Goal: Task Accomplishment & Management: Use online tool/utility

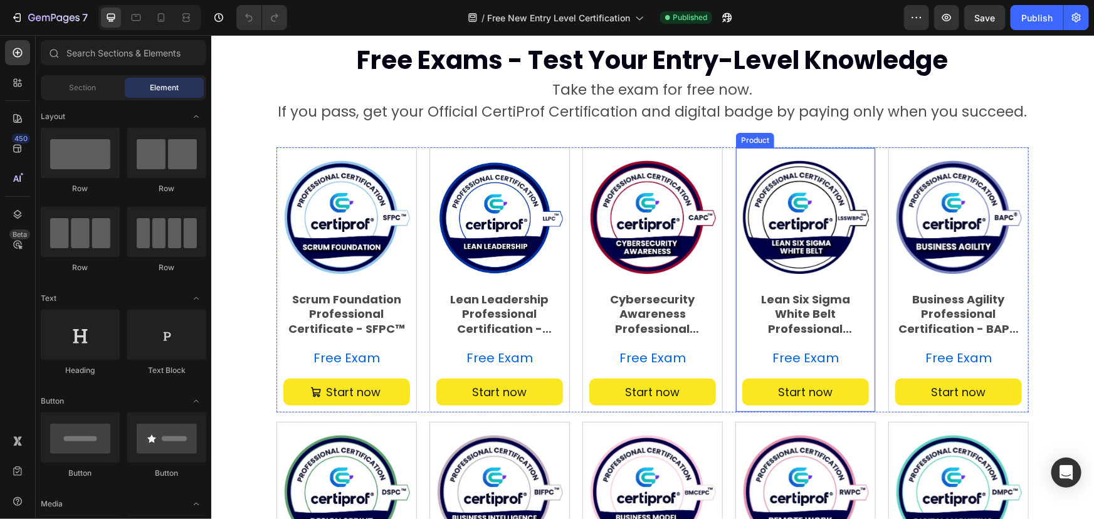
scroll to position [171, 0]
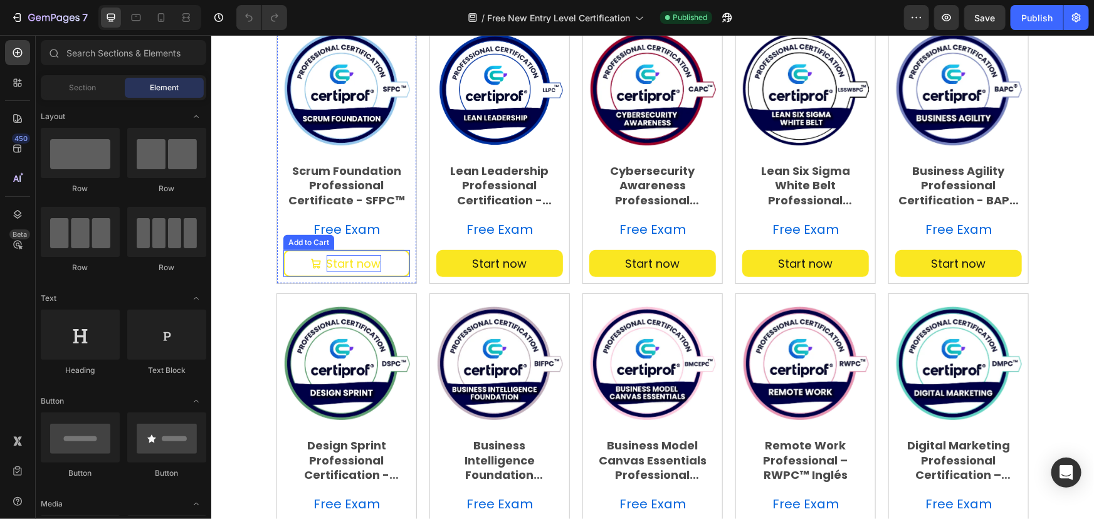
click at [336, 259] on div "Start now" at bounding box center [353, 263] width 55 height 17
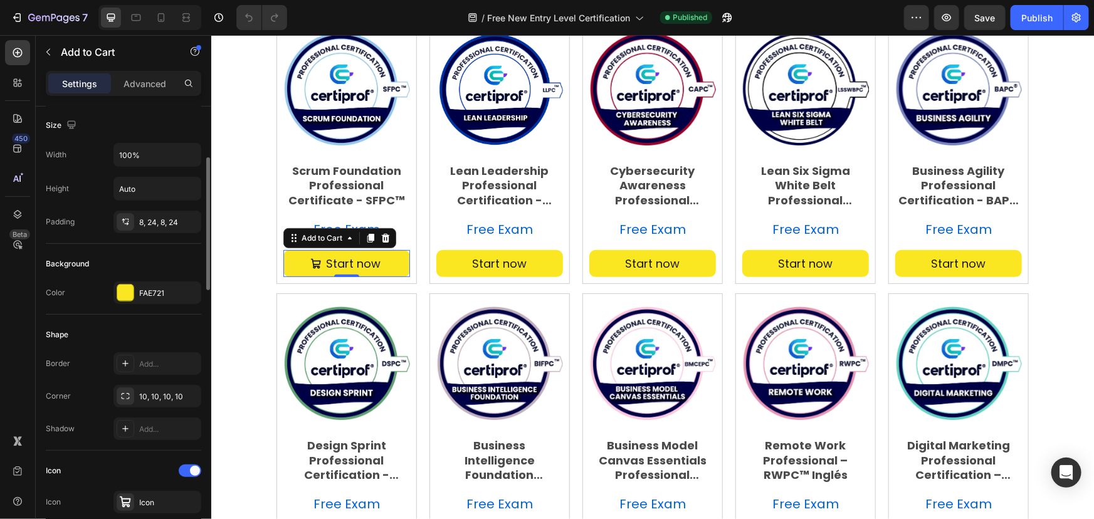
scroll to position [342, 0]
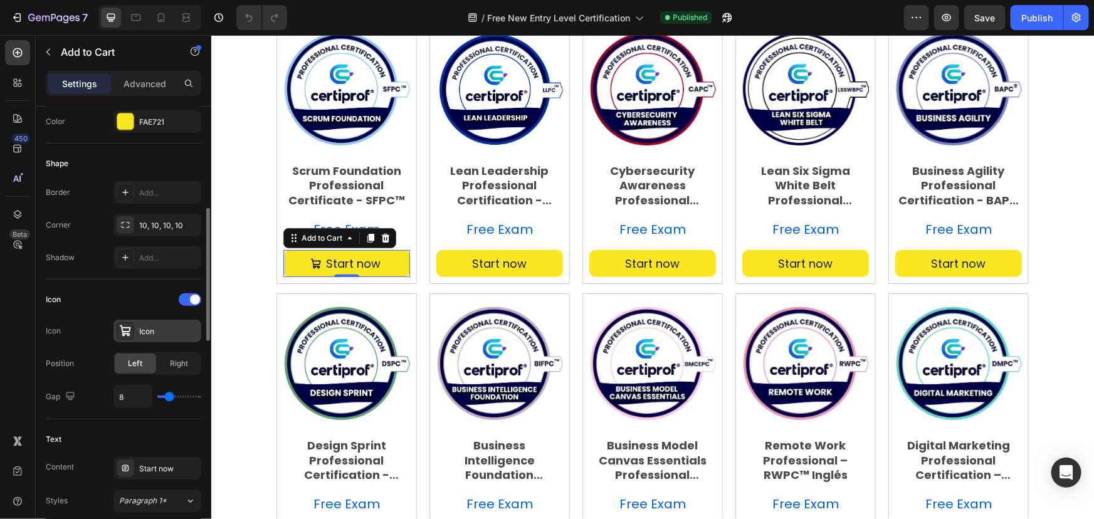
click at [147, 334] on div "Icon" at bounding box center [168, 331] width 59 height 11
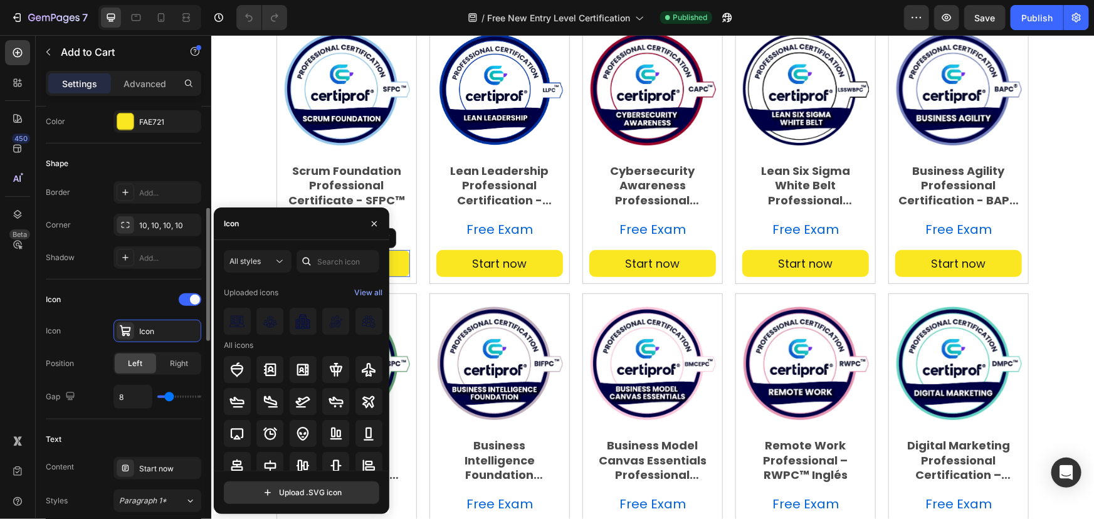
click at [127, 297] on div "Icon" at bounding box center [124, 300] width 156 height 20
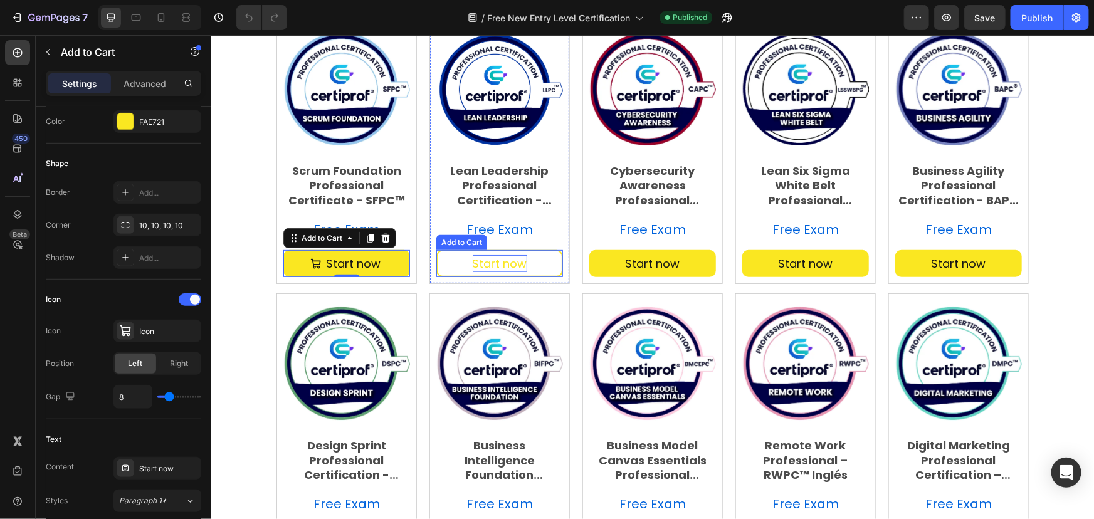
click at [501, 266] on div "Start now" at bounding box center [499, 263] width 55 height 17
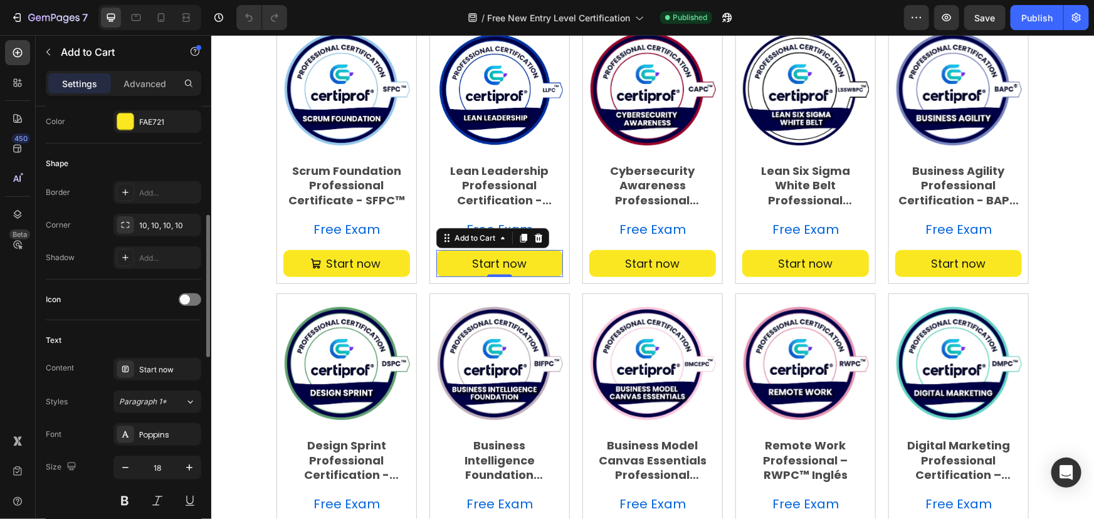
scroll to position [399, 0]
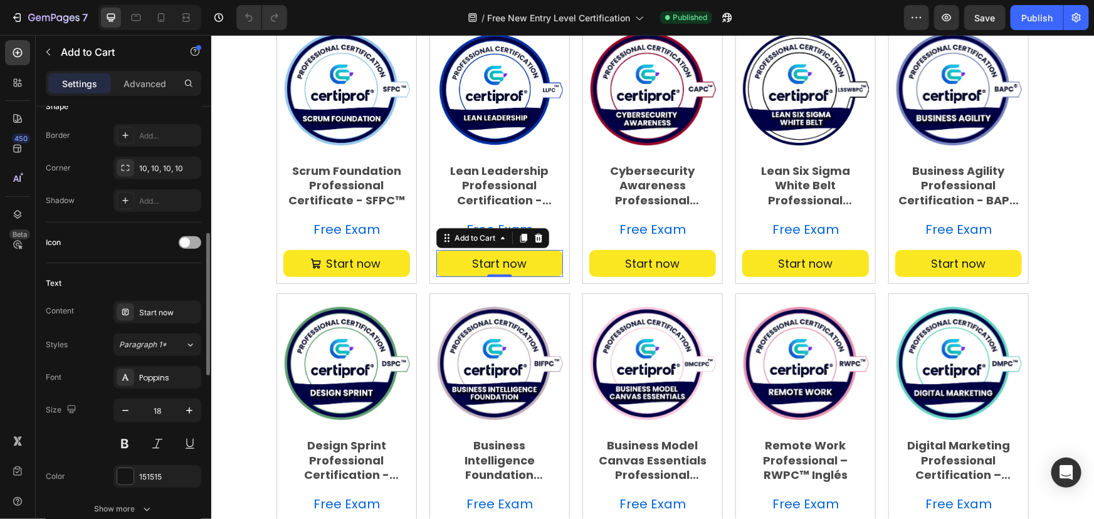
click at [188, 237] on div at bounding box center [190, 242] width 23 height 13
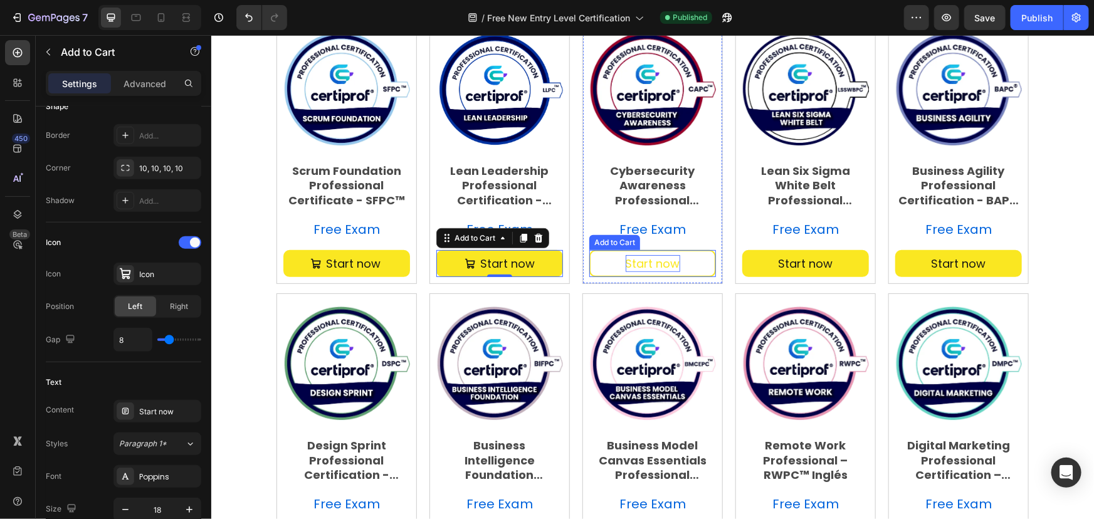
click at [627, 265] on div "Start now" at bounding box center [652, 263] width 55 height 17
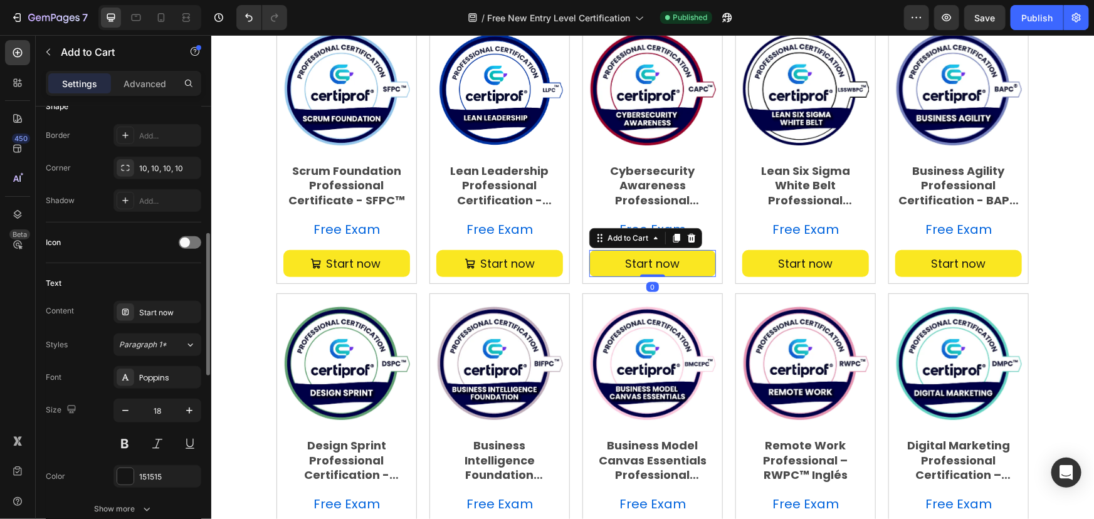
click at [194, 234] on div "Icon" at bounding box center [124, 243] width 156 height 20
click at [186, 240] on span at bounding box center [185, 243] width 10 height 10
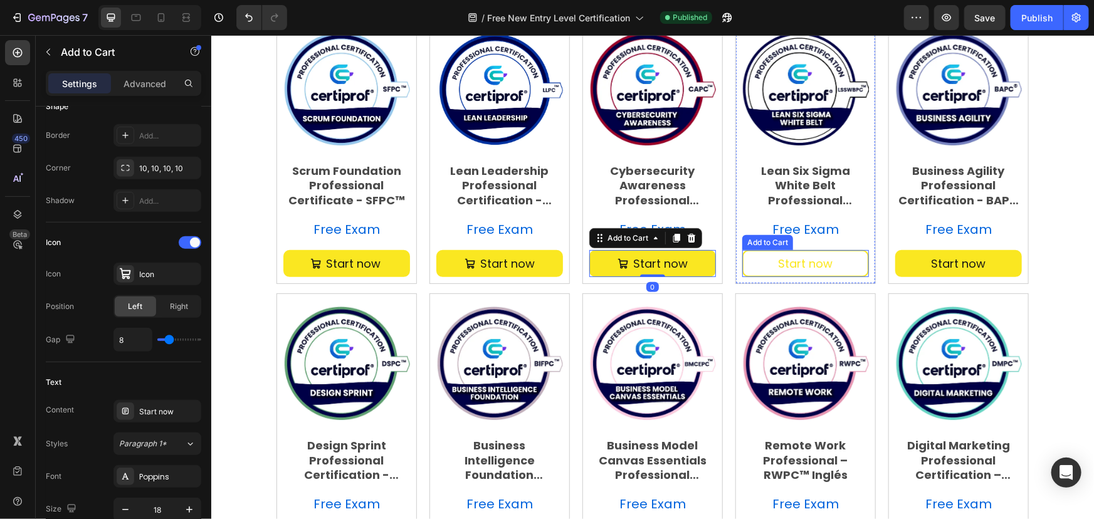
click at [763, 257] on button "Start now" at bounding box center [805, 263] width 127 height 27
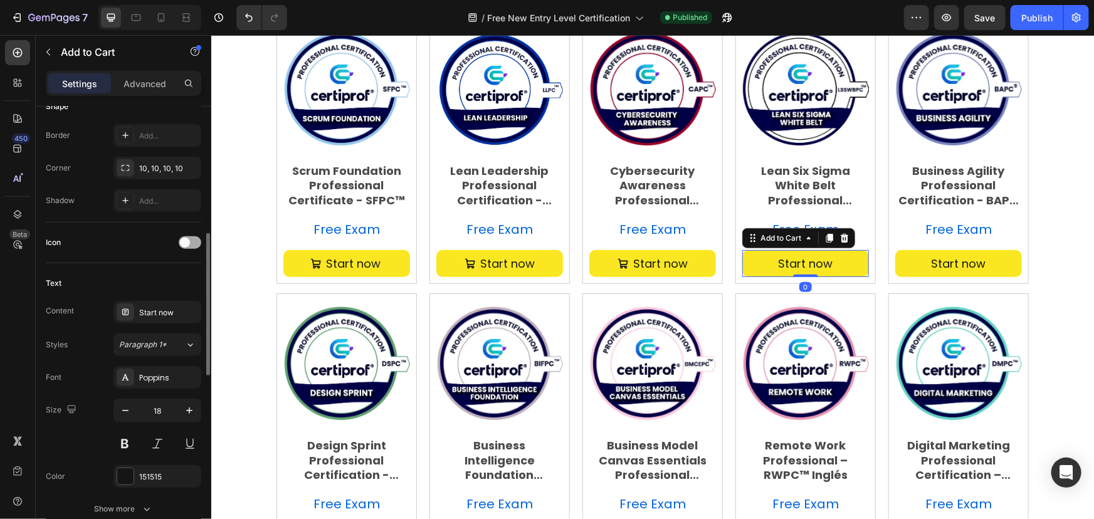
click at [183, 238] on span at bounding box center [185, 243] width 10 height 10
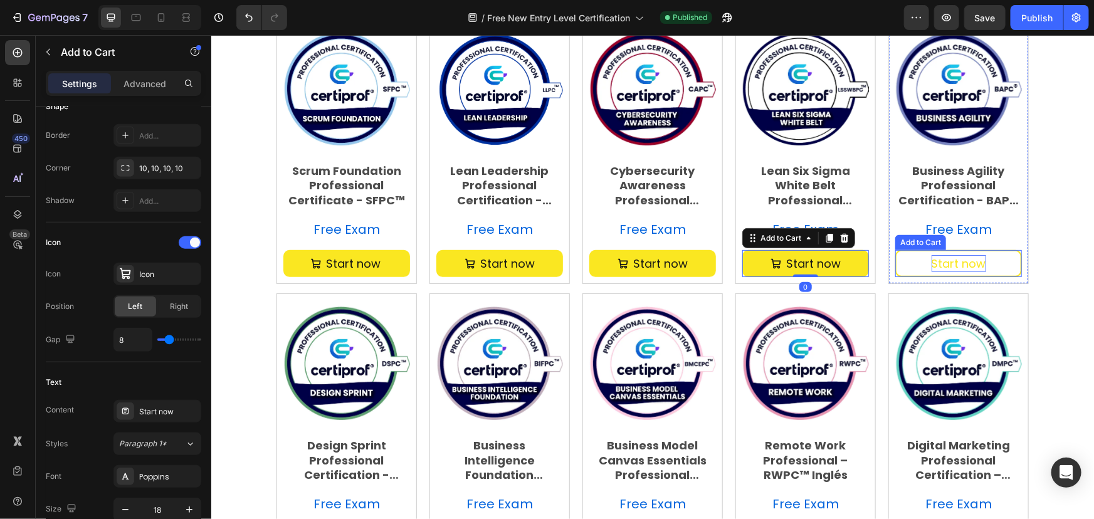
click at [946, 261] on div "Start now" at bounding box center [958, 263] width 55 height 17
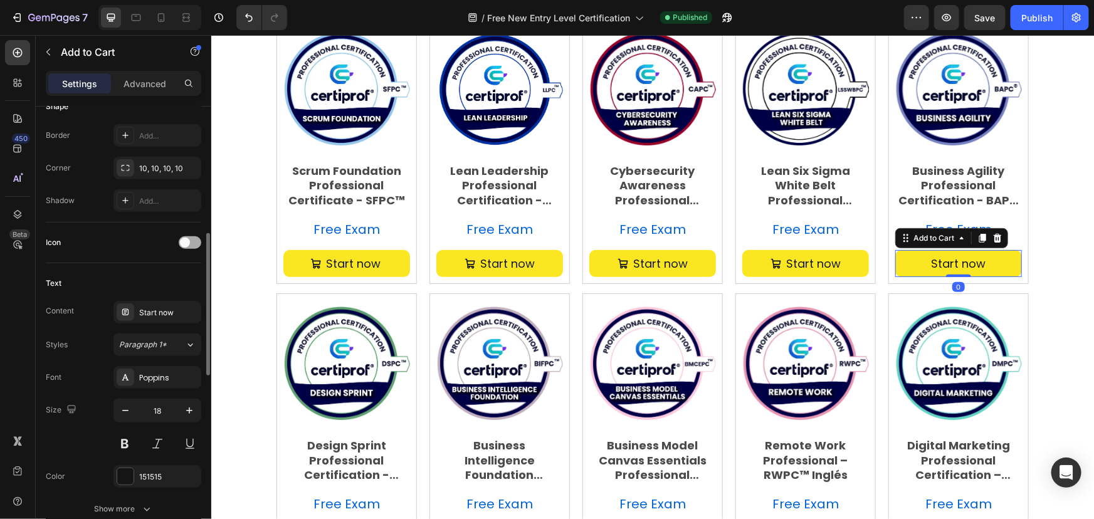
click at [194, 243] on div at bounding box center [190, 242] width 23 height 13
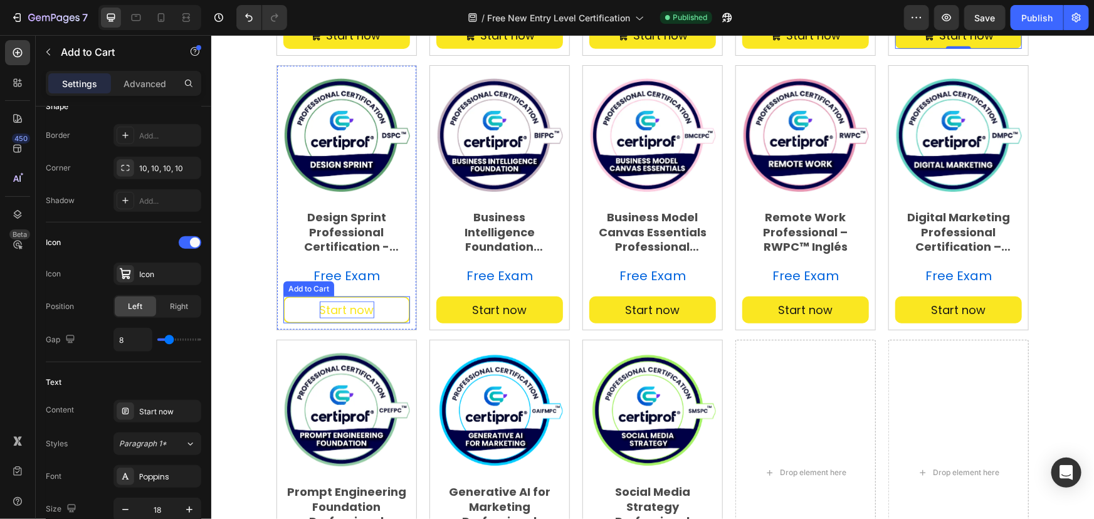
click at [346, 315] on div "Start now" at bounding box center [346, 309] width 55 height 17
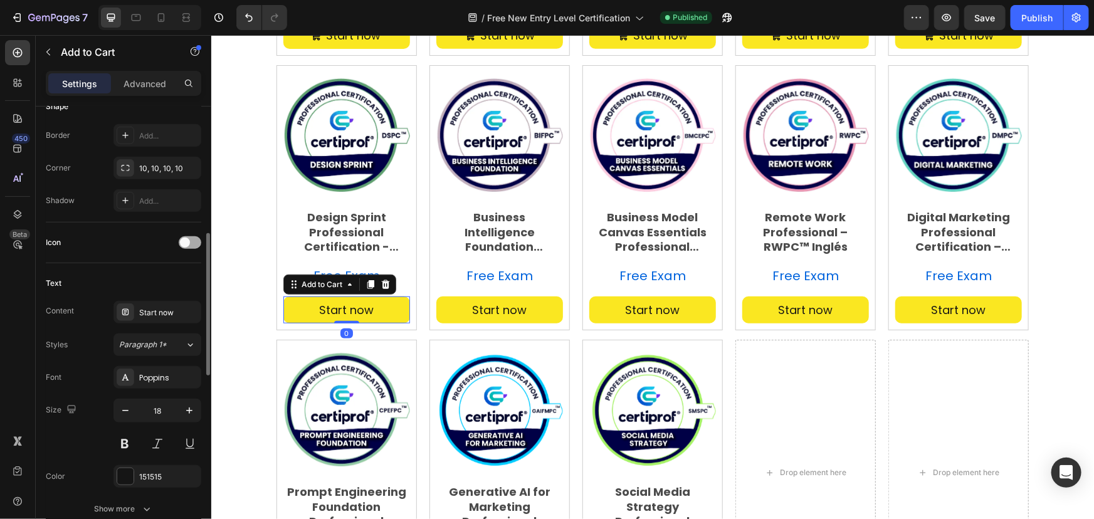
click at [183, 240] on span at bounding box center [185, 243] width 10 height 10
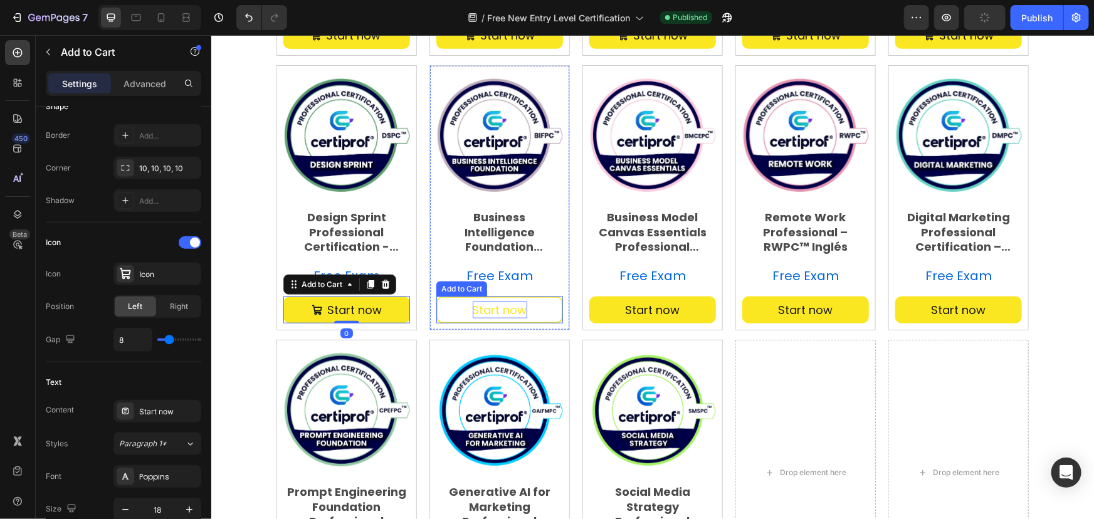
click at [524, 310] on button "Start now" at bounding box center [499, 309] width 127 height 27
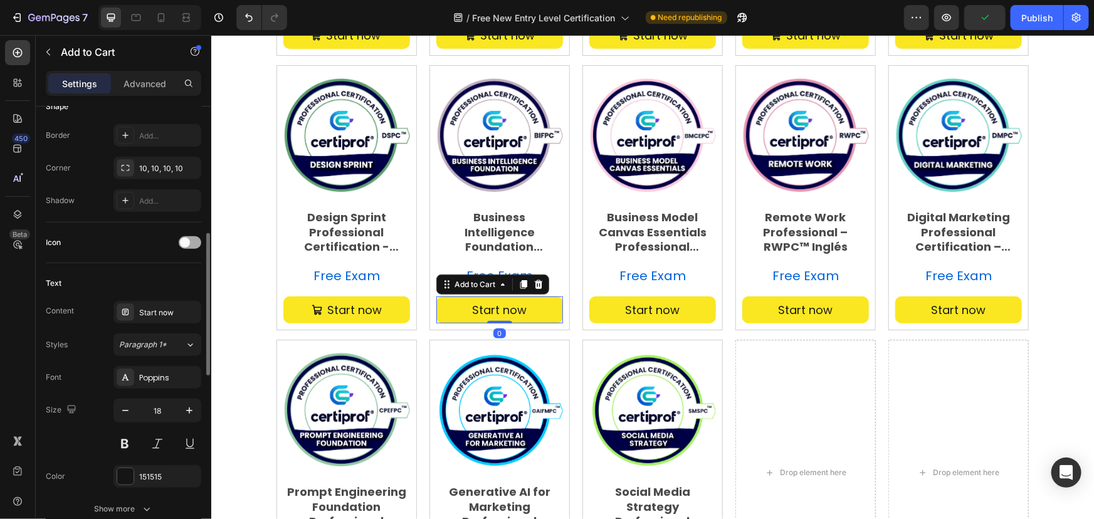
click at [185, 239] on span at bounding box center [185, 243] width 10 height 10
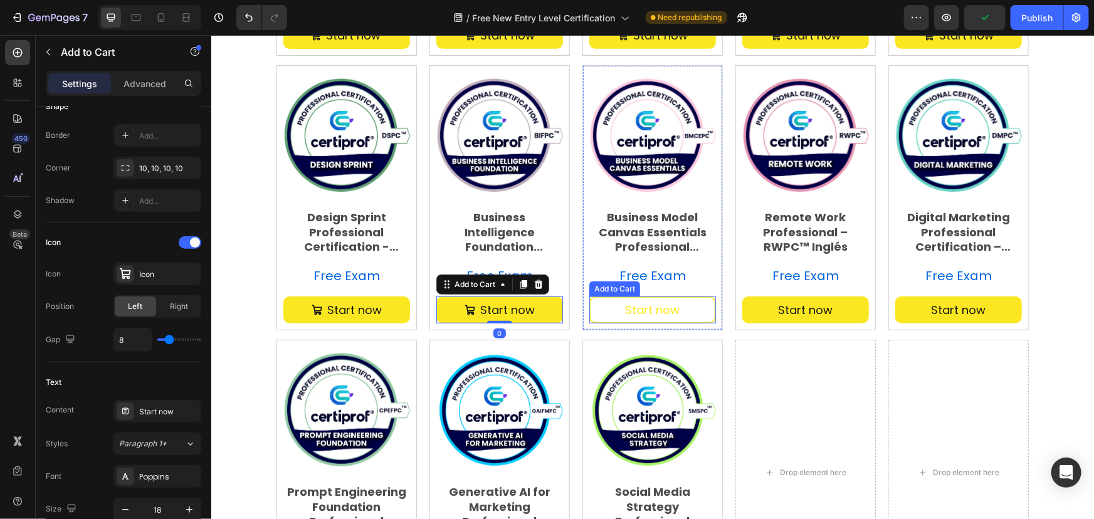
click at [633, 318] on button "Start now" at bounding box center [652, 309] width 127 height 27
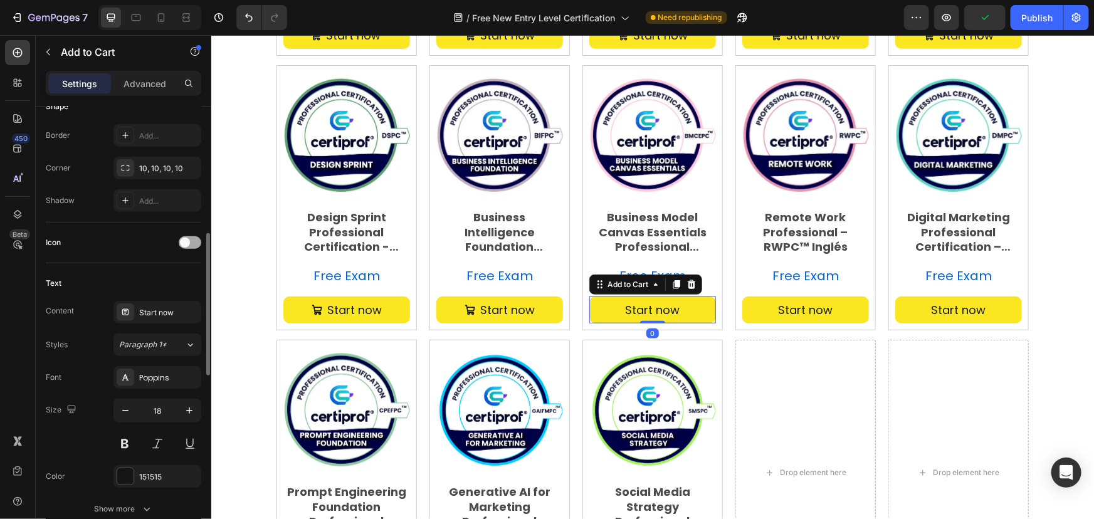
click at [186, 238] on span at bounding box center [185, 243] width 10 height 10
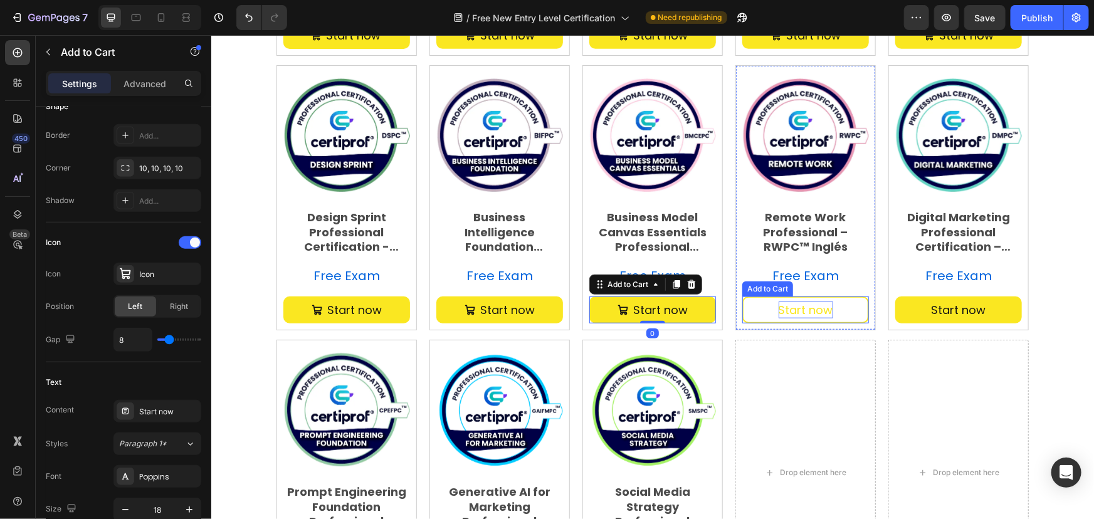
click at [804, 307] on div "Start now" at bounding box center [805, 309] width 55 height 17
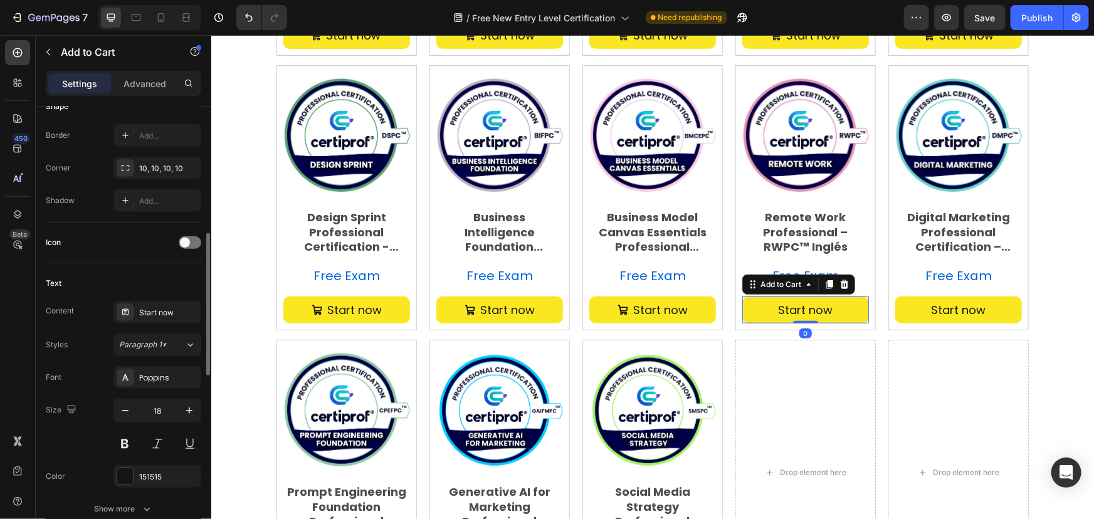
click at [177, 235] on div "Icon" at bounding box center [124, 243] width 156 height 20
click at [180, 237] on div at bounding box center [190, 242] width 23 height 13
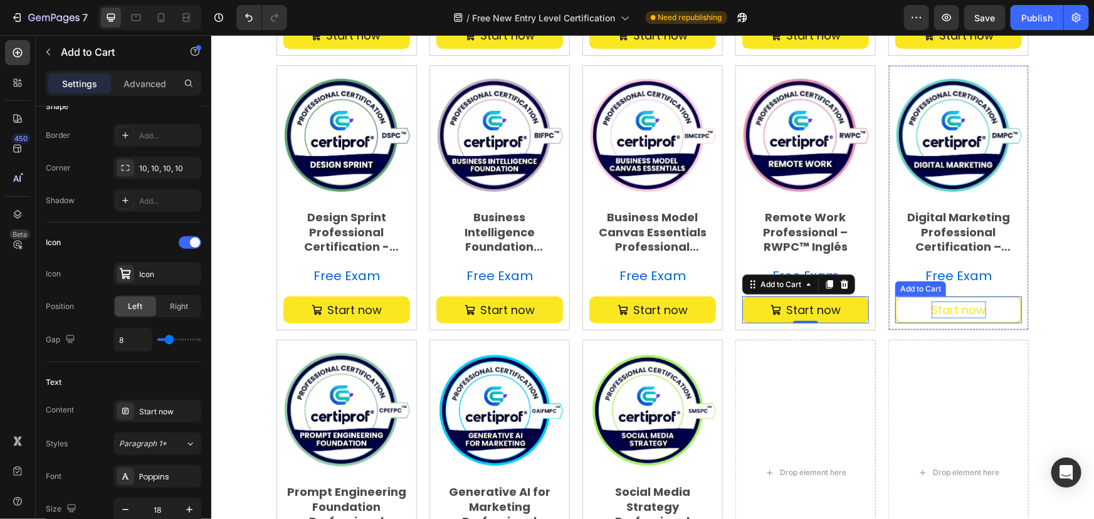
click at [950, 316] on div "Start now" at bounding box center [958, 309] width 55 height 17
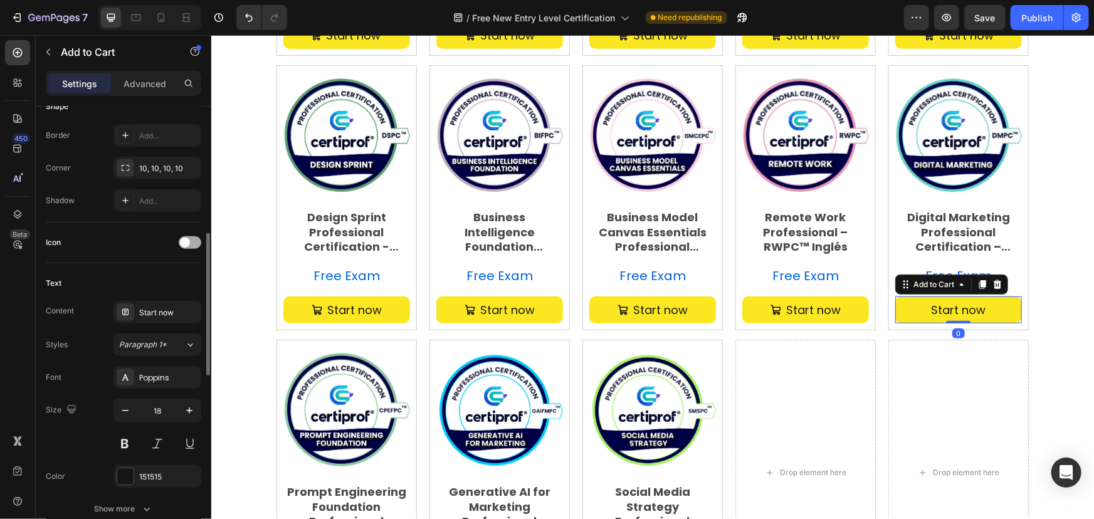
click at [186, 242] on span at bounding box center [185, 243] width 10 height 10
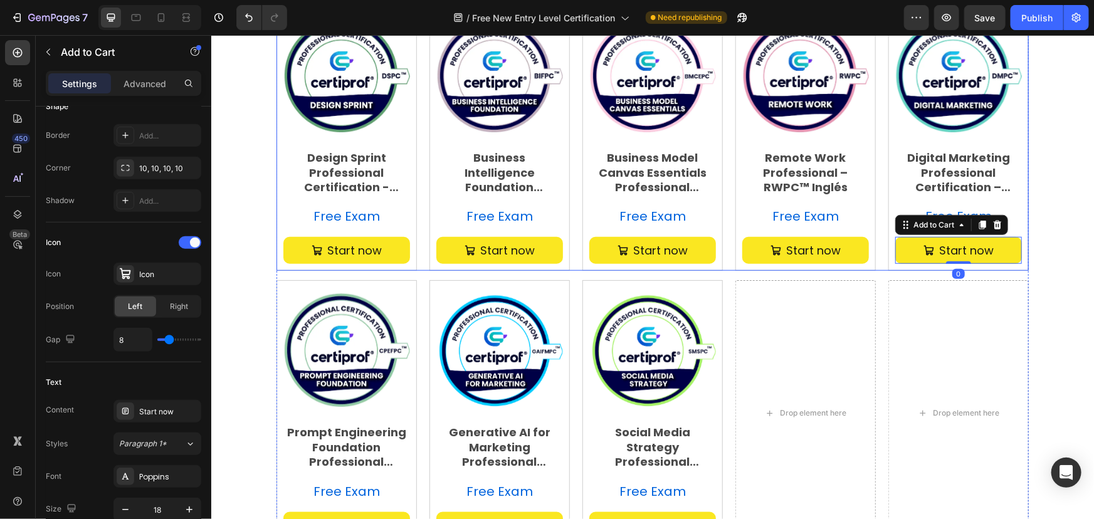
scroll to position [570, 0]
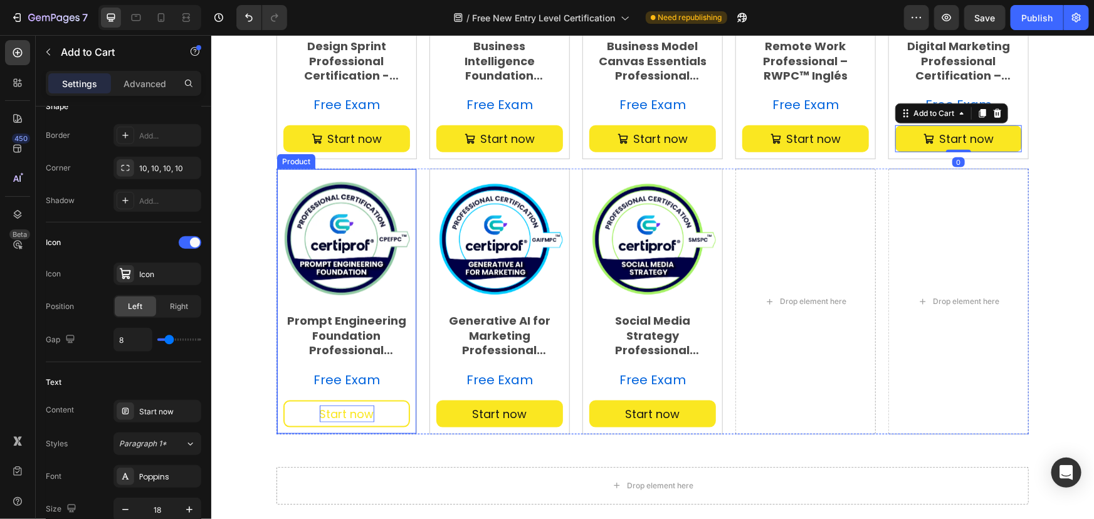
click at [346, 406] on div "Start now" at bounding box center [346, 413] width 55 height 17
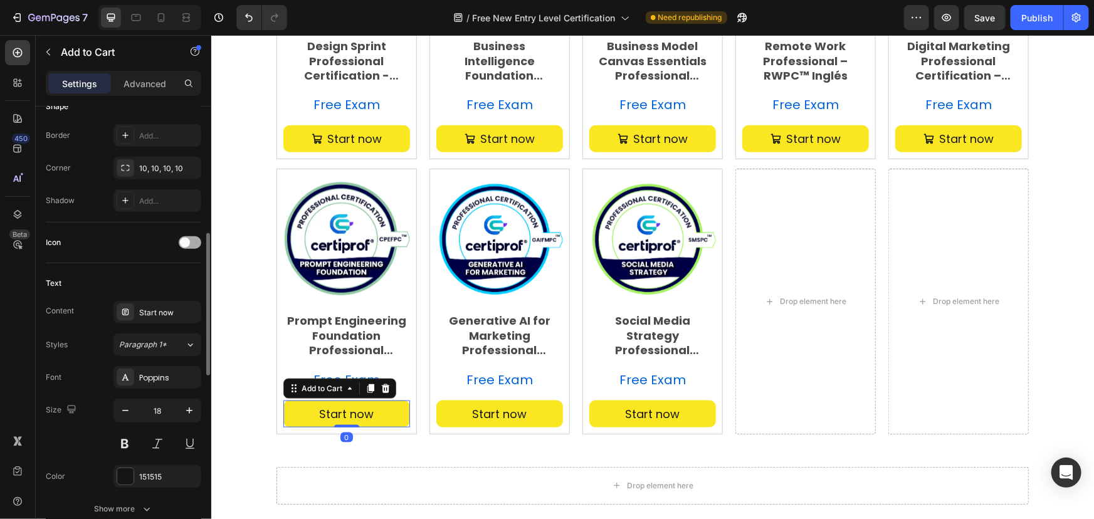
drag, startPoint x: 182, startPoint y: 241, endPoint x: 203, endPoint y: 251, distance: 23.6
click at [182, 240] on span at bounding box center [185, 243] width 10 height 10
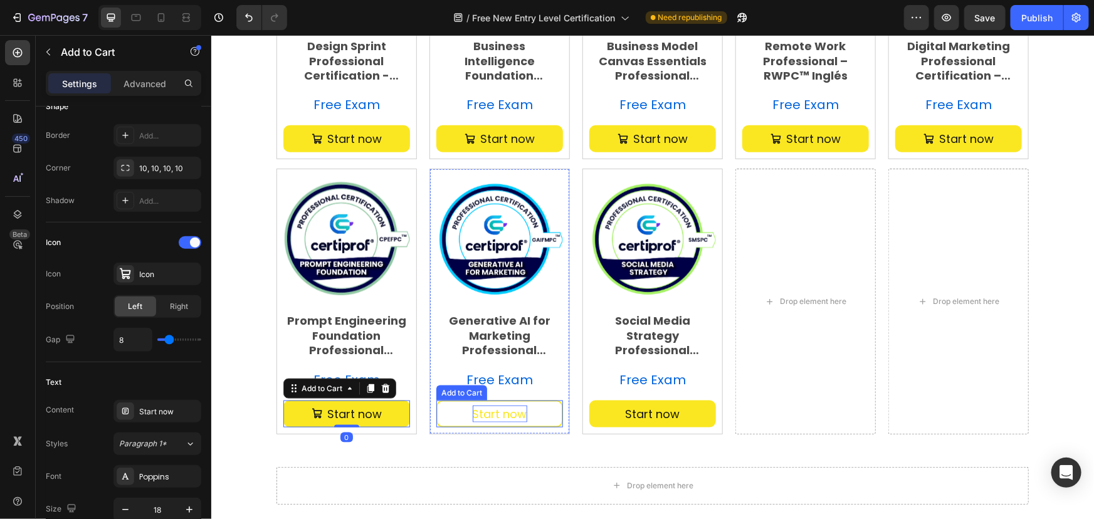
click at [521, 420] on div "Start now" at bounding box center [499, 413] width 55 height 17
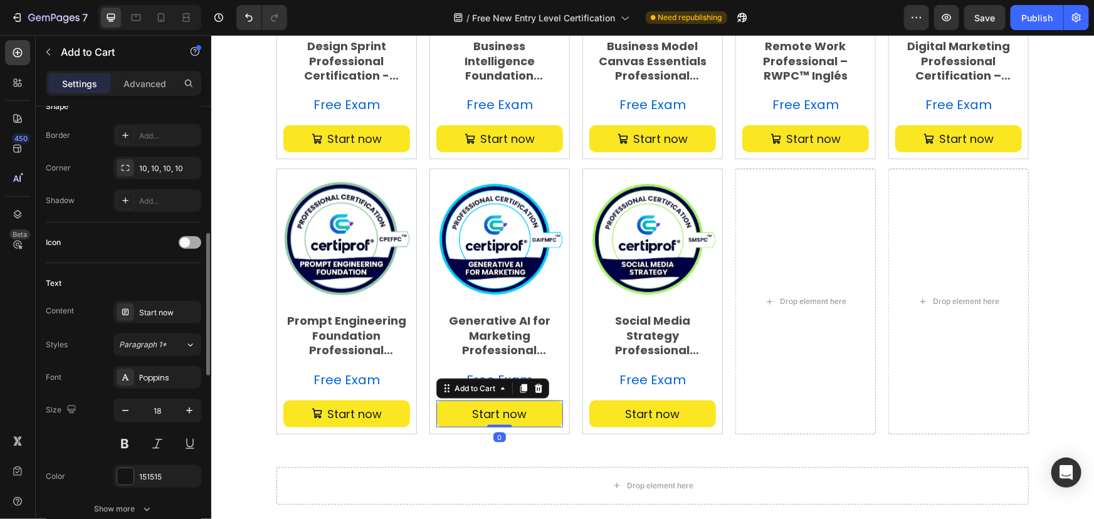
click at [189, 238] on span at bounding box center [185, 243] width 10 height 10
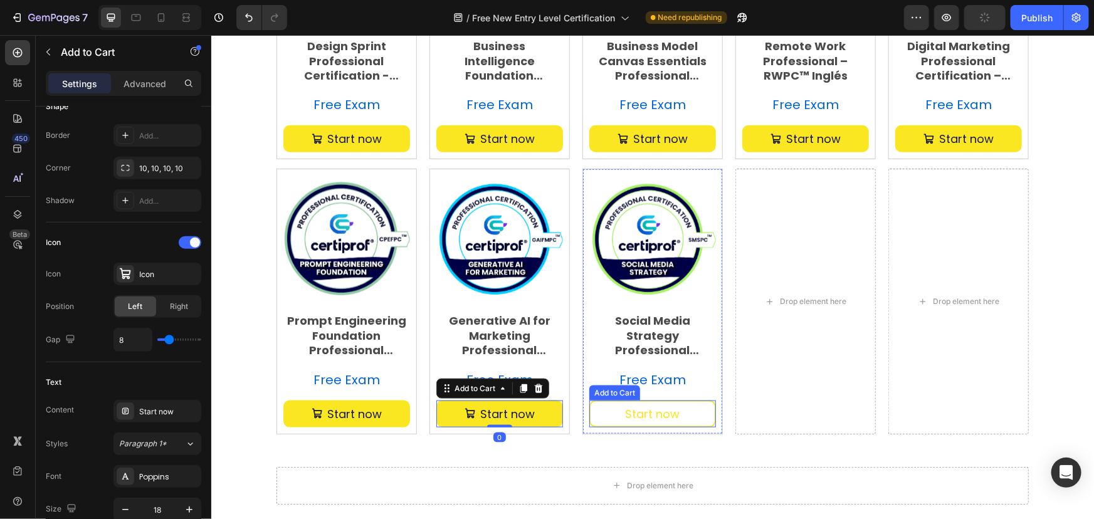
click at [637, 402] on button "Start now" at bounding box center [652, 413] width 127 height 27
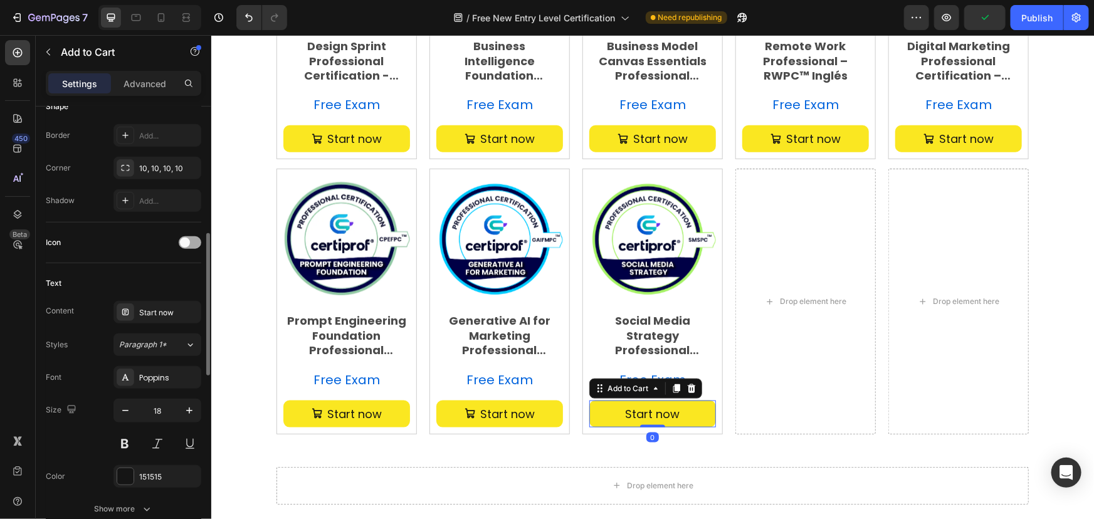
click at [186, 239] on span at bounding box center [185, 243] width 10 height 10
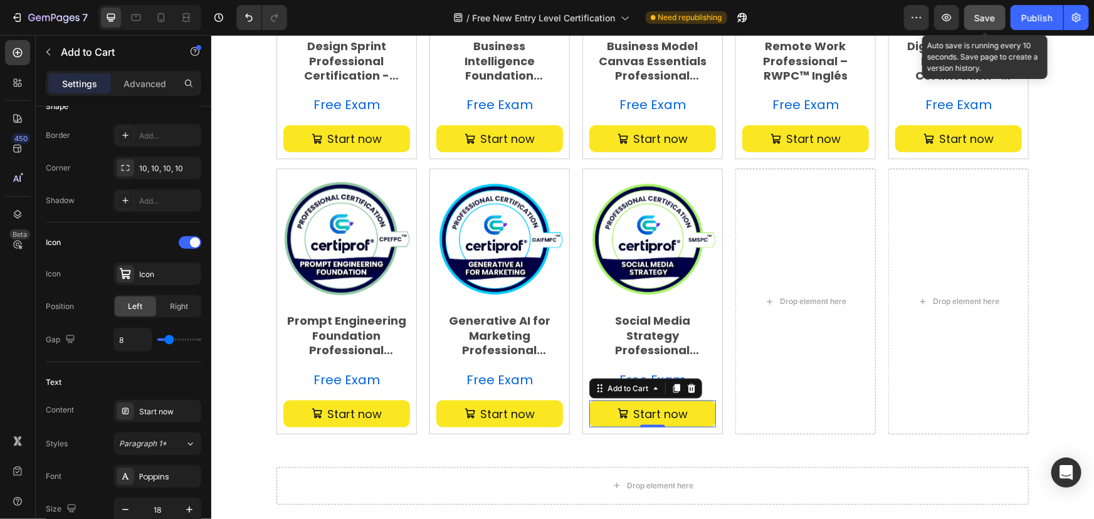
click at [987, 15] on span "Save" at bounding box center [985, 18] width 21 height 11
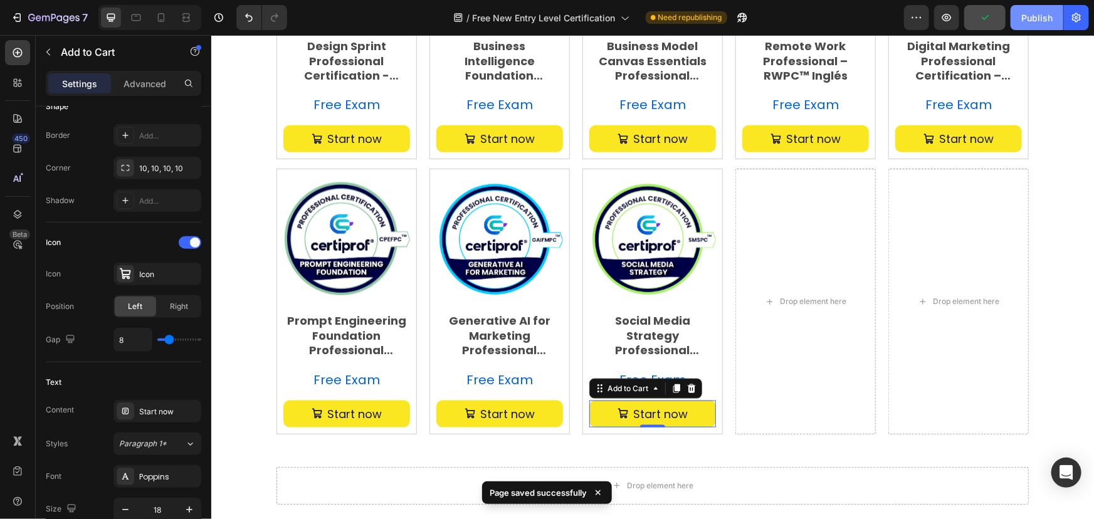
click at [1021, 13] on button "Publish" at bounding box center [1037, 17] width 53 height 25
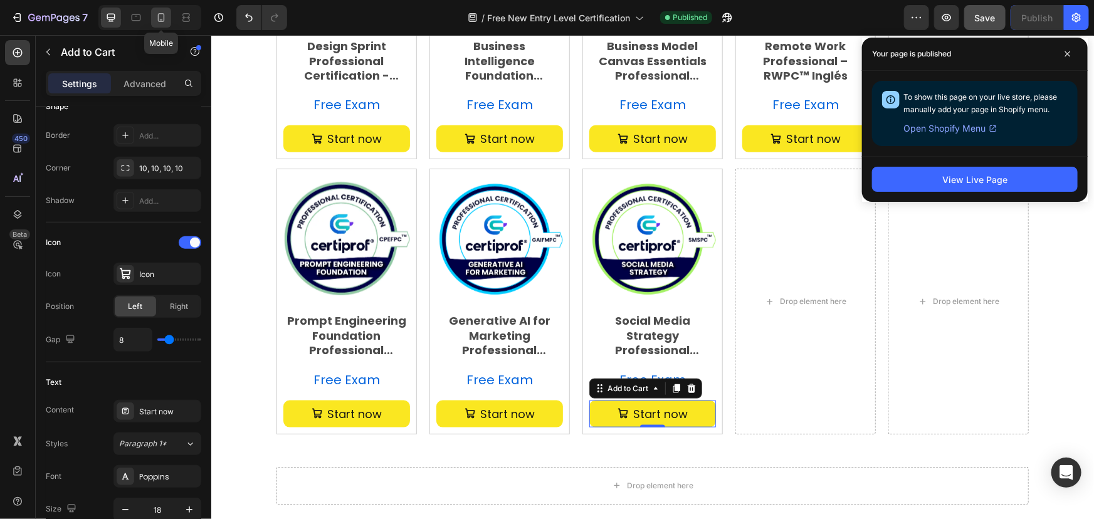
click at [161, 19] on icon at bounding box center [161, 17] width 7 height 9
type input "14"
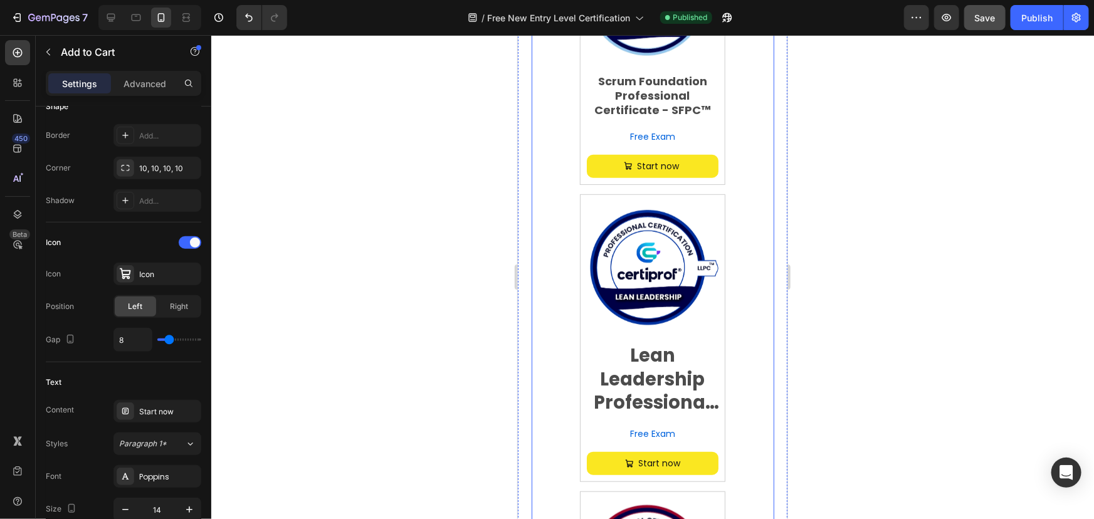
scroll to position [342, 0]
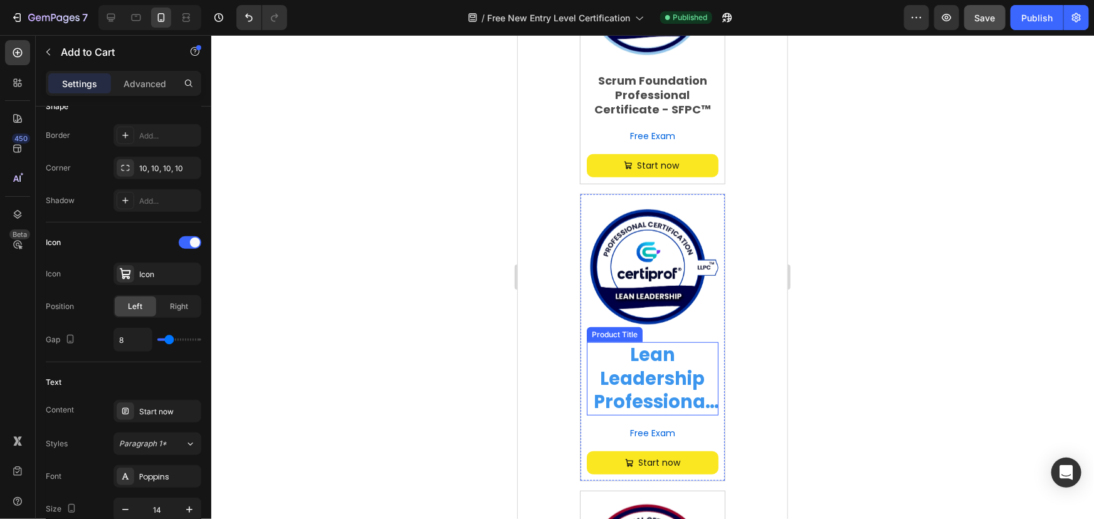
click at [655, 365] on h1 "Lean Leadership Professional Certification - LLPC™ Portuguese" at bounding box center [652, 378] width 132 height 73
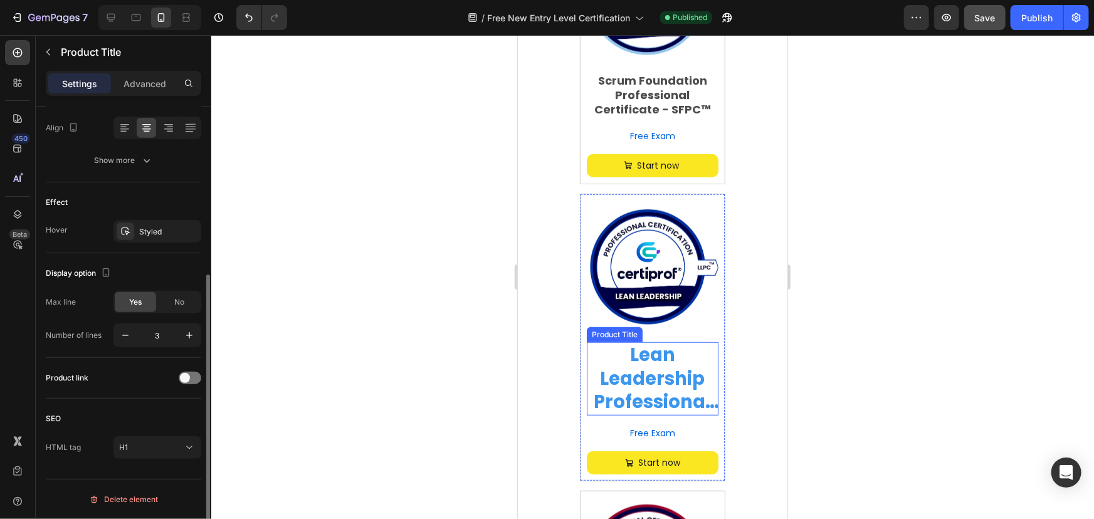
scroll to position [0, 0]
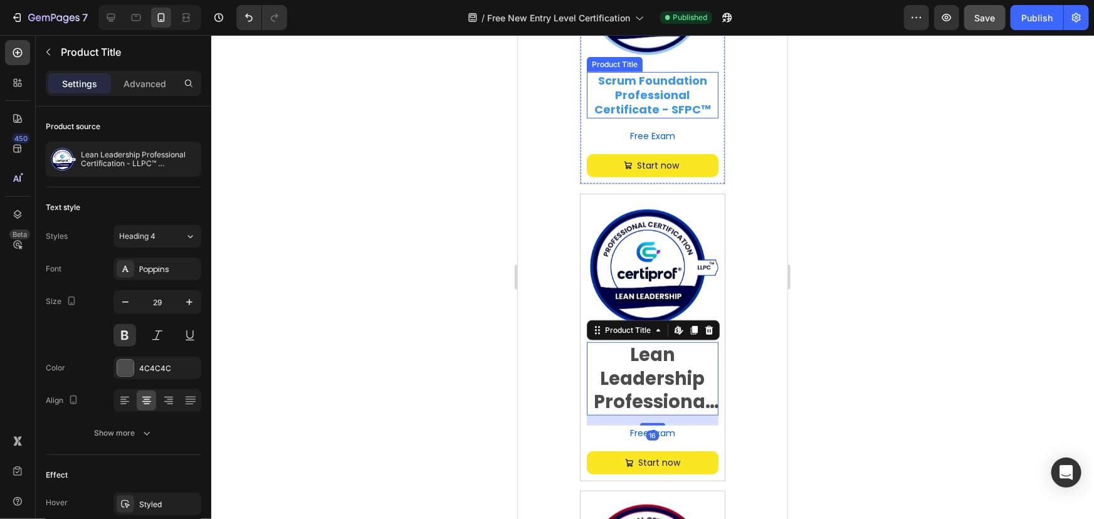
click at [668, 95] on h1 "Scrum Foundation Professional Certificate - SFPC™" at bounding box center [652, 94] width 132 height 46
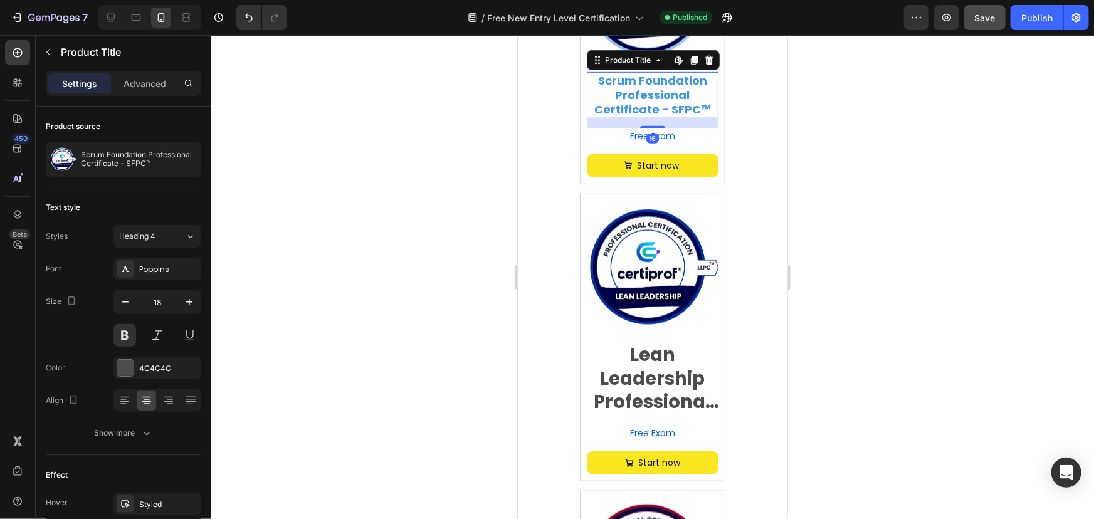
click at [668, 95] on h1 "Scrum Foundation Professional Certificate - SFPC™" at bounding box center [652, 94] width 132 height 46
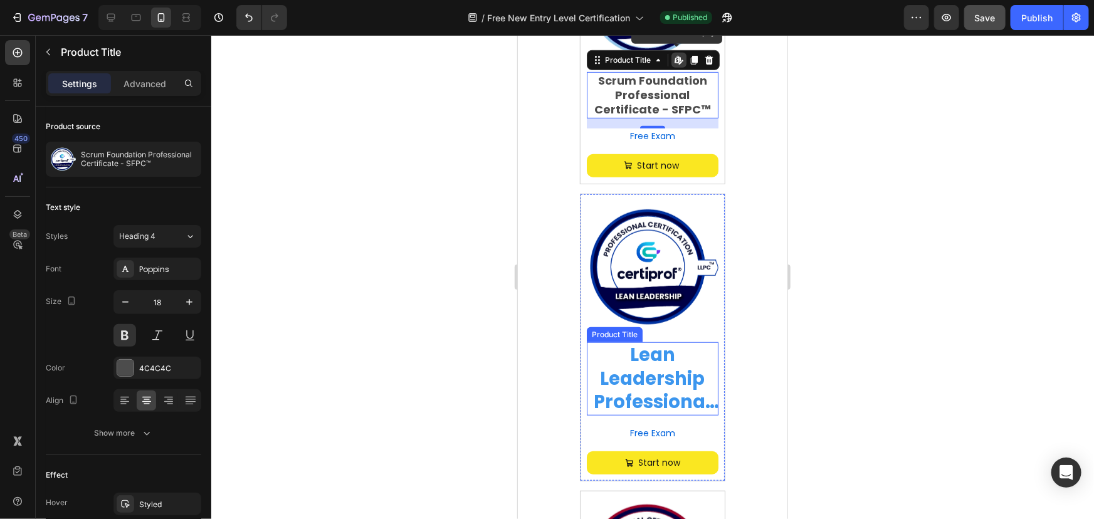
click at [643, 379] on h1 "Lean Leadership Professional Certification - LLPC™ Portuguese" at bounding box center [652, 378] width 132 height 73
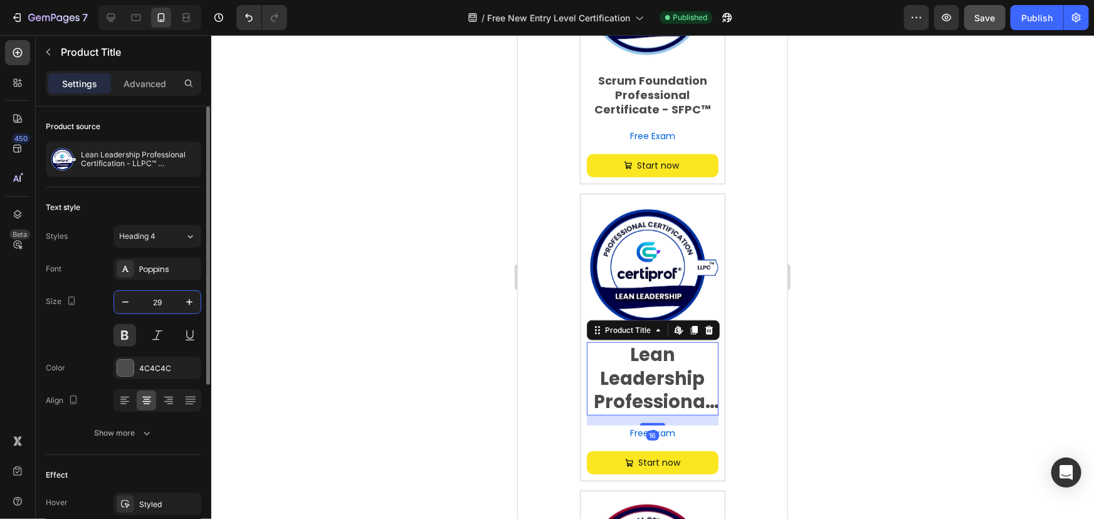
click at [163, 305] on input "29" at bounding box center [157, 302] width 41 height 23
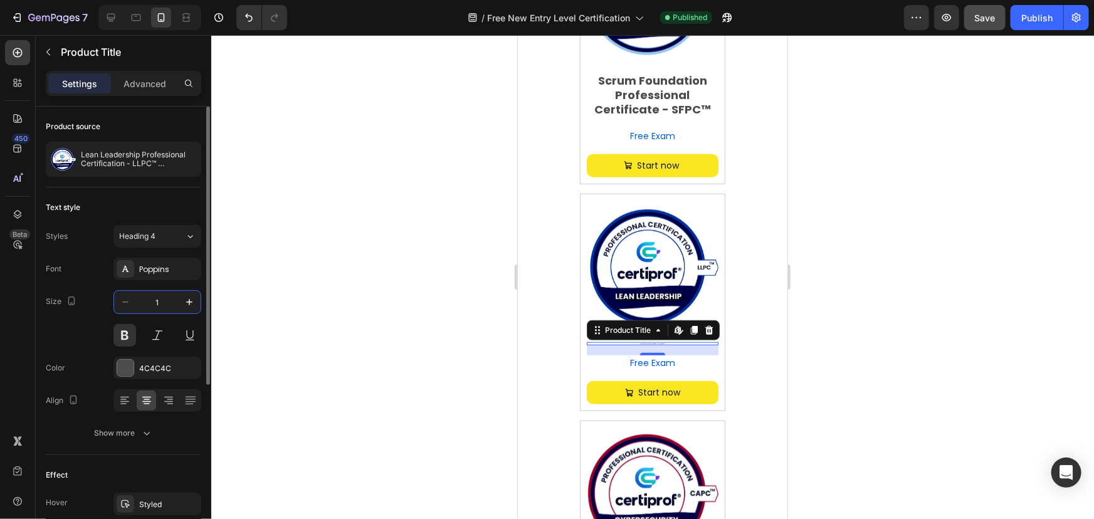
type input "18"
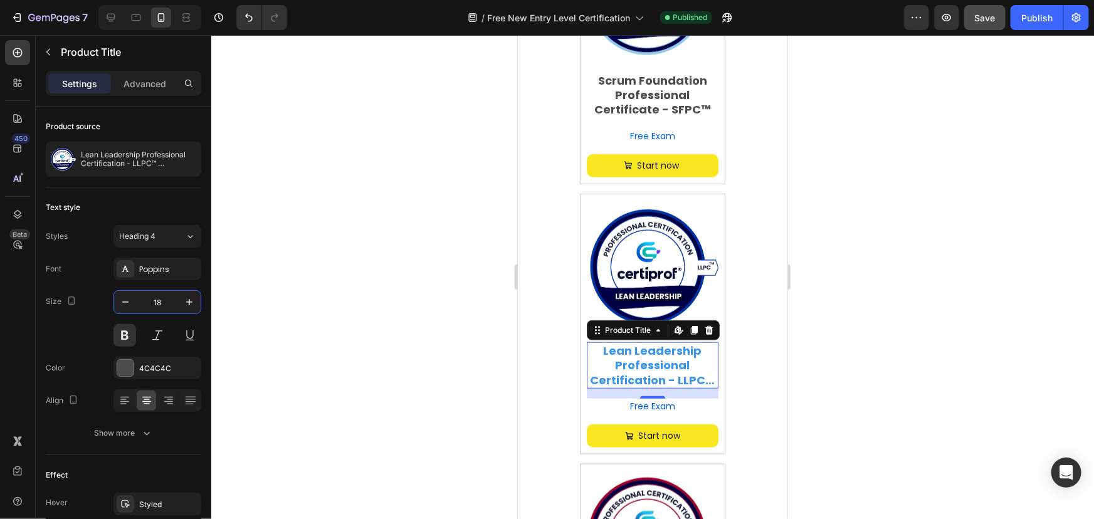
scroll to position [570, 0]
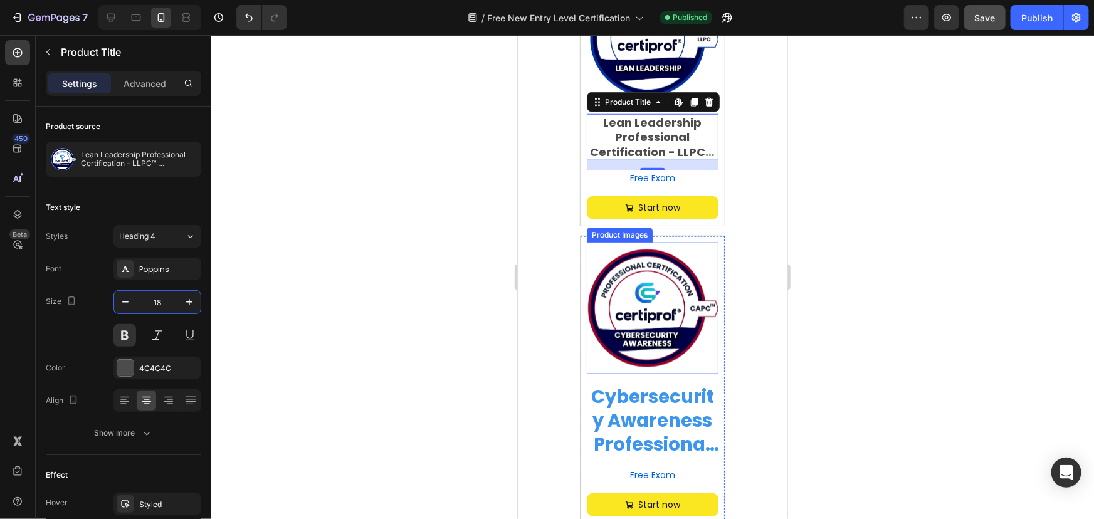
click at [649, 401] on h1 "Cybersecurity Awareness Professional Certification - CAPC™ English" at bounding box center [652, 420] width 132 height 73
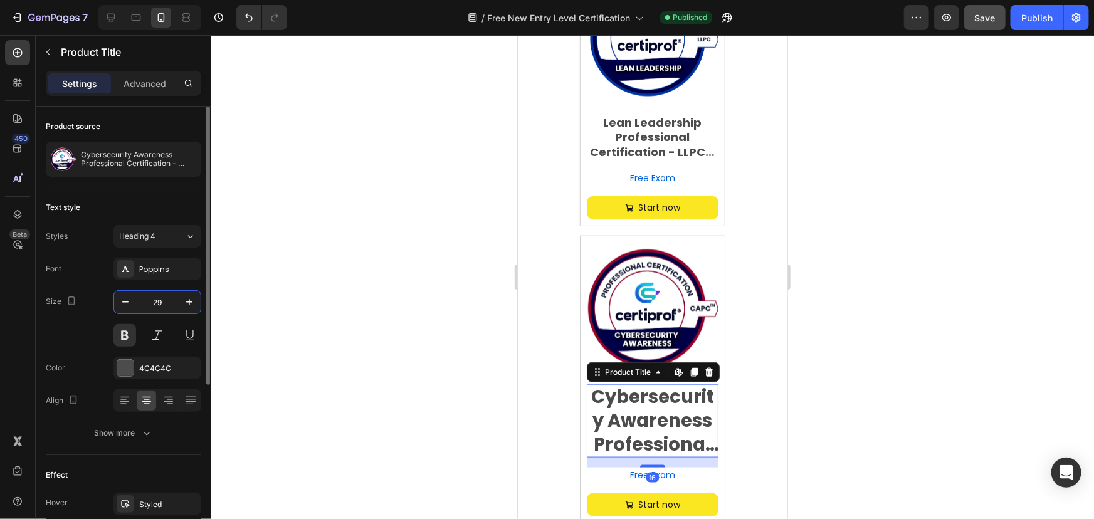
click at [159, 299] on input "29" at bounding box center [157, 302] width 41 height 23
type input "2"
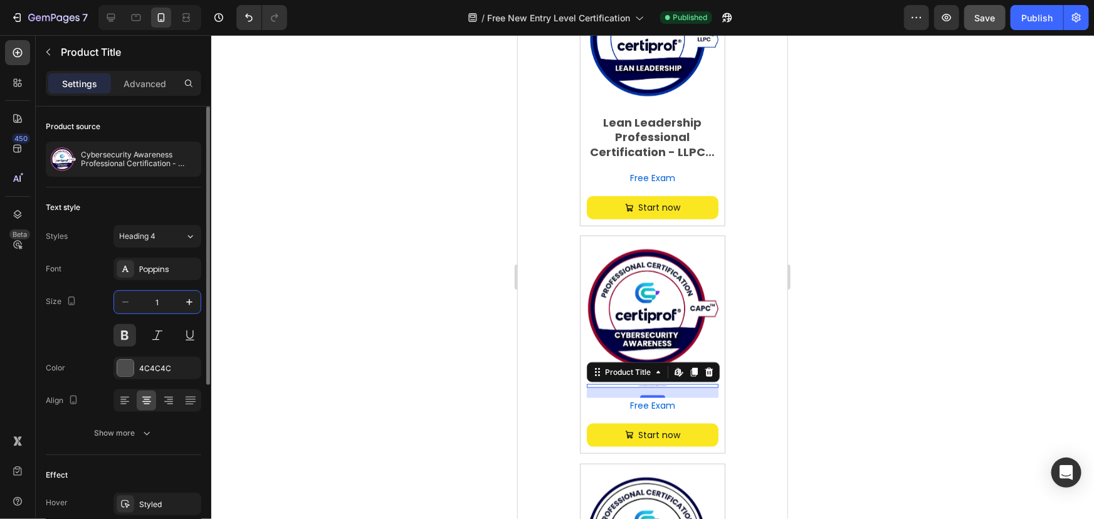
type input "18"
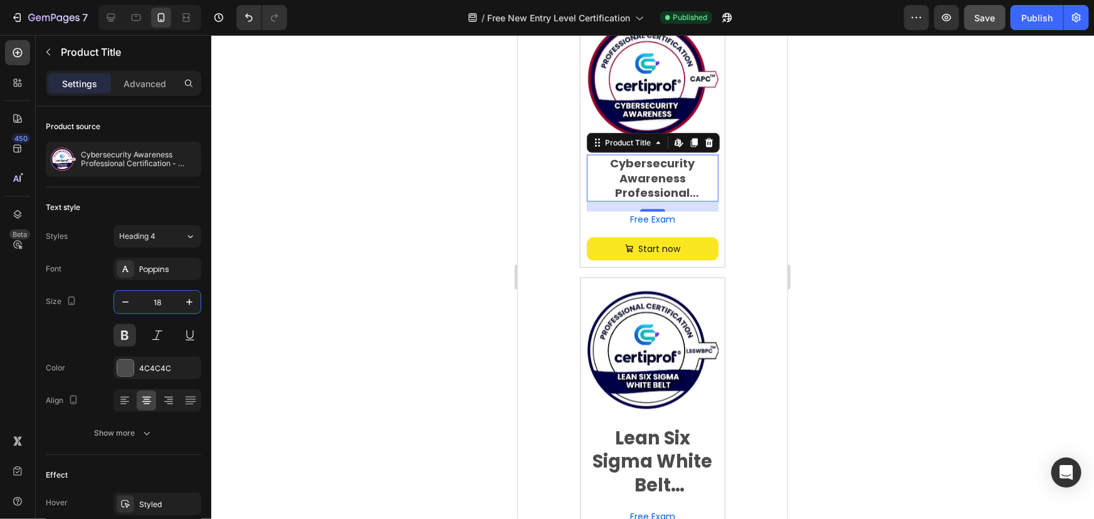
scroll to position [912, 0]
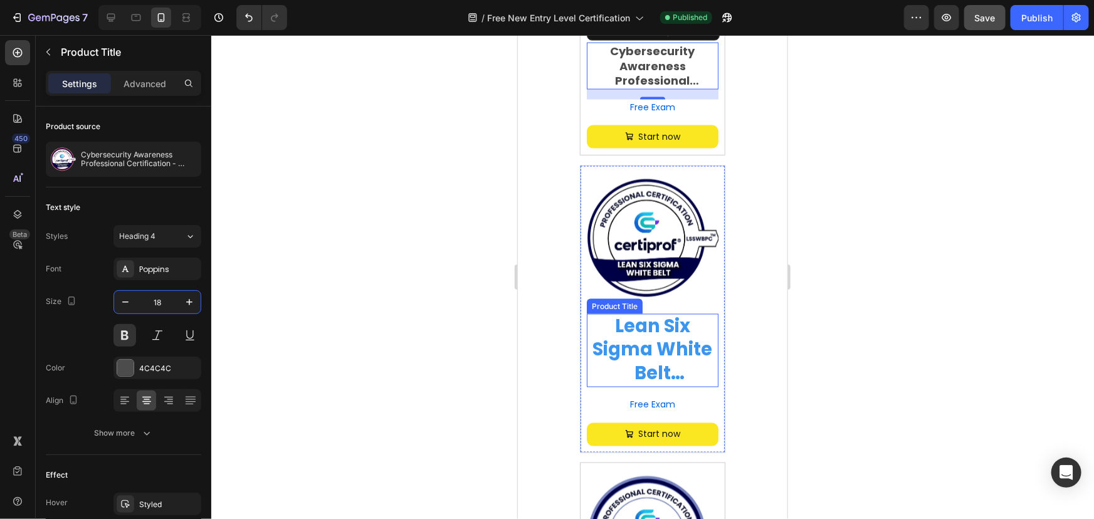
click at [645, 351] on h1 "Lean Six Sigma White Belt Professional Certification – LSSWBPC™ Español" at bounding box center [652, 350] width 132 height 73
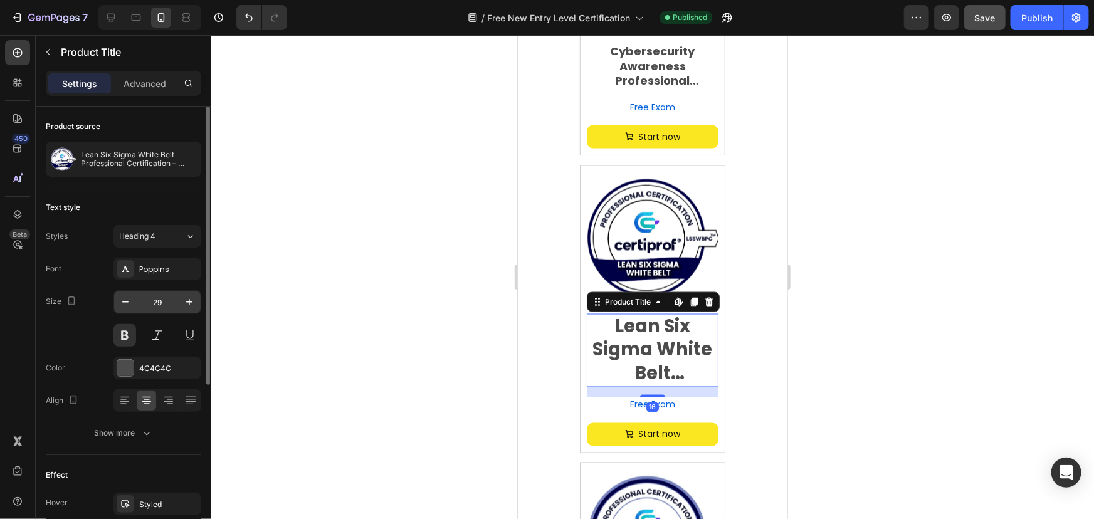
click at [155, 300] on input "29" at bounding box center [157, 302] width 41 height 23
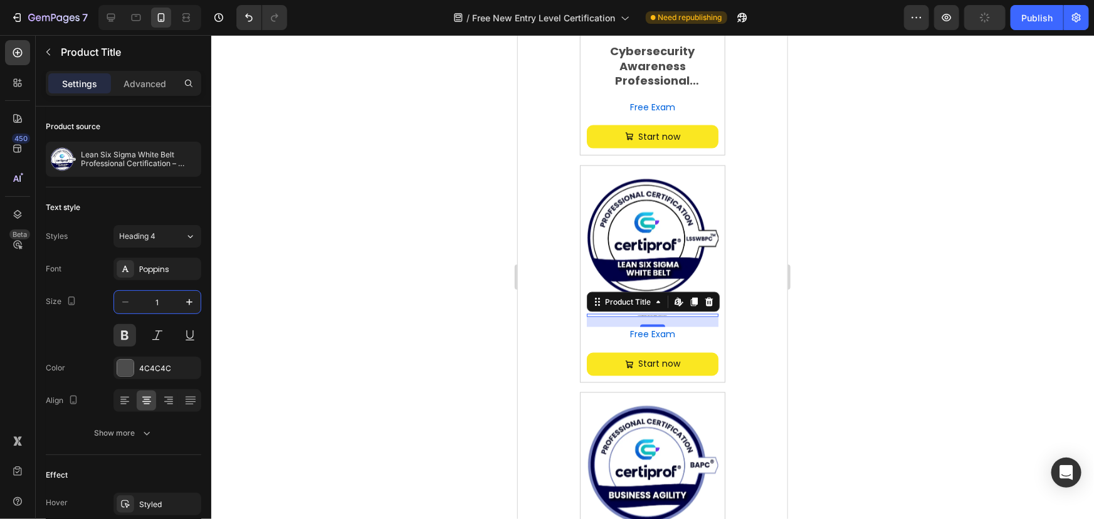
type input "18"
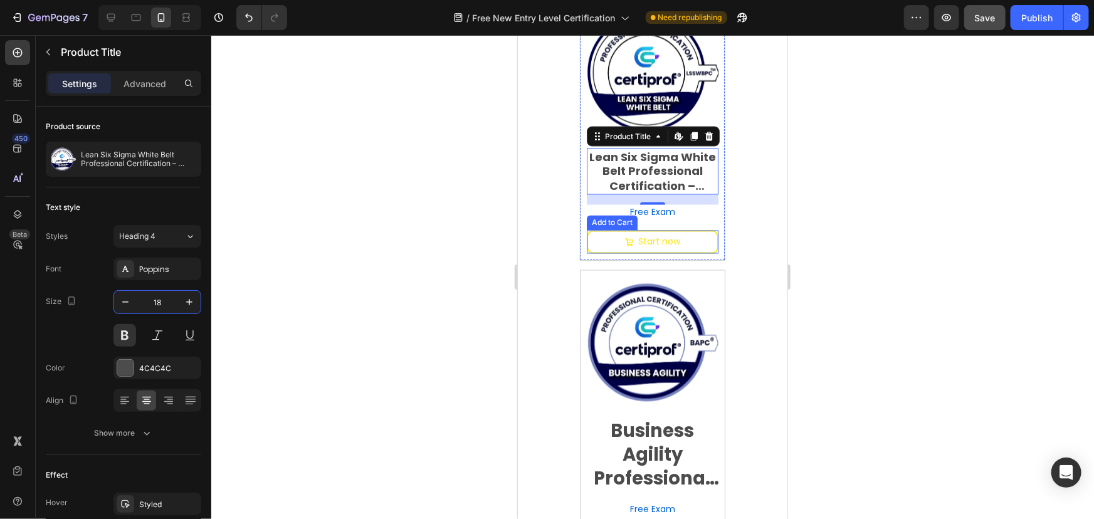
scroll to position [1083, 0]
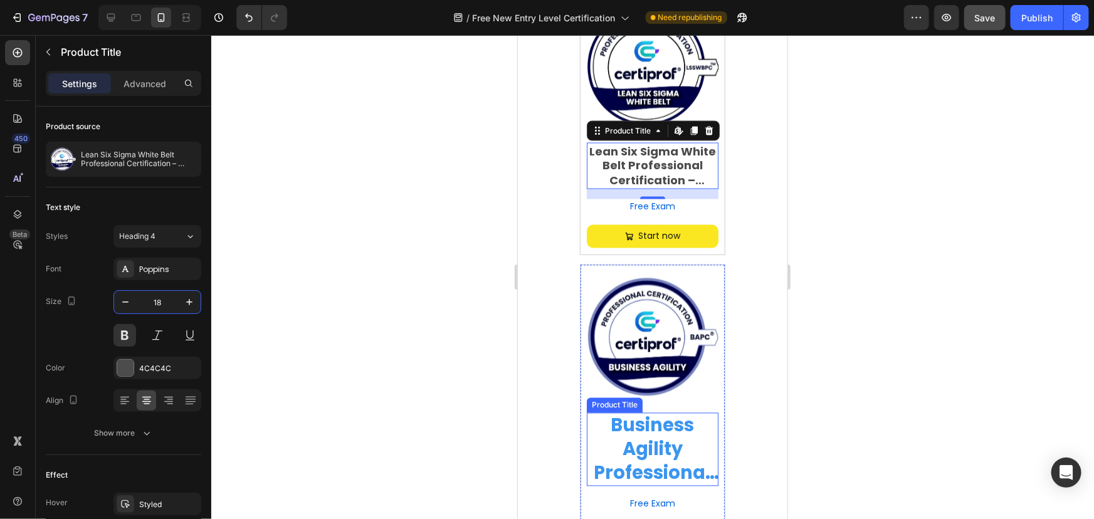
click at [649, 426] on h1 "Business Agility Professional Certification - BAPC English" at bounding box center [652, 449] width 132 height 73
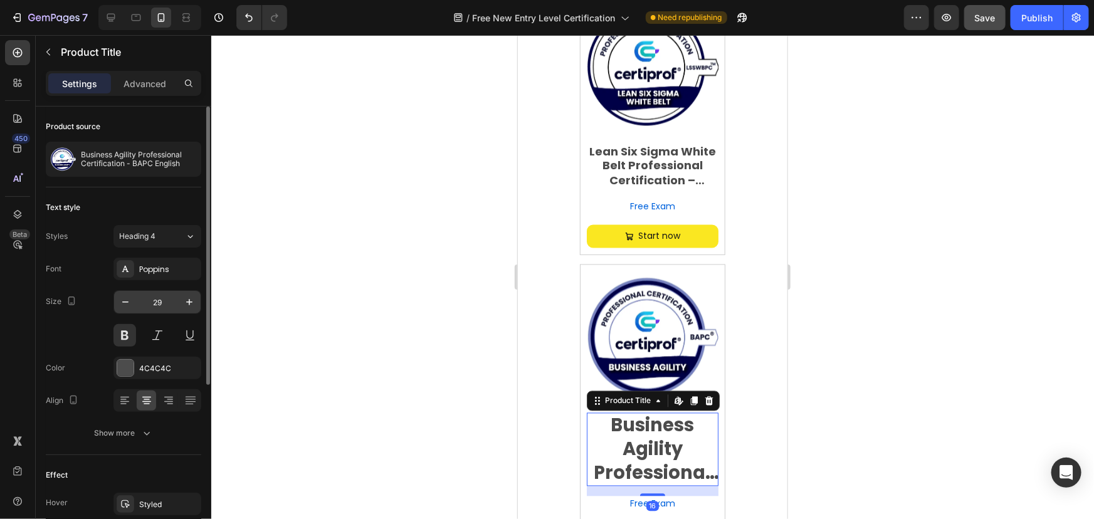
click at [152, 299] on input "29" at bounding box center [157, 302] width 41 height 23
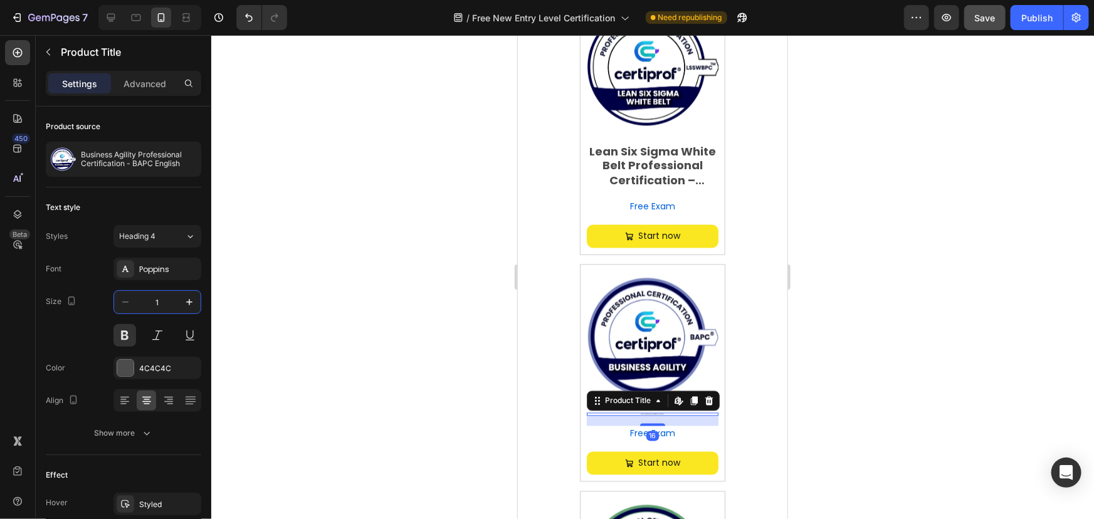
type input "18"
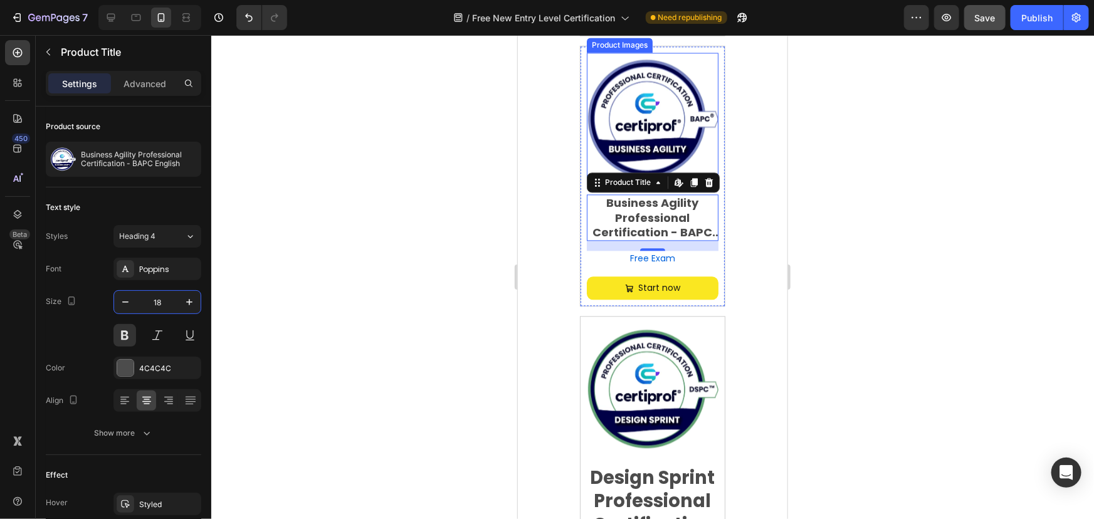
scroll to position [1425, 0]
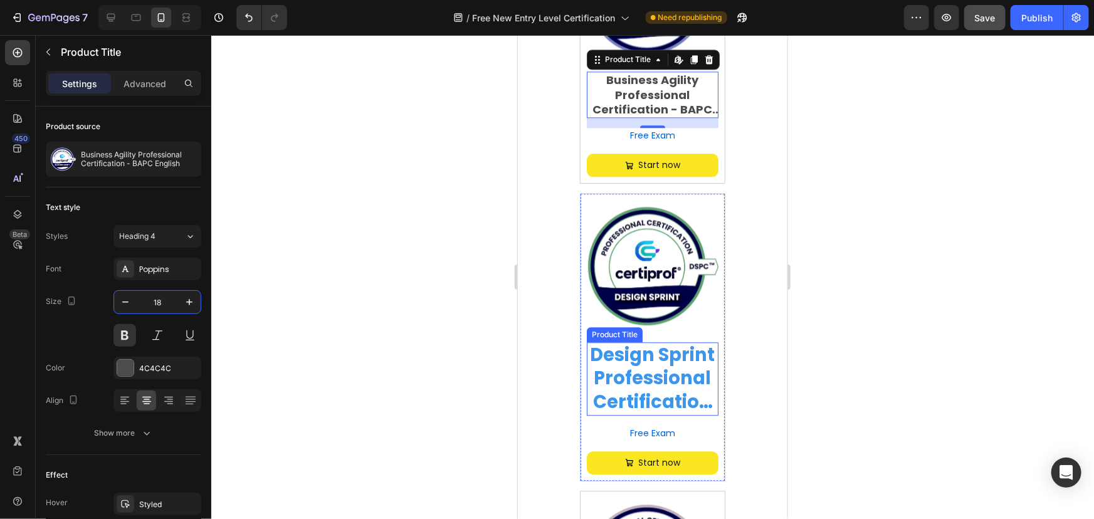
click at [631, 361] on h1 "Design Sprint Professional Certification - DSPC™ English" at bounding box center [652, 378] width 132 height 73
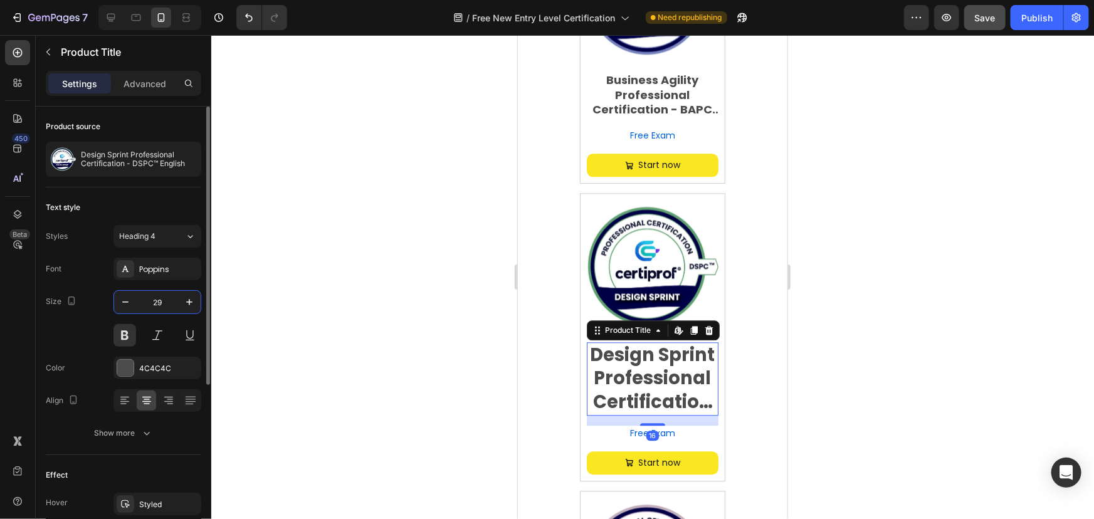
click at [161, 300] on input "29" at bounding box center [157, 302] width 41 height 23
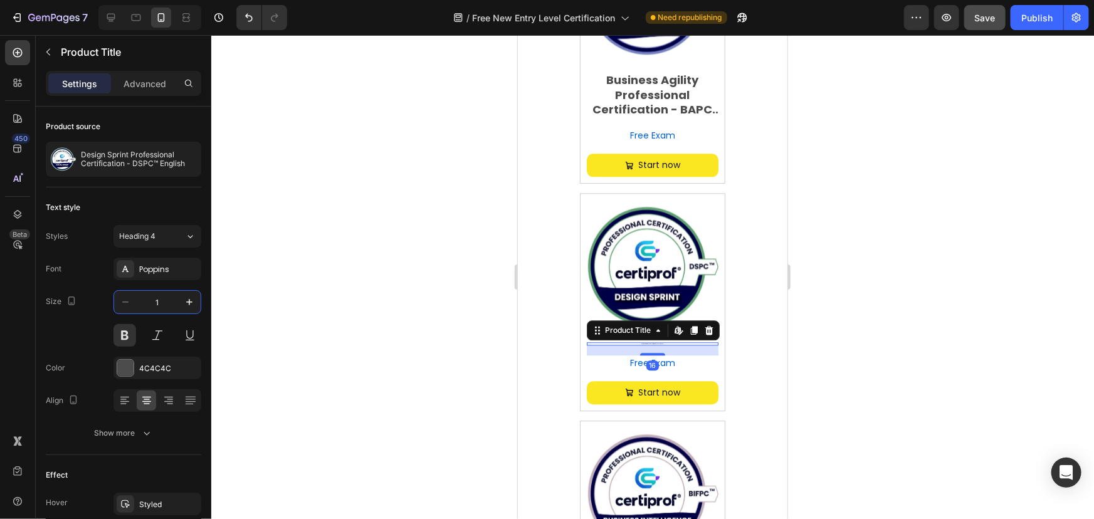
type input "18"
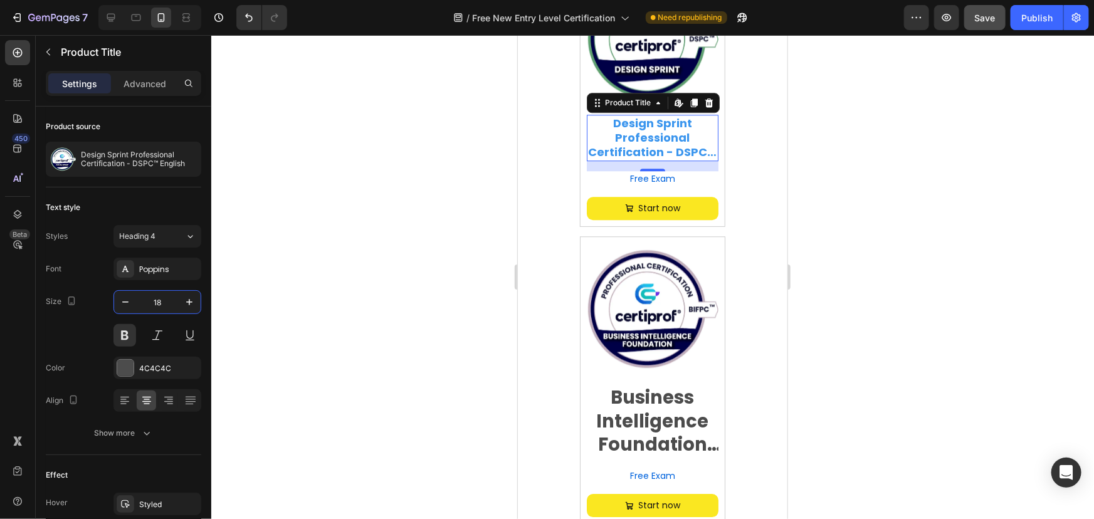
scroll to position [1653, 0]
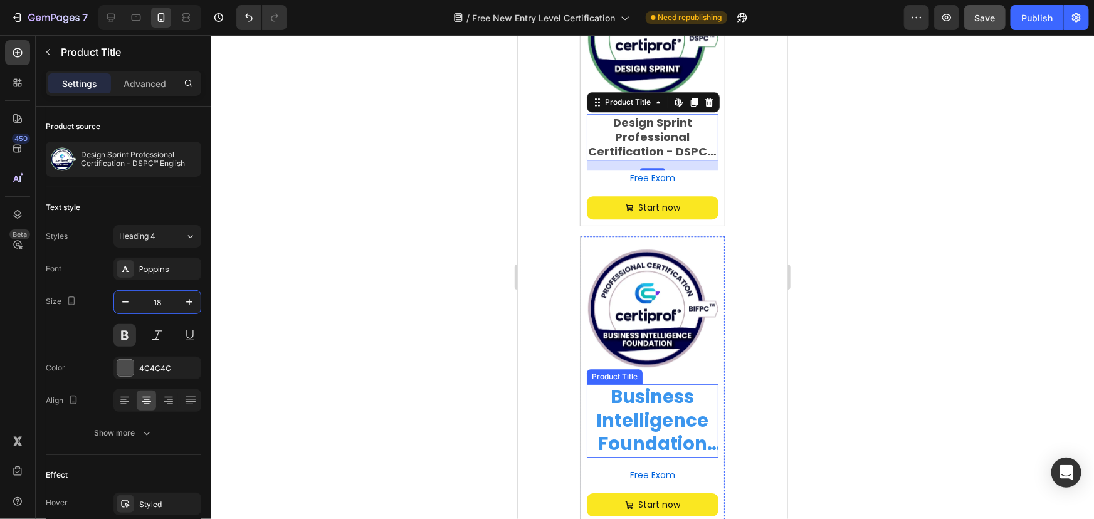
click at [642, 405] on h1 "Business Intelligence Foundation Professional – BIFPC™ English" at bounding box center [652, 420] width 132 height 73
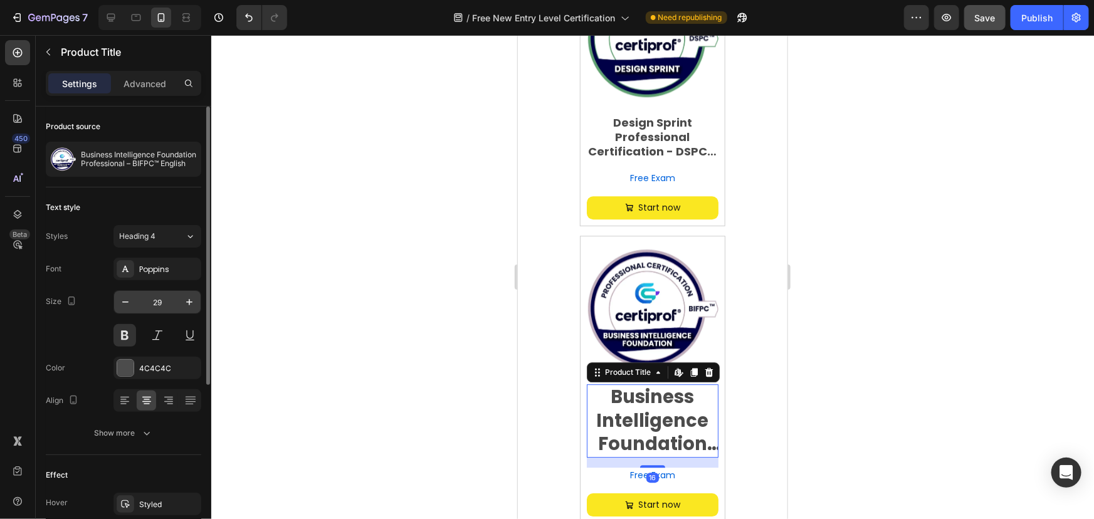
click at [158, 302] on input "29" at bounding box center [157, 302] width 41 height 23
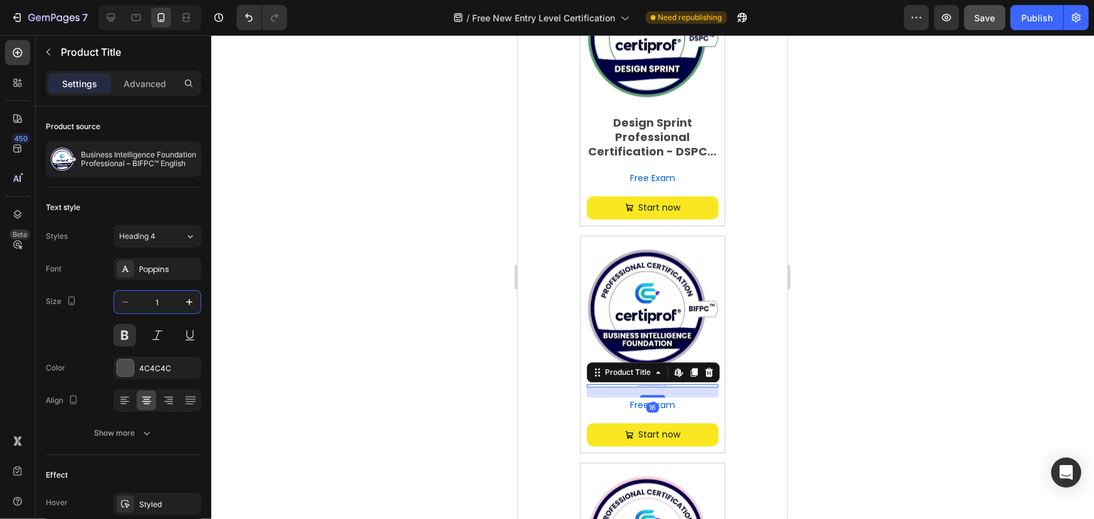
type input "18"
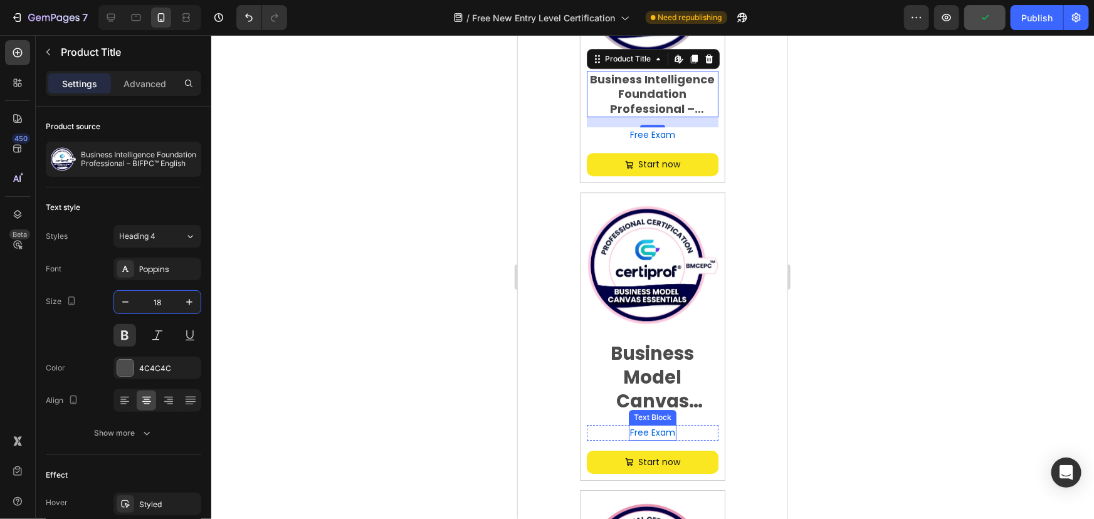
scroll to position [2052, 0]
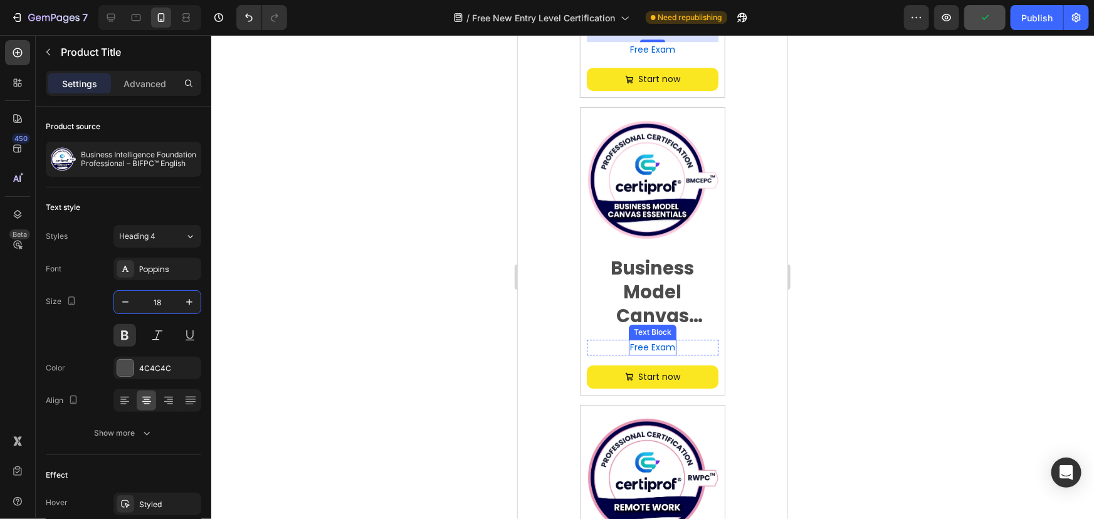
click at [644, 341] on p "Free Exam" at bounding box center [652, 347] width 45 height 13
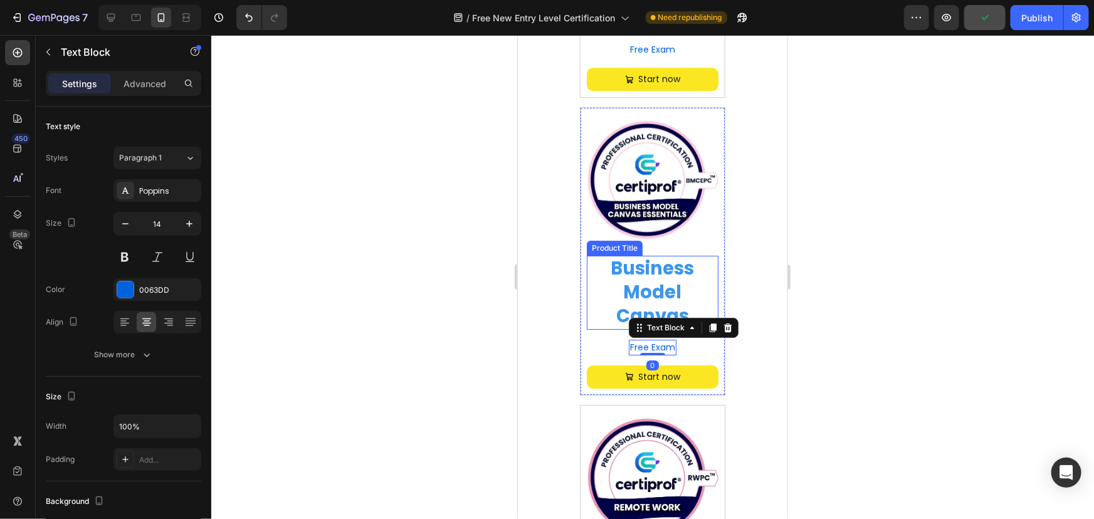
click at [637, 270] on h1 "Business Model Canvas Essentials Professional Certification BMCEPC™ English" at bounding box center [652, 291] width 132 height 73
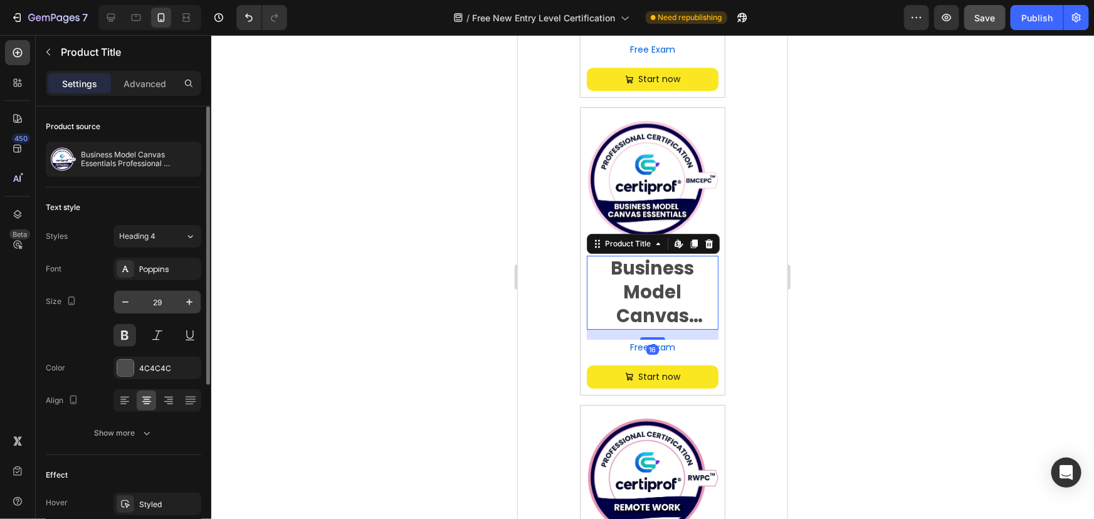
click at [159, 297] on input "29" at bounding box center [157, 302] width 41 height 23
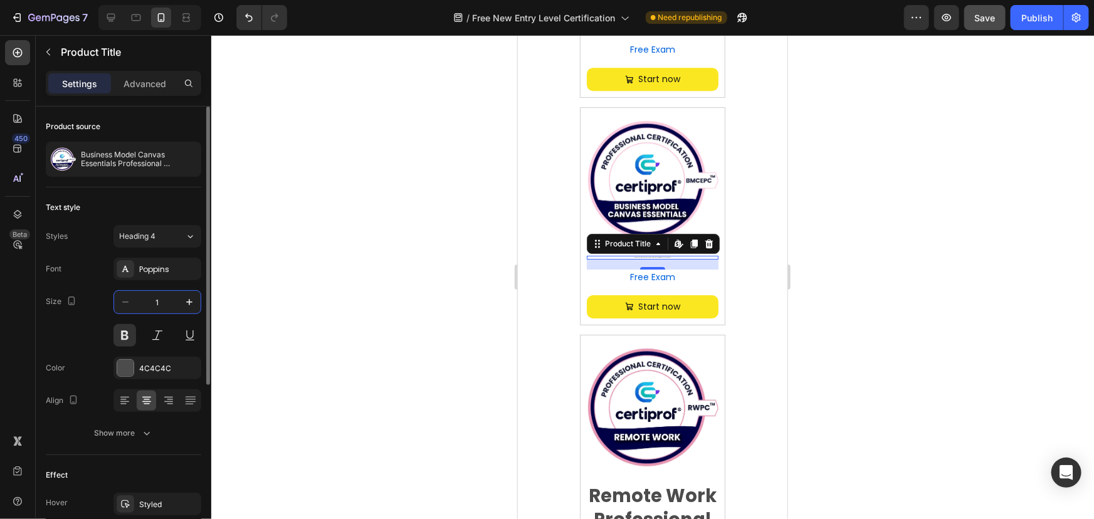
type input "18"
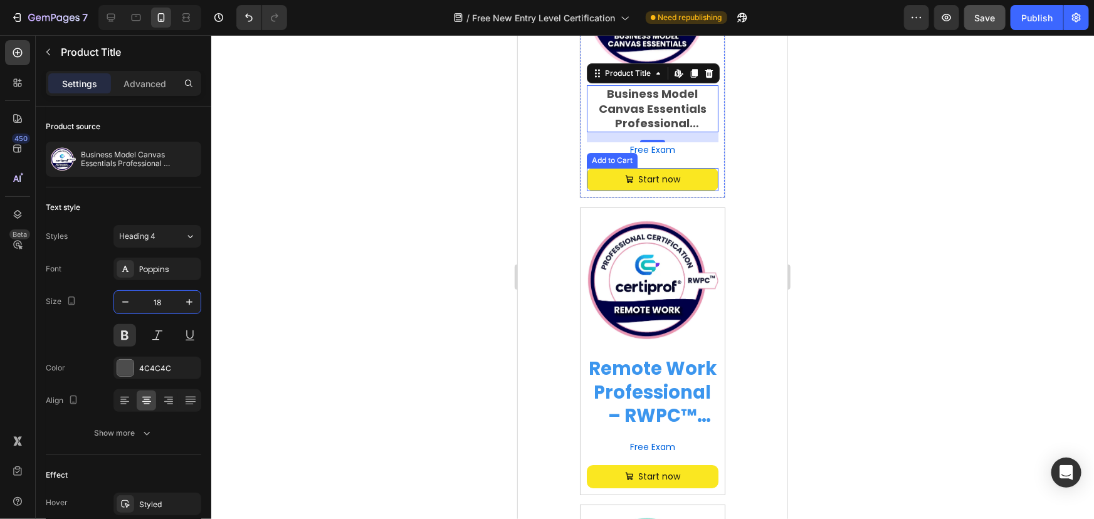
scroll to position [2223, 0]
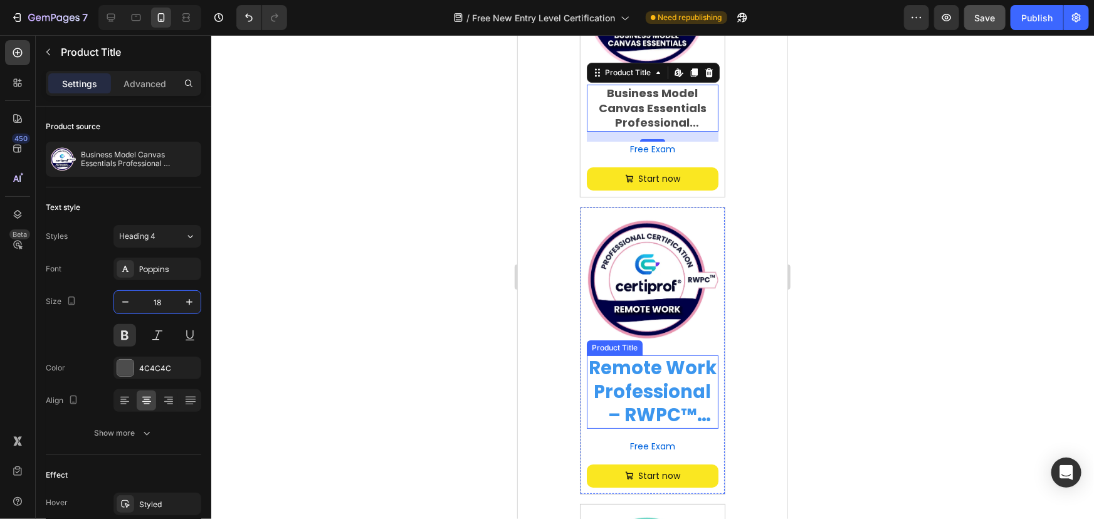
click at [624, 363] on h1 "Remote Work Professional – RWPC™ Inglés" at bounding box center [652, 391] width 132 height 73
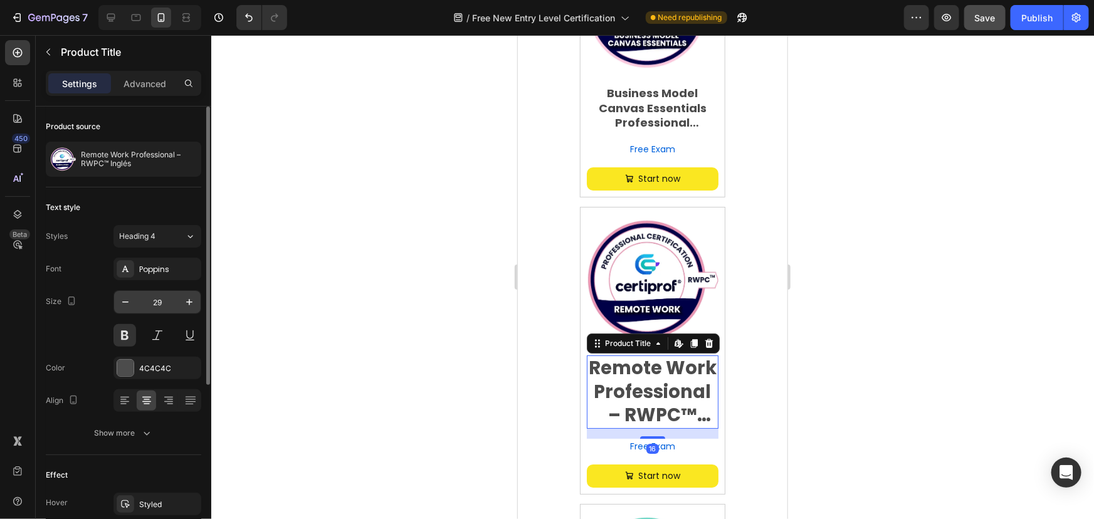
click at [157, 297] on input "29" at bounding box center [157, 302] width 41 height 23
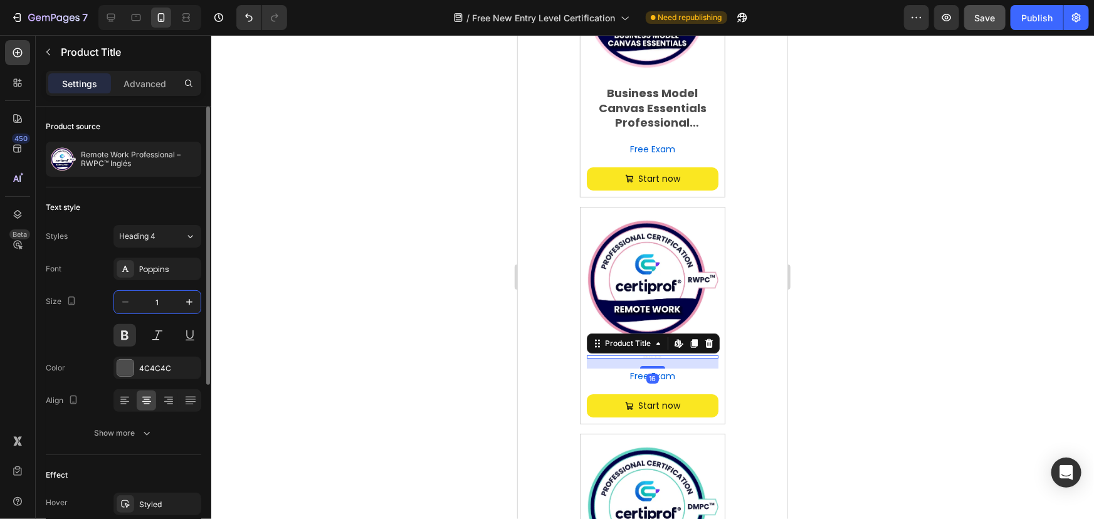
type input "18"
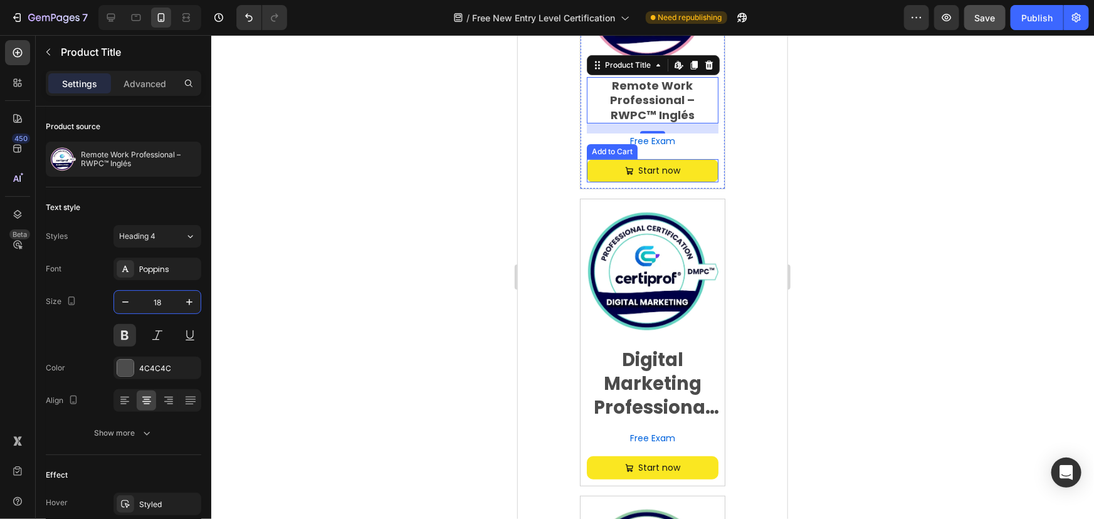
scroll to position [2565, 0]
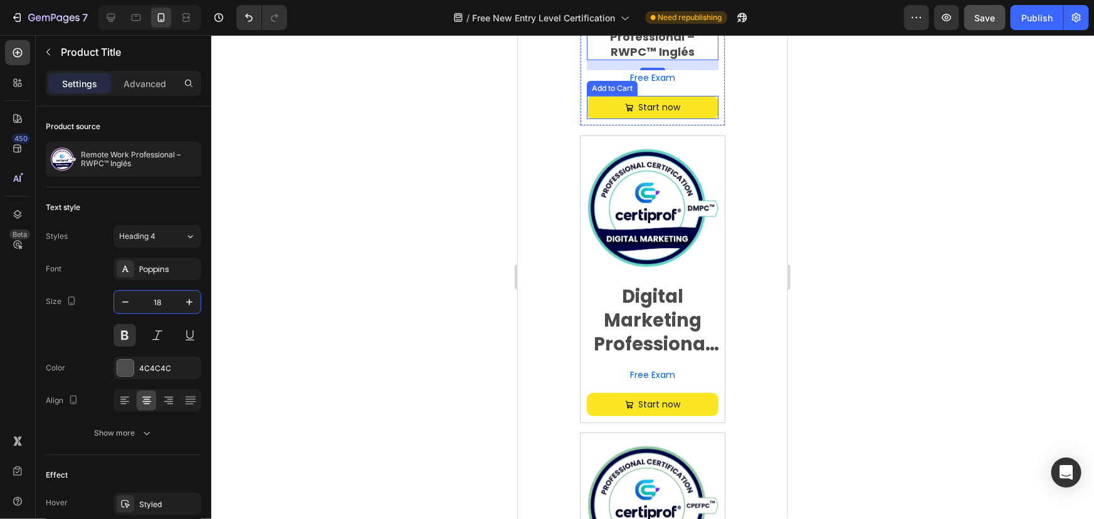
click at [654, 353] on div "Digital Marketing Professional Certification – (DMPC™) English Product Title Fr…" at bounding box center [652, 349] width 132 height 132
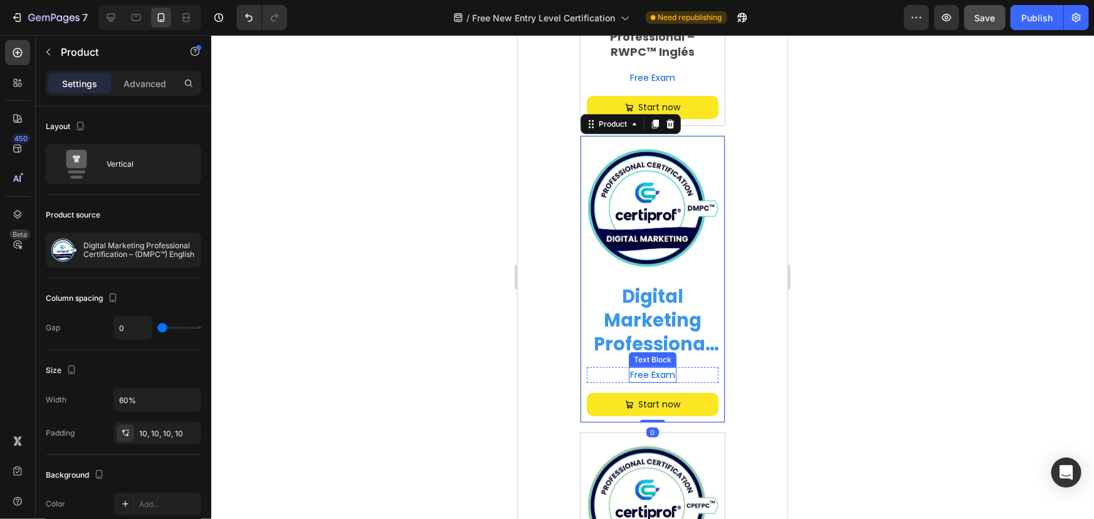
click at [652, 301] on h1 "Digital Marketing Professional Certification – (DMPC™) English" at bounding box center [652, 319] width 132 height 73
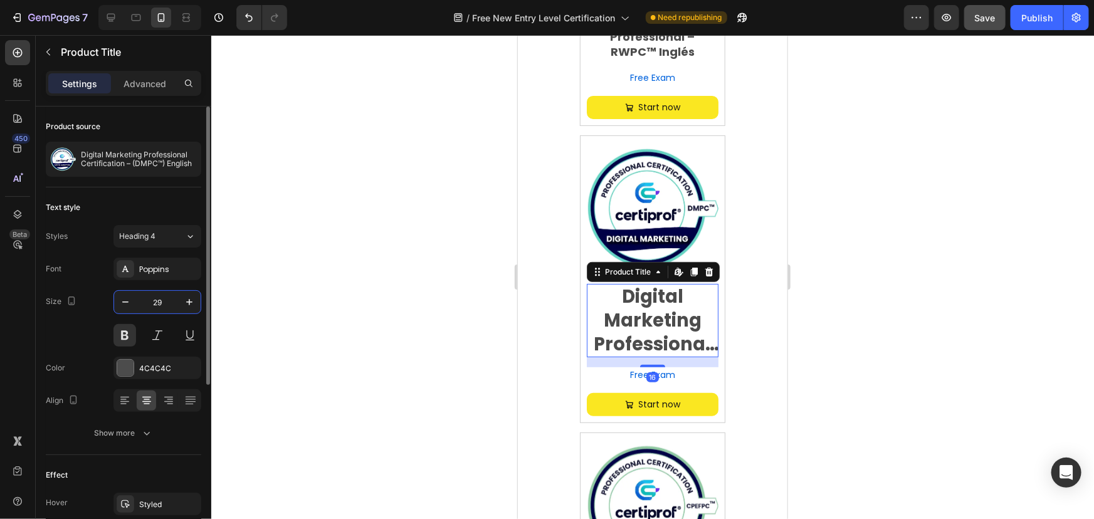
click at [148, 305] on input "29" at bounding box center [157, 302] width 41 height 23
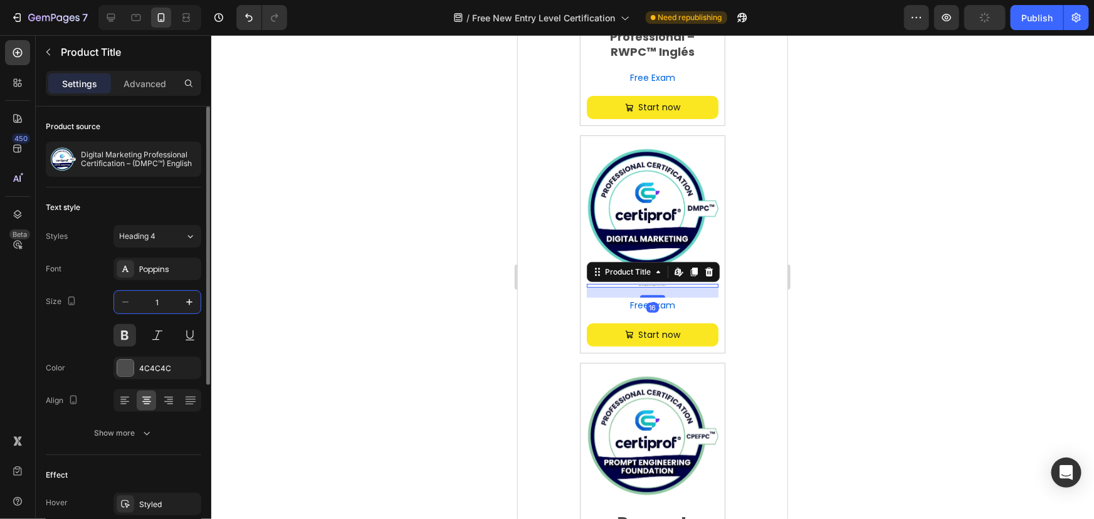
type input "18"
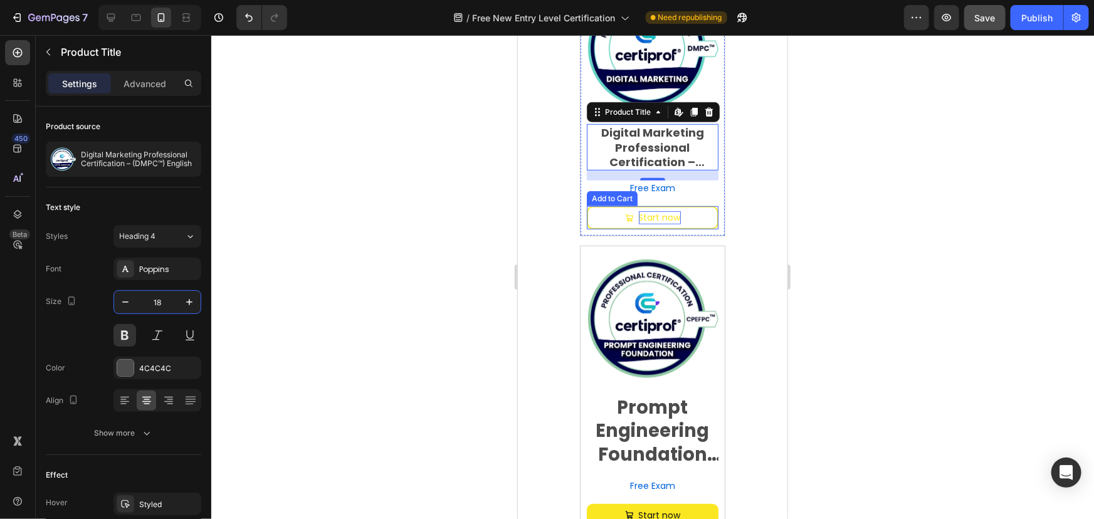
scroll to position [2736, 0]
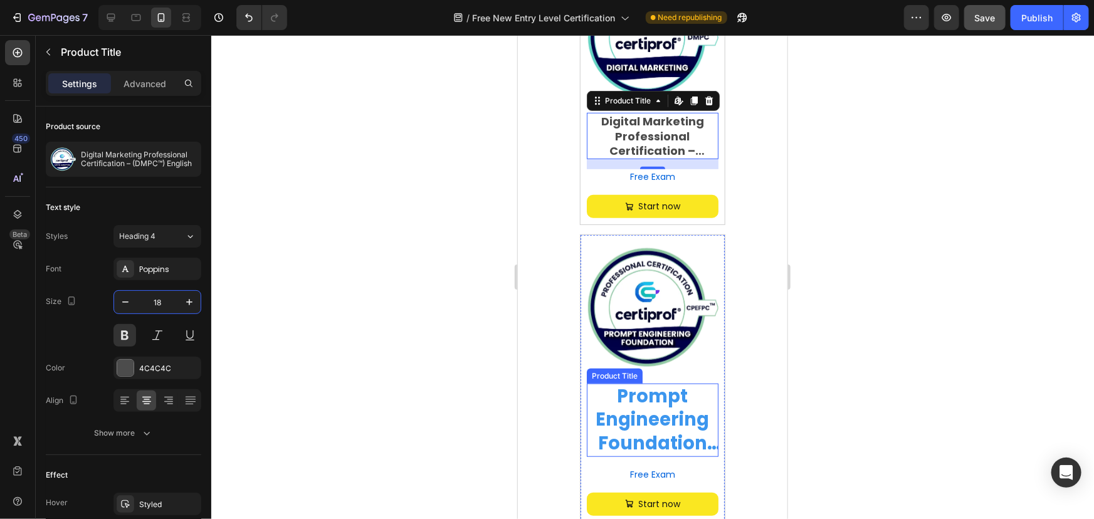
click at [650, 383] on h1 "Prompt Engineering Foundation Professional Certification - CPEFPC™ Español" at bounding box center [652, 419] width 132 height 73
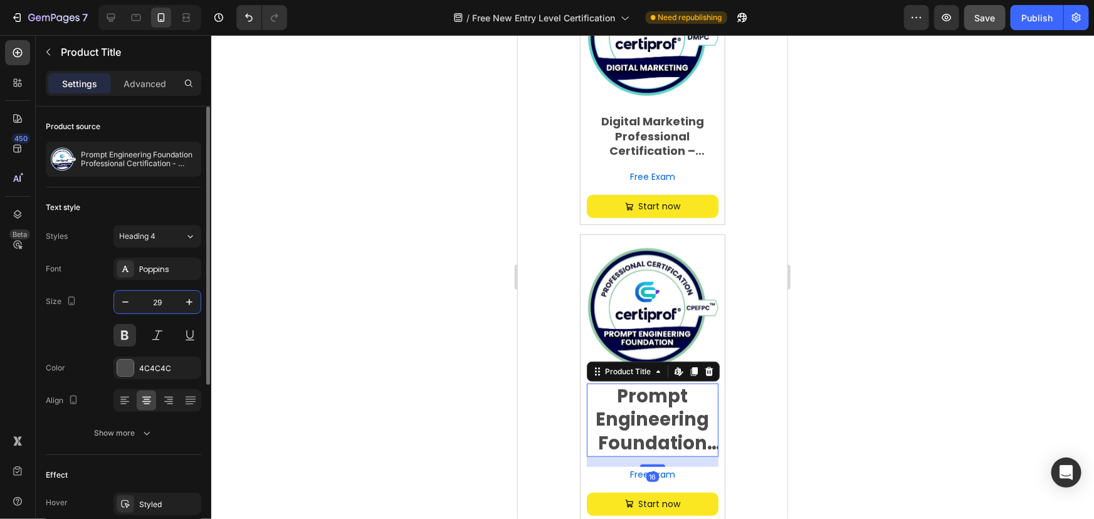
click at [161, 310] on input "29" at bounding box center [157, 302] width 41 height 23
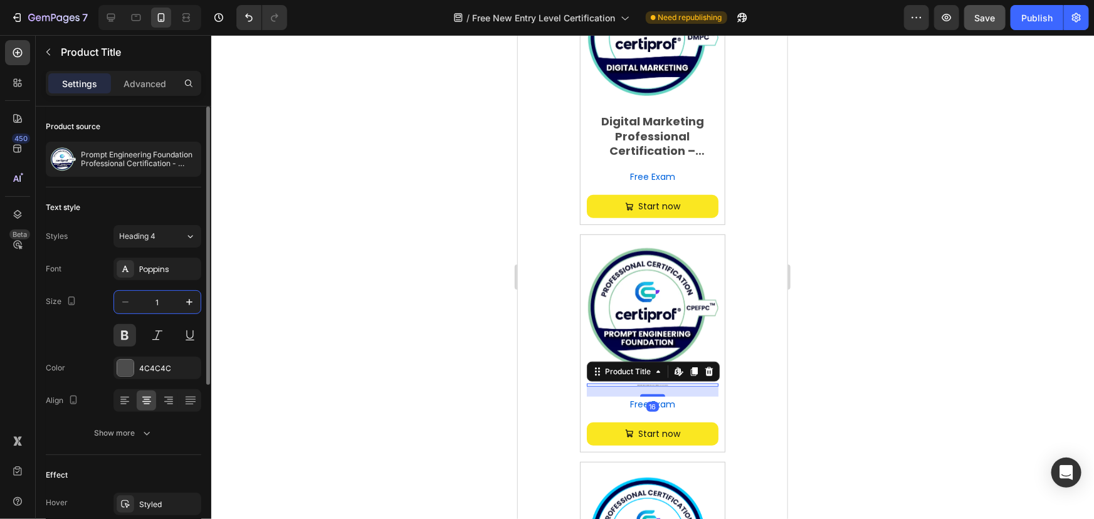
type input "18"
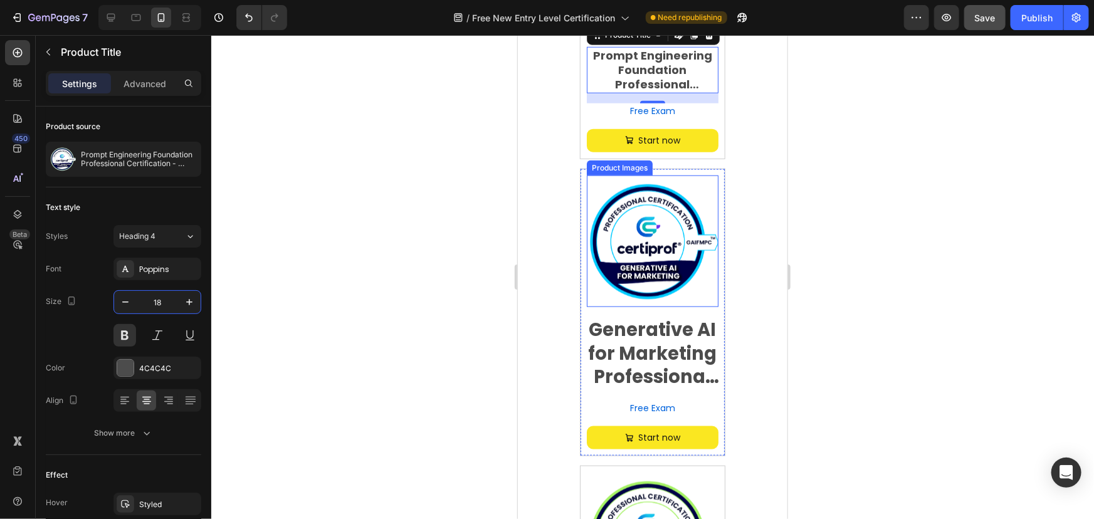
scroll to position [3079, 0]
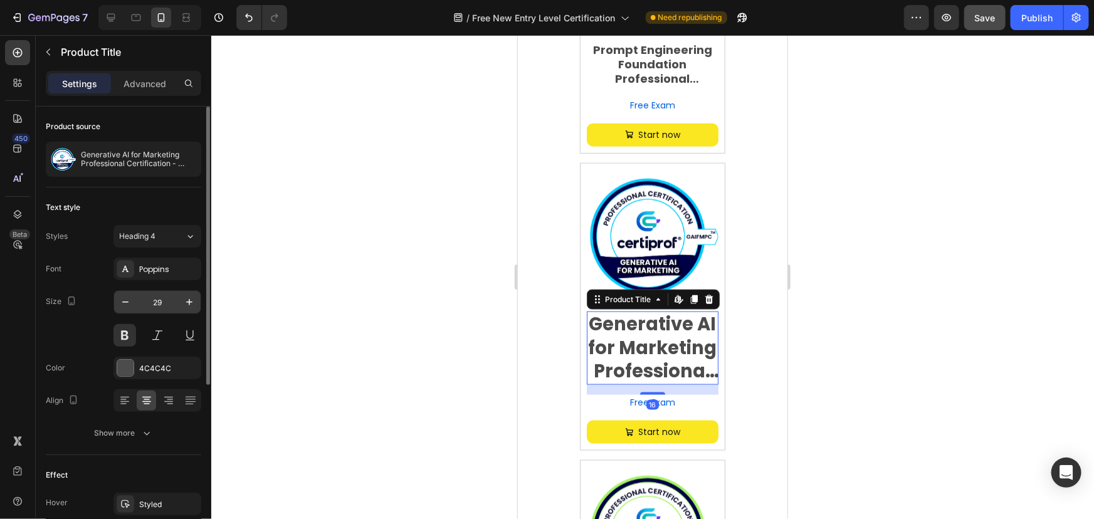
click at [148, 307] on input "29" at bounding box center [157, 302] width 41 height 23
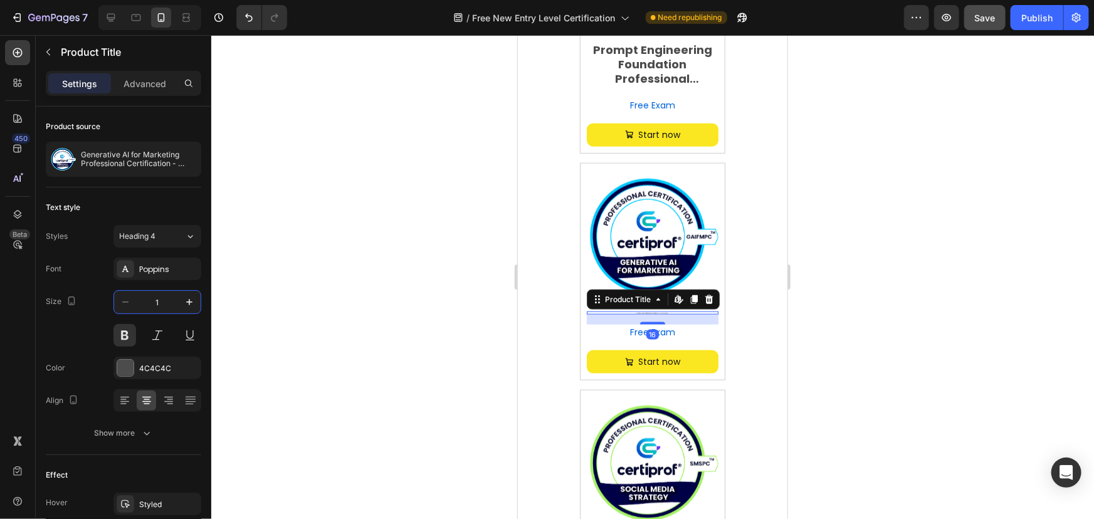
type input "18"
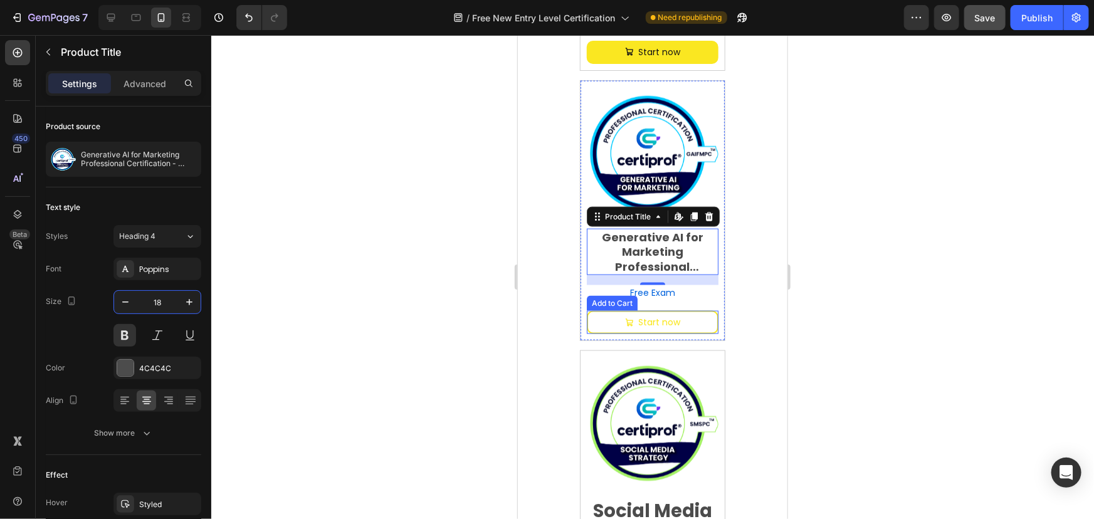
scroll to position [3249, 0]
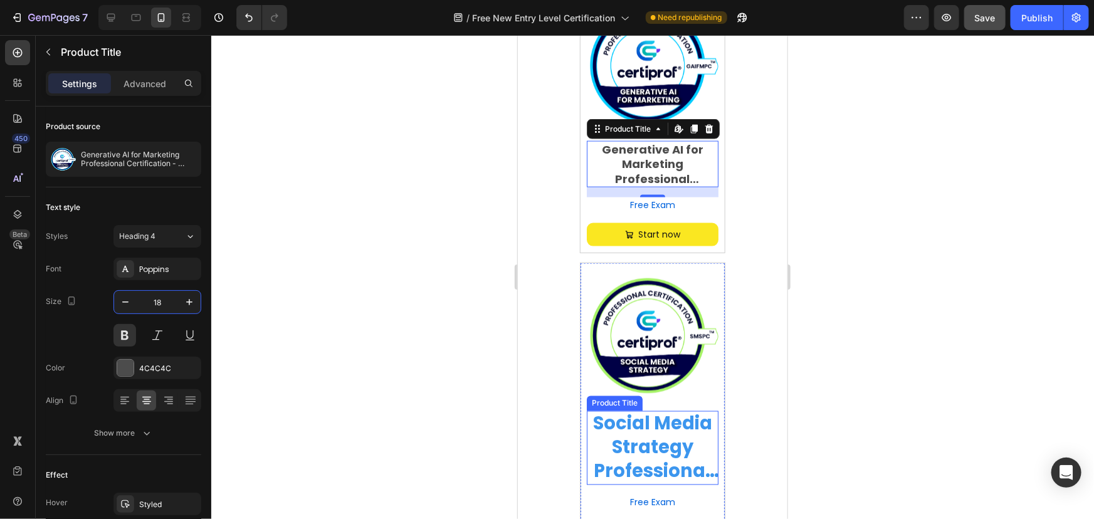
click at [628, 411] on h1 "Social Media Strategy Professional Certification - SMSPC™ English" at bounding box center [652, 447] width 132 height 73
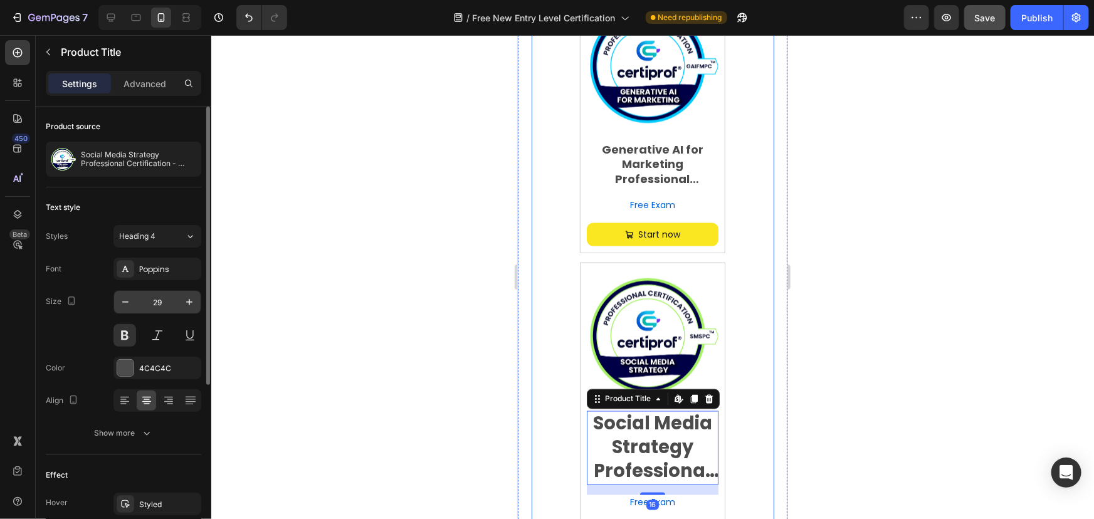
click at [156, 299] on input "29" at bounding box center [157, 302] width 41 height 23
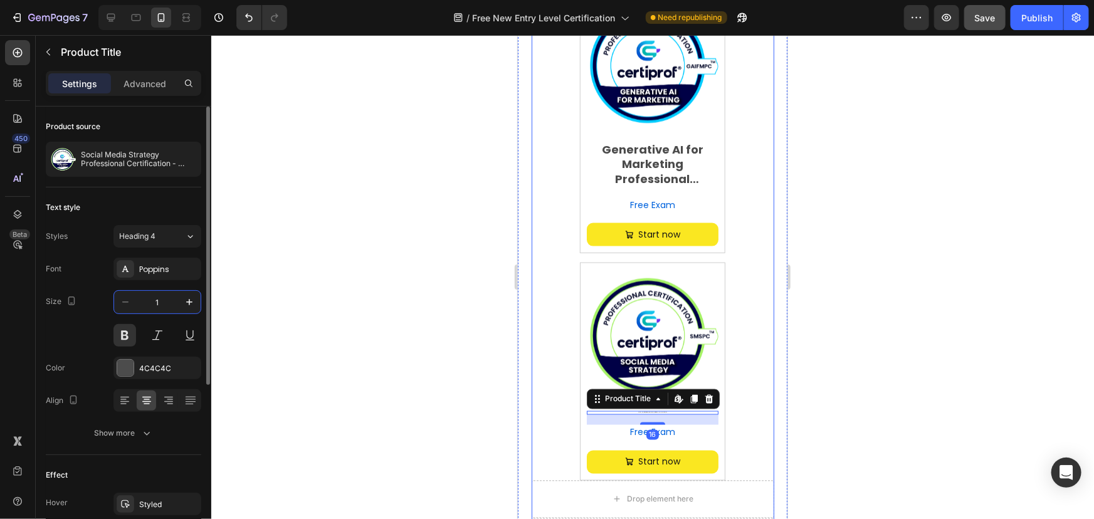
type input "18"
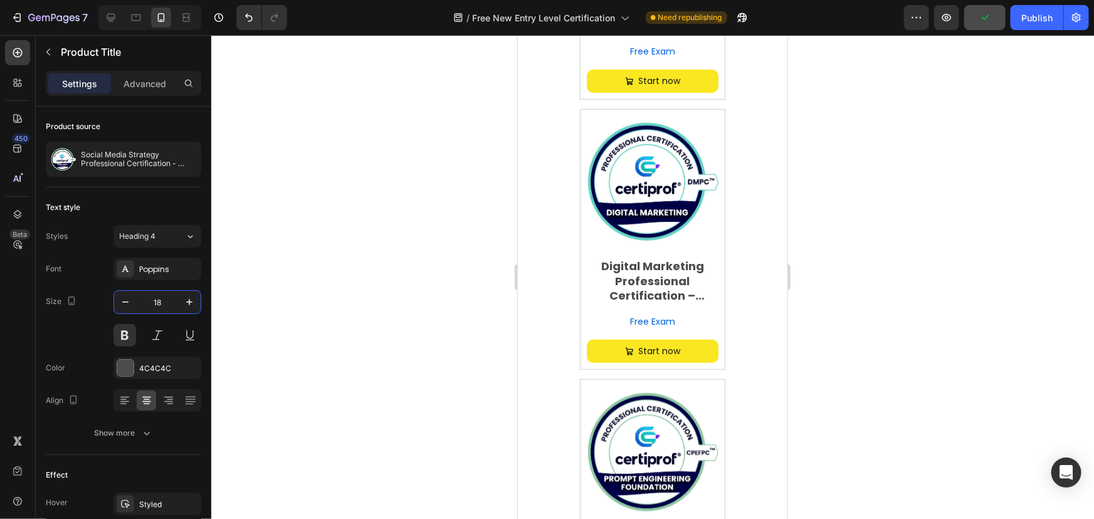
scroll to position [2509, 0]
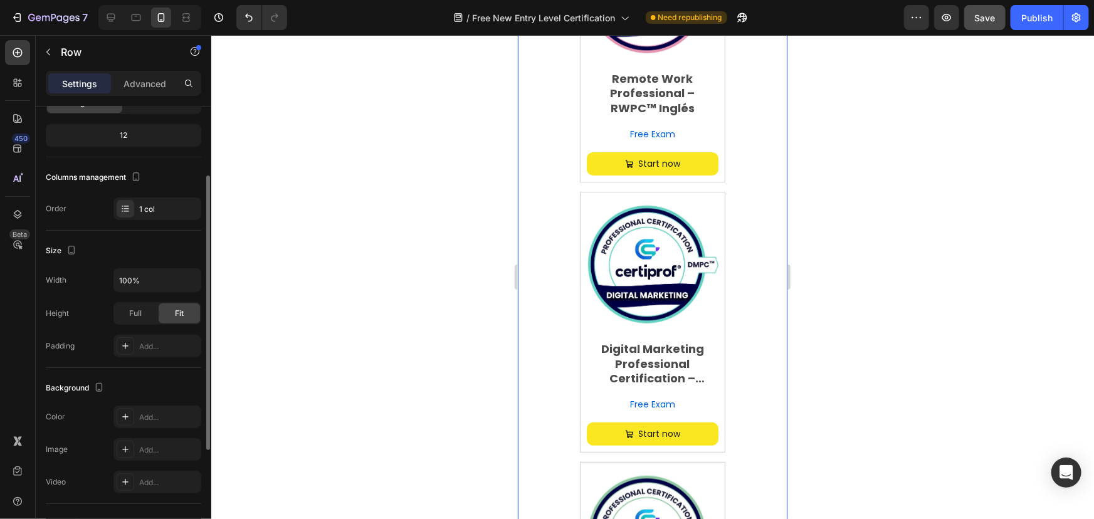
scroll to position [0, 0]
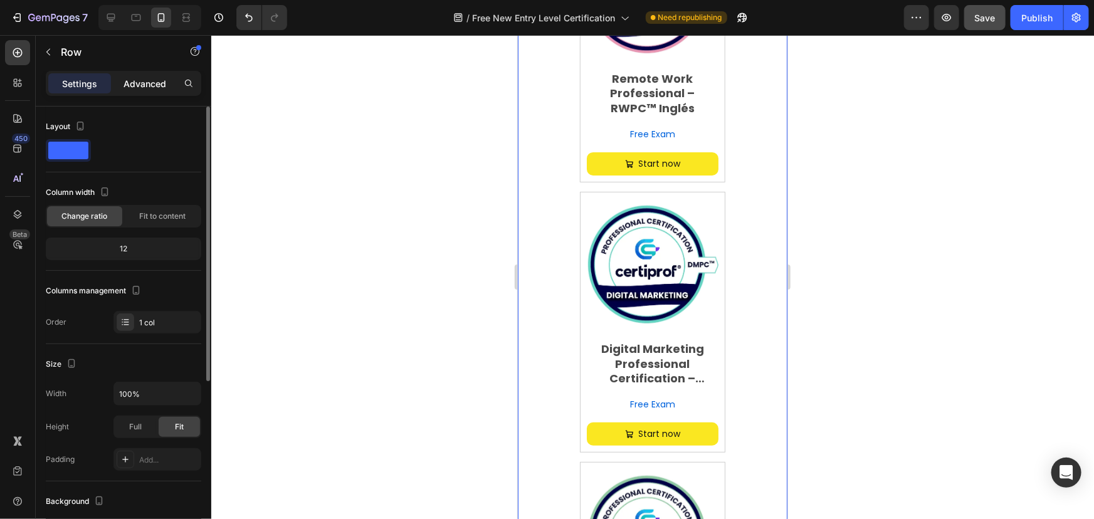
click at [146, 90] on div "Advanced" at bounding box center [145, 83] width 63 height 20
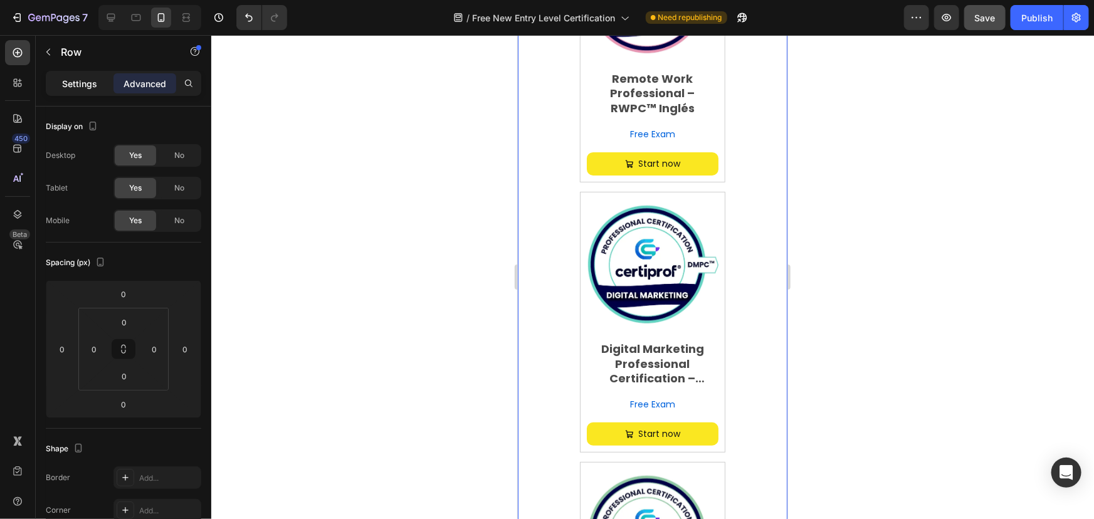
click at [83, 82] on p "Settings" at bounding box center [79, 83] width 35 height 13
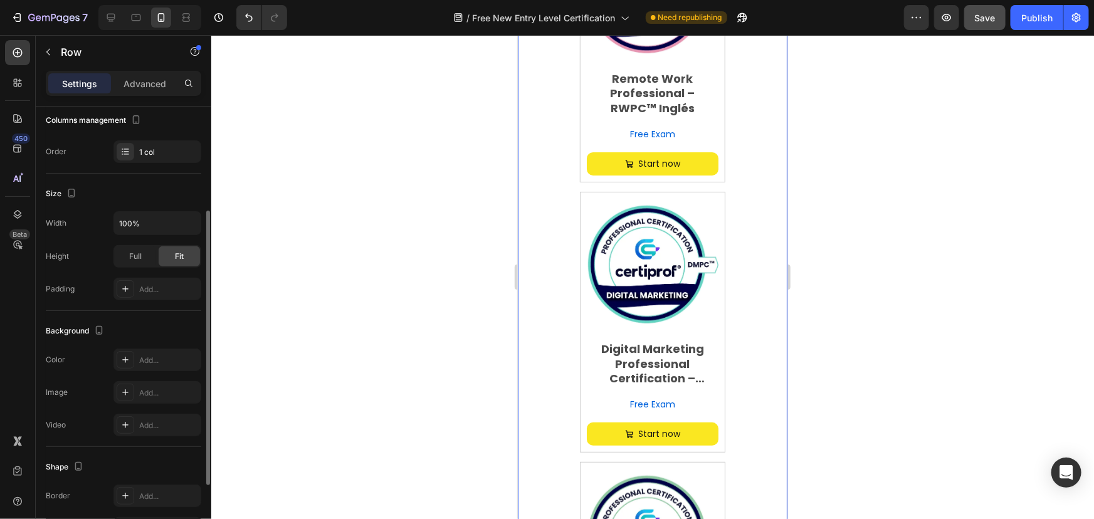
scroll to position [283, 0]
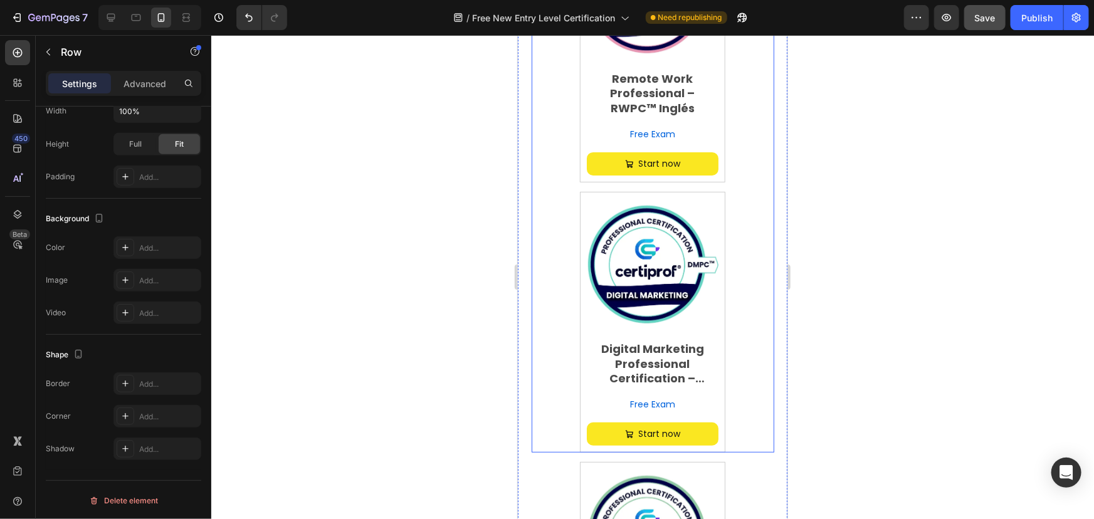
click at [561, 304] on div "Product Images Digital Marketing Professional Certification – (DMPC™) English P…" at bounding box center [652, 317] width 243 height 270
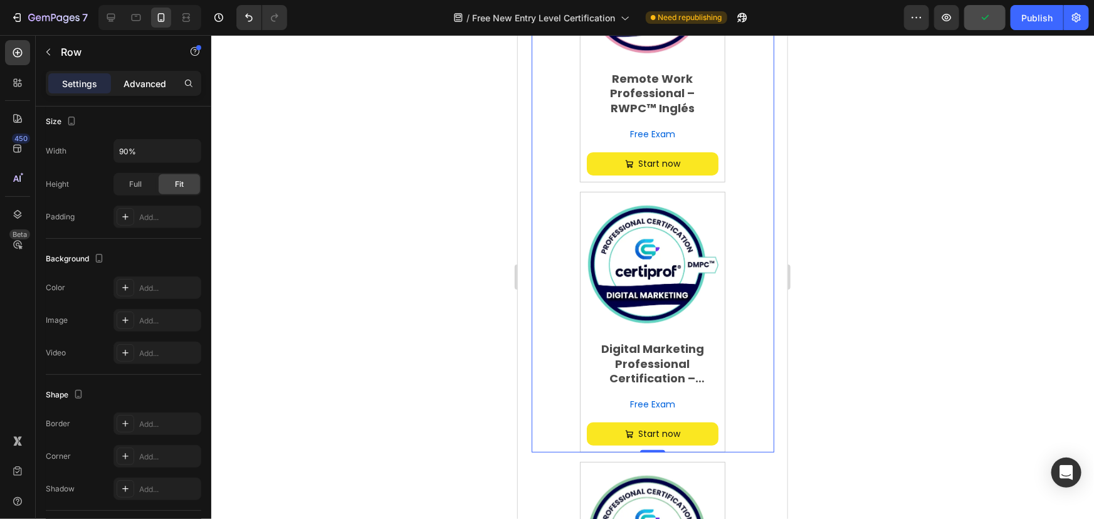
click at [154, 82] on p "Advanced" at bounding box center [145, 83] width 43 height 13
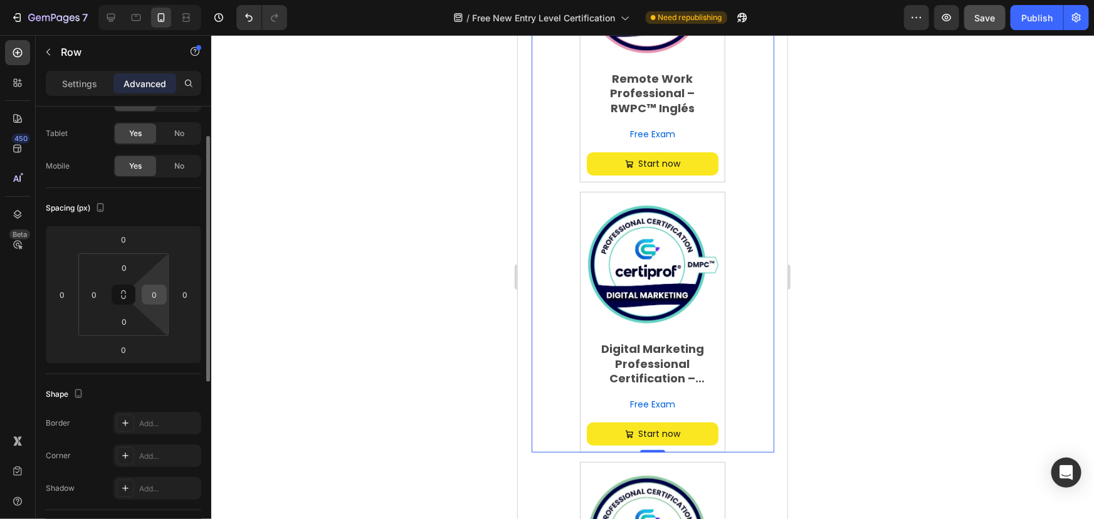
scroll to position [0, 0]
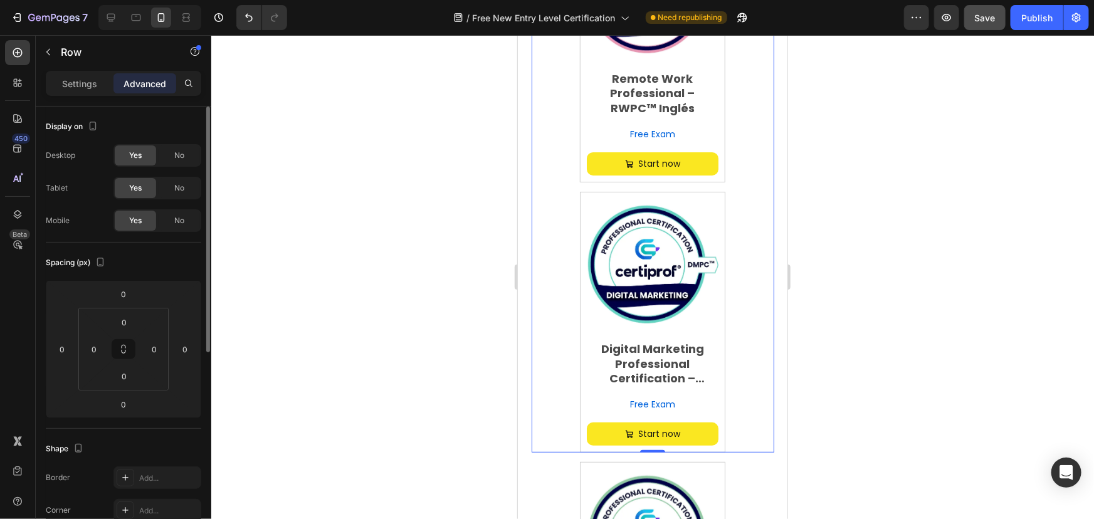
click at [76, 83] on p "Settings" at bounding box center [79, 83] width 35 height 13
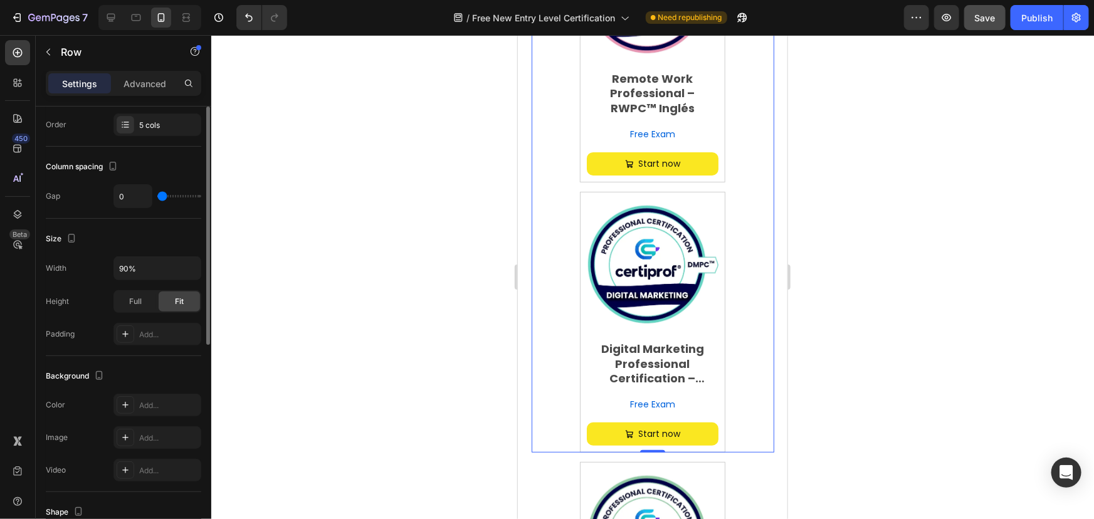
scroll to position [51, 0]
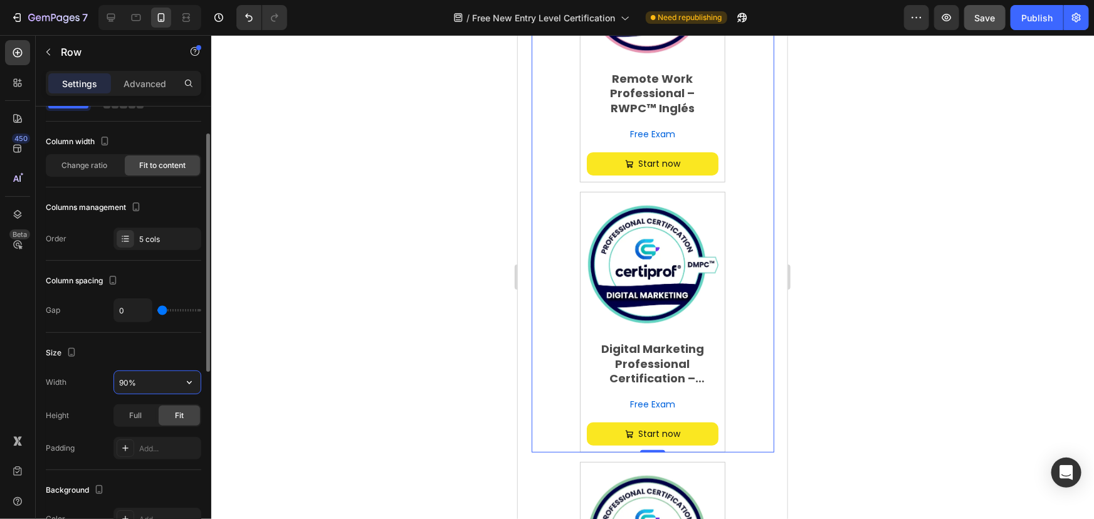
click at [129, 379] on input "90%" at bounding box center [157, 382] width 87 height 23
click at [173, 389] on input "90%" at bounding box center [157, 382] width 87 height 23
click at [125, 378] on input "90%" at bounding box center [157, 382] width 87 height 23
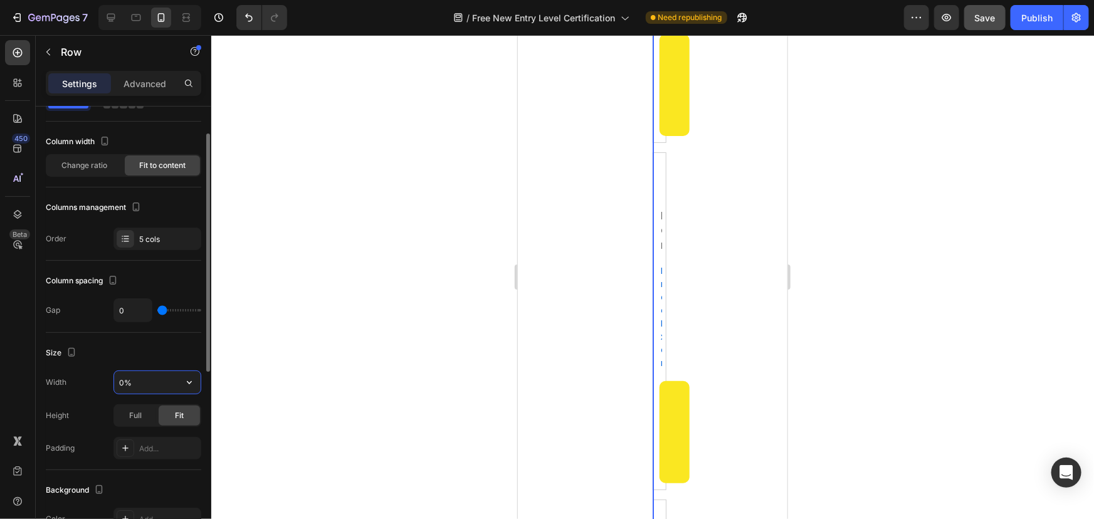
type input "90%"
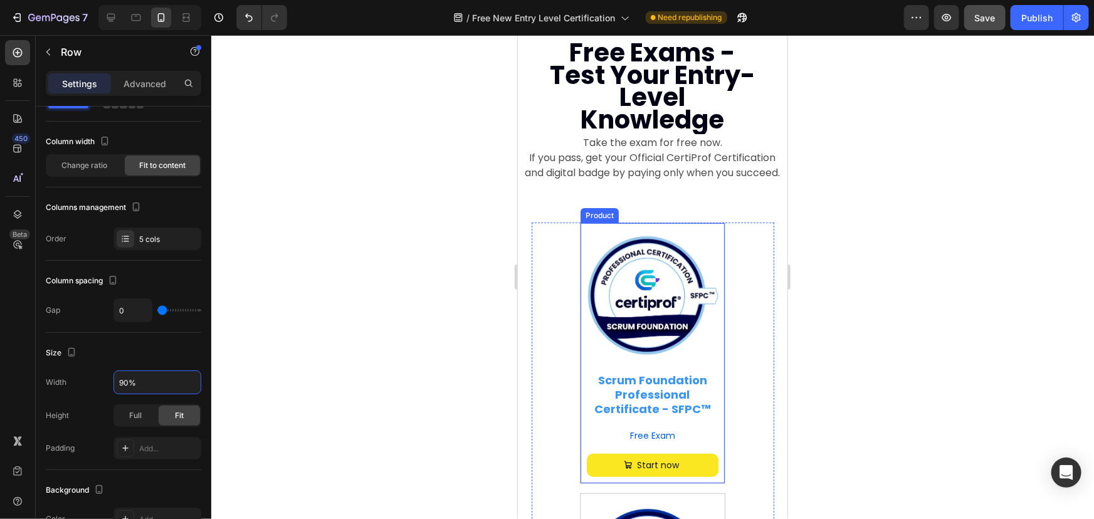
scroll to position [0, 0]
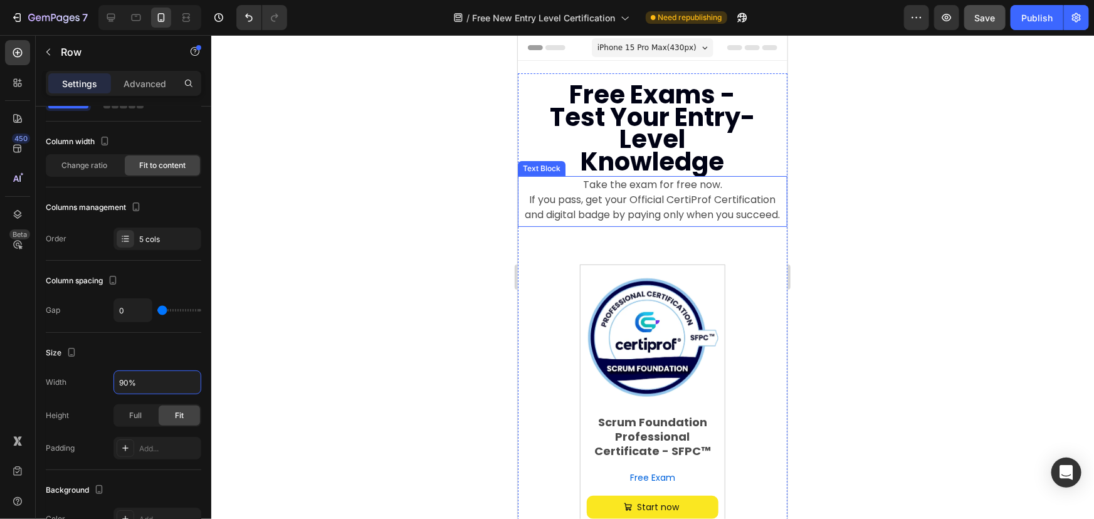
click at [754, 188] on p "Take the exam for free now. If you pass, get your Official CertiProf Certificat…" at bounding box center [652, 201] width 267 height 48
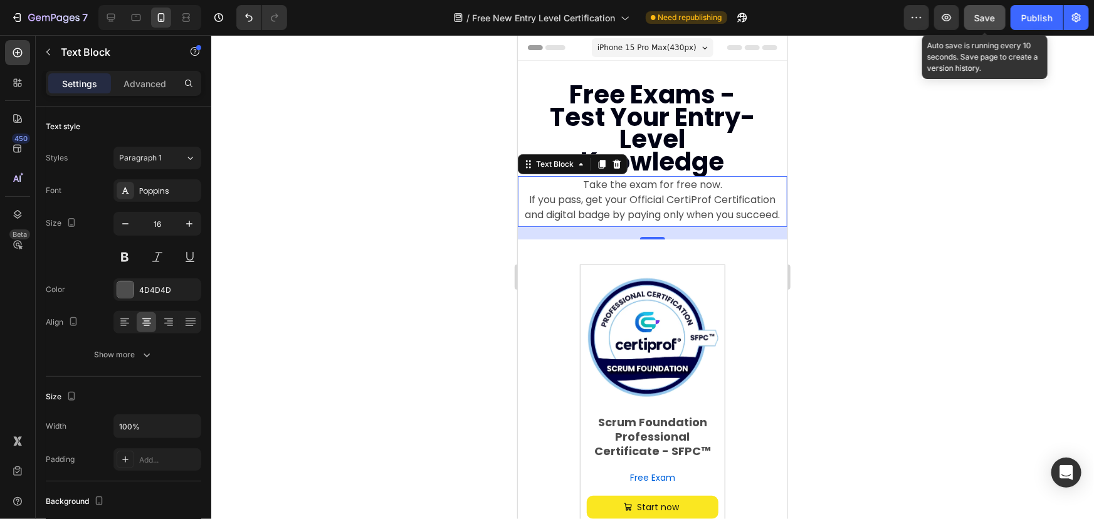
click at [993, 23] on span "Save" at bounding box center [985, 18] width 21 height 11
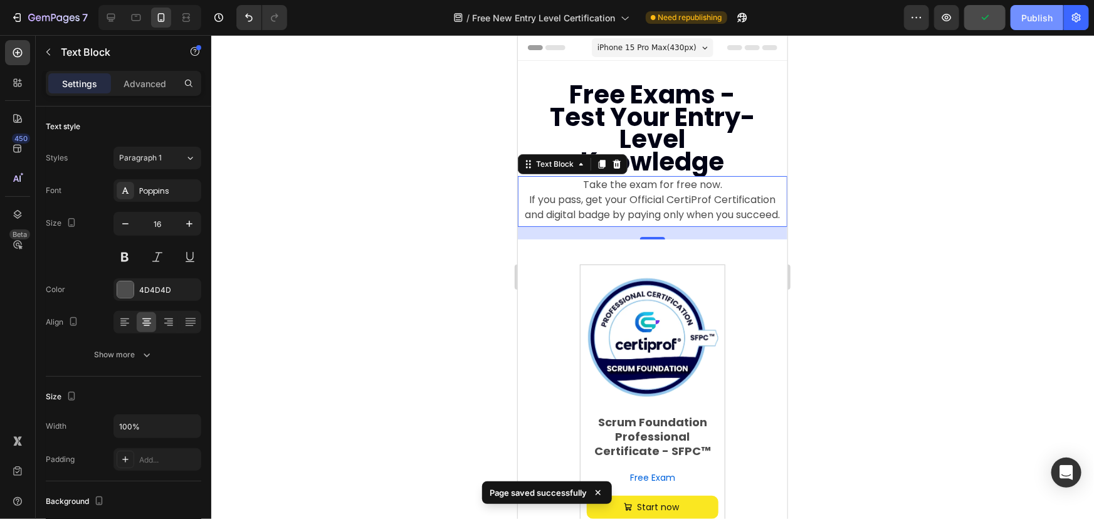
click at [1030, 14] on div "Publish" at bounding box center [1037, 17] width 31 height 13
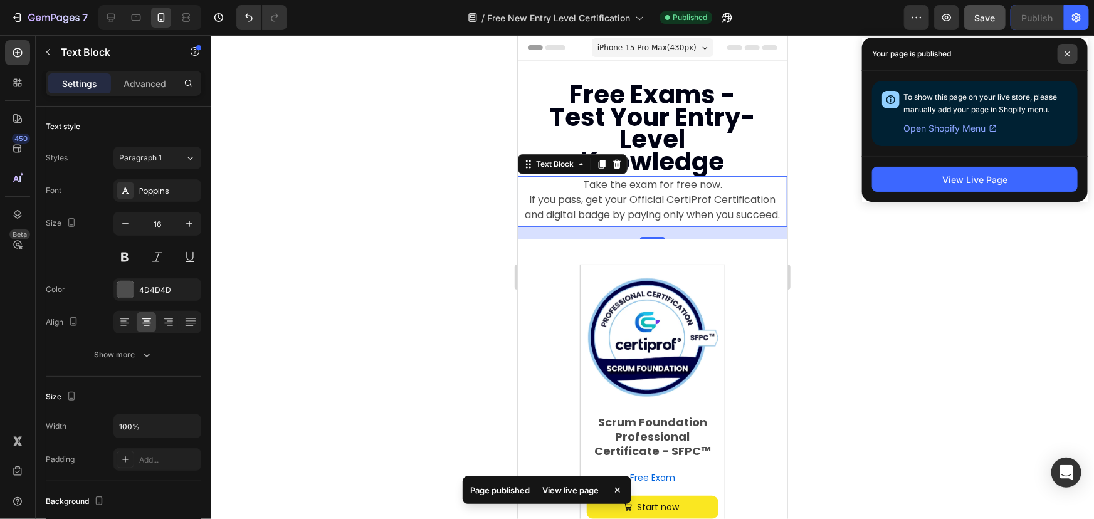
click at [1070, 49] on span at bounding box center [1068, 54] width 20 height 20
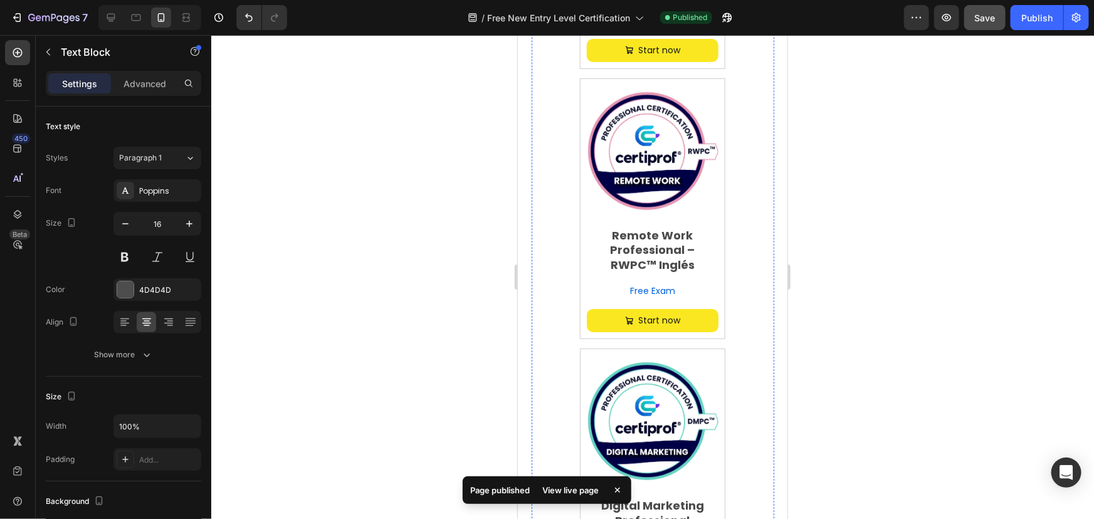
scroll to position [2509, 0]
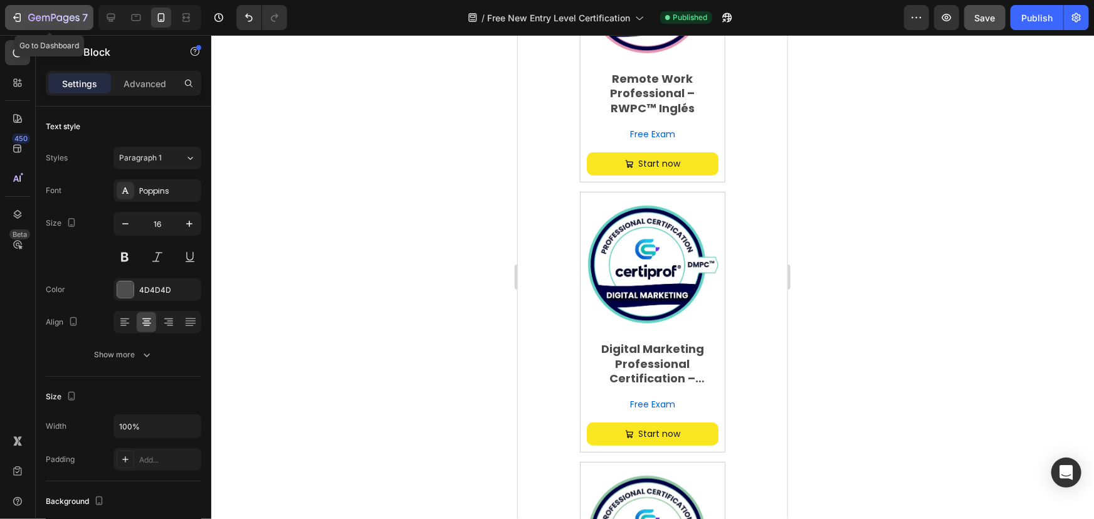
click at [29, 13] on icon "button" at bounding box center [53, 18] width 51 height 11
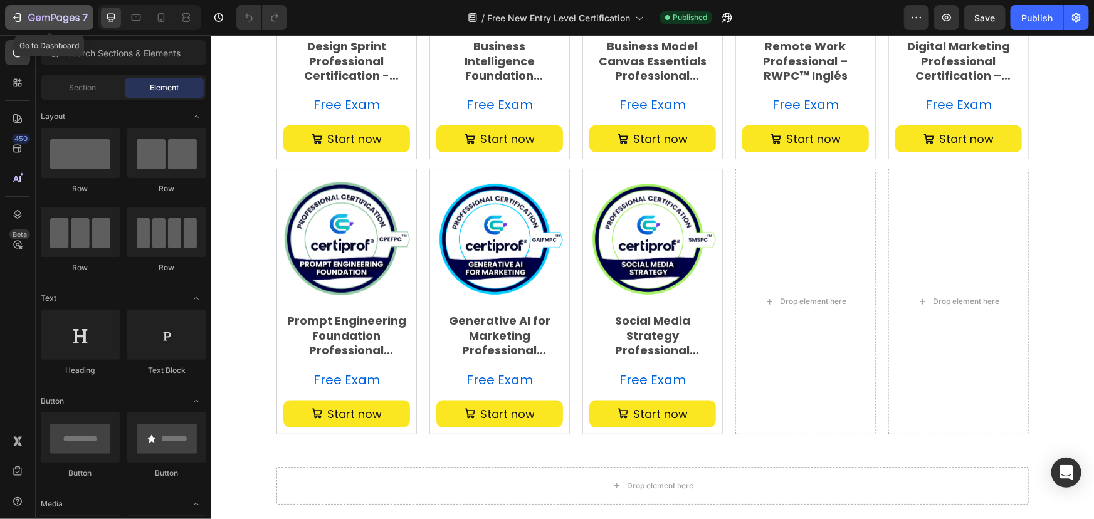
click at [31, 13] on div "7" at bounding box center [58, 17] width 60 height 15
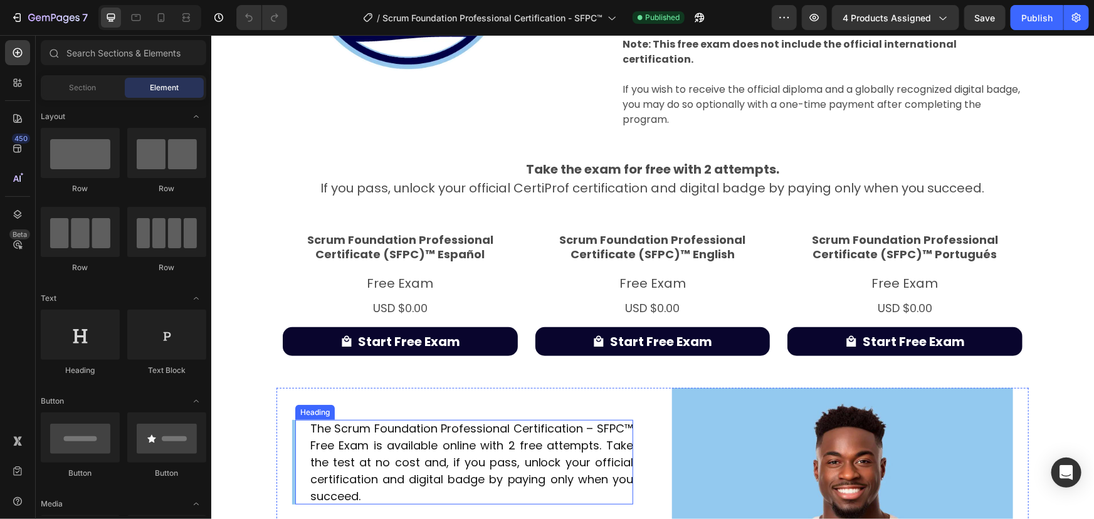
scroll to position [171, 0]
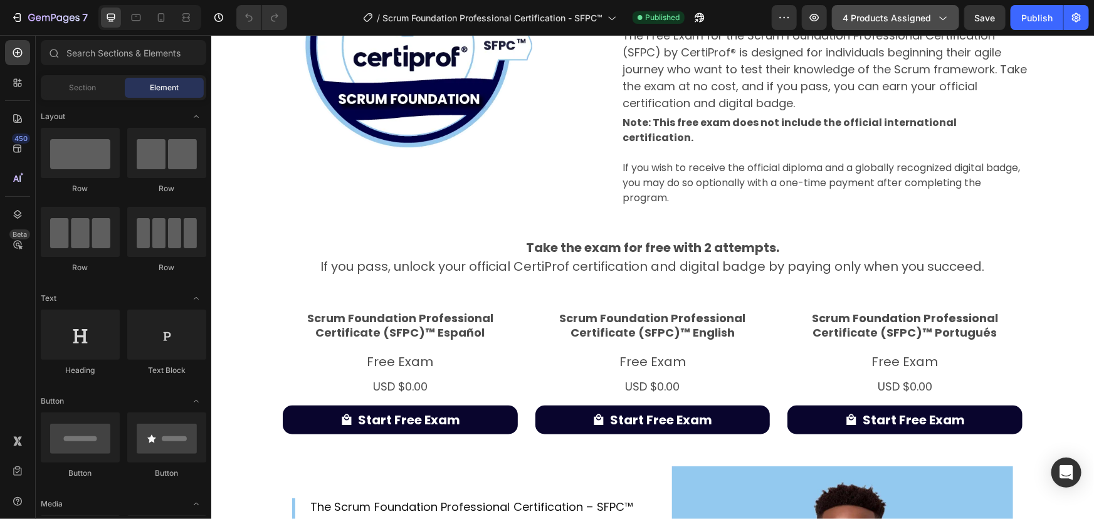
click at [898, 25] on button "4 products assigned" at bounding box center [895, 17] width 127 height 25
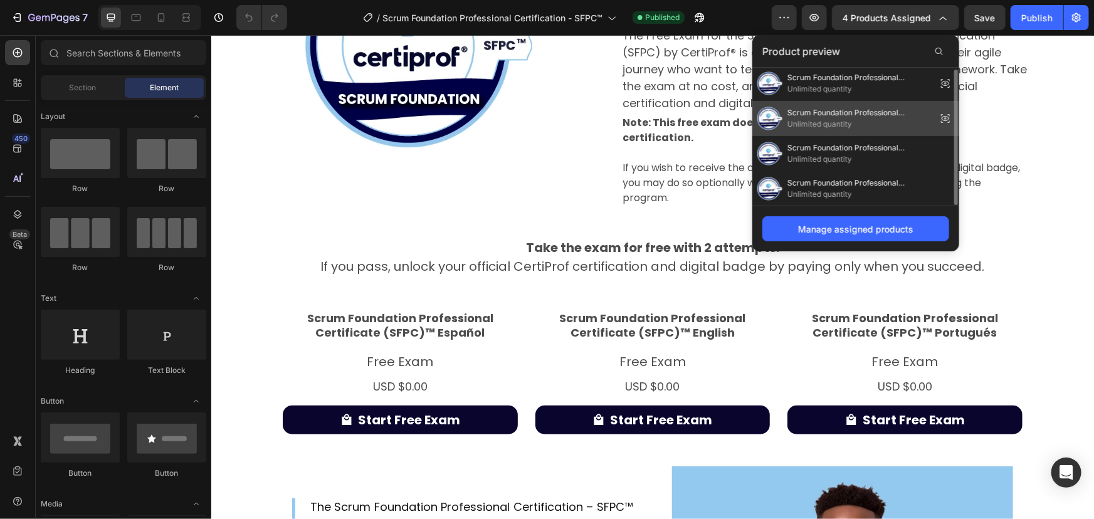
scroll to position [0, 0]
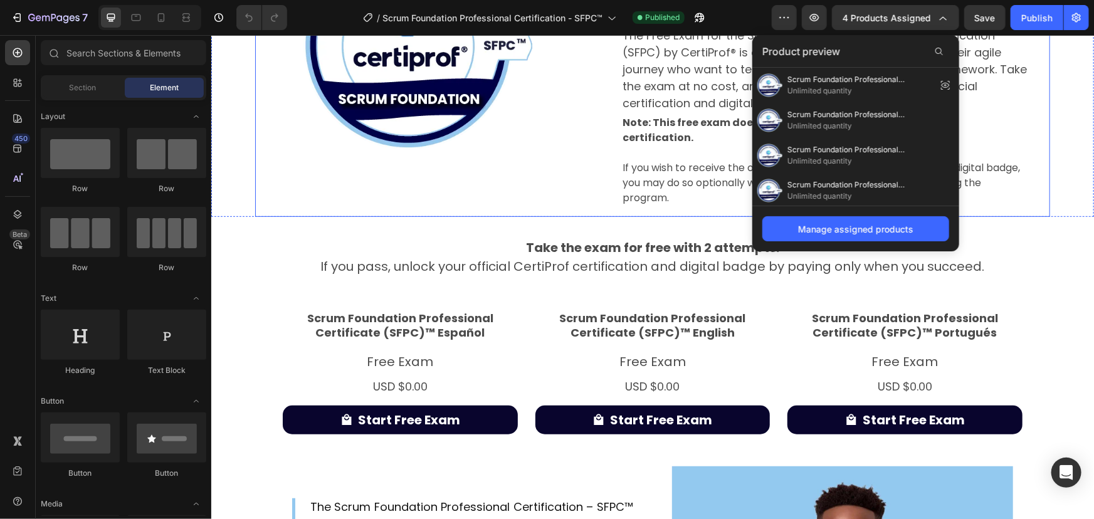
click at [599, 145] on div "Image Row Scrum Foundation Professional Certification (SFPC) Heading Free Exam …" at bounding box center [652, 63] width 795 height 307
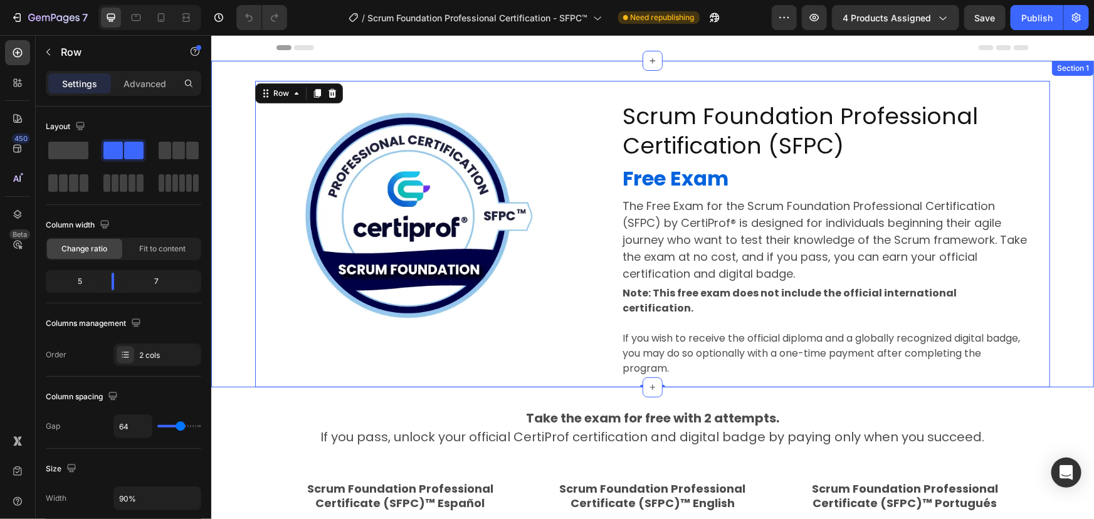
click at [1050, 138] on div "Image Row Scrum Foundation Professional Certification (SFPC) Heading Free Exam …" at bounding box center [652, 233] width 883 height 307
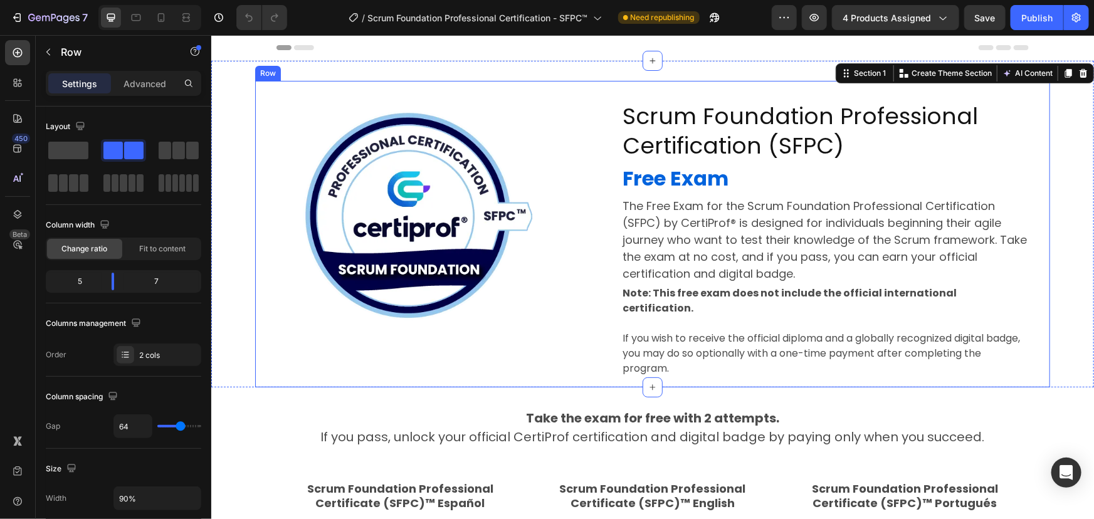
click at [1035, 159] on div "Image Row Scrum Foundation Professional Certification (SFPC) Heading Free Exam …" at bounding box center [652, 233] width 795 height 307
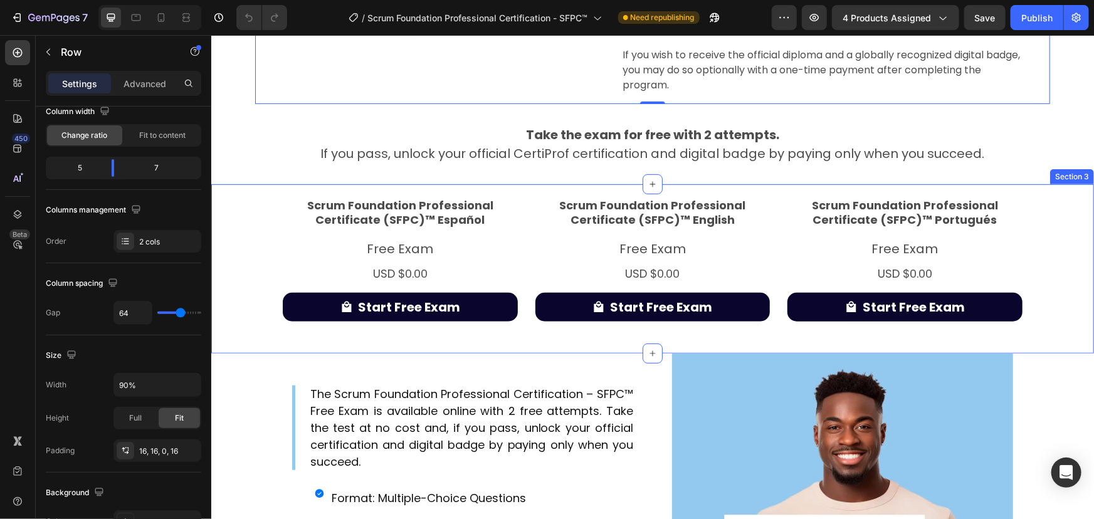
scroll to position [399, 0]
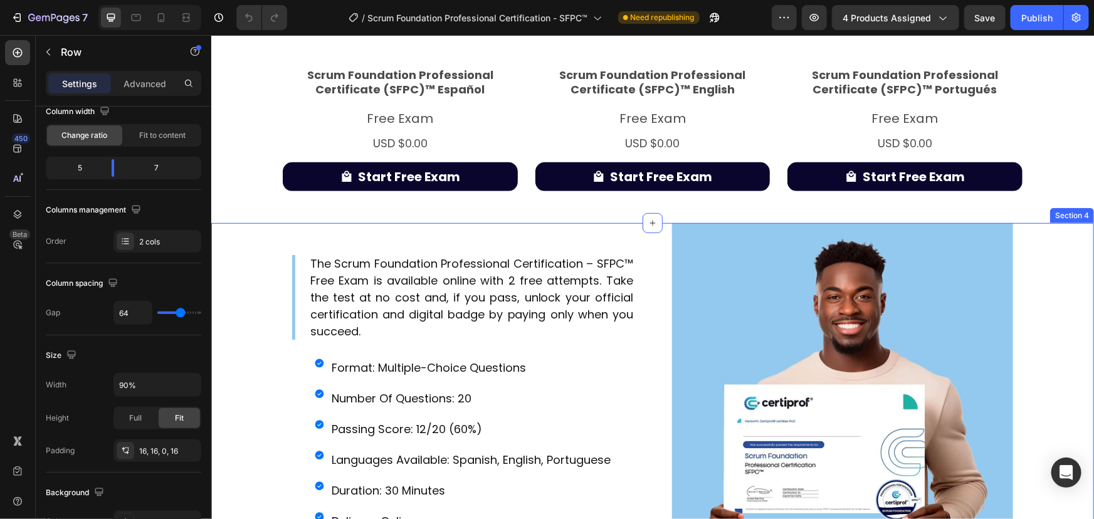
click at [1034, 311] on div "The Scrum Foundation Professional Certification – SFPC™ Free Exam is available …" at bounding box center [652, 393] width 864 height 341
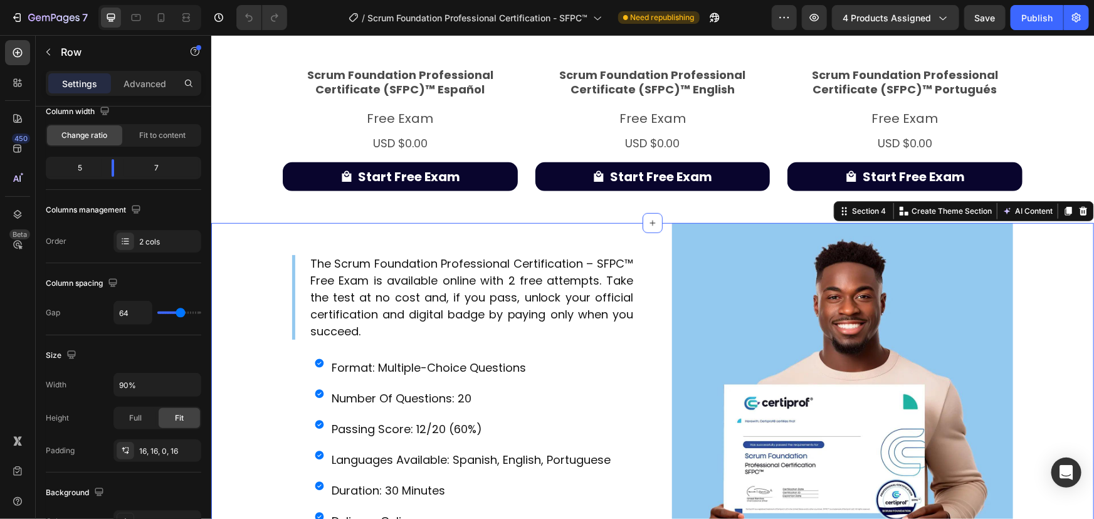
scroll to position [0, 0]
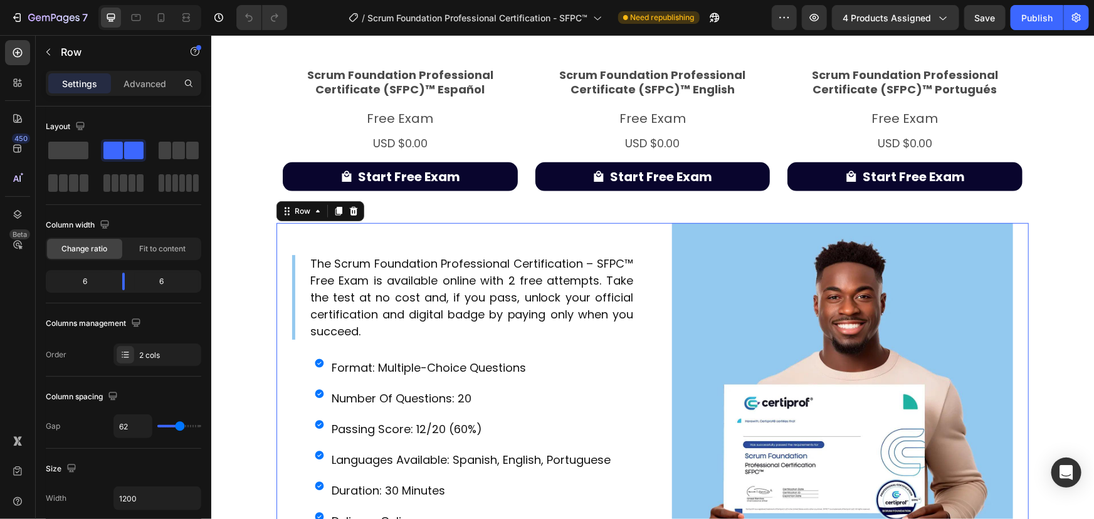
click at [1013, 319] on div "The Scrum Foundation Professional Certification – SFPC™ Free Exam is available …" at bounding box center [652, 393] width 753 height 341
click at [137, 497] on input "1200" at bounding box center [157, 498] width 87 height 23
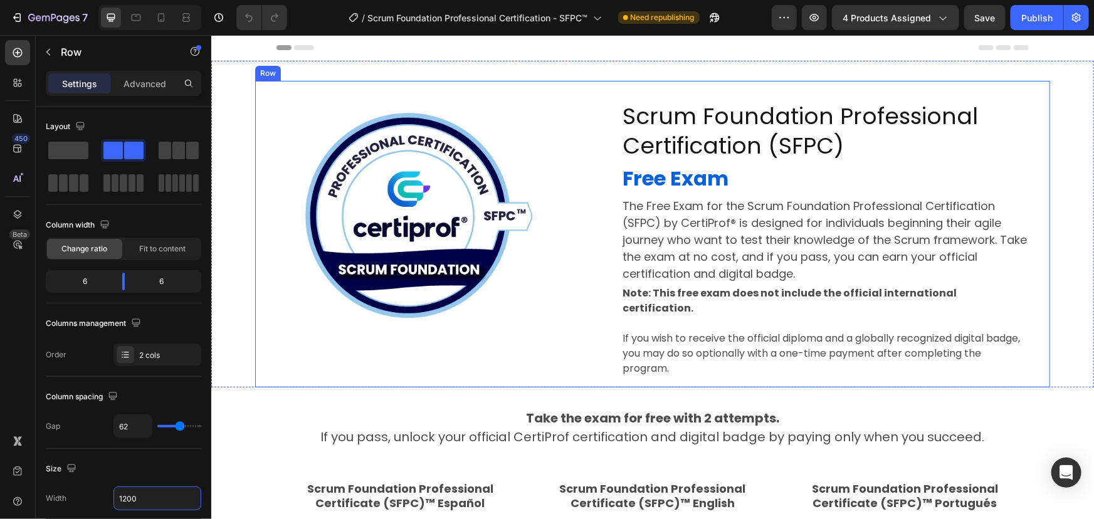
click at [1035, 191] on div "Image Row Scrum Foundation Professional Certification (SFPC) Heading Free Exam …" at bounding box center [652, 233] width 795 height 307
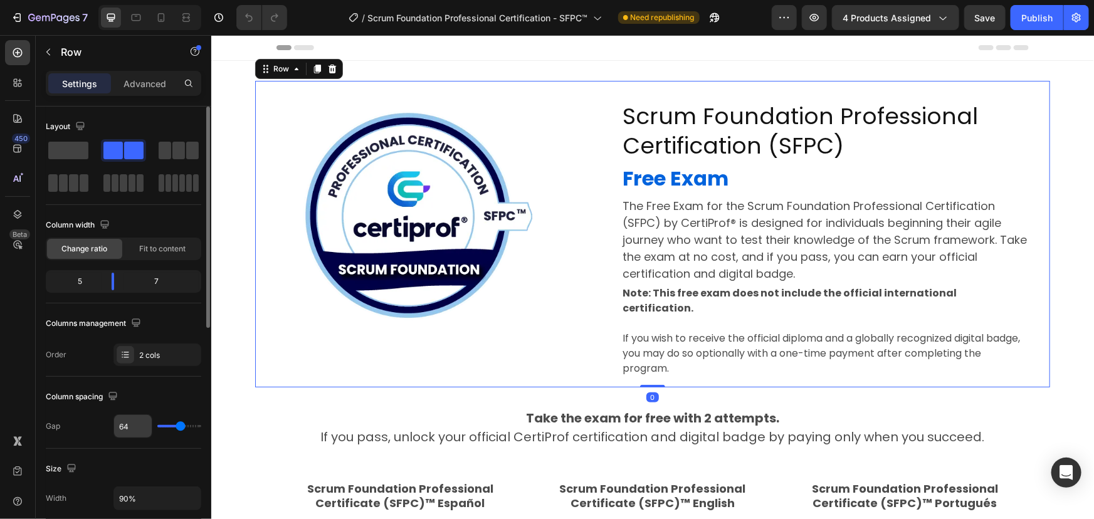
scroll to position [171, 0]
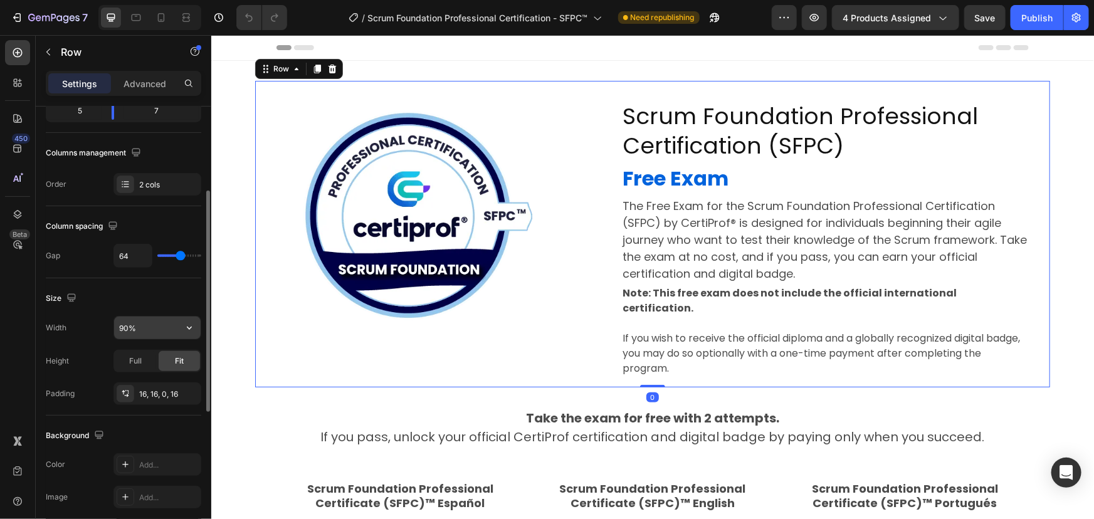
click at [173, 324] on input "90%" at bounding box center [157, 328] width 87 height 23
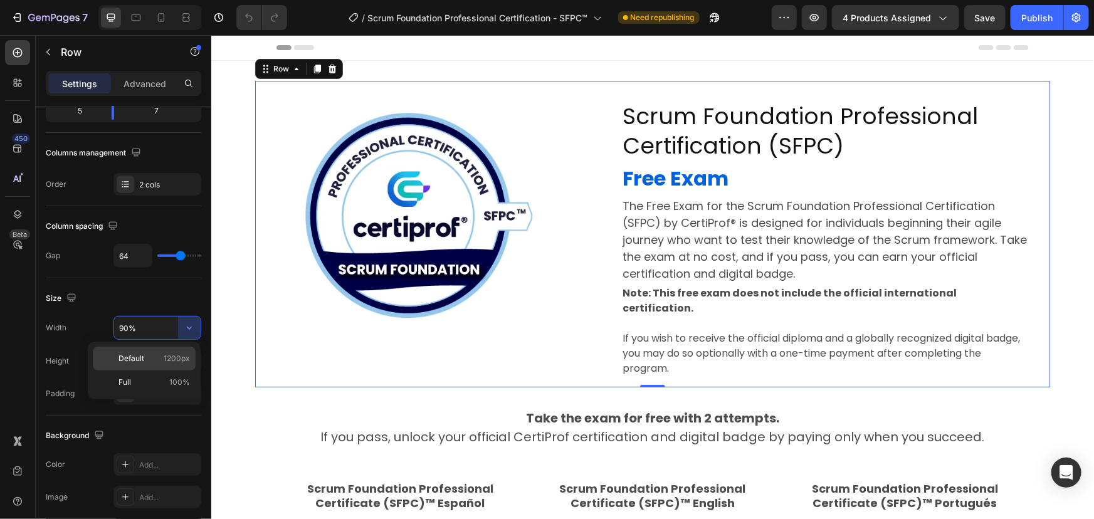
click at [152, 359] on p "Default 1200px" at bounding box center [154, 358] width 71 height 11
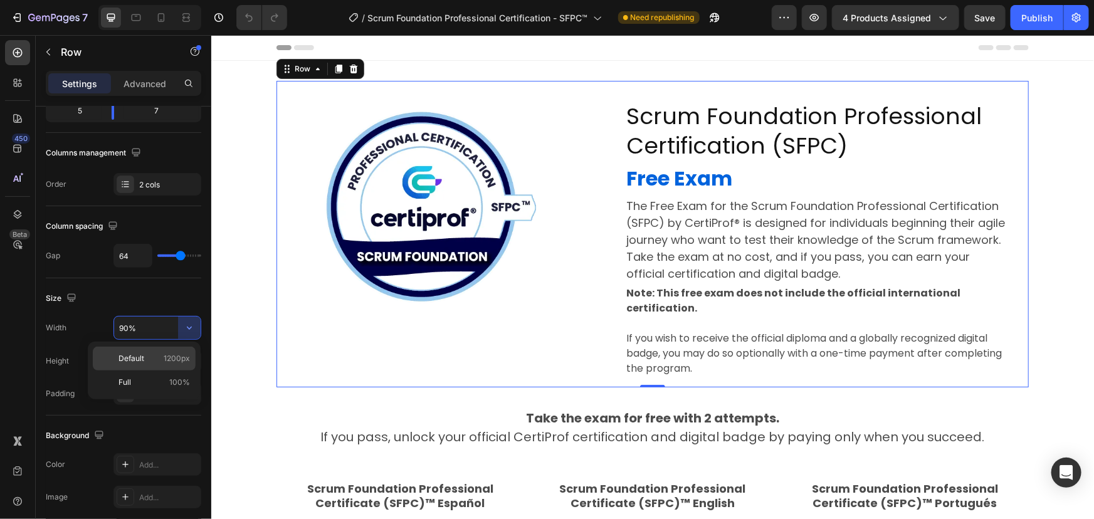
type input "1200"
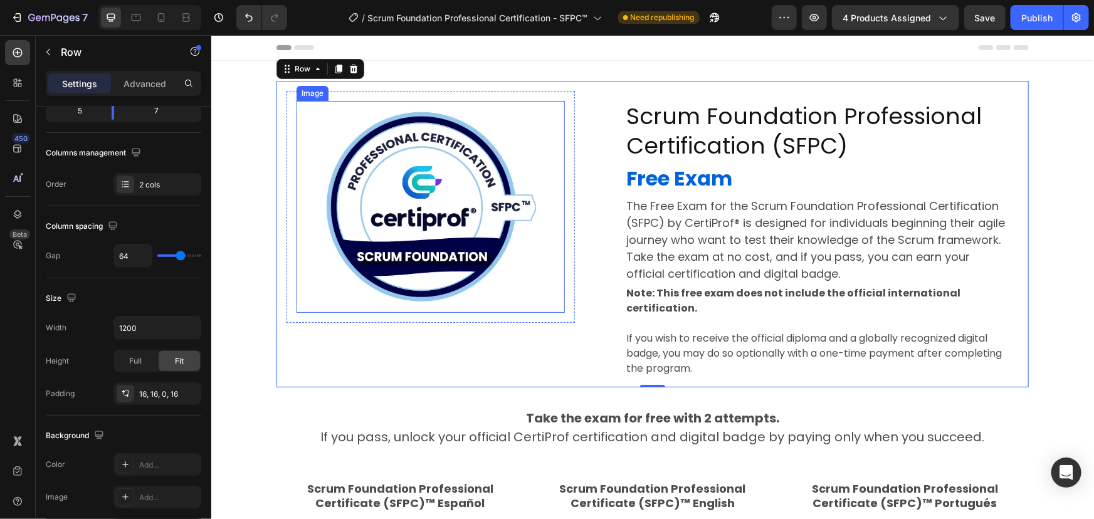
click at [499, 252] on img at bounding box center [430, 206] width 212 height 212
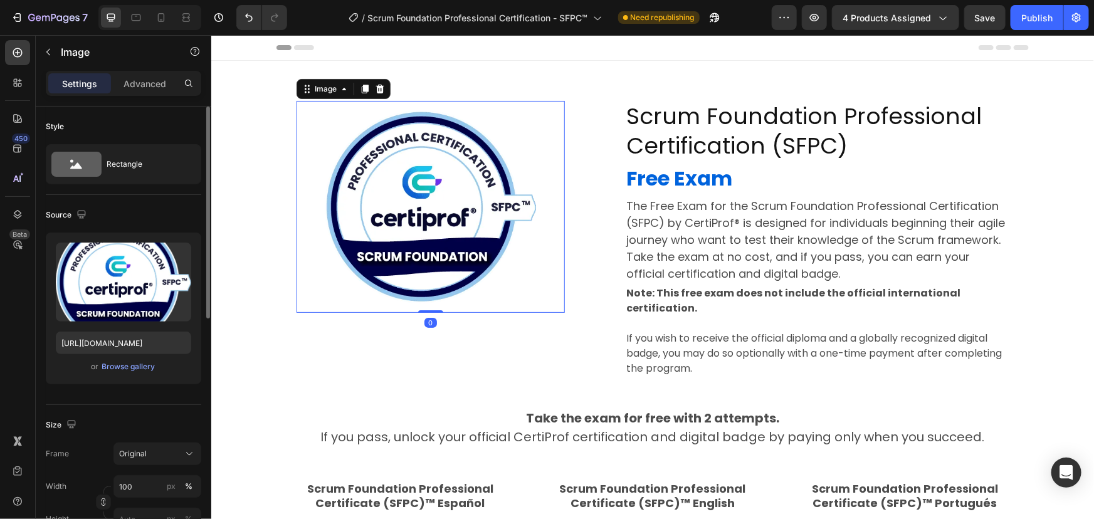
scroll to position [114, 0]
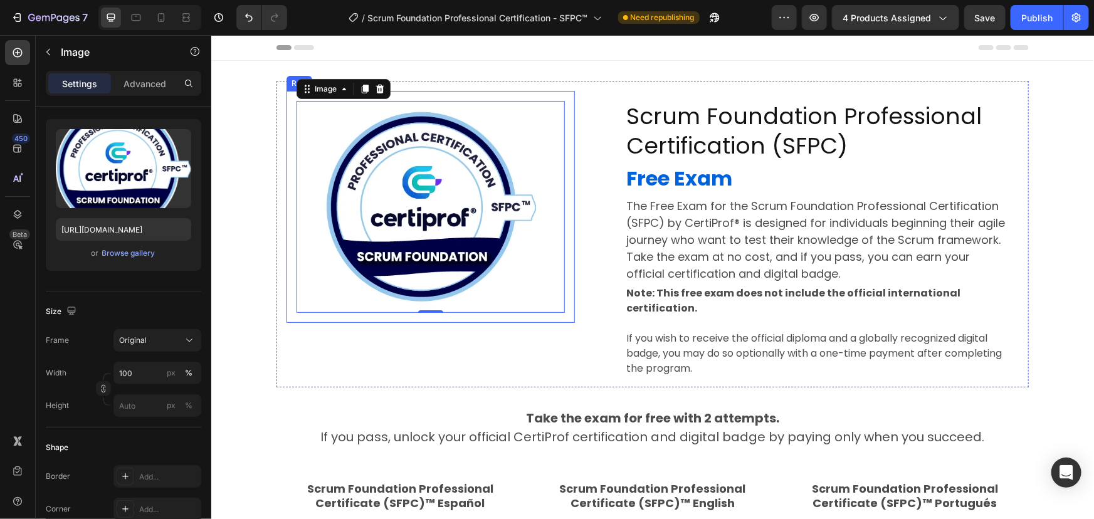
click at [565, 211] on div "Image 0 Row" at bounding box center [430, 206] width 288 height 232
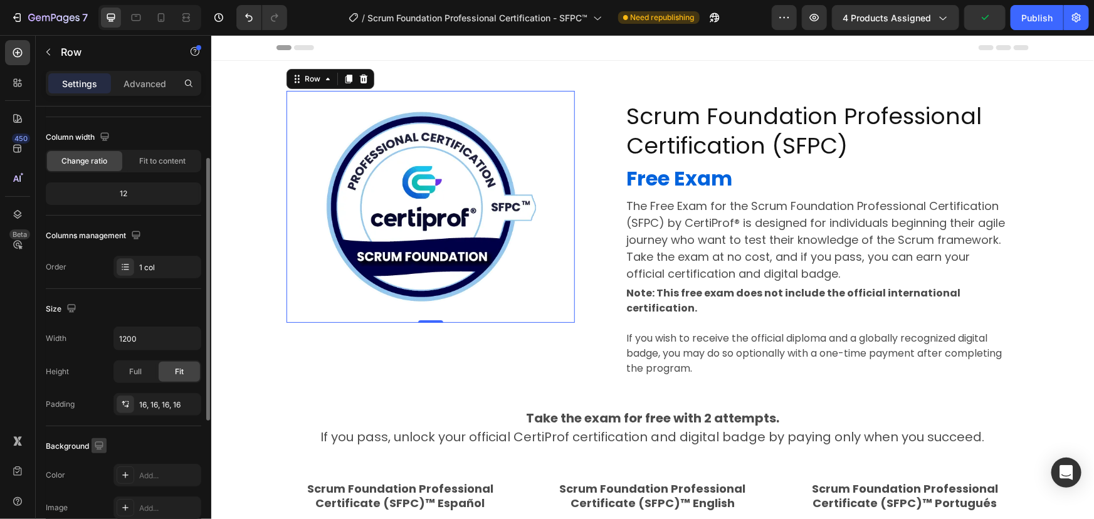
scroll to position [0, 0]
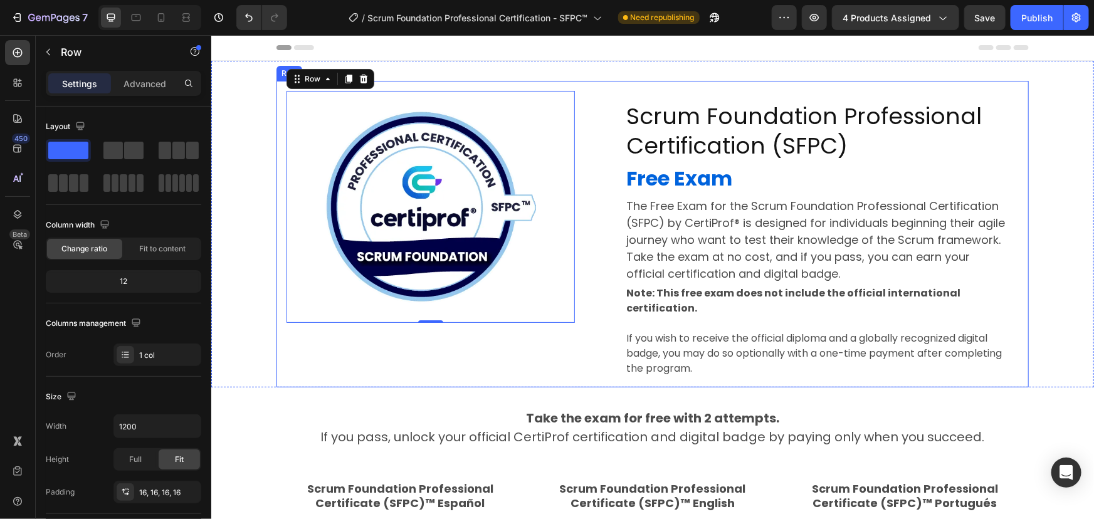
click at [603, 257] on div "Image Row 0 Scrum Foundation Professional Certification (SFPC) Heading Free Exa…" at bounding box center [652, 233] width 753 height 307
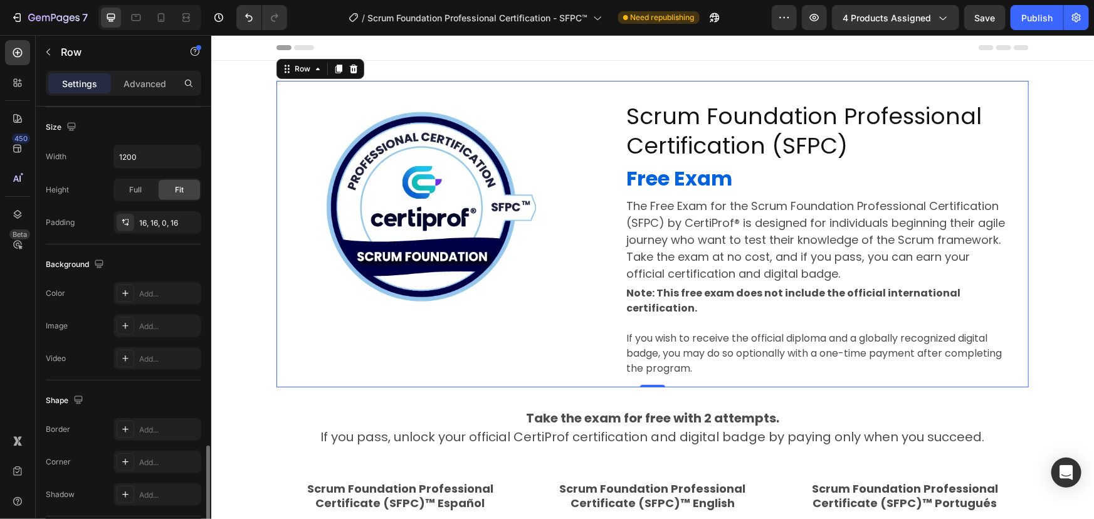
scroll to position [458, 0]
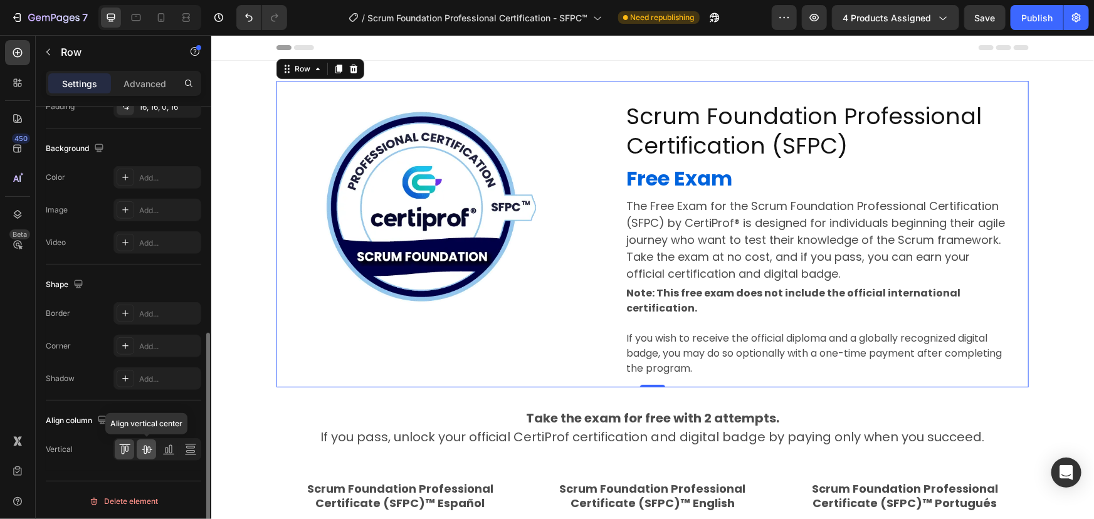
click at [146, 443] on icon at bounding box center [146, 449] width 13 height 13
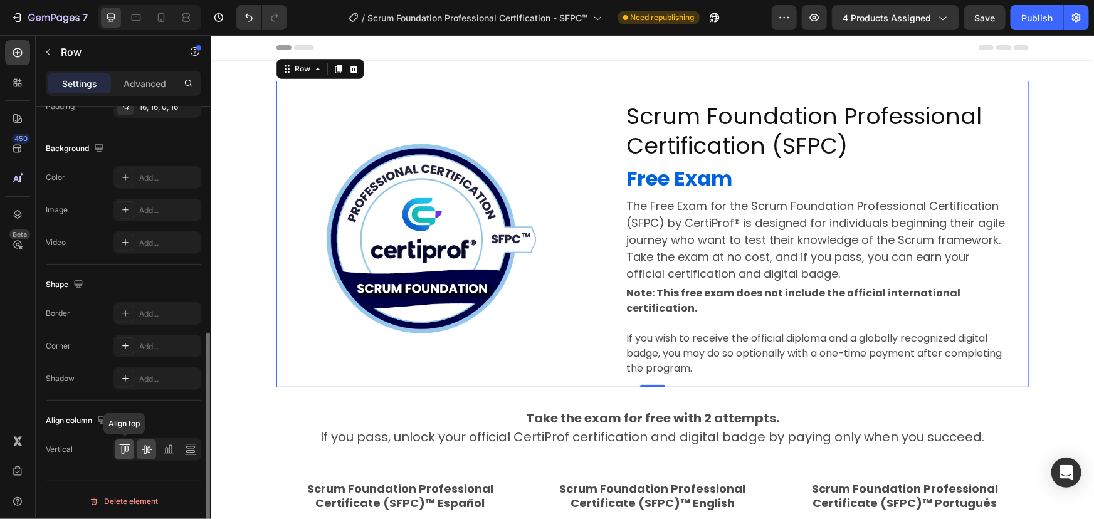
click at [129, 443] on icon at bounding box center [125, 449] width 13 height 13
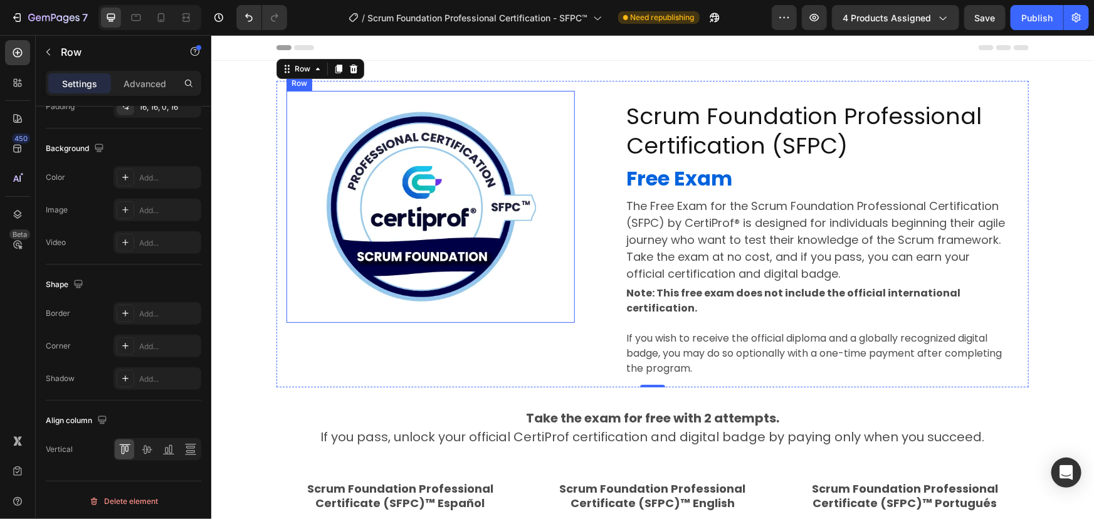
click at [567, 208] on div "Image Row" at bounding box center [430, 206] width 288 height 232
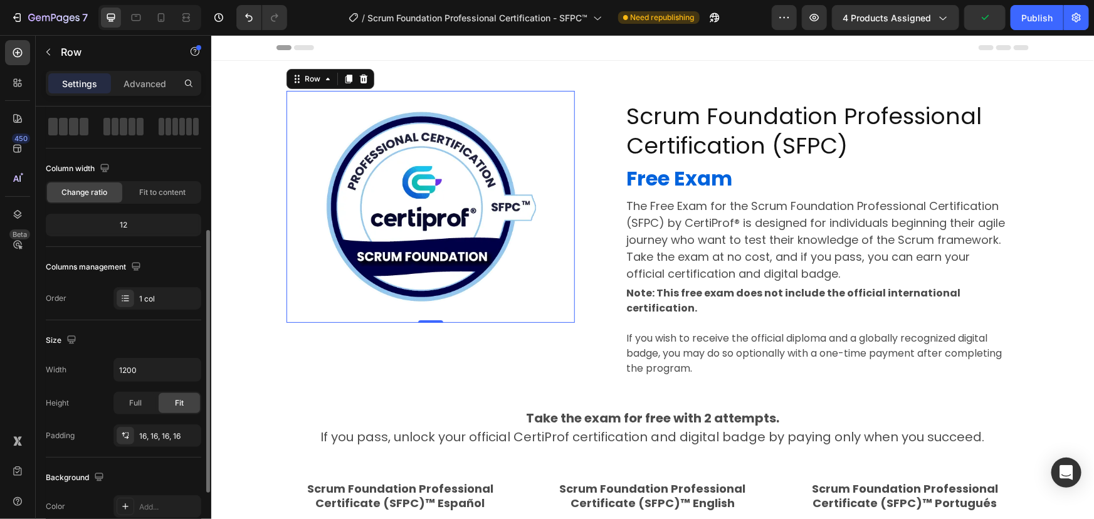
scroll to position [171, 0]
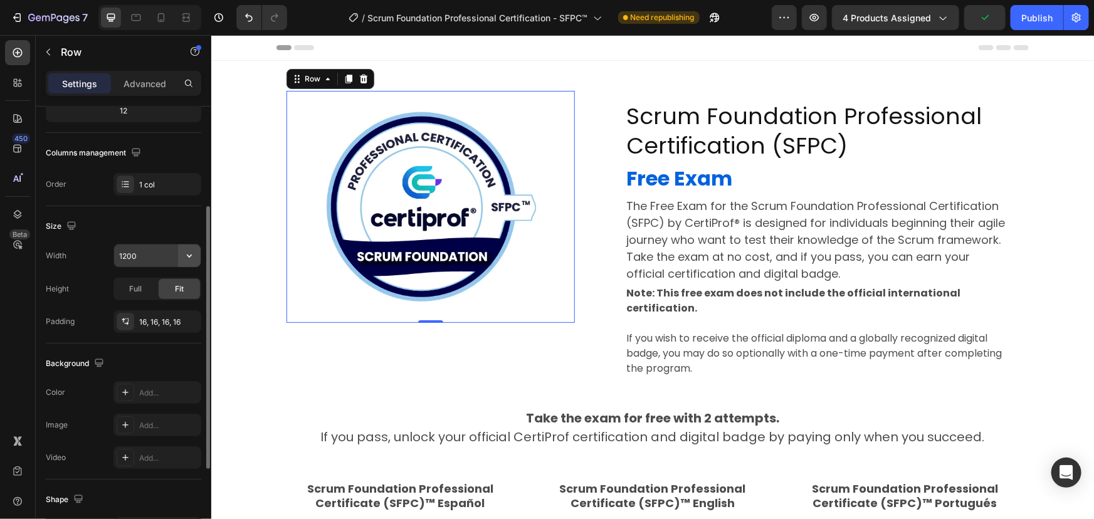
click at [188, 258] on icon "button" at bounding box center [189, 256] width 13 height 13
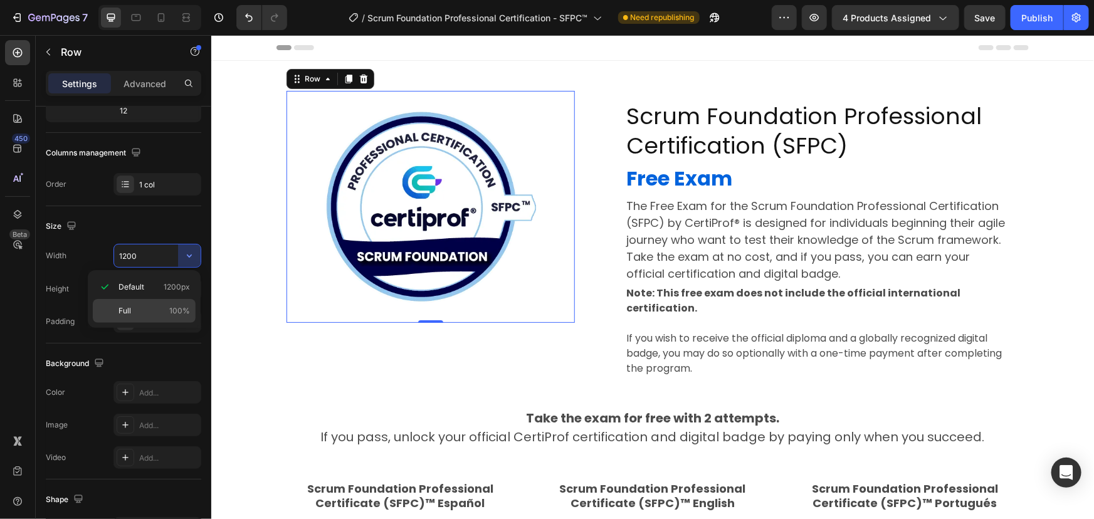
click at [144, 300] on div "Full 100%" at bounding box center [144, 311] width 103 height 24
type input "100%"
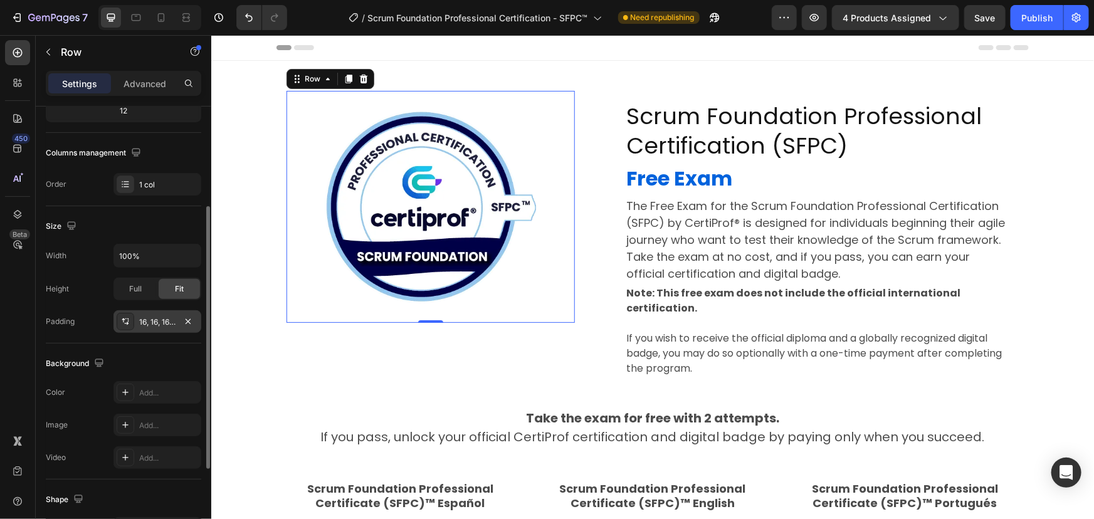
click at [150, 325] on div "16, 16, 16, 16" at bounding box center [157, 322] width 36 height 11
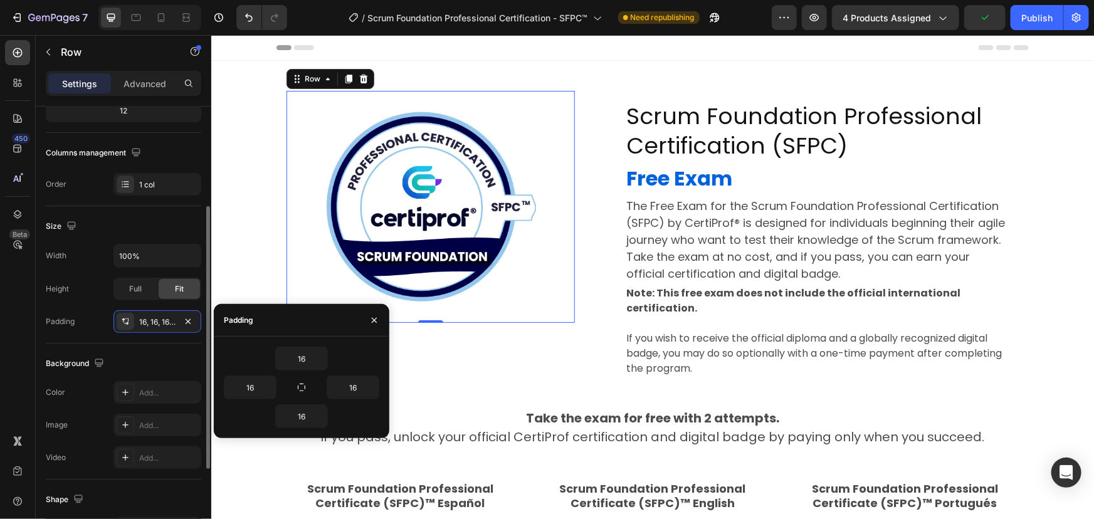
click at [93, 264] on div "Width 100%" at bounding box center [124, 256] width 156 height 24
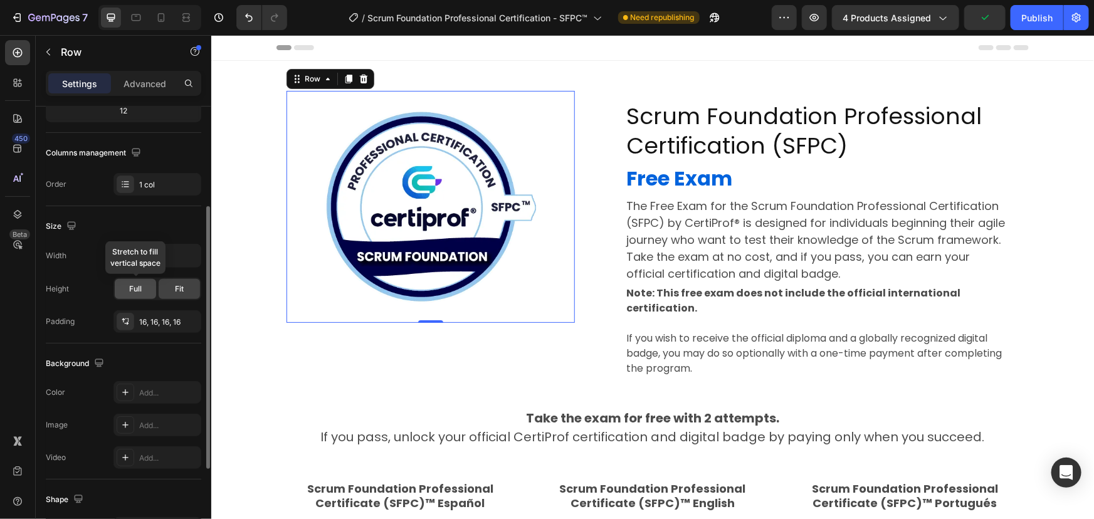
click at [135, 287] on span "Full" at bounding box center [135, 288] width 13 height 11
click at [183, 290] on span "Fit" at bounding box center [179, 288] width 9 height 11
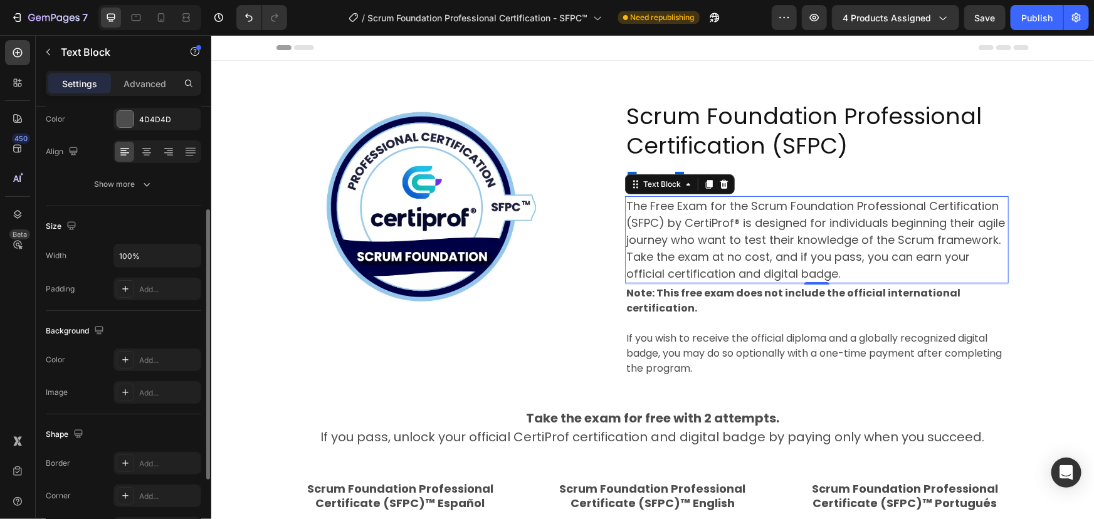
click at [701, 206] on p "The Free Exam for the Scrum Foundation Professional Certification (SFPC) by Cer…" at bounding box center [816, 239] width 381 height 85
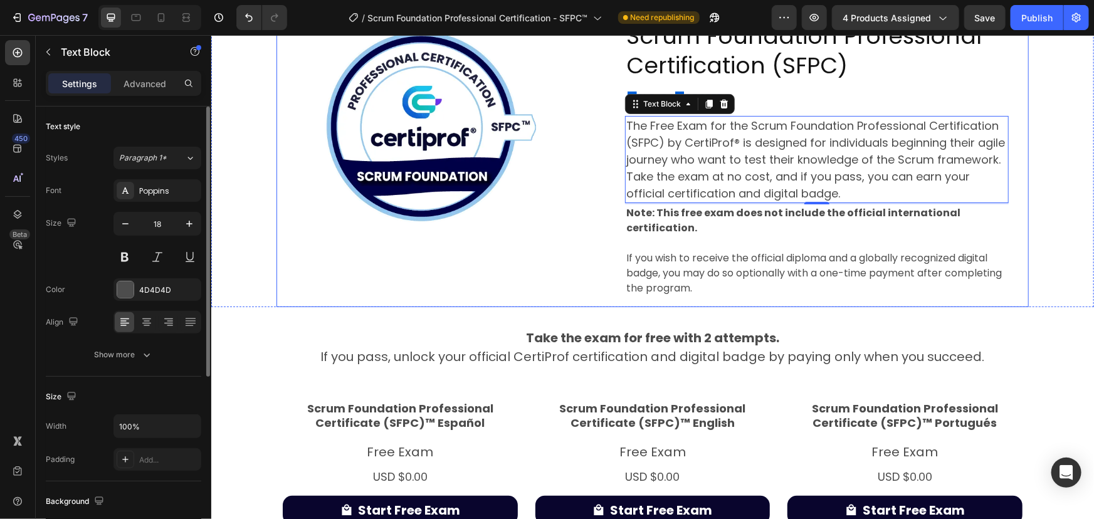
scroll to position [114, 0]
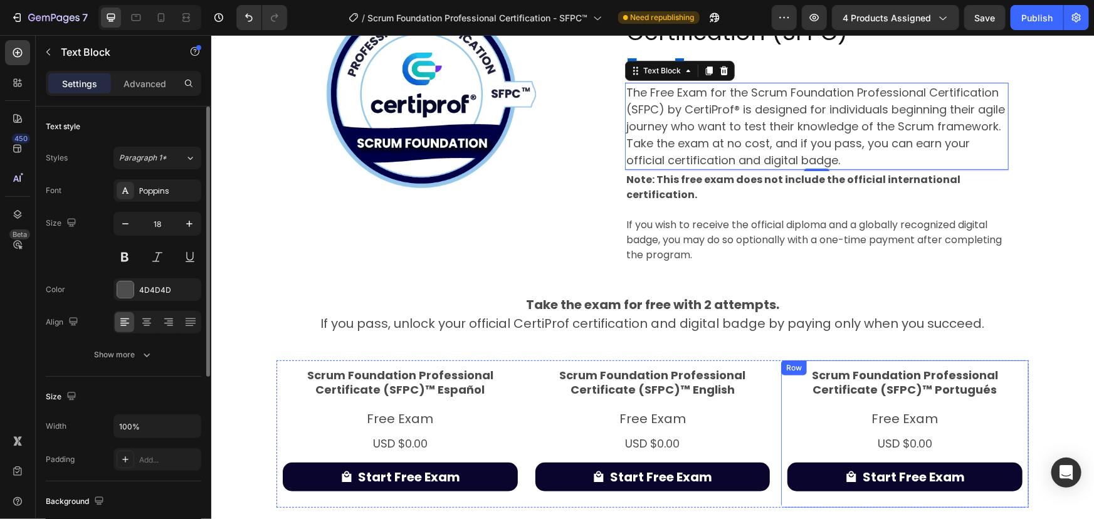
click at [303, 360] on div "Row" at bounding box center [289, 352] width 27 height 15
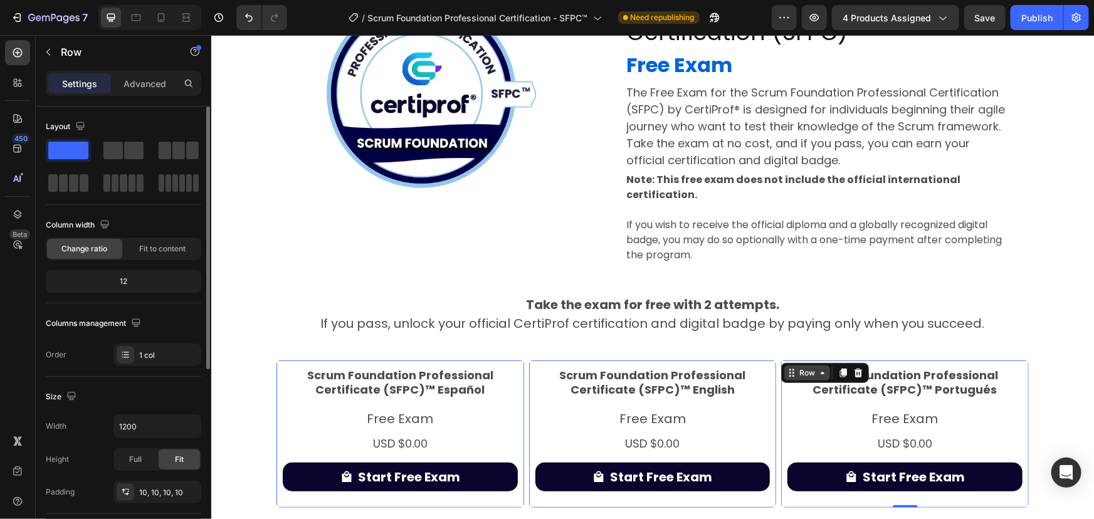
click at [211, 34] on icon at bounding box center [211, 34] width 0 height 0
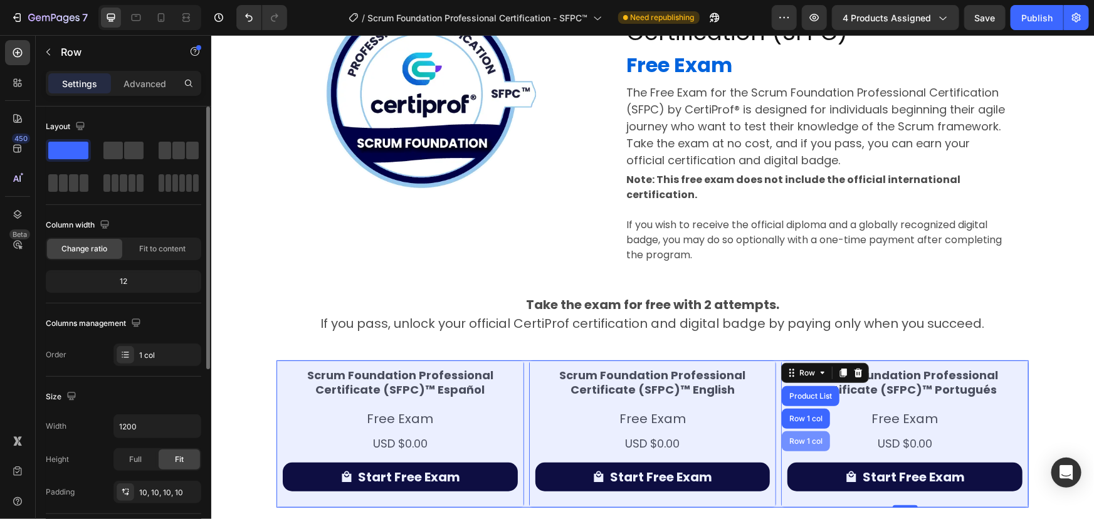
click at [796, 438] on div "Row 1 col" at bounding box center [805, 441] width 38 height 8
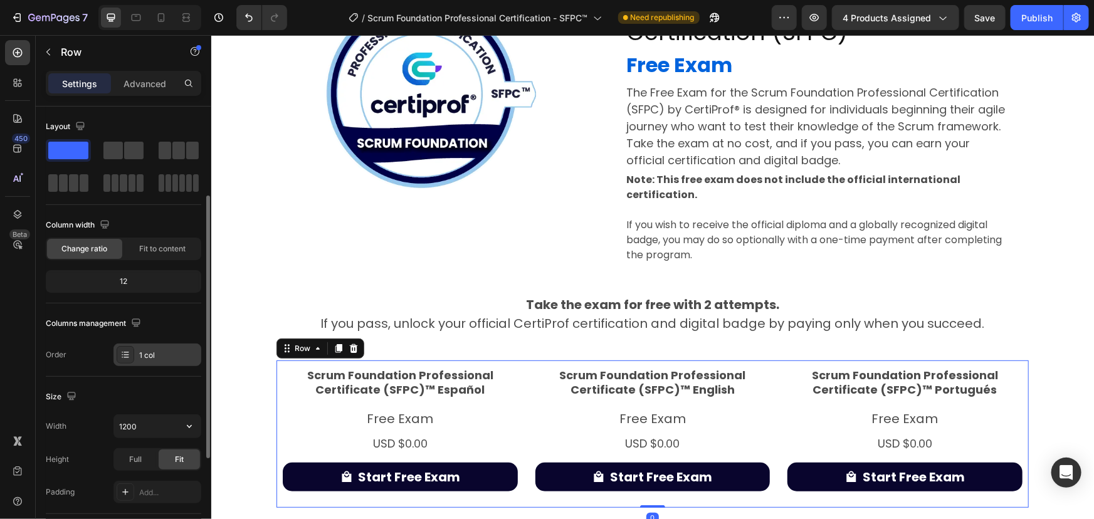
scroll to position [56, 0]
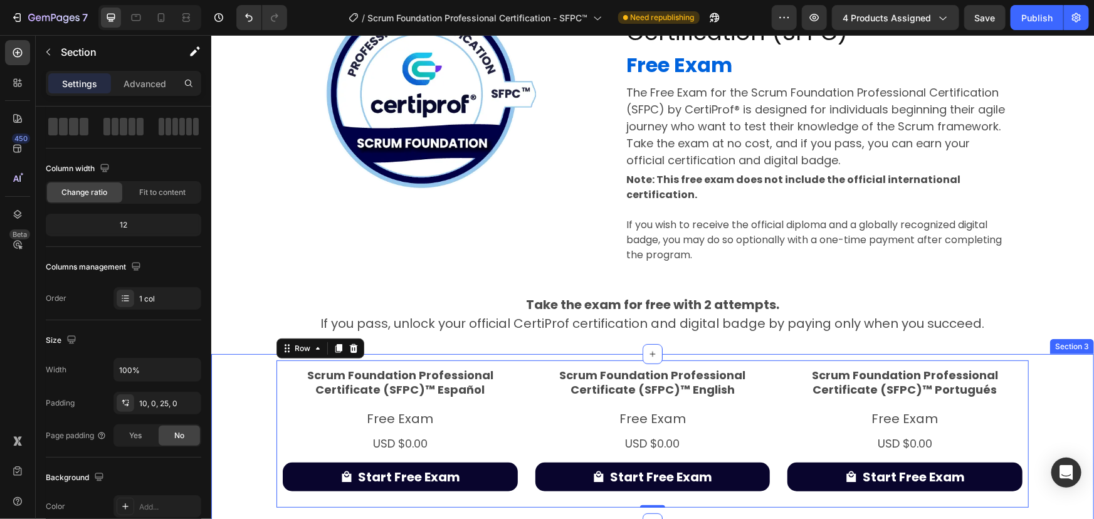
click at [1029, 404] on div "Scrum Foundation Professional Certificate (SFPC)™ Español Product Title Free Ex…" at bounding box center [652, 433] width 883 height 147
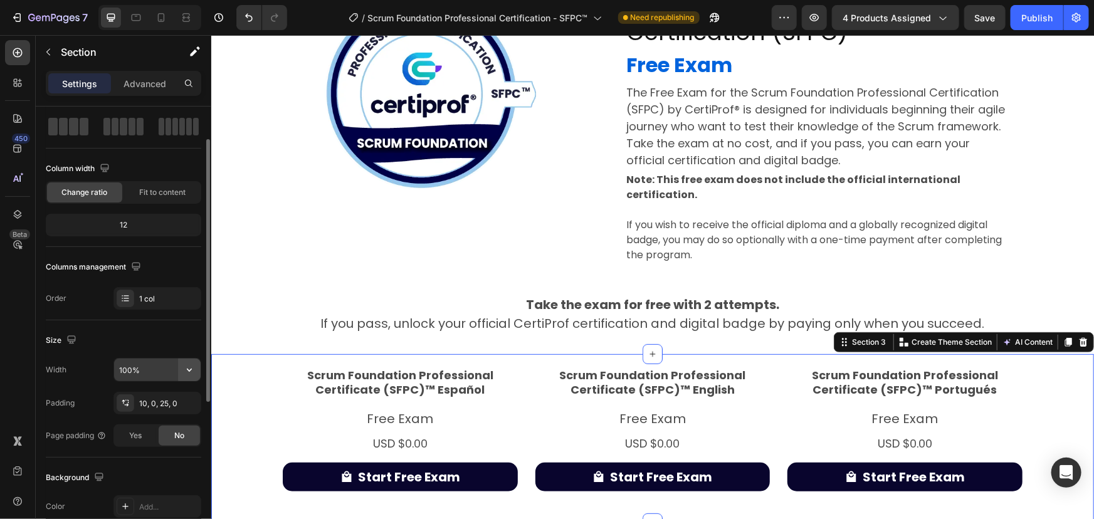
click at [192, 368] on icon "button" at bounding box center [189, 370] width 13 height 13
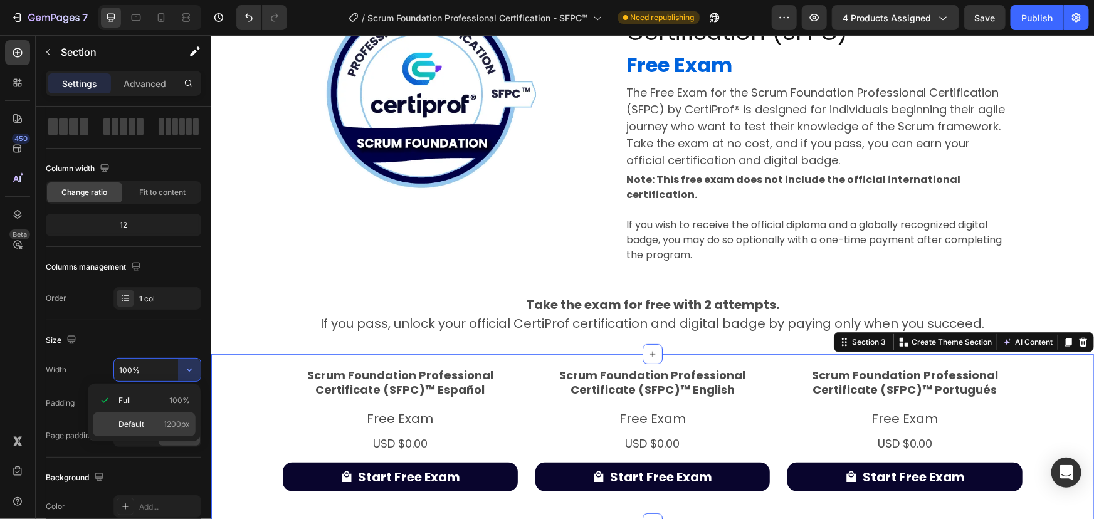
click at [139, 421] on span "Default" at bounding box center [132, 424] width 26 height 11
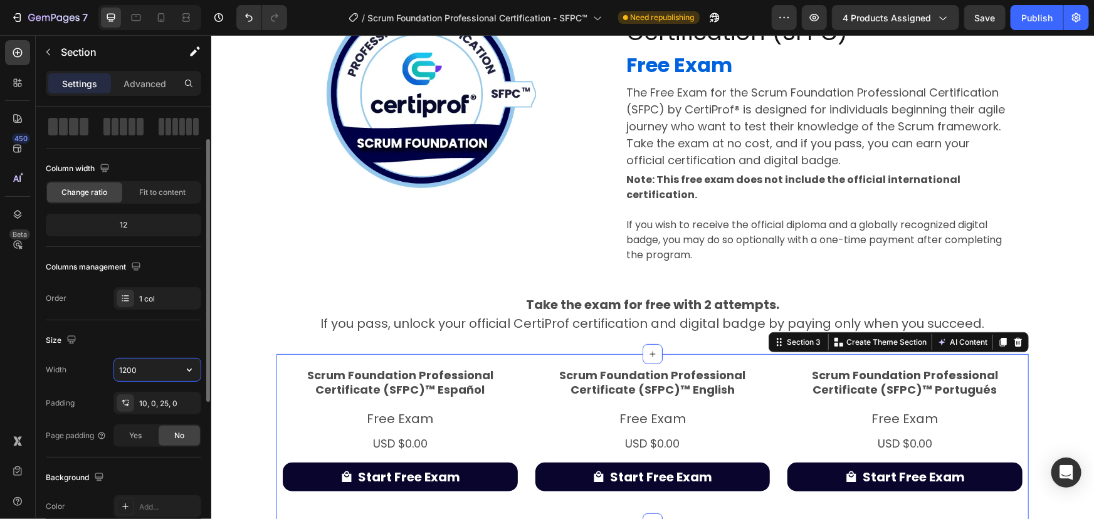
click at [162, 373] on input "1200" at bounding box center [157, 370] width 87 height 23
click at [185, 365] on icon "button" at bounding box center [189, 370] width 13 height 13
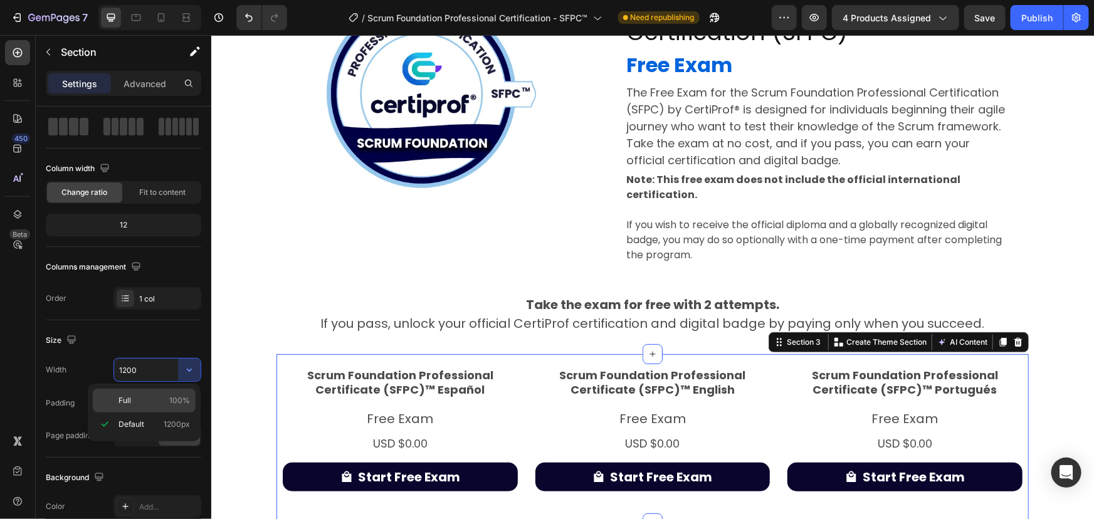
click at [150, 408] on div "Full 100%" at bounding box center [144, 401] width 103 height 24
type input "100%"
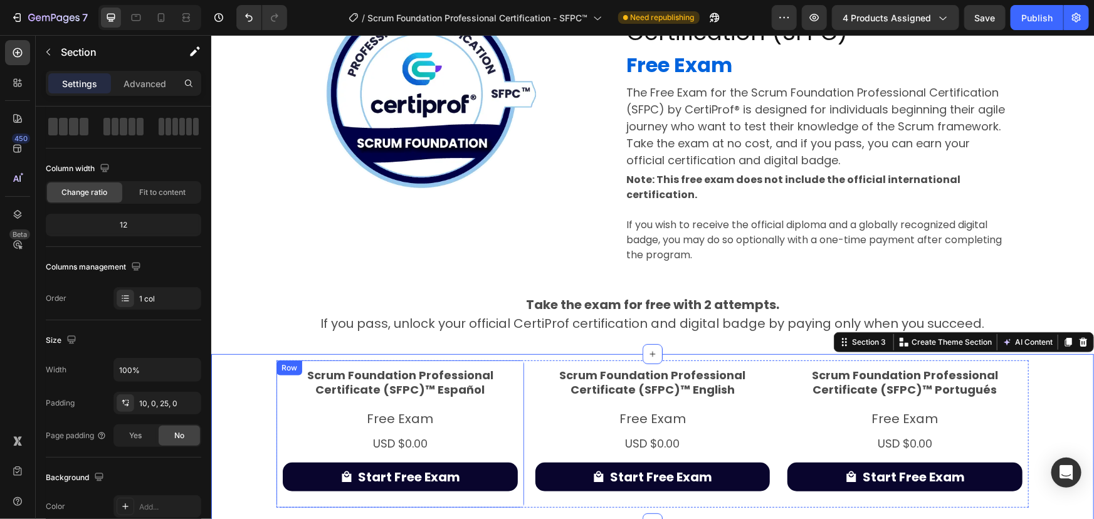
click at [276, 385] on div "Scrum Foundation Professional Certificate (SFPC)™ Español Product Title Free Ex…" at bounding box center [400, 433] width 248 height 147
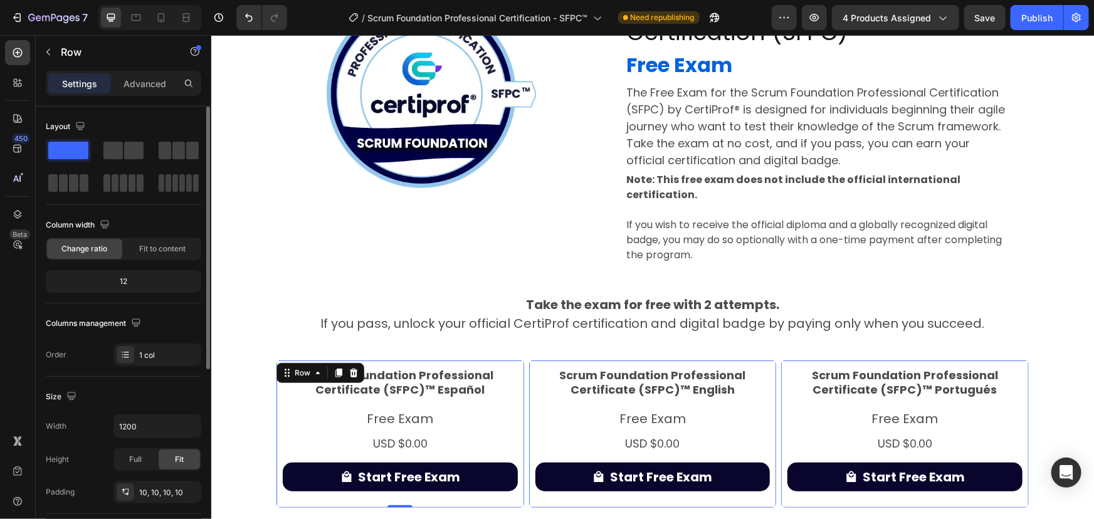
scroll to position [114, 0]
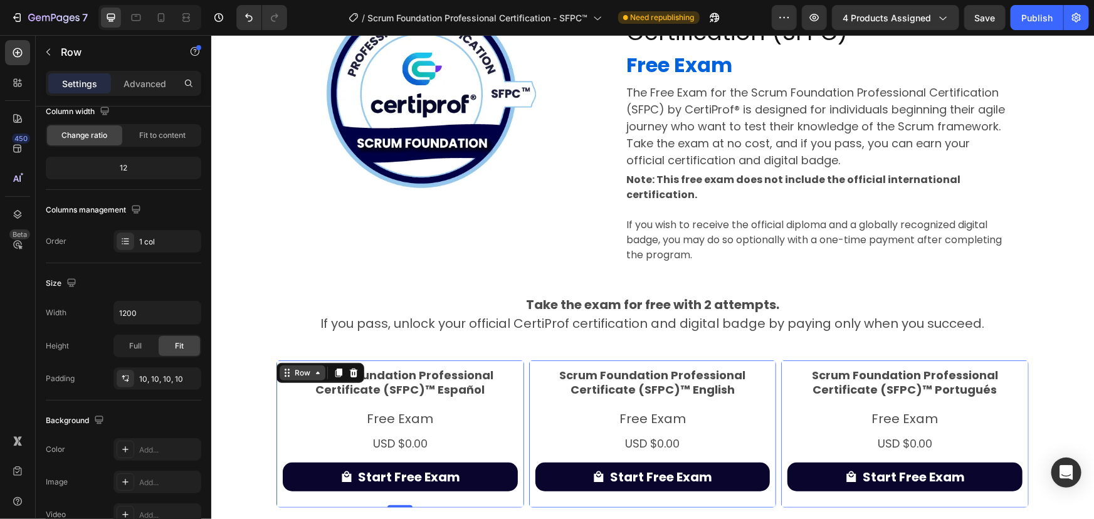
click at [294, 370] on div "Row" at bounding box center [302, 372] width 21 height 11
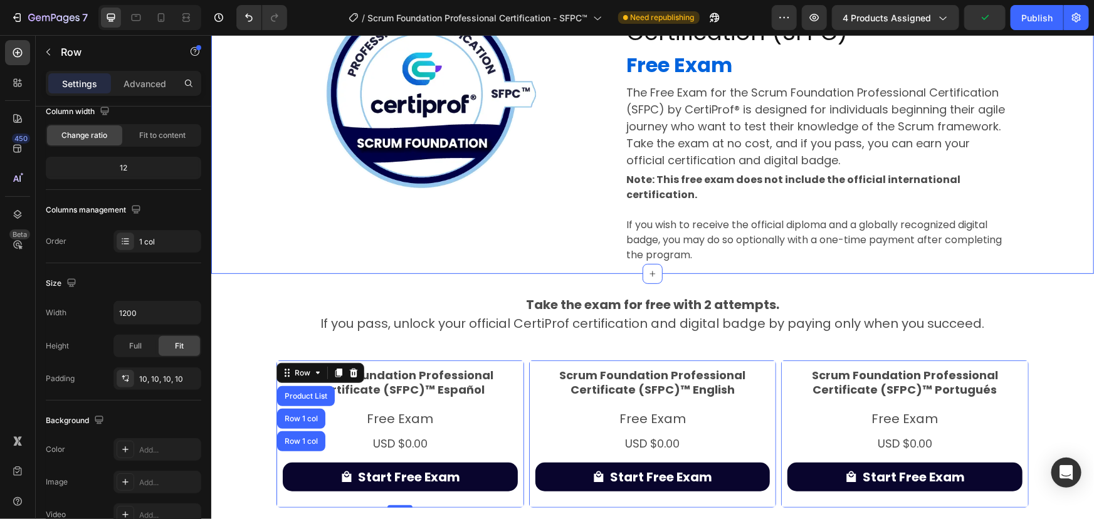
click at [1055, 230] on div "Image Row Scrum Foundation Professional Certification (SFPC) Heading Free Exam …" at bounding box center [652, 120] width 883 height 307
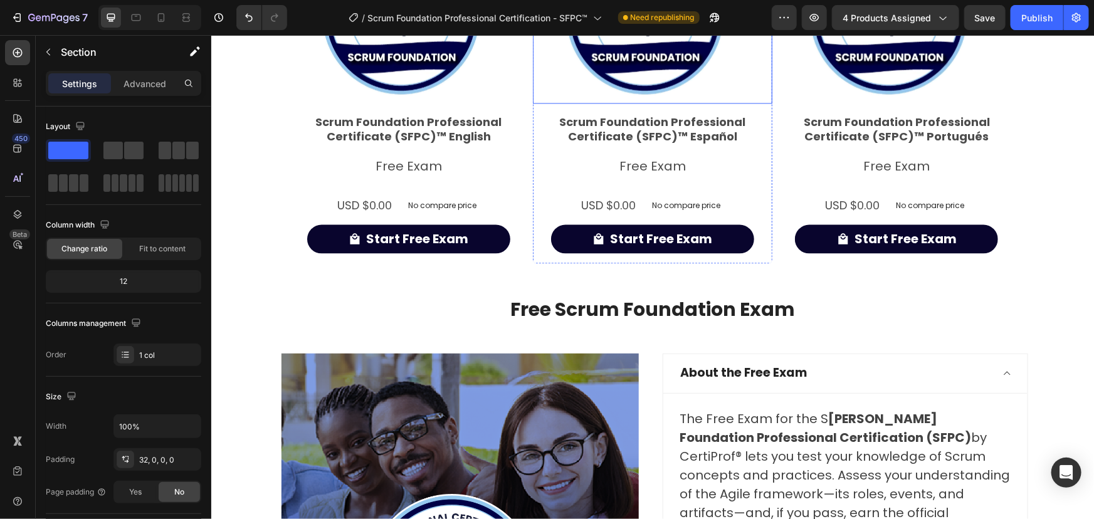
scroll to position [1140, 0]
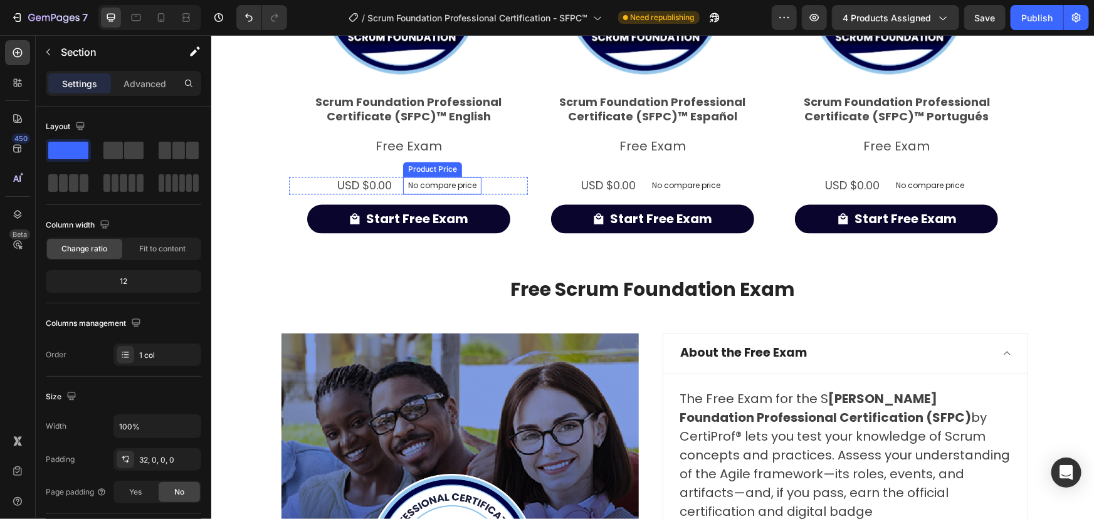
click at [438, 188] on p "No compare price" at bounding box center [442, 186] width 68 height 8
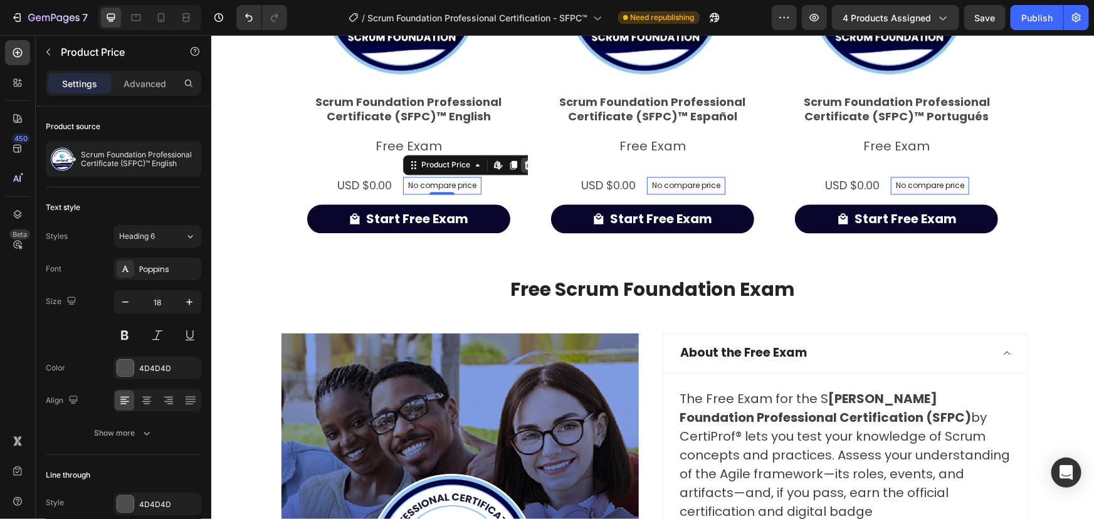
click at [523, 164] on icon at bounding box center [528, 165] width 10 height 10
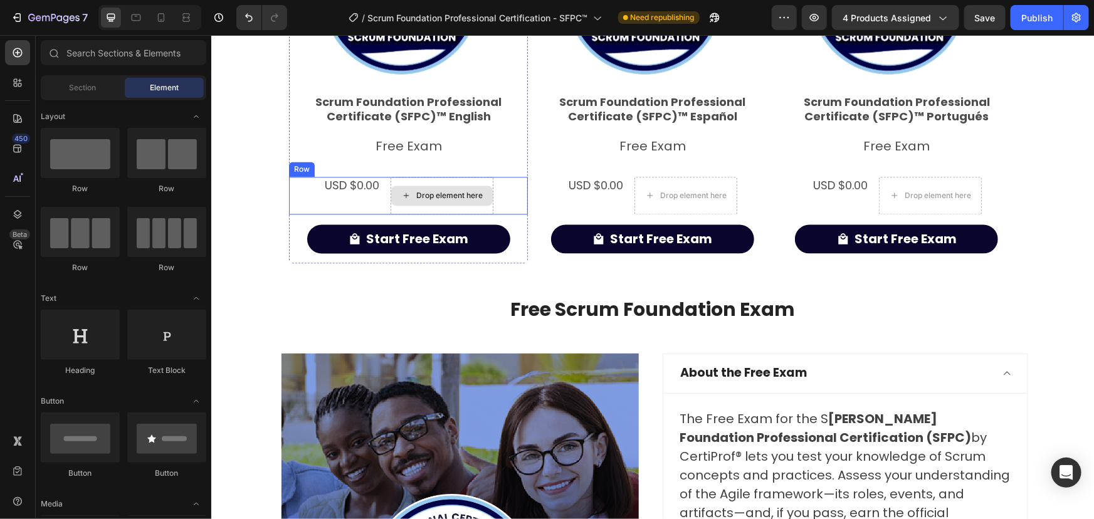
click at [416, 197] on div "Drop element here" at bounding box center [449, 196] width 66 height 10
click at [295, 194] on div "USD $0.00 Product Price Product Price Drop element here Row" at bounding box center [407, 196] width 239 height 38
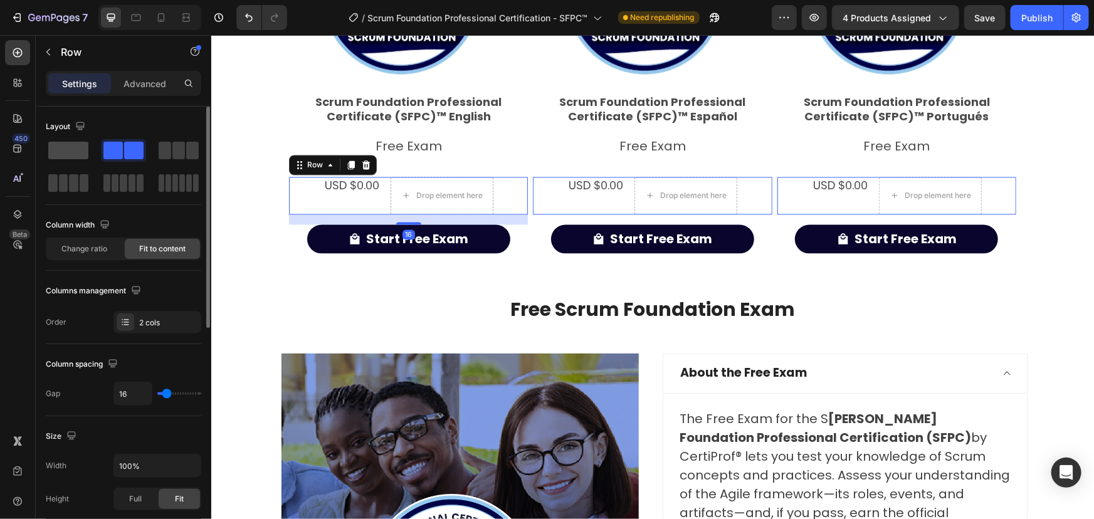
click at [56, 147] on span at bounding box center [68, 151] width 40 height 18
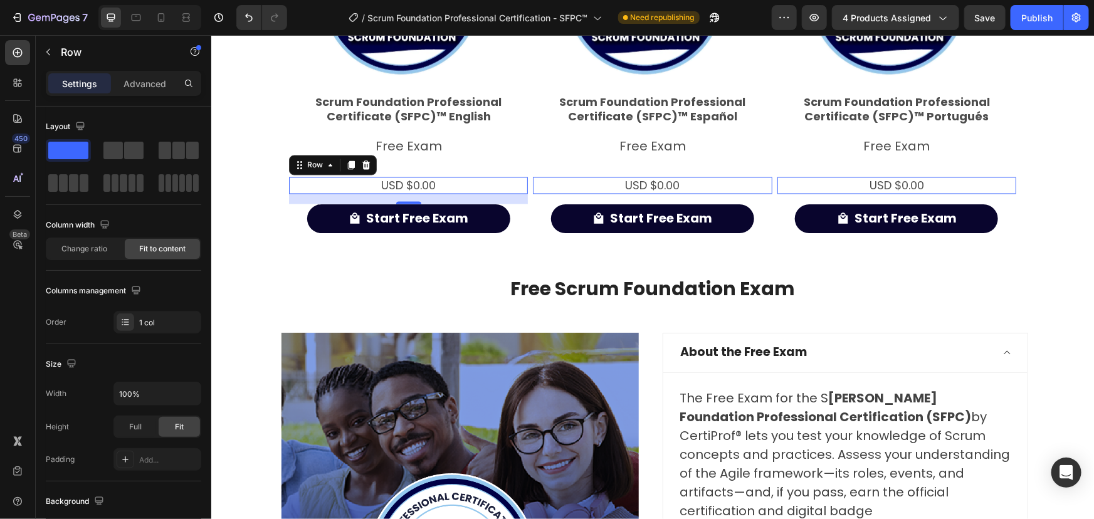
click at [1059, 212] on div "Product Images Scrum Foundation Professional Certificate (SFPC)™ English Produc…" at bounding box center [652, 244] width 883 height 2648
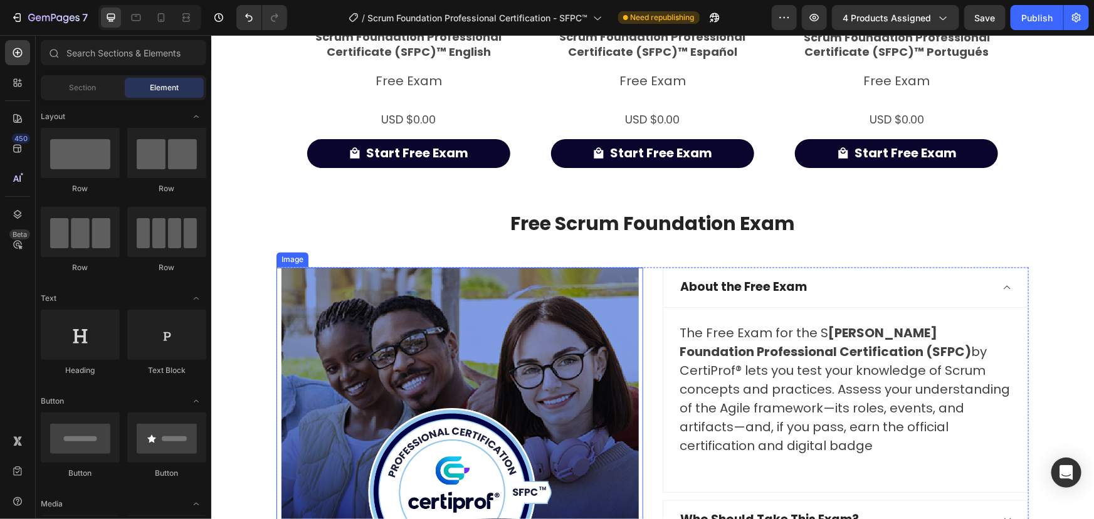
click at [292, 258] on div "Image" at bounding box center [291, 259] width 27 height 11
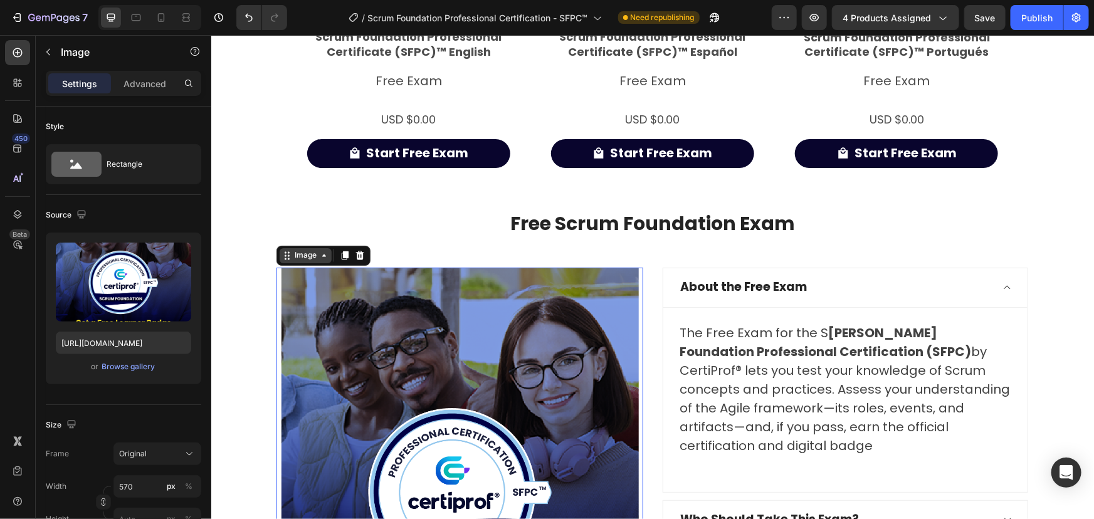
click at [302, 256] on div "Image" at bounding box center [305, 255] width 27 height 11
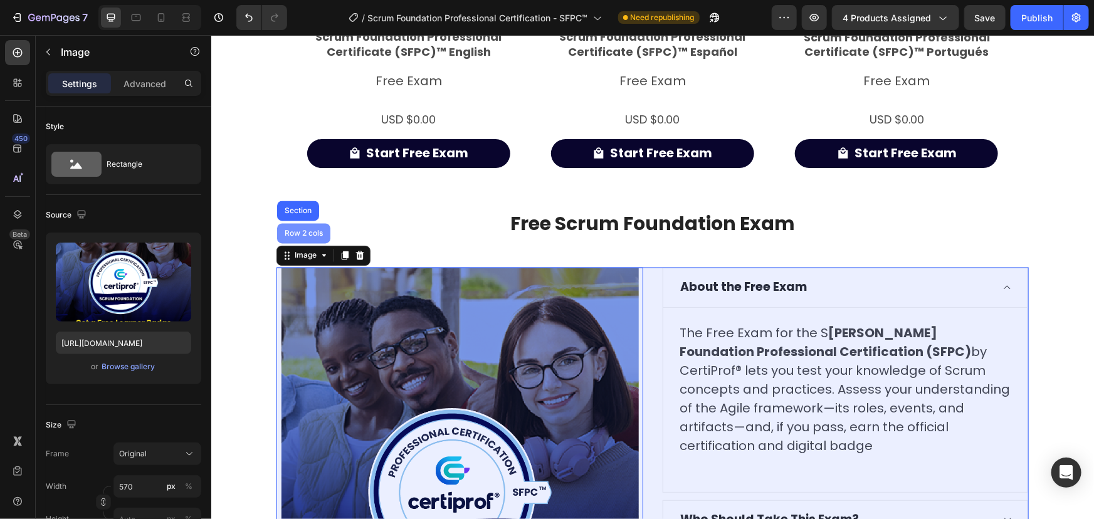
click at [305, 230] on div "Row 2 cols" at bounding box center [303, 234] width 43 height 8
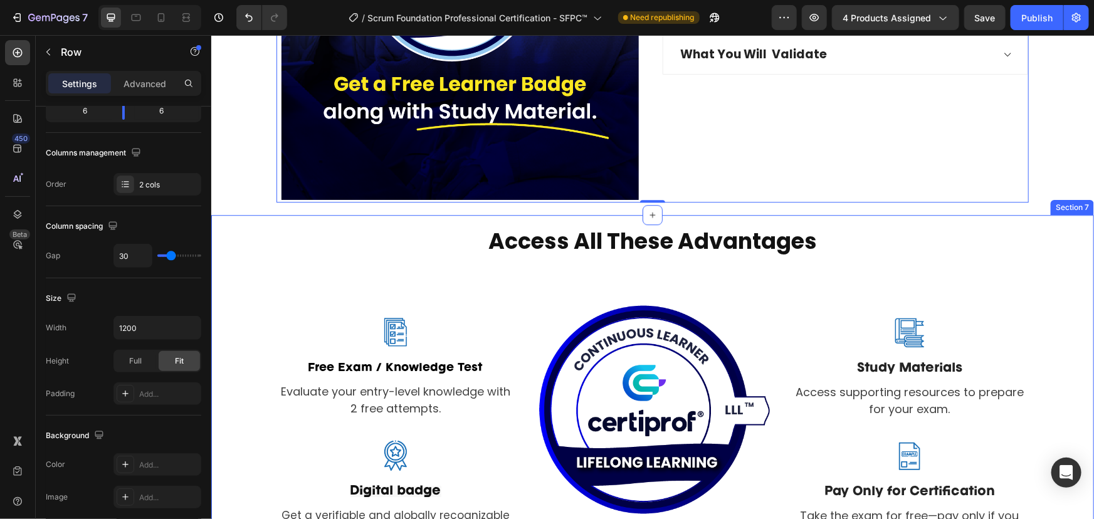
scroll to position [1767, 0]
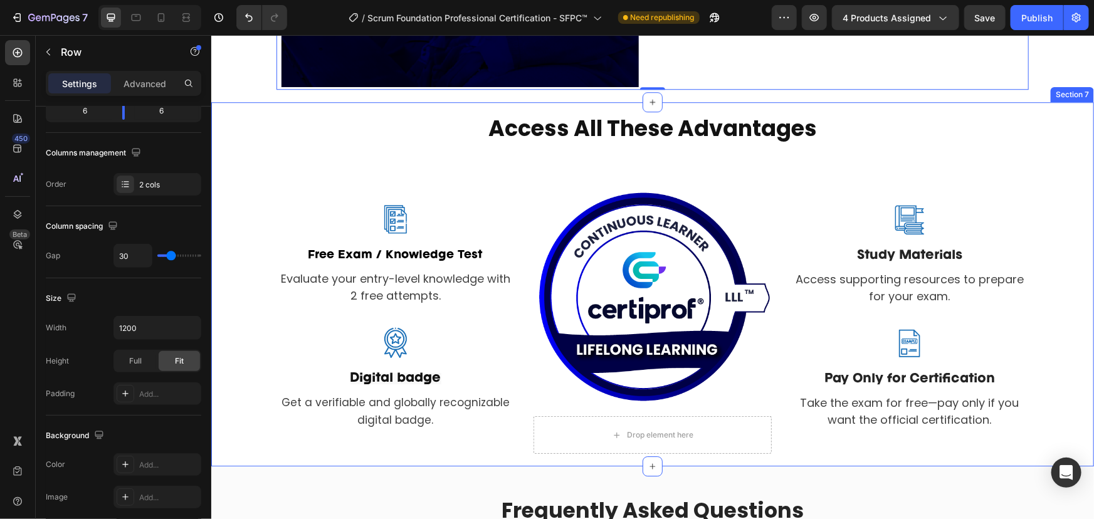
click at [1047, 300] on div "access all these advantages Heading Row Image Free Exam / Knowledge Test Text b…" at bounding box center [652, 283] width 864 height 339
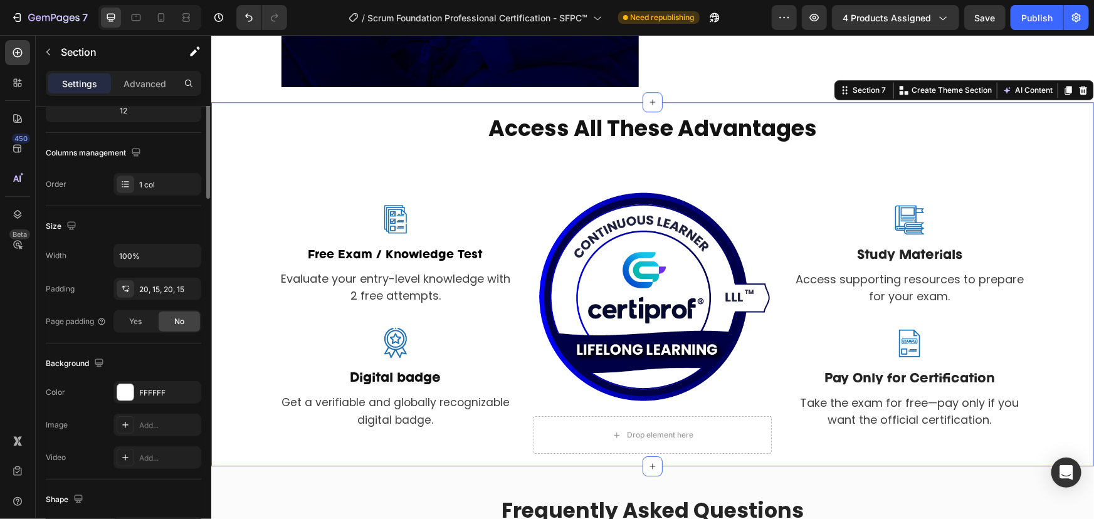
scroll to position [0, 0]
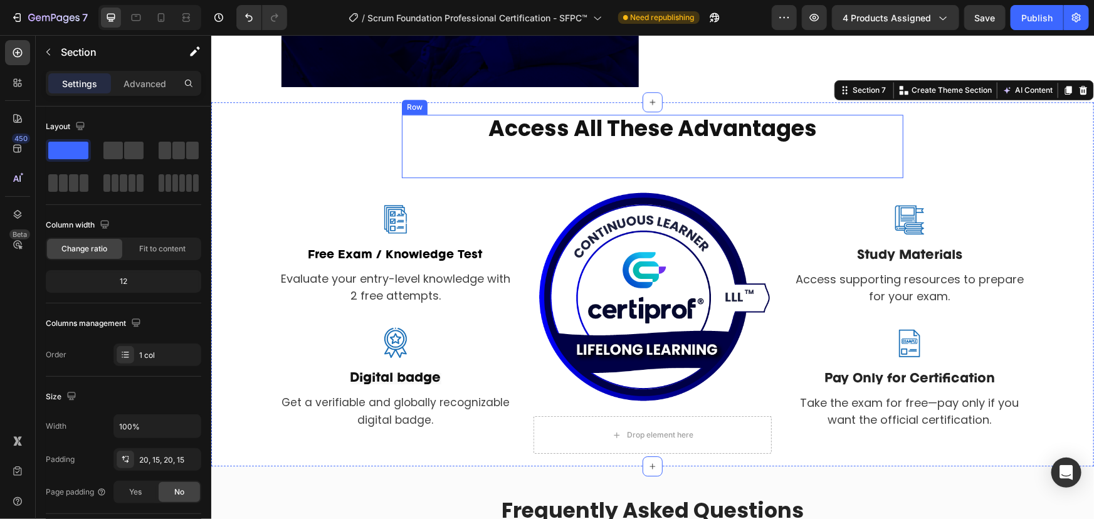
click at [813, 204] on div at bounding box center [909, 219] width 238 height 35
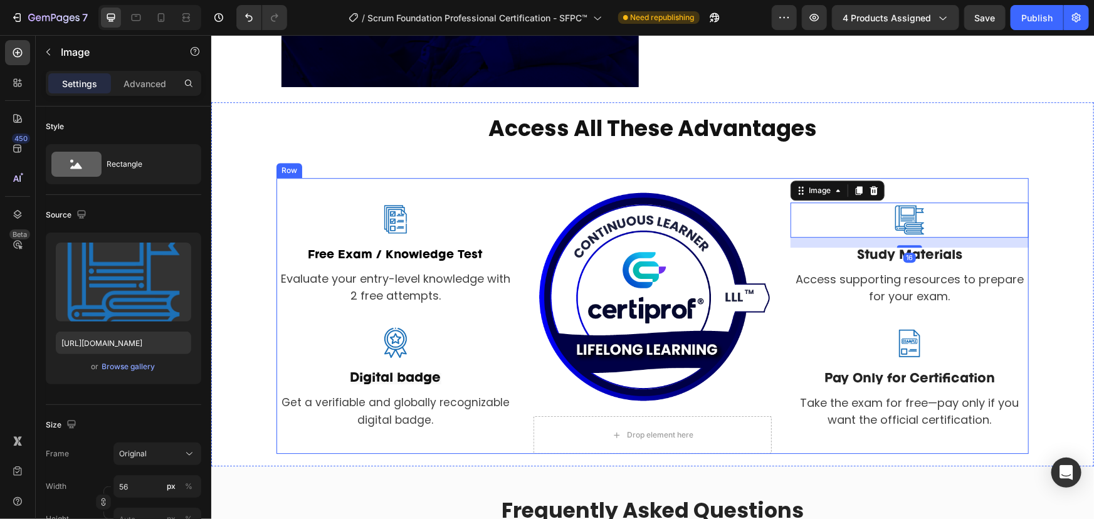
click at [775, 201] on div "Image Free Exam / Knowledge Test Text block Evaluate your entry-level knowledge…" at bounding box center [652, 315] width 753 height 276
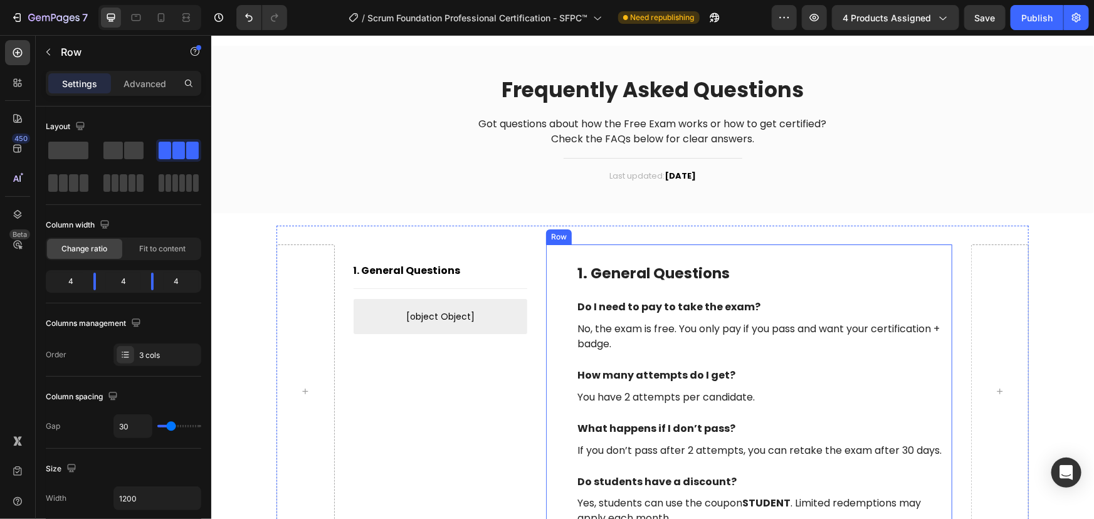
scroll to position [2223, 0]
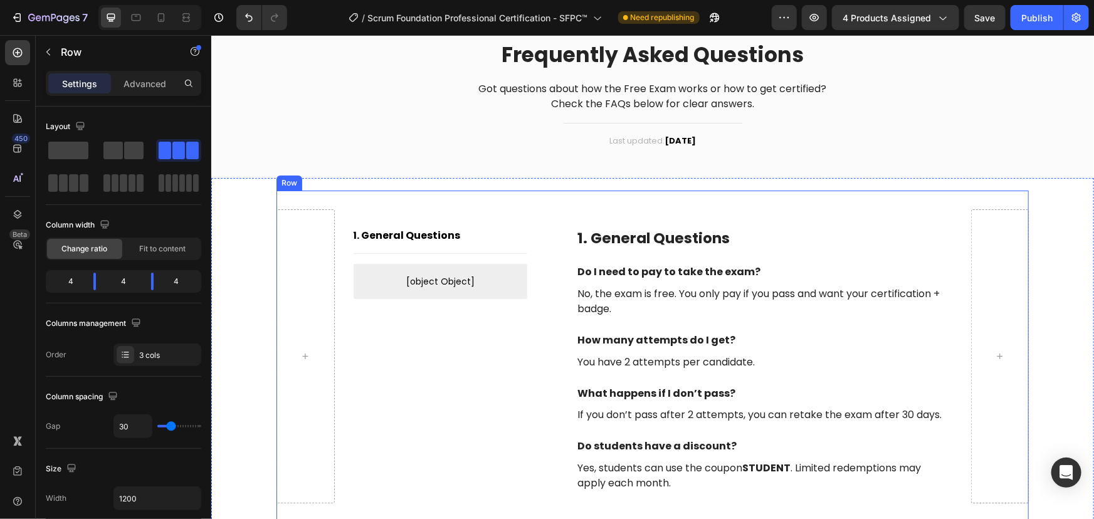
click at [337, 220] on div "1. General Questions Button Title Line [object Object] Custom Menu Active Row 1…" at bounding box center [652, 356] width 753 height 332
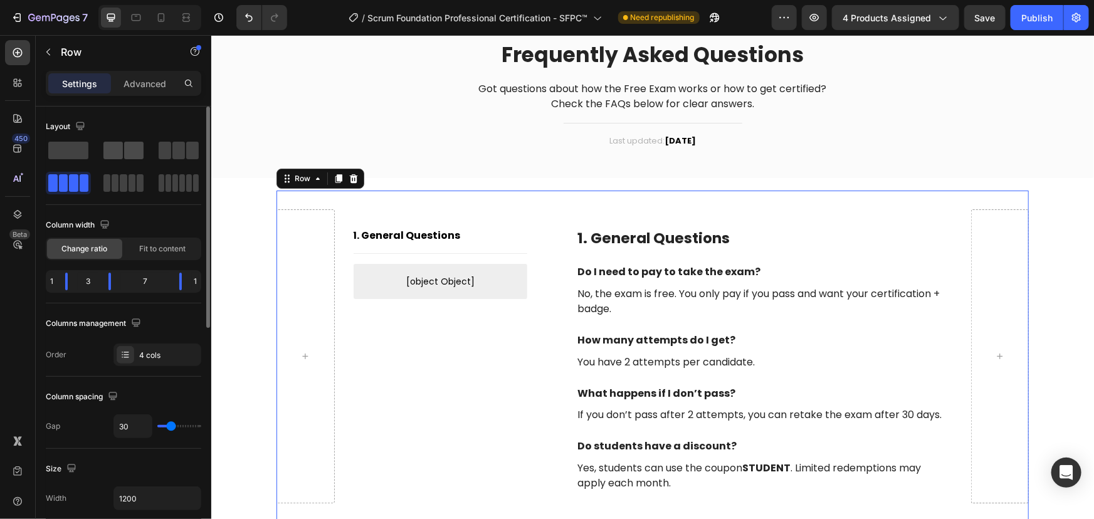
click at [107, 145] on span at bounding box center [112, 151] width 19 height 18
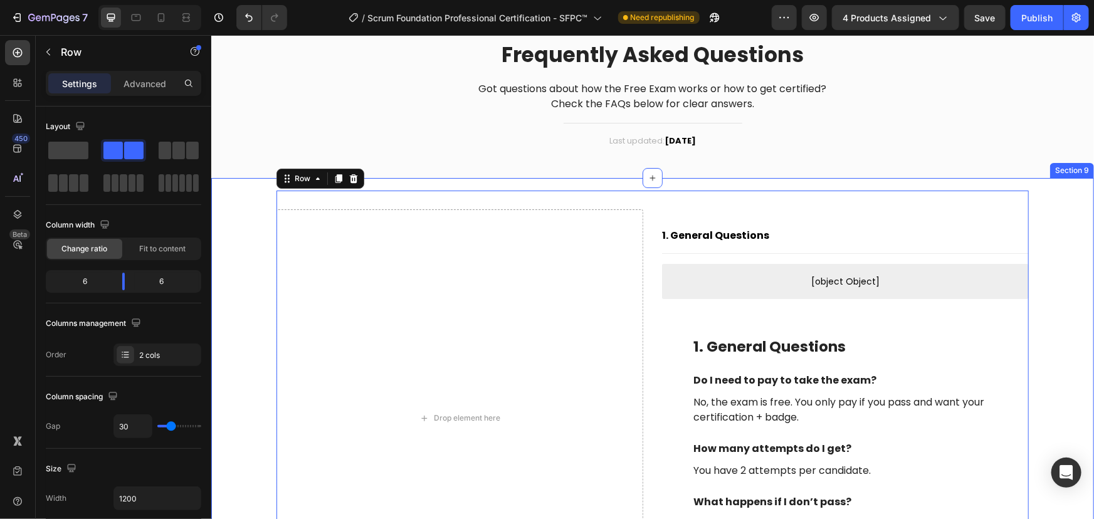
click at [1039, 240] on div "Drop element here 1. General Questions Button Title Line [object Object] Custom…" at bounding box center [652, 417] width 864 height 455
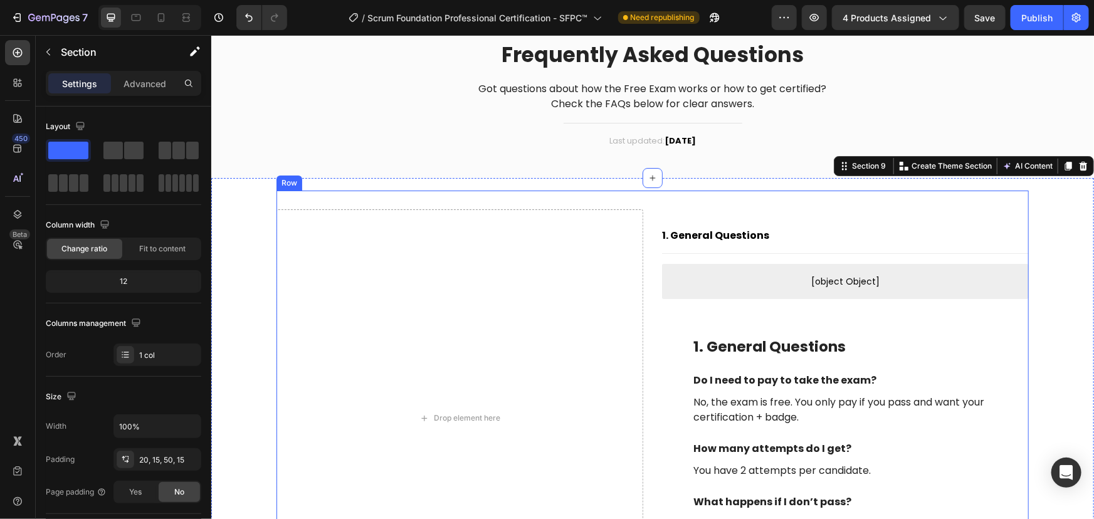
click at [638, 222] on div "Drop element here" at bounding box center [459, 418] width 367 height 418
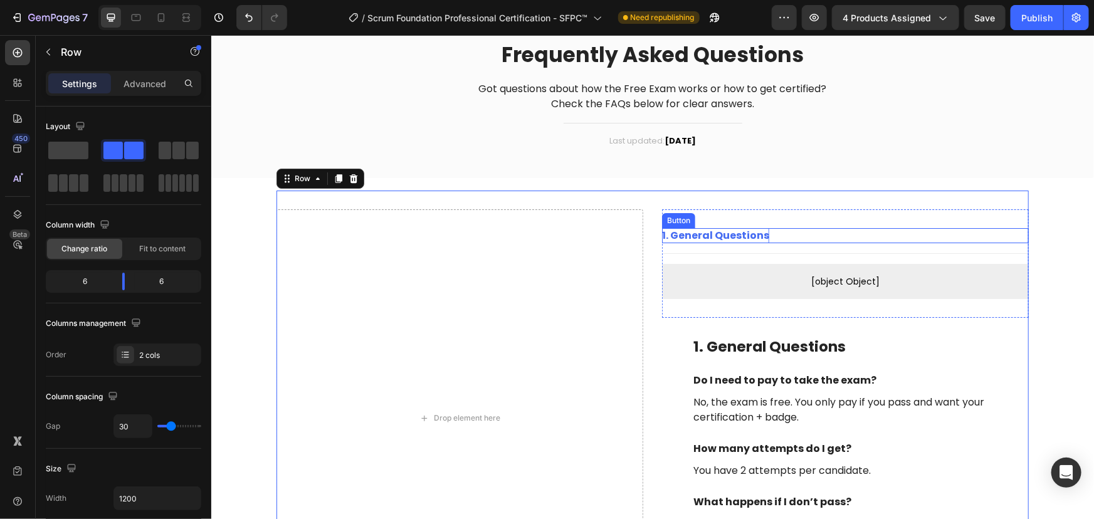
click at [679, 238] on div "1. General Questions" at bounding box center [715, 235] width 107 height 15
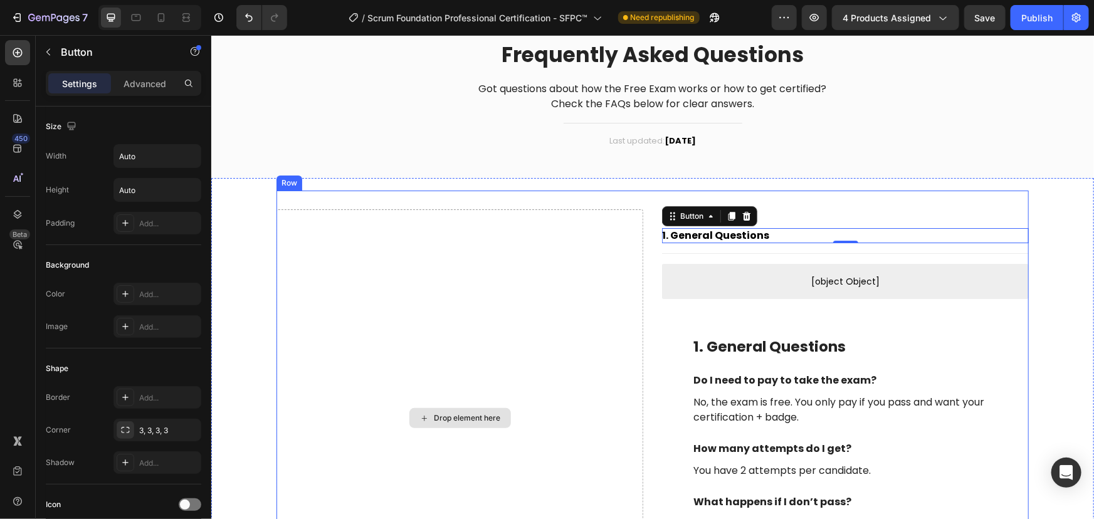
click at [518, 314] on div "Drop element here" at bounding box center [459, 418] width 367 height 418
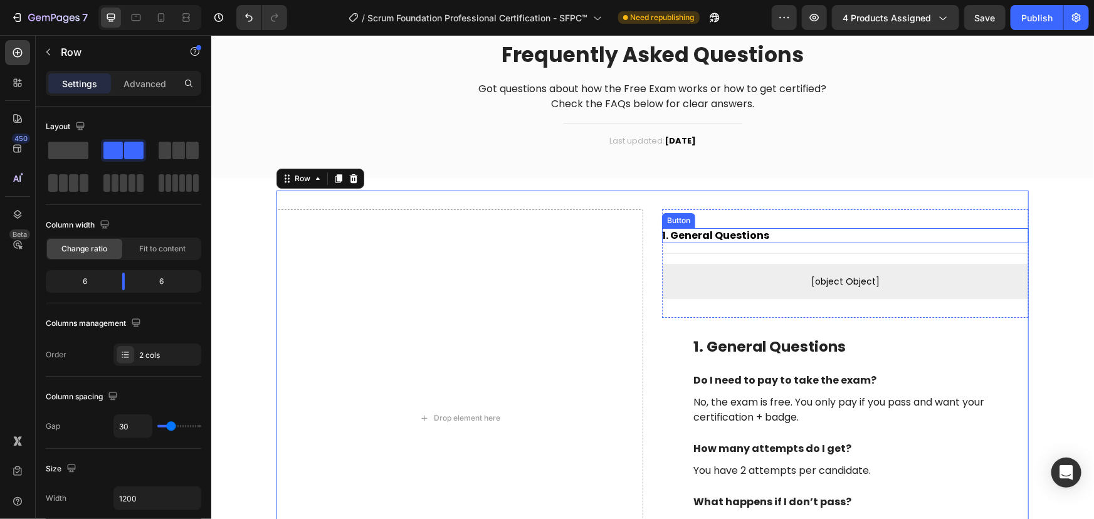
click at [675, 220] on div "Button" at bounding box center [678, 219] width 28 height 11
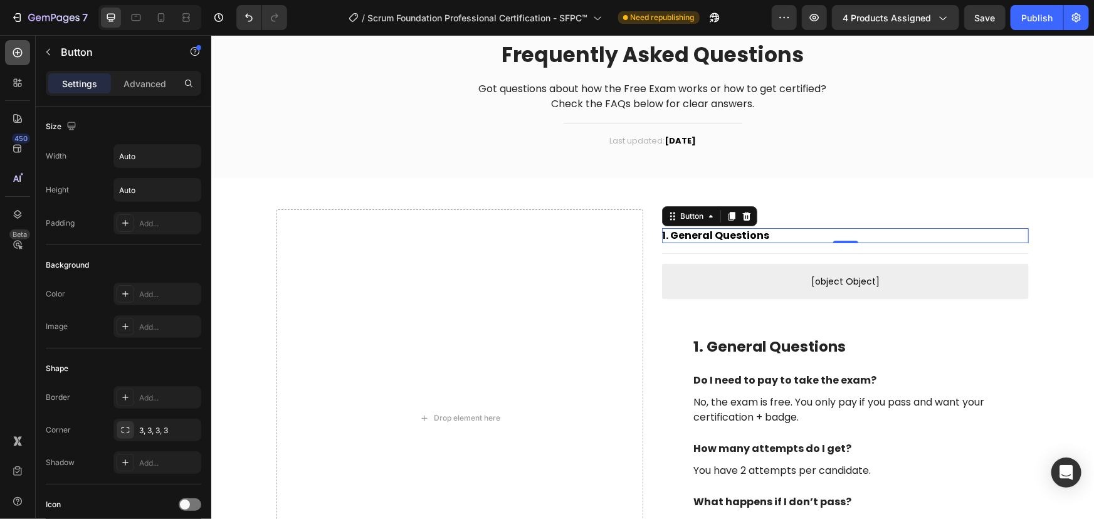
click at [12, 53] on icon at bounding box center [17, 52] width 13 height 13
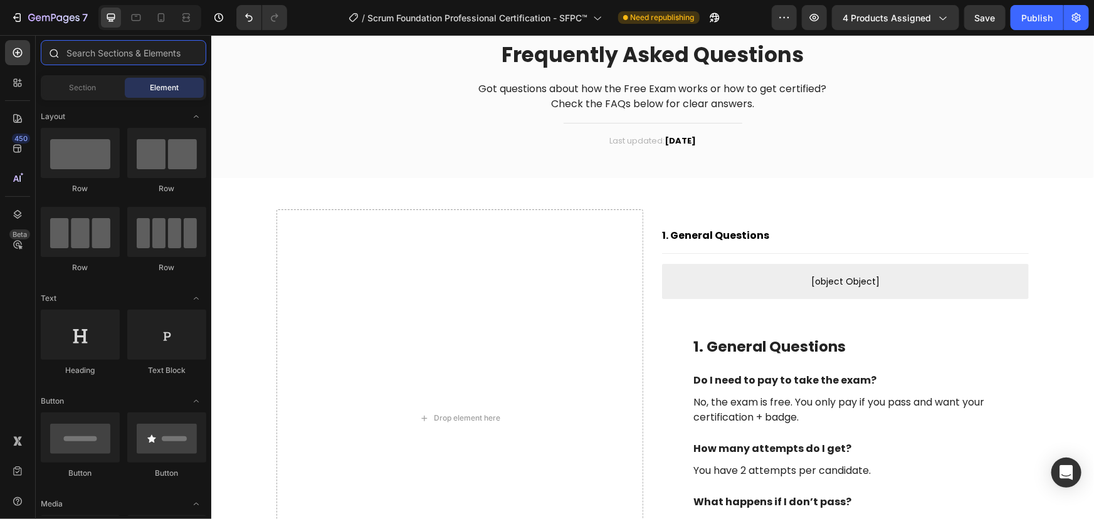
click at [116, 54] on input "text" at bounding box center [124, 52] width 166 height 25
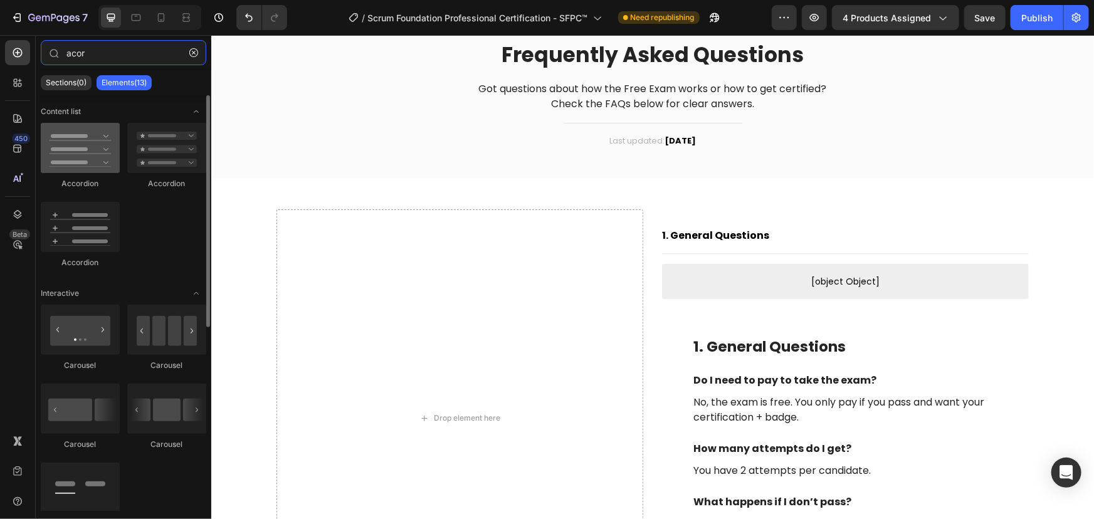
type input "acor"
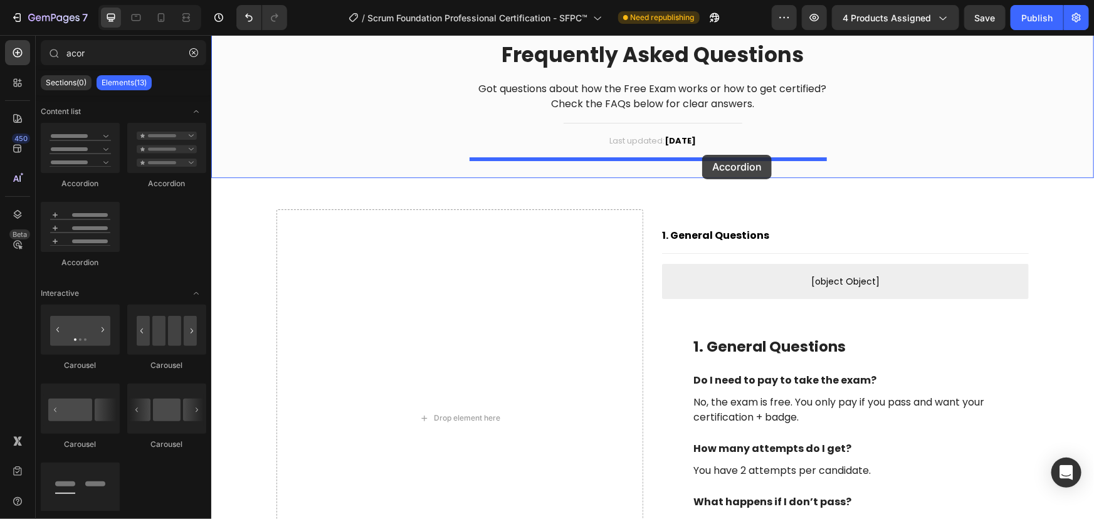
drag, startPoint x: 250, startPoint y: 169, endPoint x: 702, endPoint y: 154, distance: 452.4
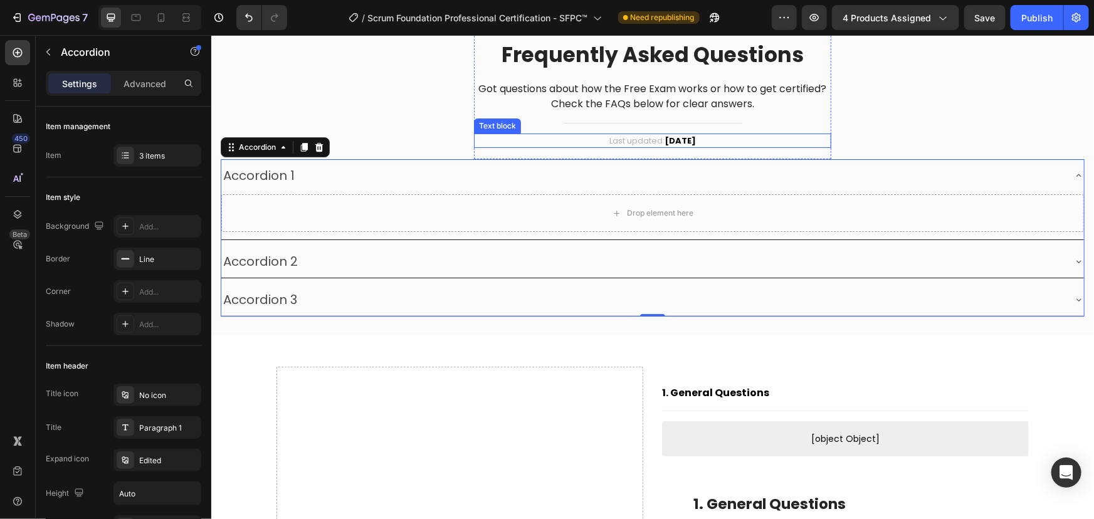
click at [489, 120] on div "Text block" at bounding box center [497, 125] width 42 height 11
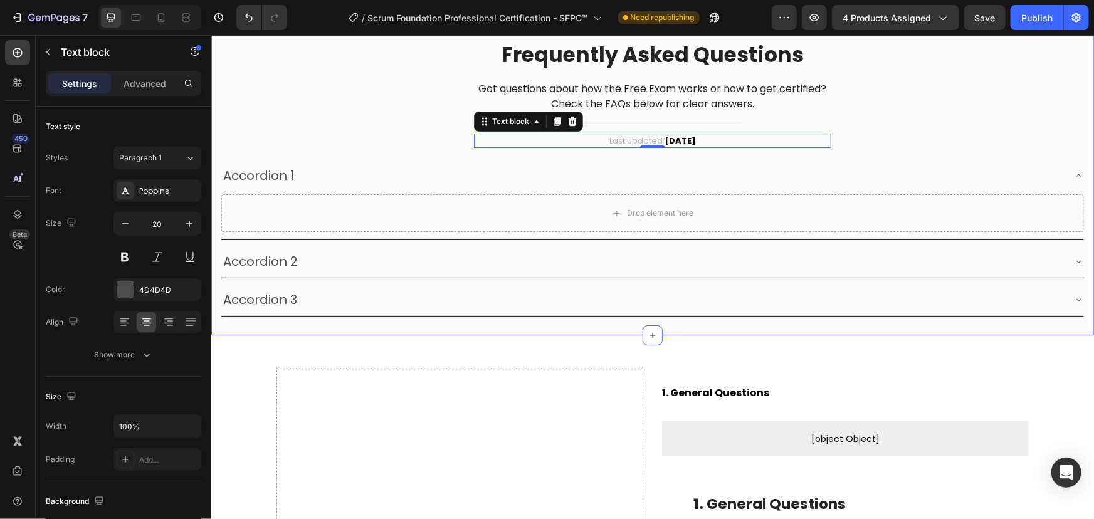
click at [403, 125] on div "Frequently Asked Questions Heading Got questions about how the Free Exam works …" at bounding box center [652, 172] width 864 height 287
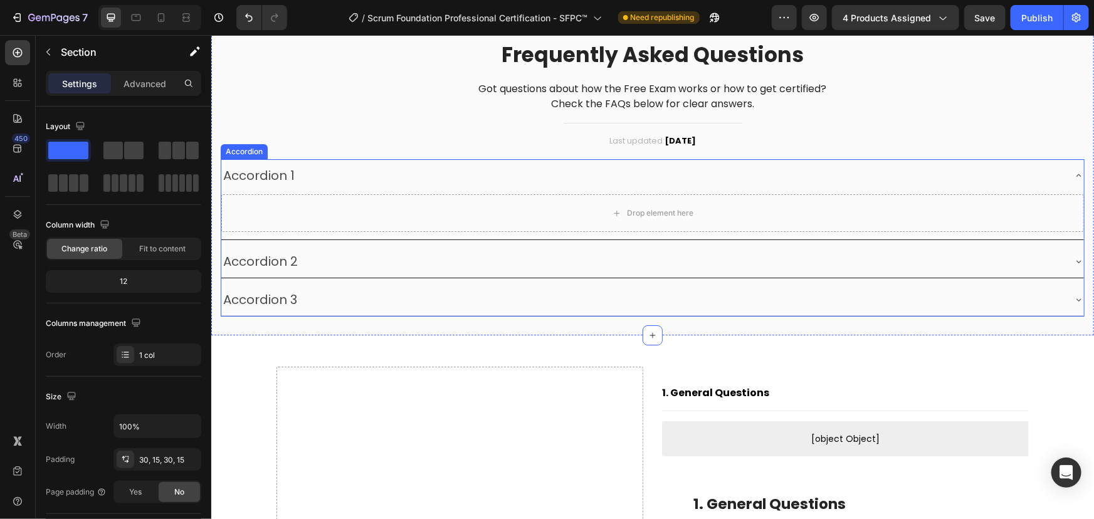
click at [241, 152] on div "Accordion" at bounding box center [244, 150] width 42 height 11
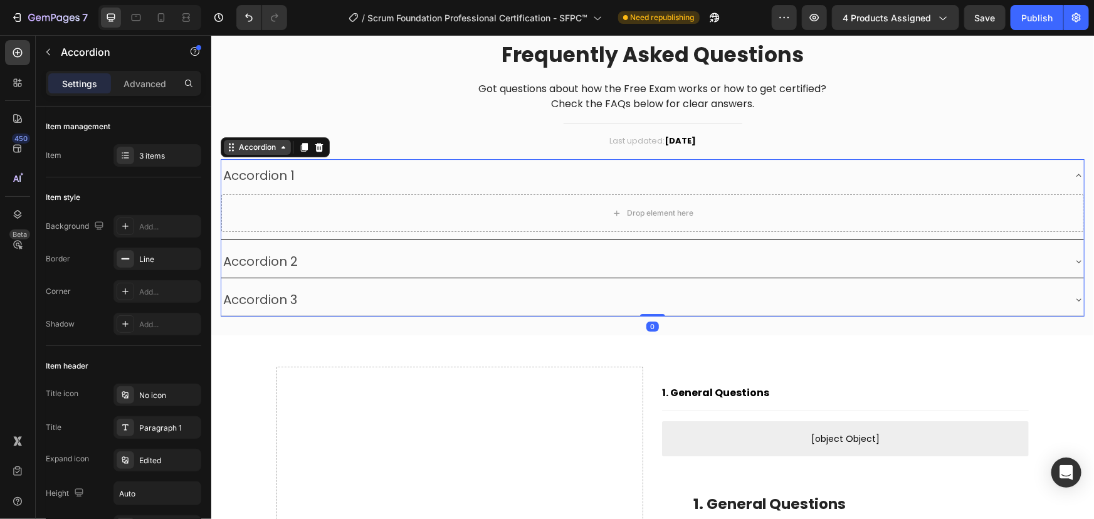
click at [250, 149] on div "Accordion" at bounding box center [257, 146] width 42 height 11
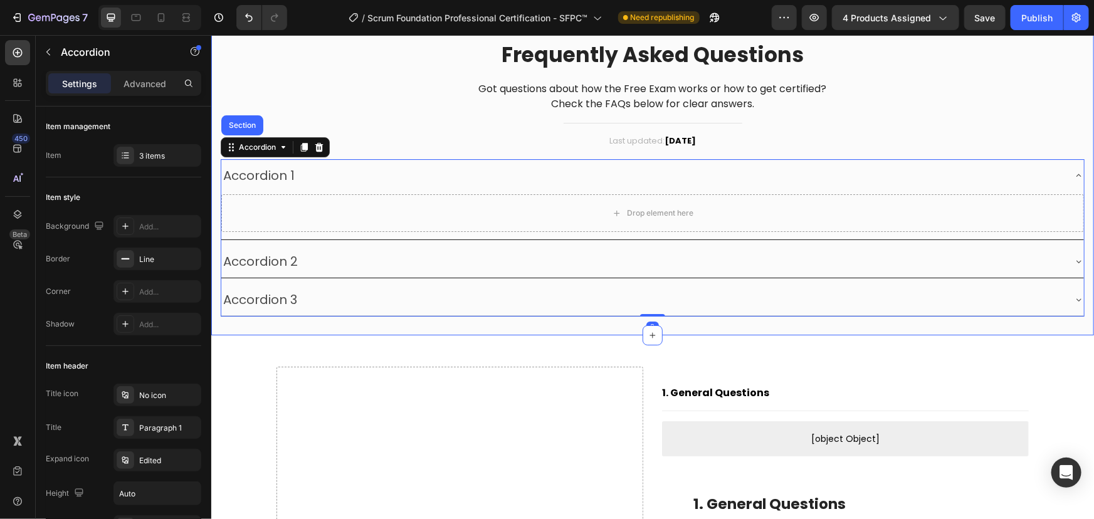
click at [438, 128] on div "Frequently Asked Questions Heading Got questions about how the Free Exam works …" at bounding box center [652, 172] width 864 height 287
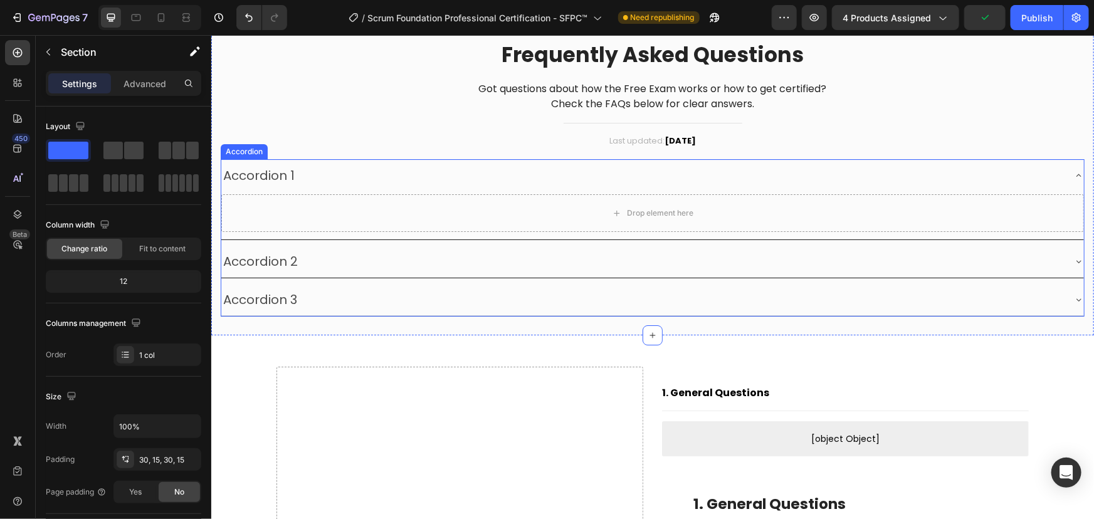
click at [256, 151] on div "Accordion" at bounding box center [244, 150] width 42 height 11
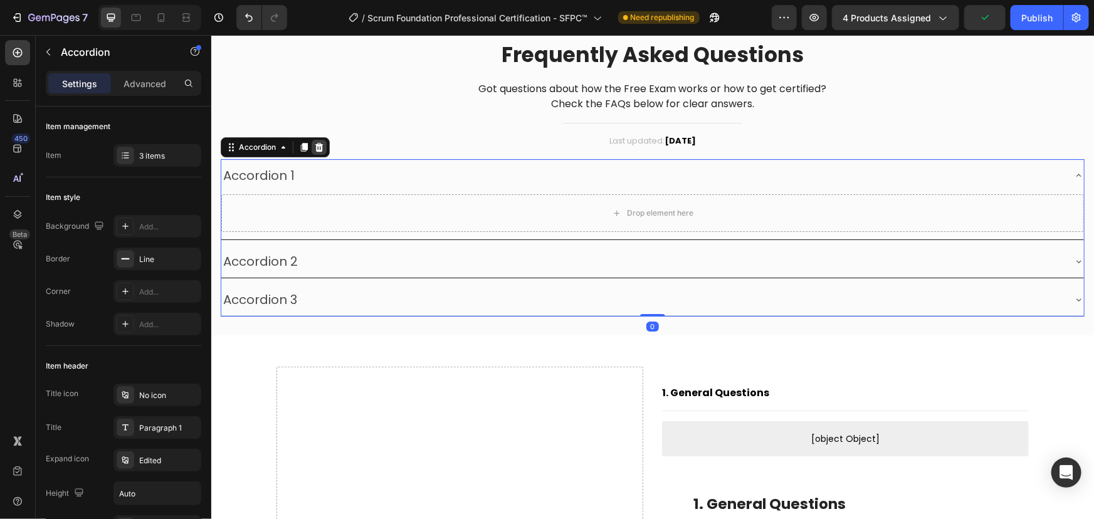
click at [321, 147] on icon at bounding box center [319, 146] width 8 height 9
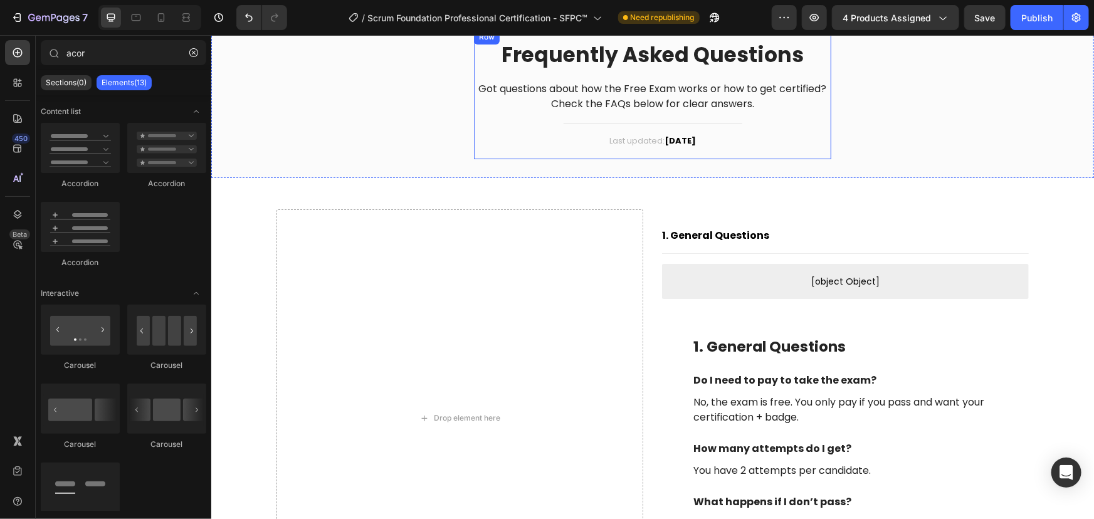
click at [738, 153] on div "Frequently Asked Questions Heading Got questions about how the Free Exam works …" at bounding box center [652, 94] width 357 height 130
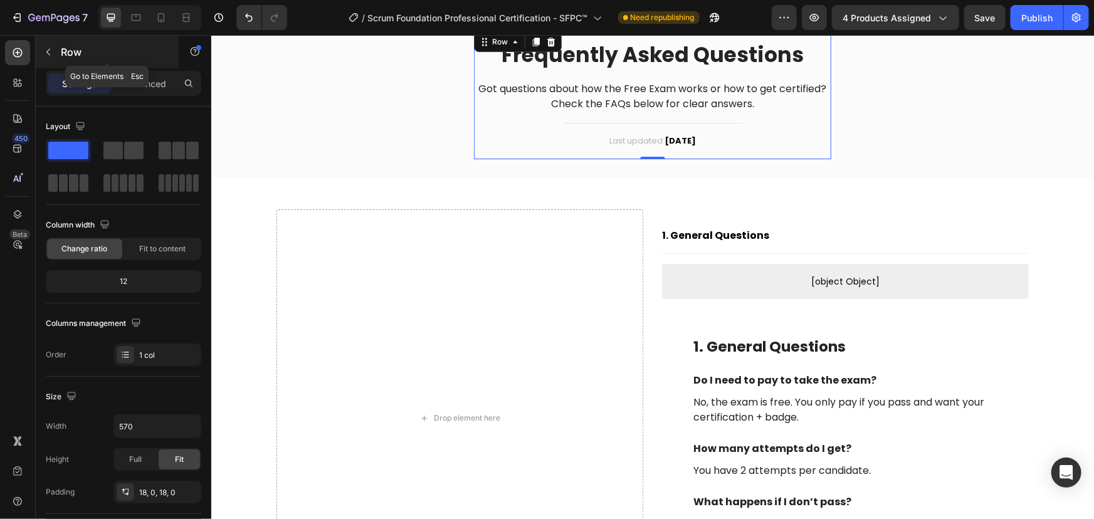
click at [56, 52] on button "button" at bounding box center [48, 52] width 20 height 20
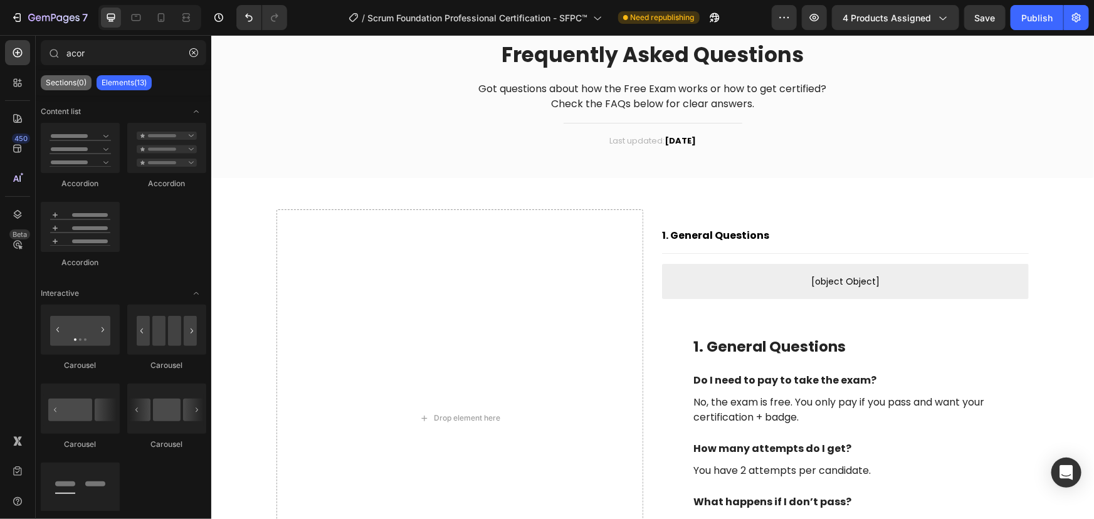
click at [65, 80] on p "Sections(0)" at bounding box center [66, 83] width 41 height 10
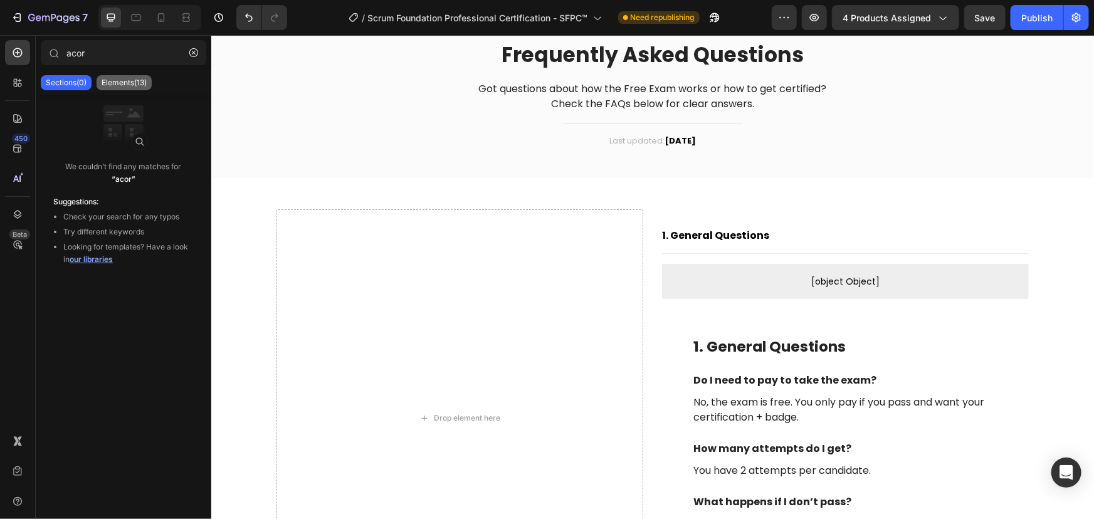
click at [128, 78] on p "Elements(13)" at bounding box center [124, 83] width 45 height 10
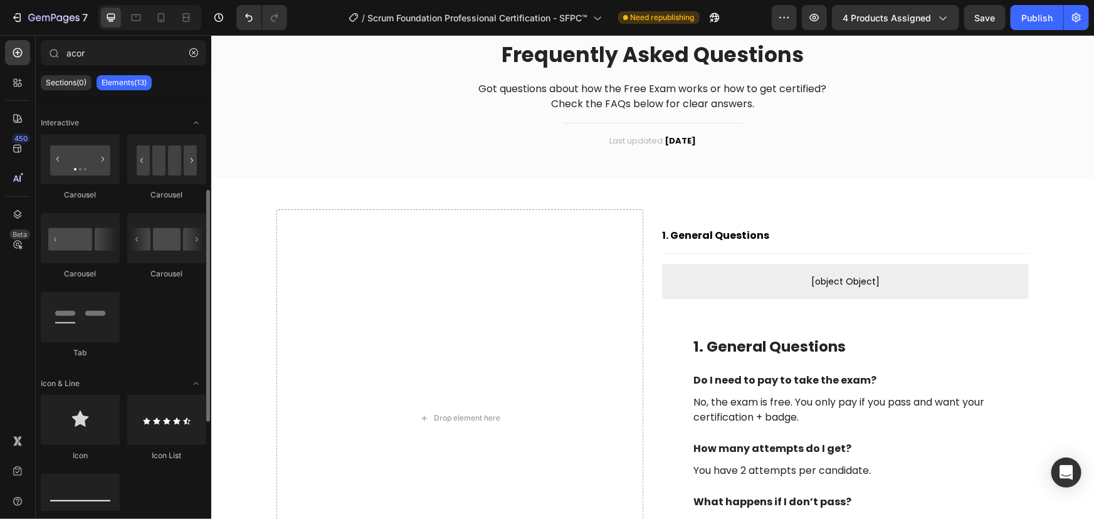
scroll to position [0, 0]
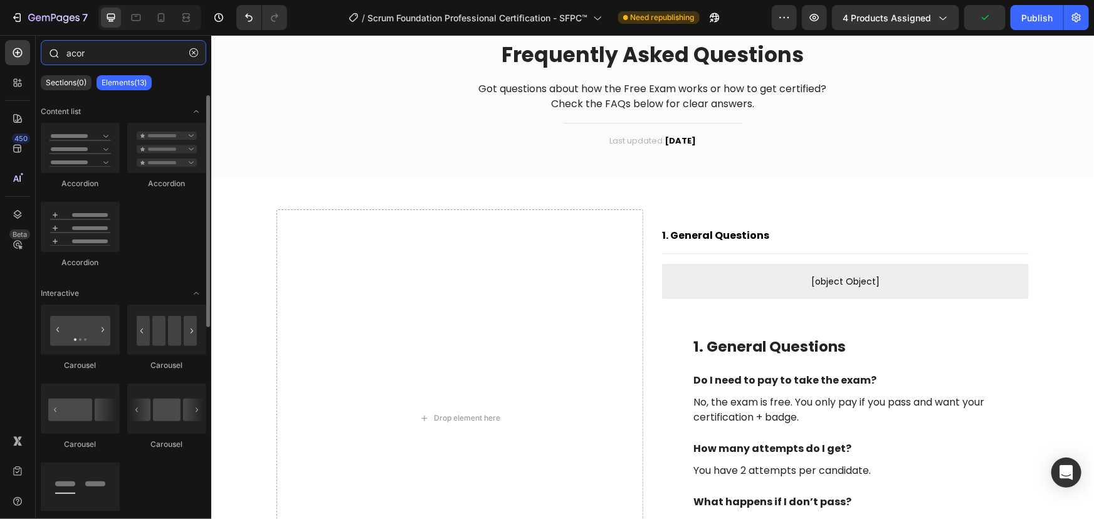
click at [134, 48] on input "acor" at bounding box center [124, 52] width 166 height 25
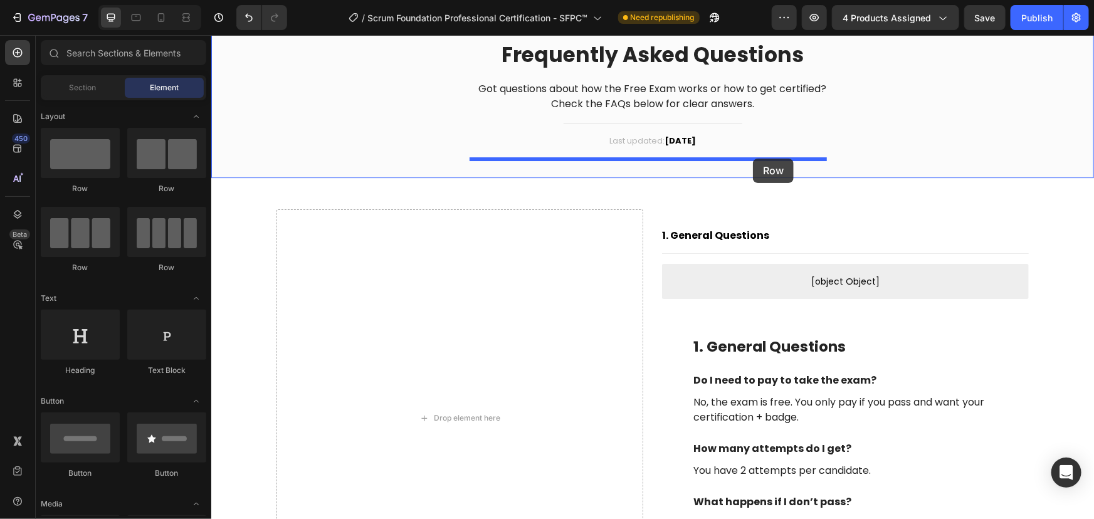
drag, startPoint x: 296, startPoint y: 189, endPoint x: 753, endPoint y: 158, distance: 457.6
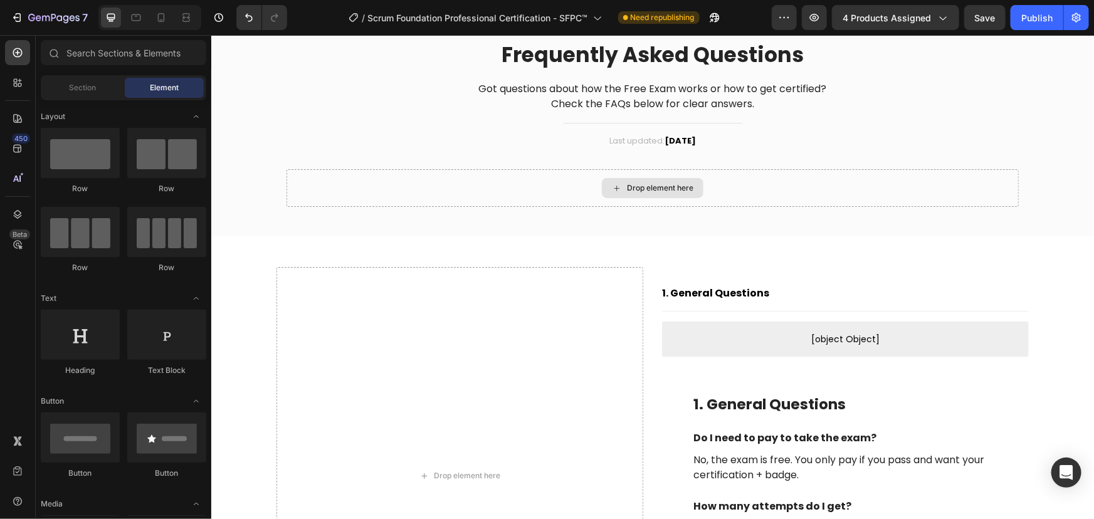
click at [659, 181] on div "Drop element here" at bounding box center [652, 187] width 102 height 20
click at [157, 56] on input "text" at bounding box center [124, 52] width 166 height 25
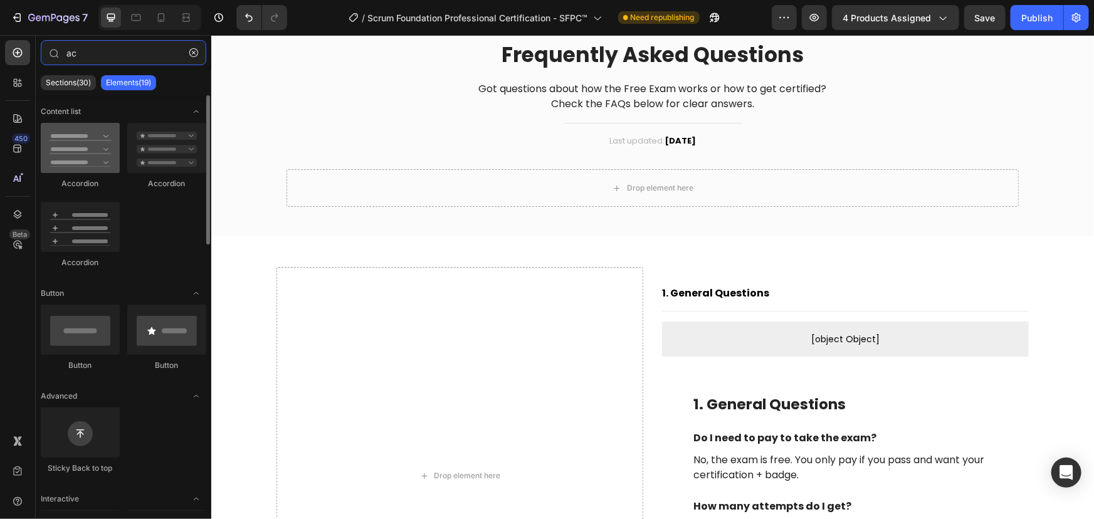
type input "ac"
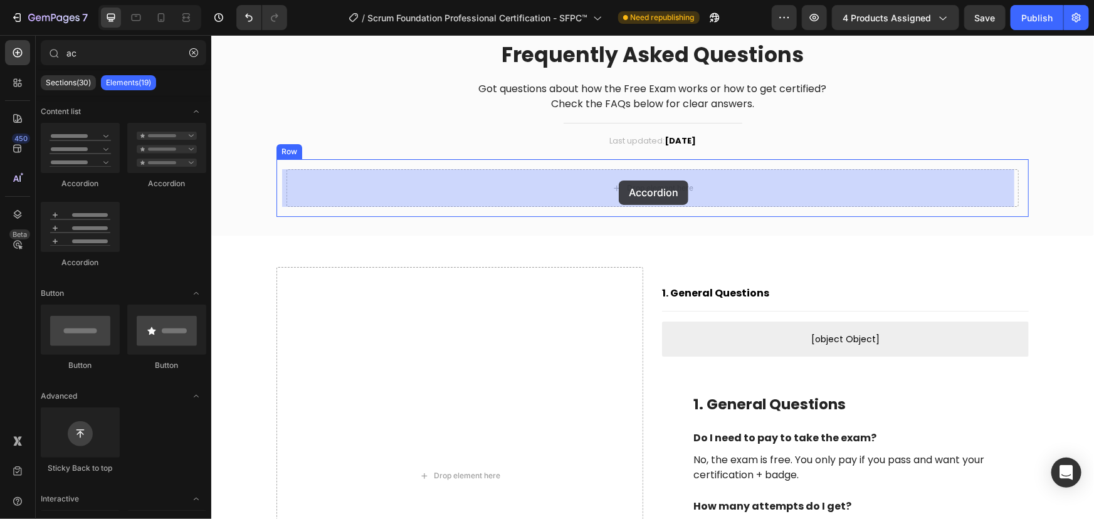
drag, startPoint x: 284, startPoint y: 194, endPoint x: 618, endPoint y: 180, distance: 334.6
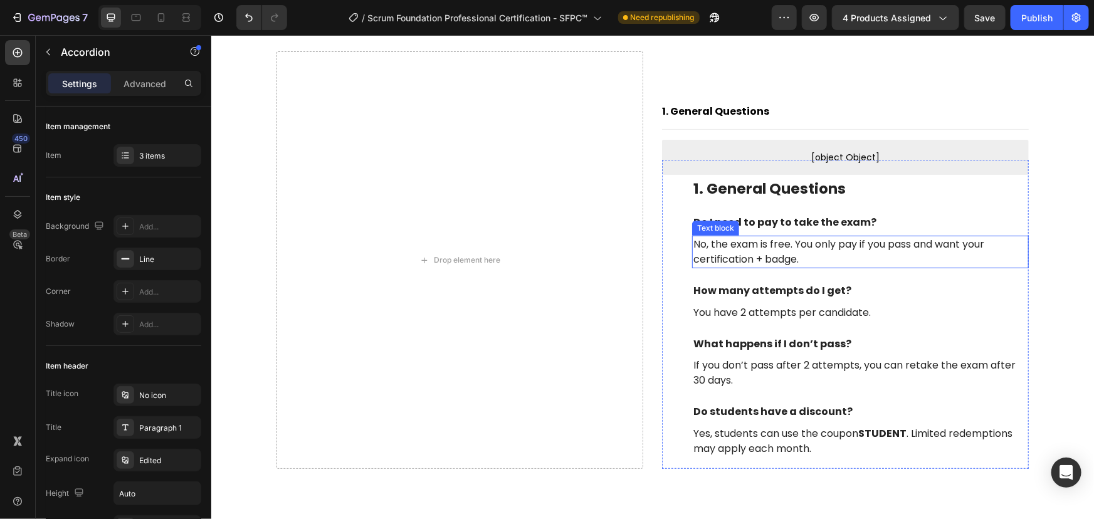
scroll to position [2509, 0]
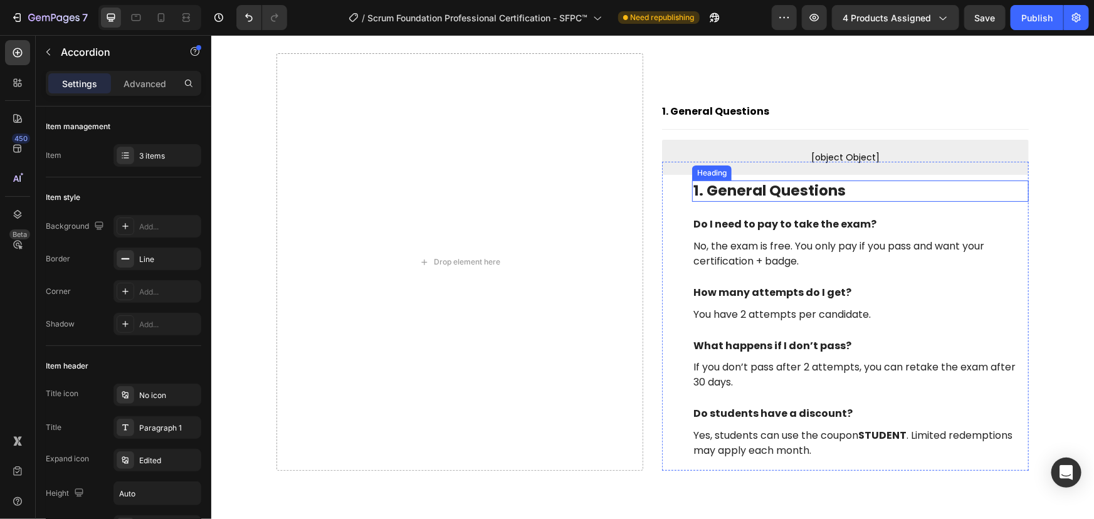
click at [763, 187] on p "1. General Questions" at bounding box center [860, 190] width 334 height 19
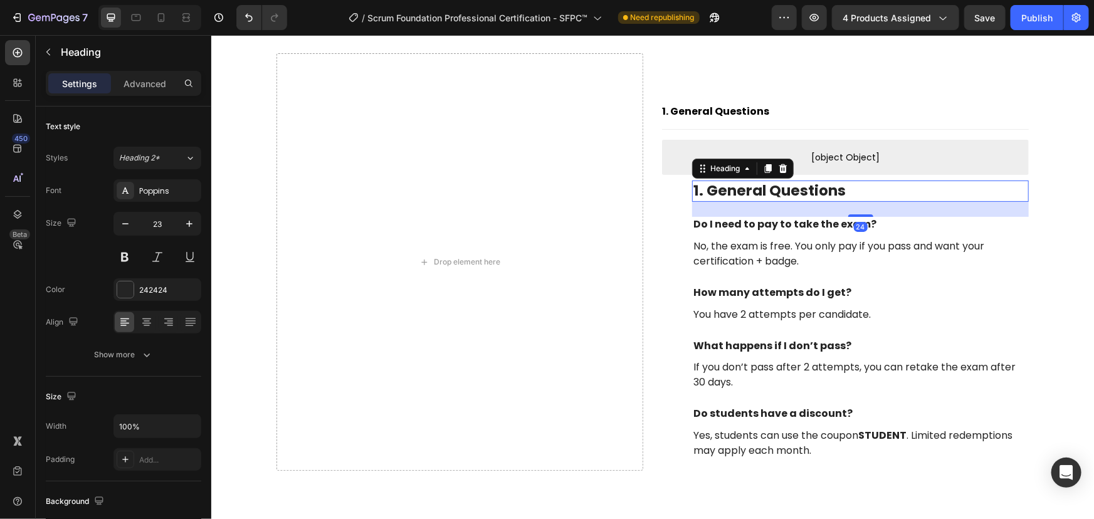
click at [763, 187] on p "1. General Questions" at bounding box center [860, 190] width 334 height 19
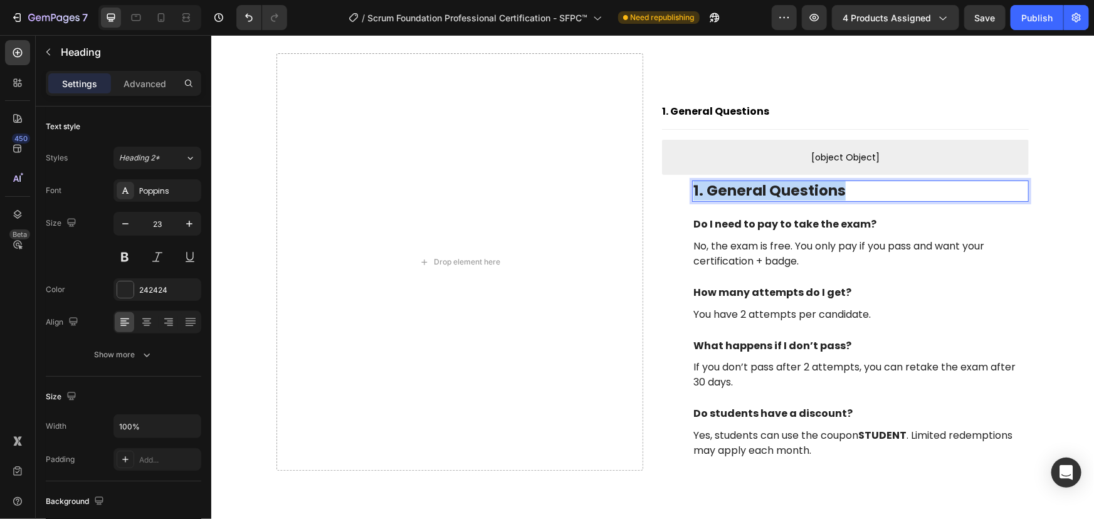
click at [763, 187] on p "1. General Questions" at bounding box center [860, 190] width 334 height 19
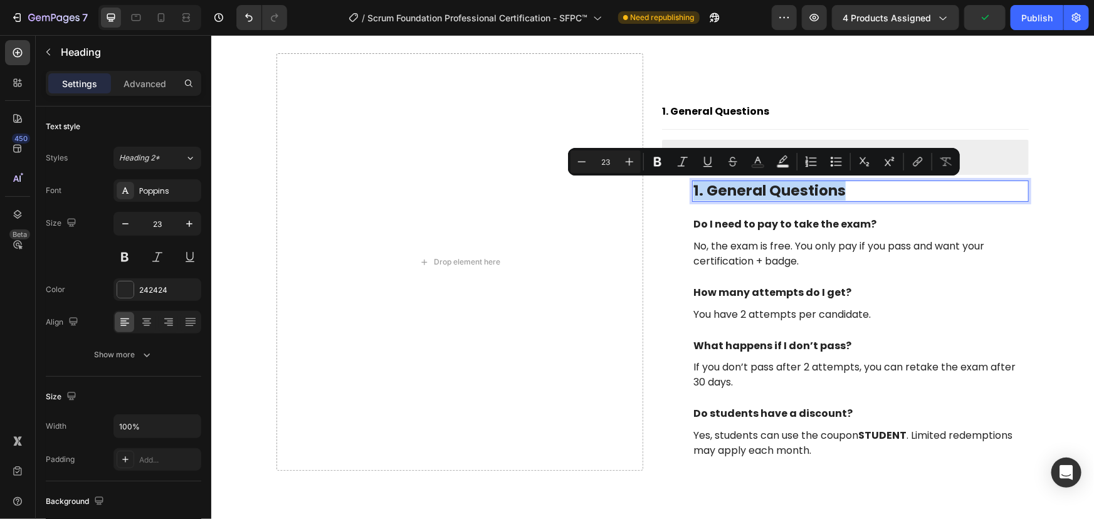
copy p "1. General Questions"
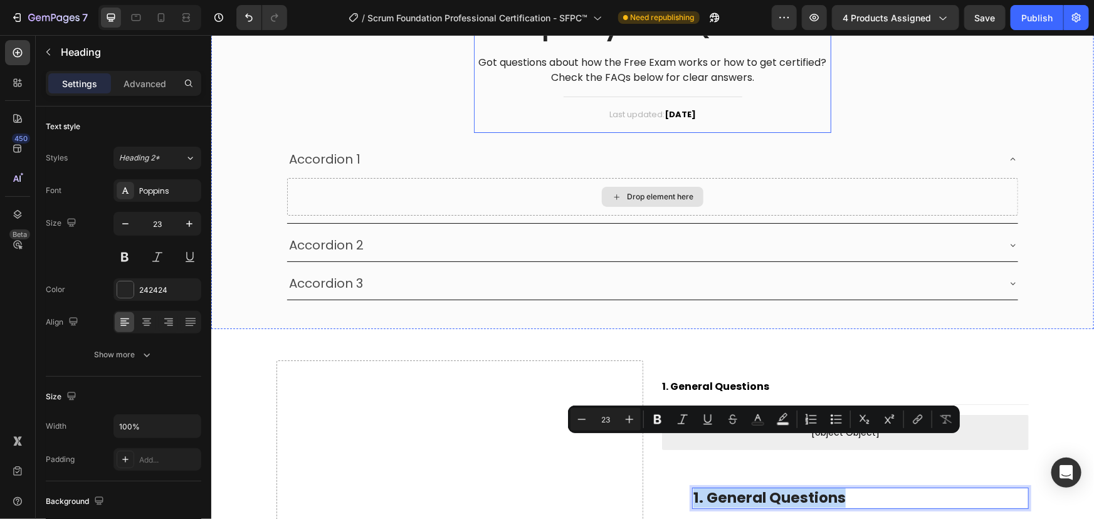
scroll to position [2328, 0]
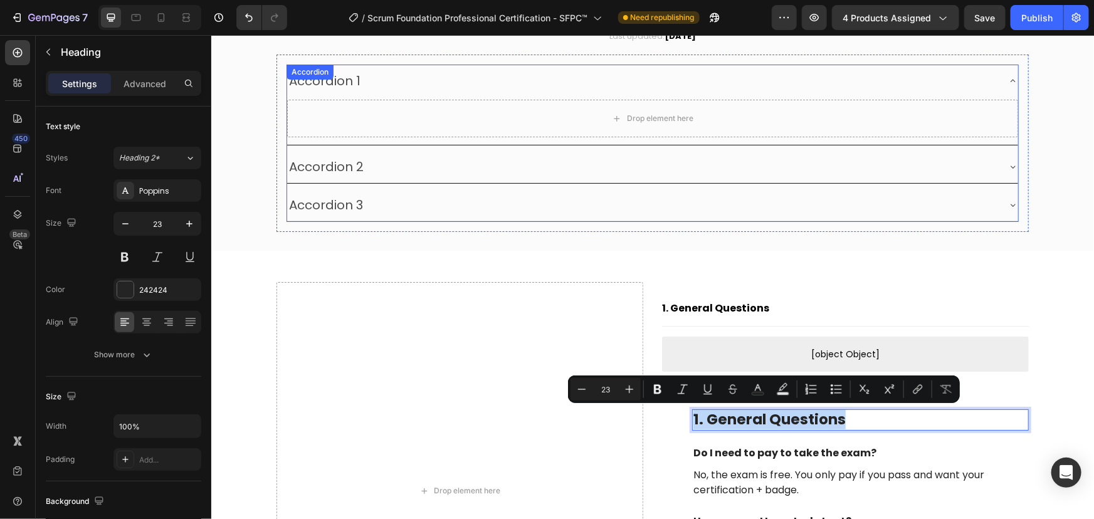
click at [345, 83] on div "Accordion 1" at bounding box center [324, 80] width 75 height 23
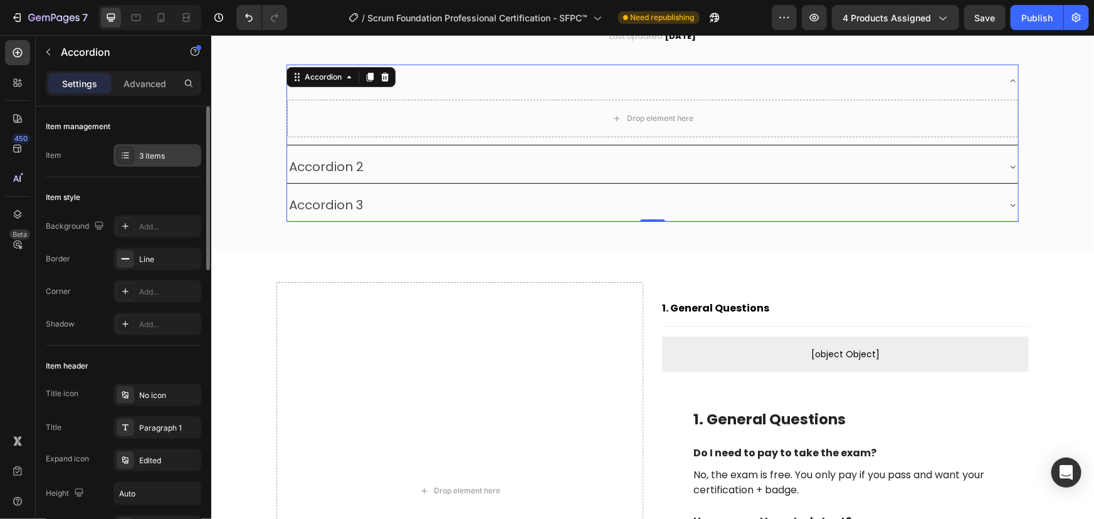
click at [152, 147] on div "3 items" at bounding box center [158, 155] width 88 height 23
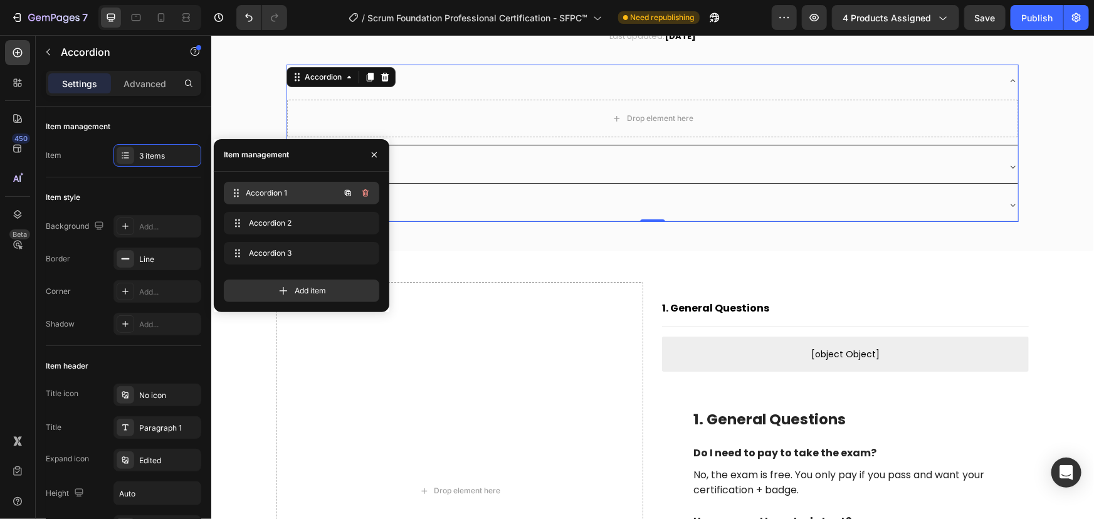
click at [299, 191] on span "Accordion 1" at bounding box center [292, 193] width 93 height 11
click at [271, 188] on span "Accordion 1" at bounding box center [284, 193] width 71 height 11
click at [285, 189] on span "Accordion 1" at bounding box center [292, 193] width 93 height 11
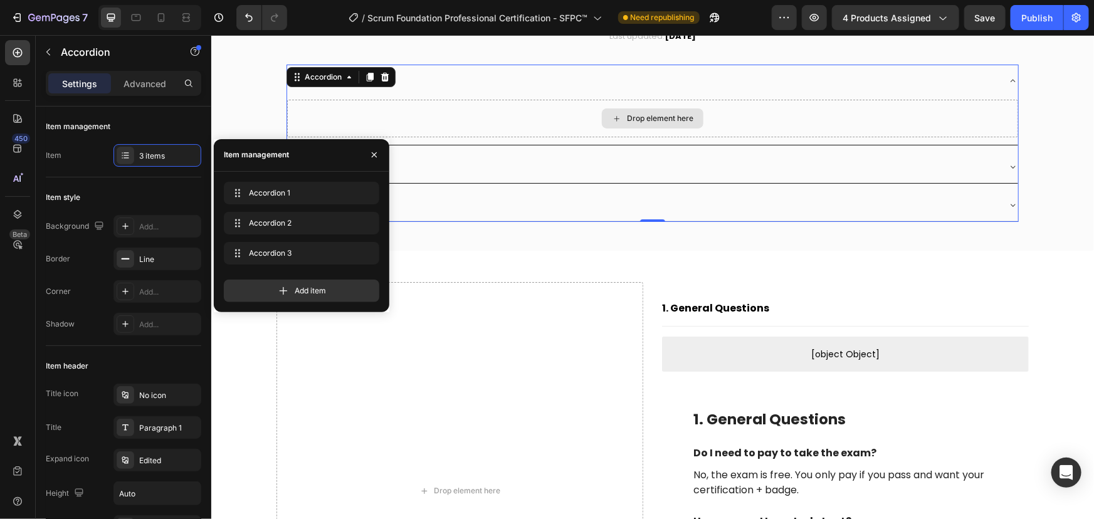
click at [486, 106] on div "Drop element here" at bounding box center [652, 118] width 731 height 38
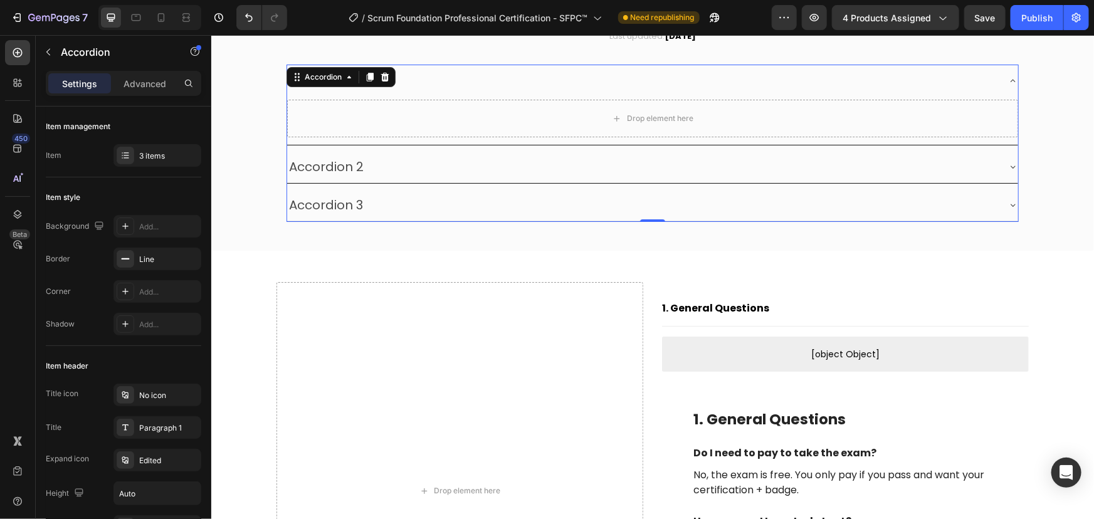
click at [420, 81] on div "Accordion 1" at bounding box center [642, 80] width 711 height 23
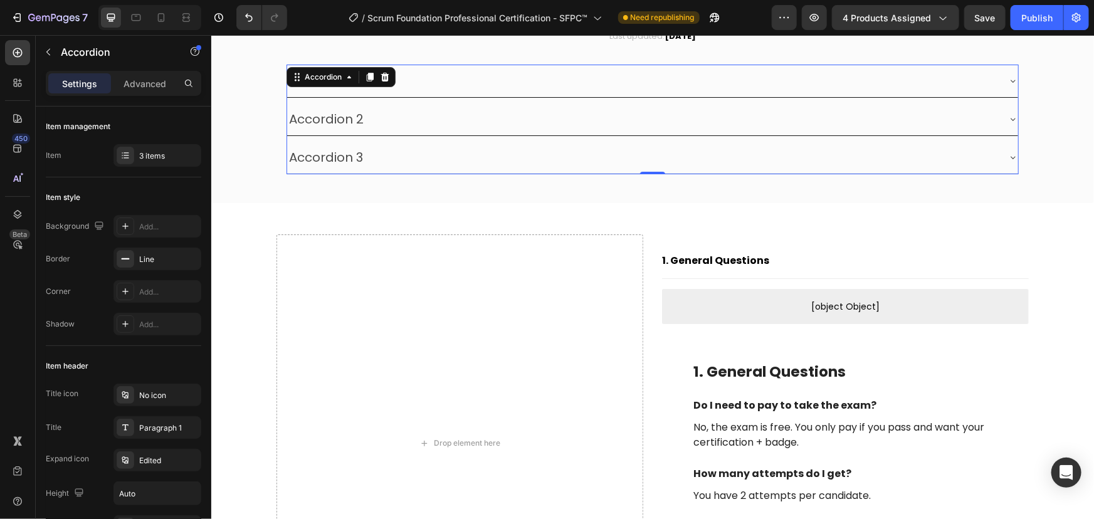
click at [404, 123] on div "Accordion 2" at bounding box center [642, 118] width 711 height 23
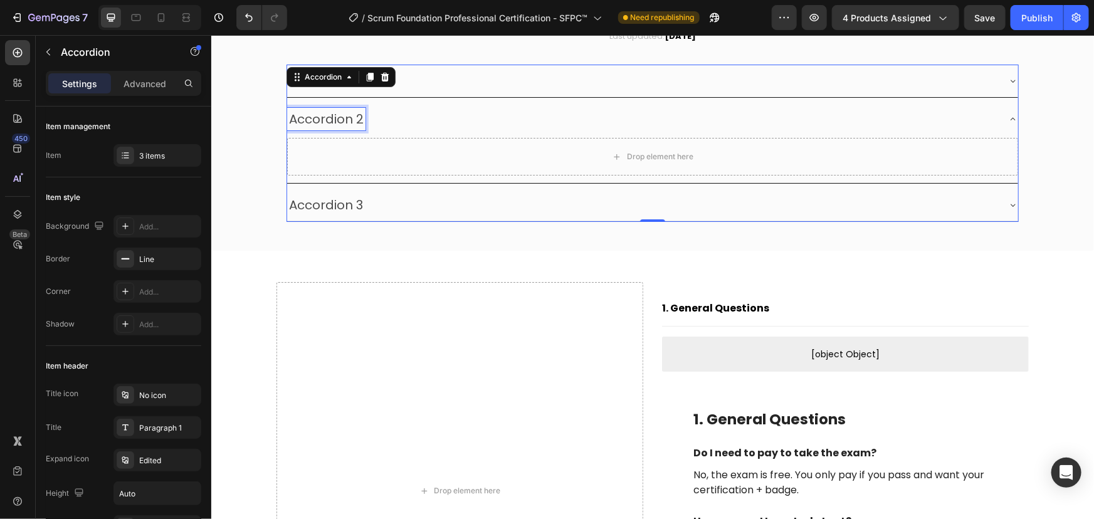
click at [333, 115] on div "Accordion 2" at bounding box center [326, 118] width 78 height 23
click at [333, 115] on p "Accordion 2" at bounding box center [325, 118] width 75 height 19
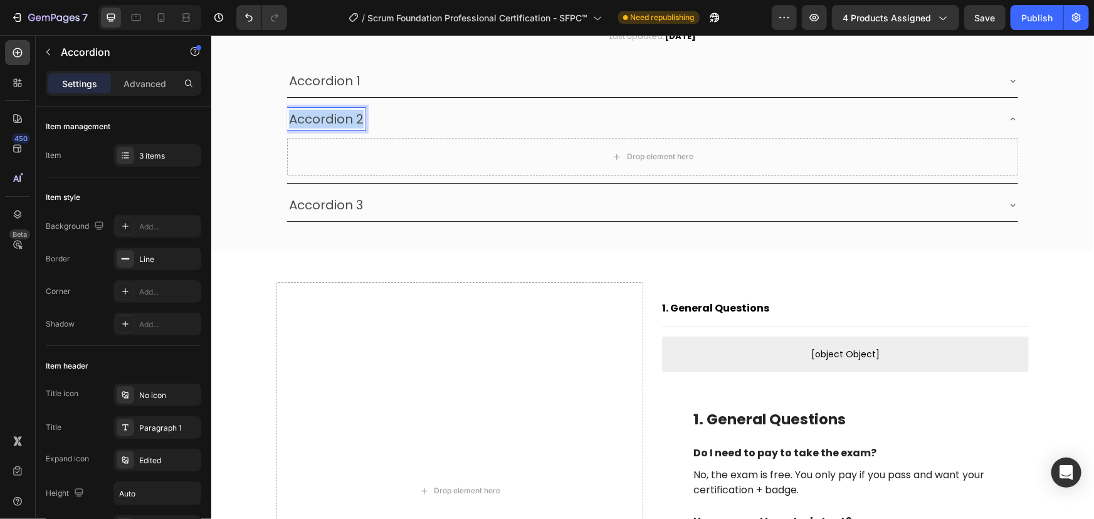
click at [333, 115] on p "Accordion 2" at bounding box center [325, 118] width 75 height 19
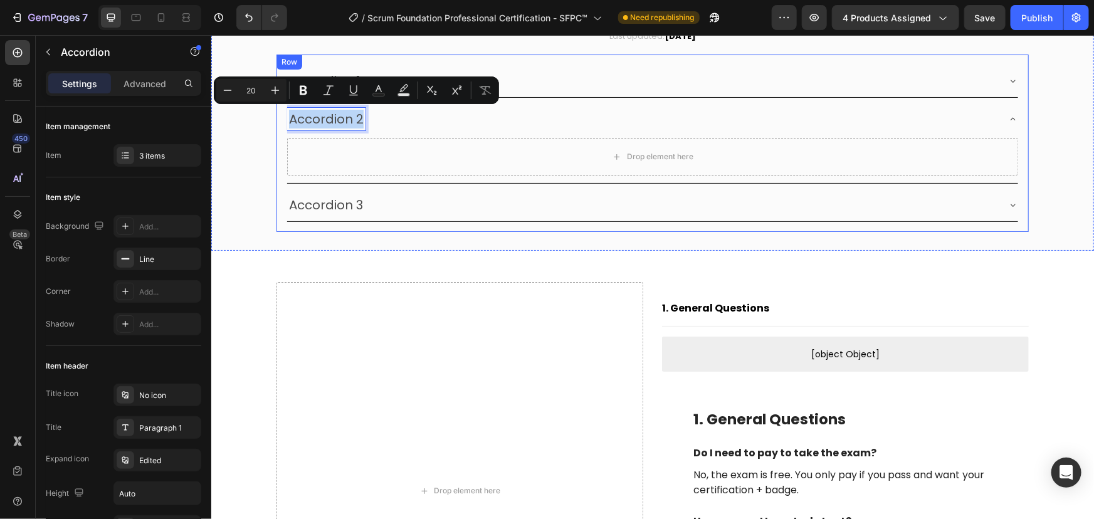
click at [331, 62] on div "Accordion 1 Accordion 2 Drop element here Accordion 3 Accordion 0 Row" at bounding box center [652, 142] width 753 height 177
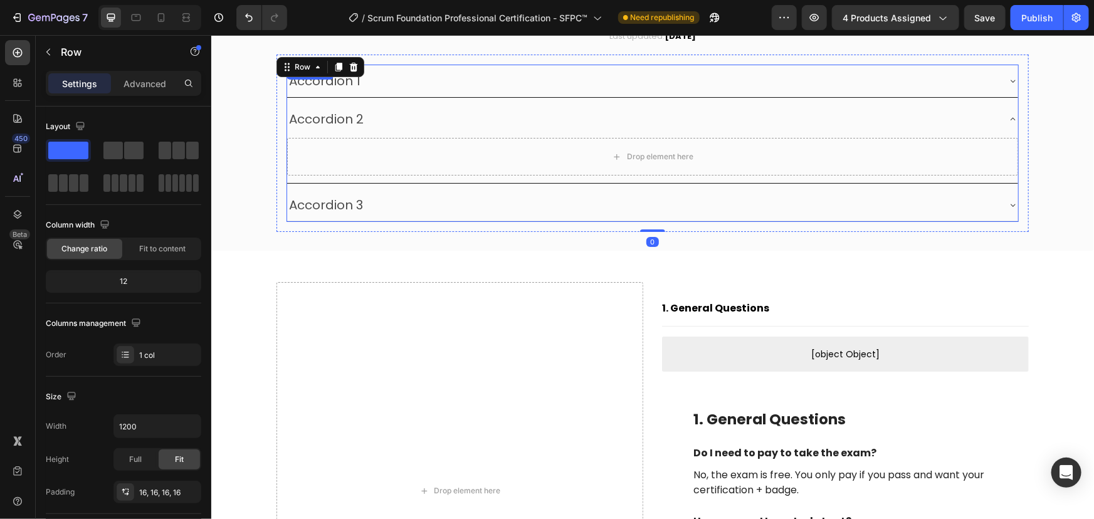
click at [322, 81] on div "Accordion 1 Accordion 2 Drop element here Accordion 3 Accordion" at bounding box center [652, 142] width 733 height 157
click at [322, 81] on div "Accordion" at bounding box center [323, 76] width 42 height 11
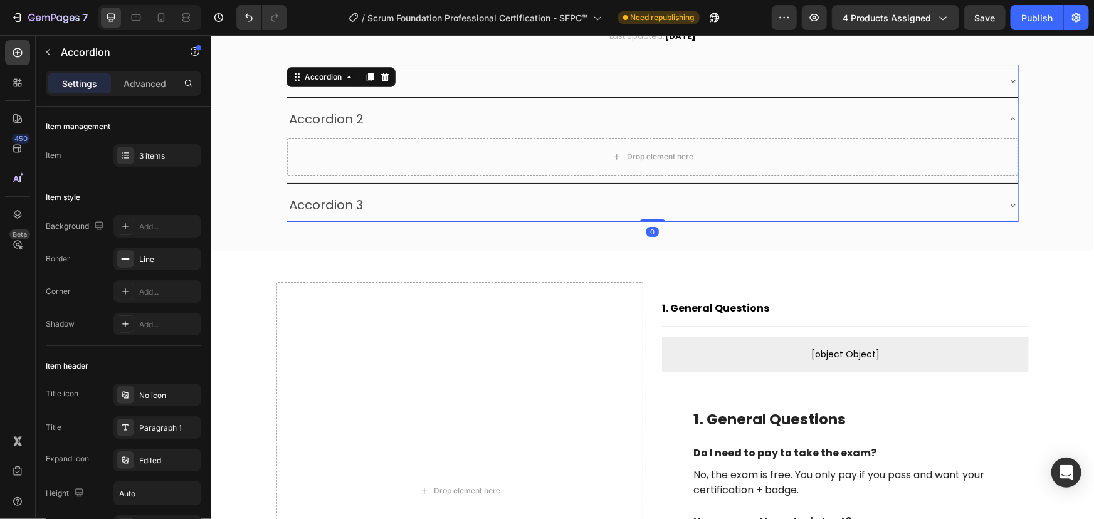
click at [322, 81] on div "Accordion" at bounding box center [323, 76] width 42 height 11
click at [373, 107] on div "Accordion 2" at bounding box center [642, 118] width 711 height 23
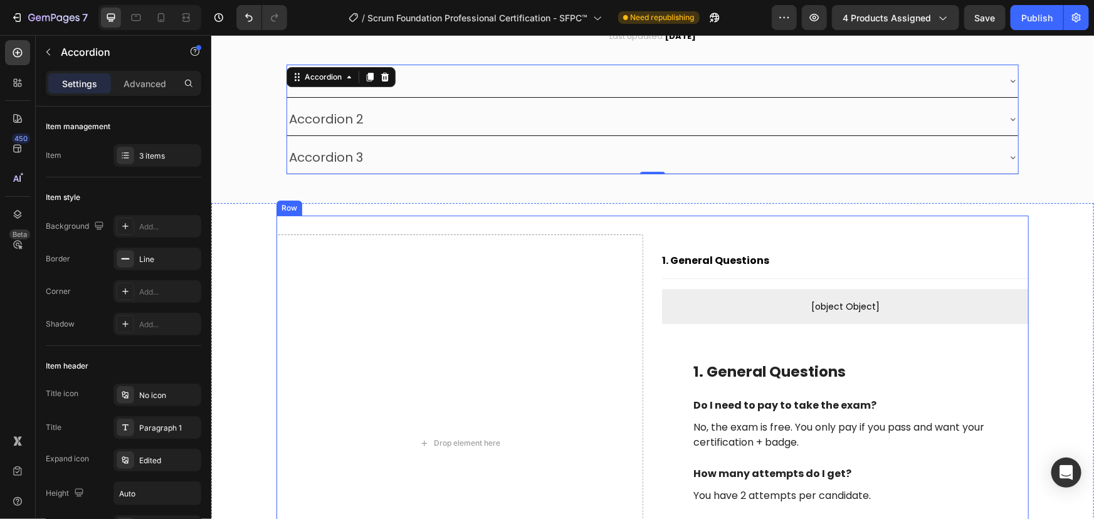
click at [372, 271] on div "Drop element here" at bounding box center [459, 443] width 367 height 418
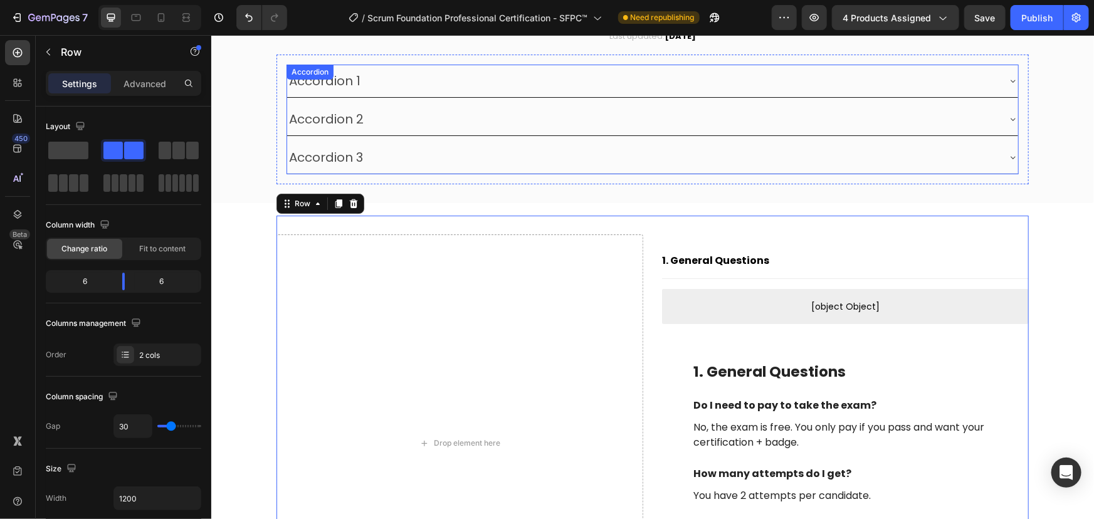
click at [326, 82] on div "Accordion 1 Accordion 2 Accordion 3 Accordion" at bounding box center [652, 119] width 733 height 110
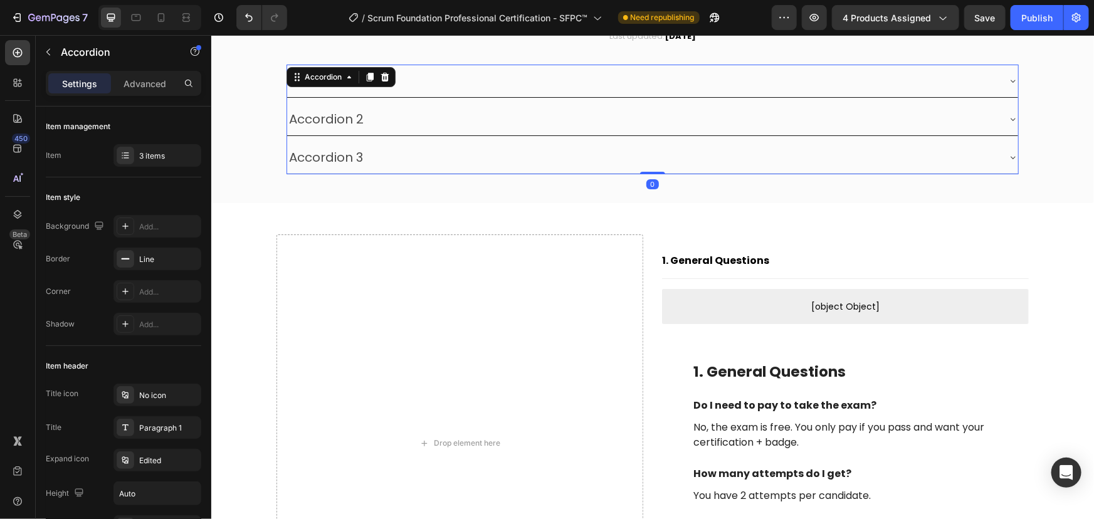
click at [326, 82] on div "Accordion" at bounding box center [322, 76] width 67 height 15
click at [405, 194] on div "Frequently Asked Questions Heading Got questions about how the Free Exam works …" at bounding box center [652, 53] width 883 height 297
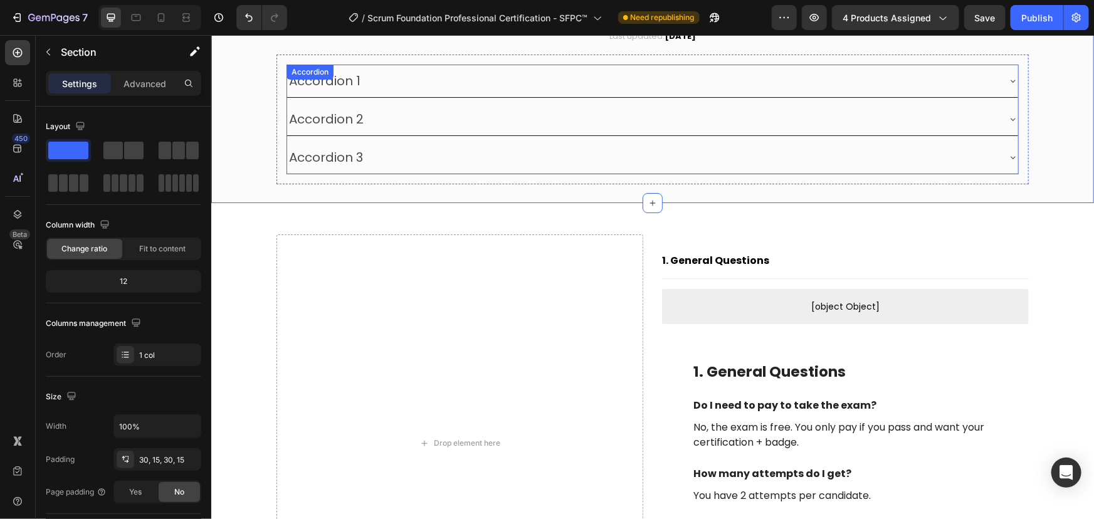
click at [324, 87] on p "Accordion 1" at bounding box center [323, 80] width 71 height 19
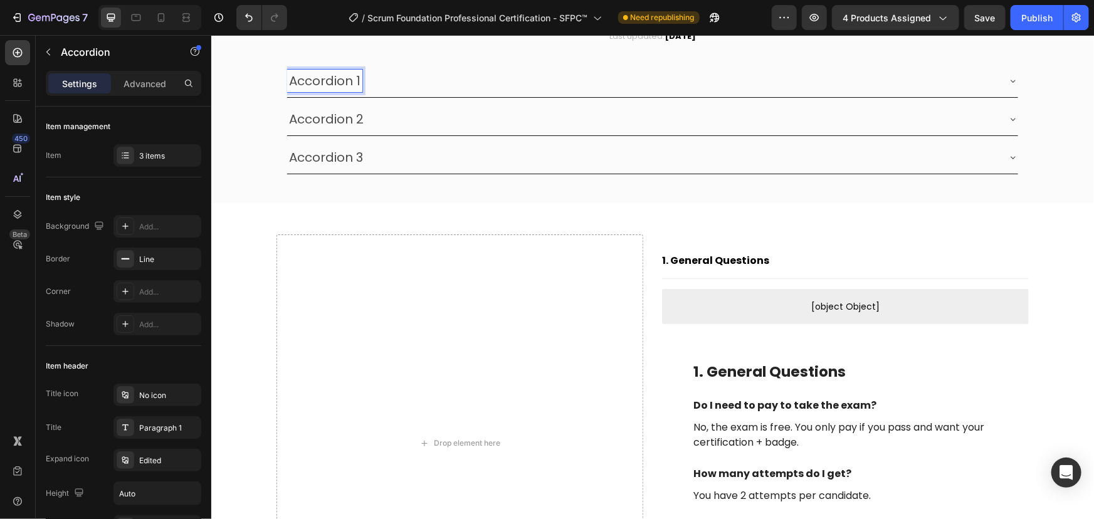
click at [324, 87] on p "Accordion 1" at bounding box center [323, 80] width 71 height 19
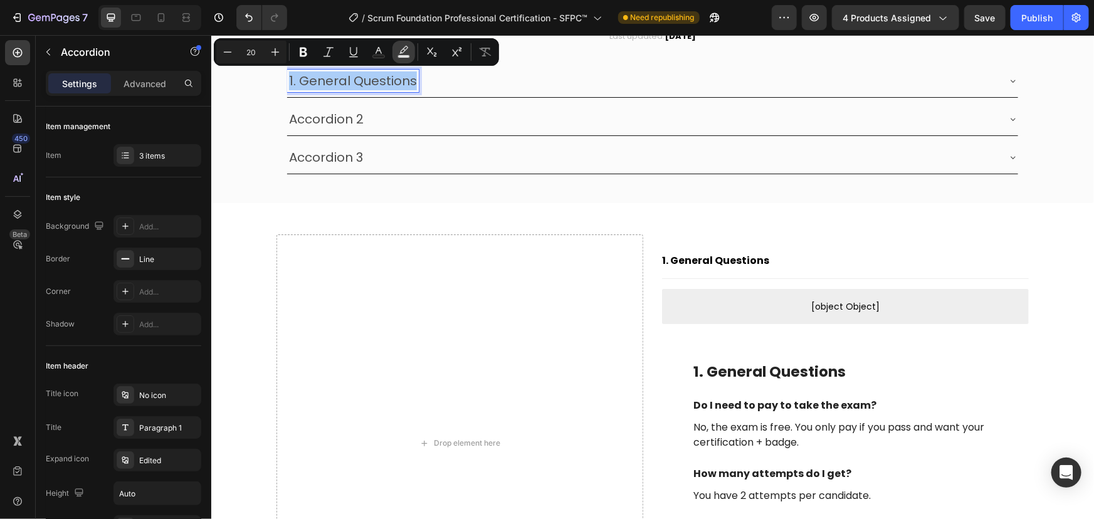
click at [406, 51] on icon "Editor contextual toolbar" at bounding box center [404, 52] width 13 height 13
type input "000000"
type input "77"
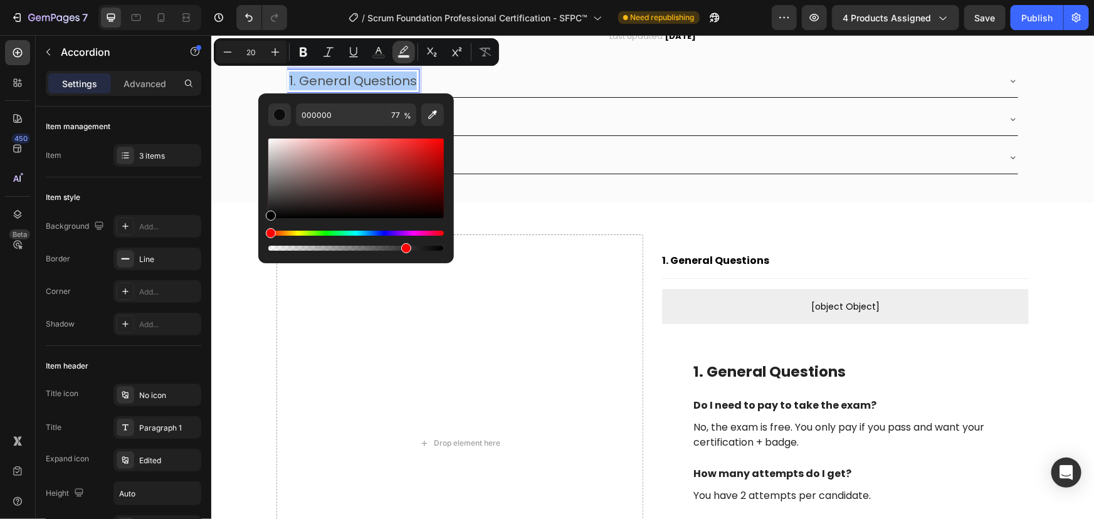
click at [399, 51] on icon "Editor contextual toolbar" at bounding box center [404, 52] width 13 height 13
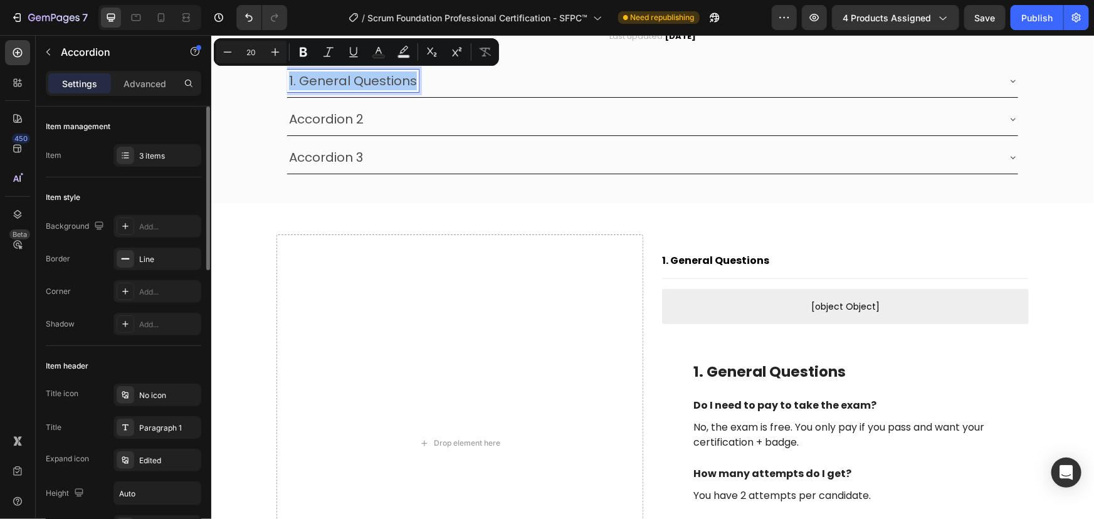
click at [132, 124] on div "Item management" at bounding box center [124, 127] width 156 height 20
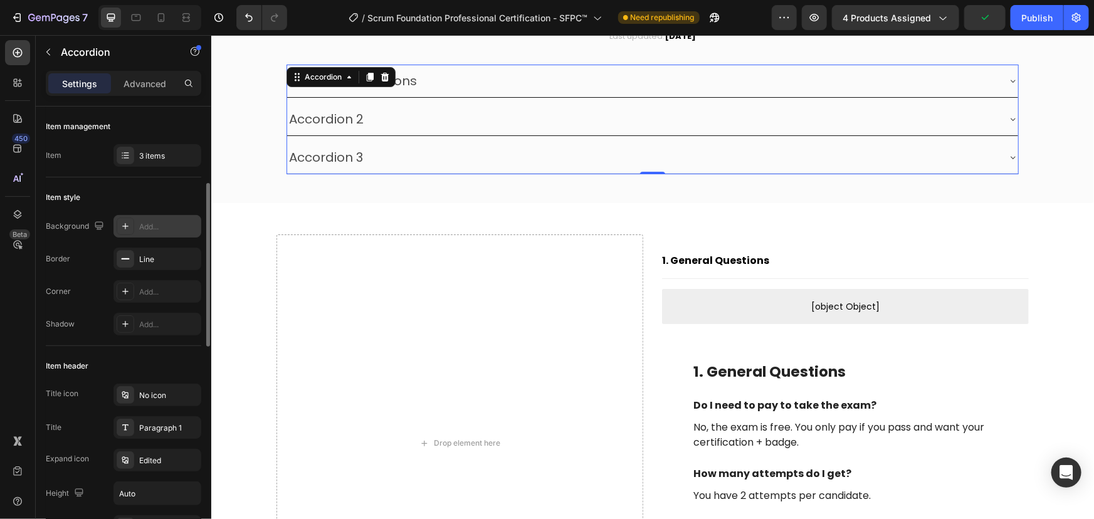
scroll to position [171, 0]
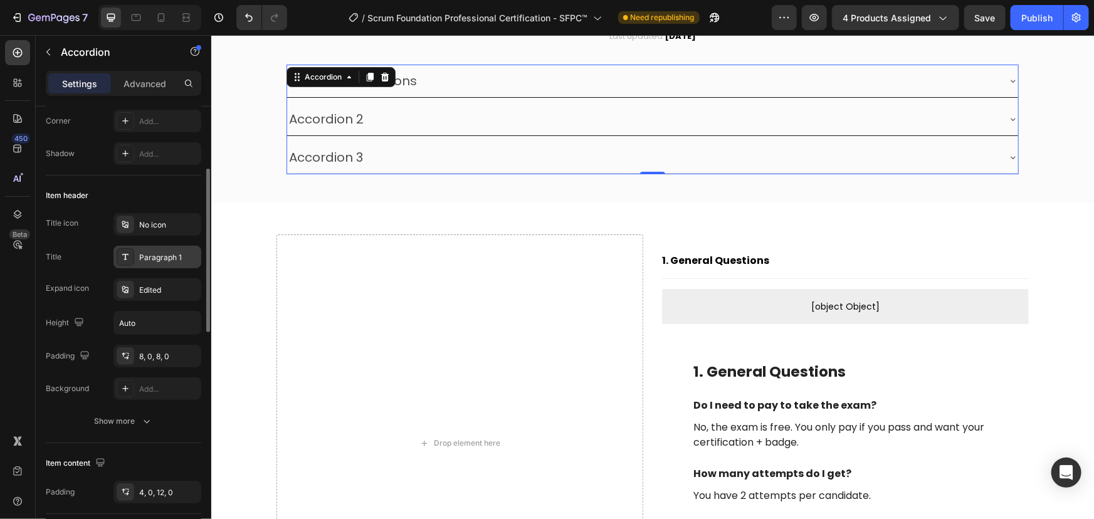
click at [125, 257] on icon at bounding box center [125, 257] width 6 height 6
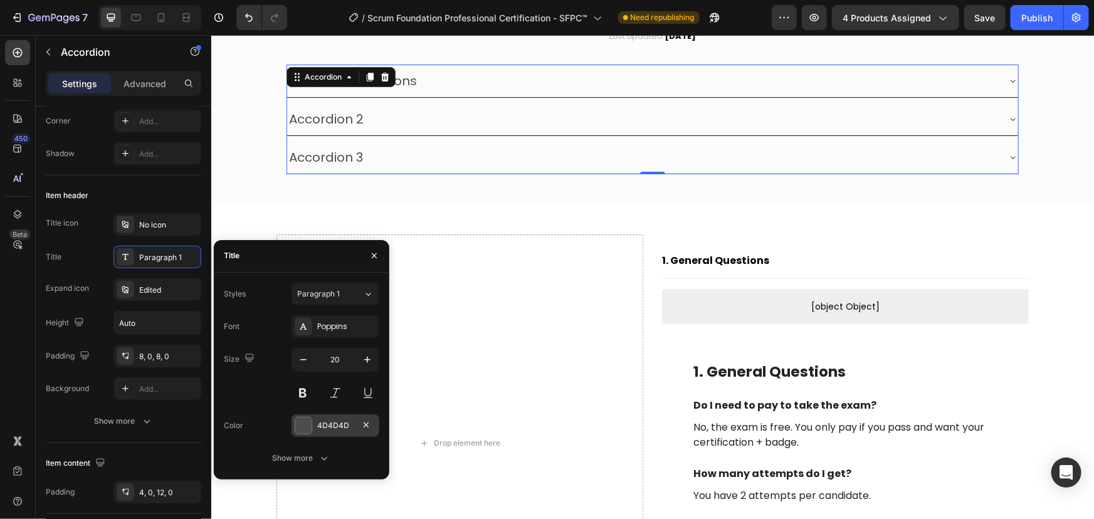
click at [309, 428] on div at bounding box center [303, 426] width 16 height 16
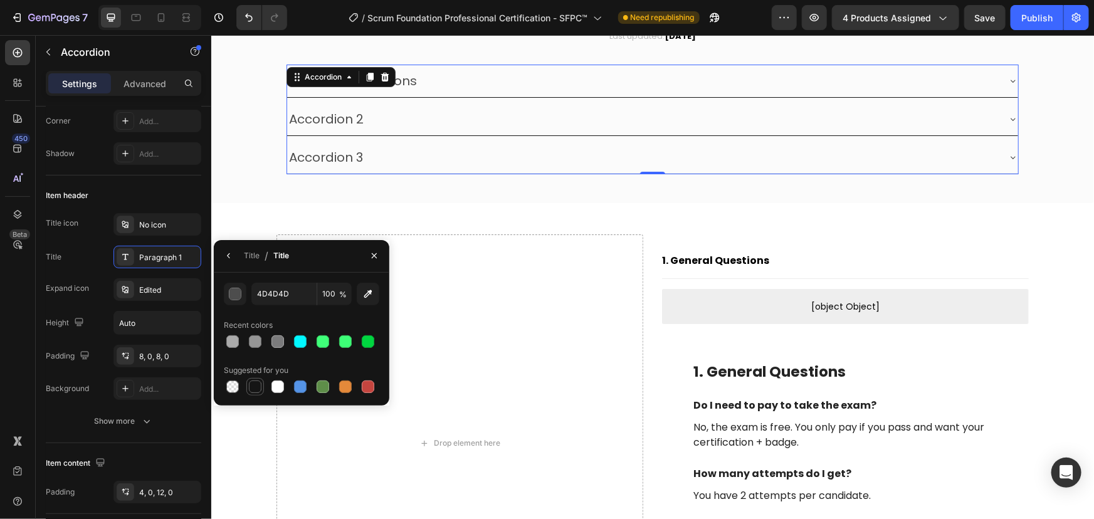
click at [258, 389] on div at bounding box center [255, 387] width 13 height 13
type input "151515"
click at [87, 257] on div "Title Paragraph 1" at bounding box center [124, 257] width 156 height 23
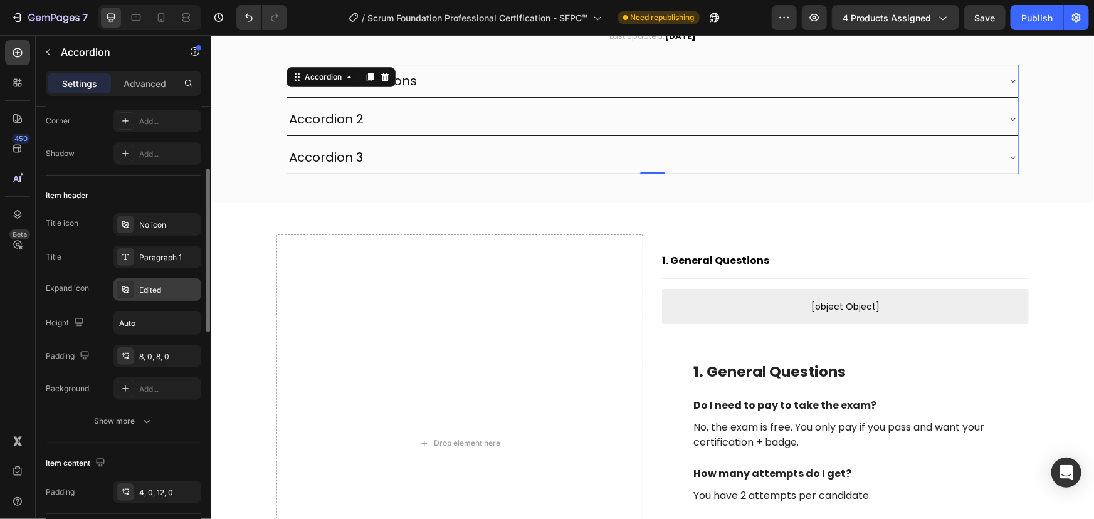
click at [125, 292] on icon at bounding box center [125, 289] width 6 height 7
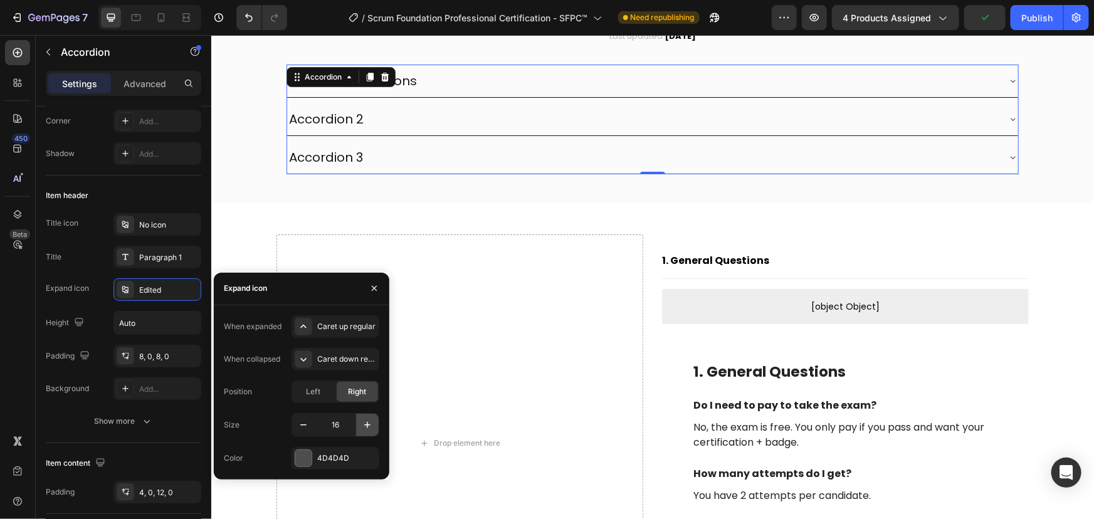
click at [365, 420] on icon "button" at bounding box center [367, 425] width 13 height 13
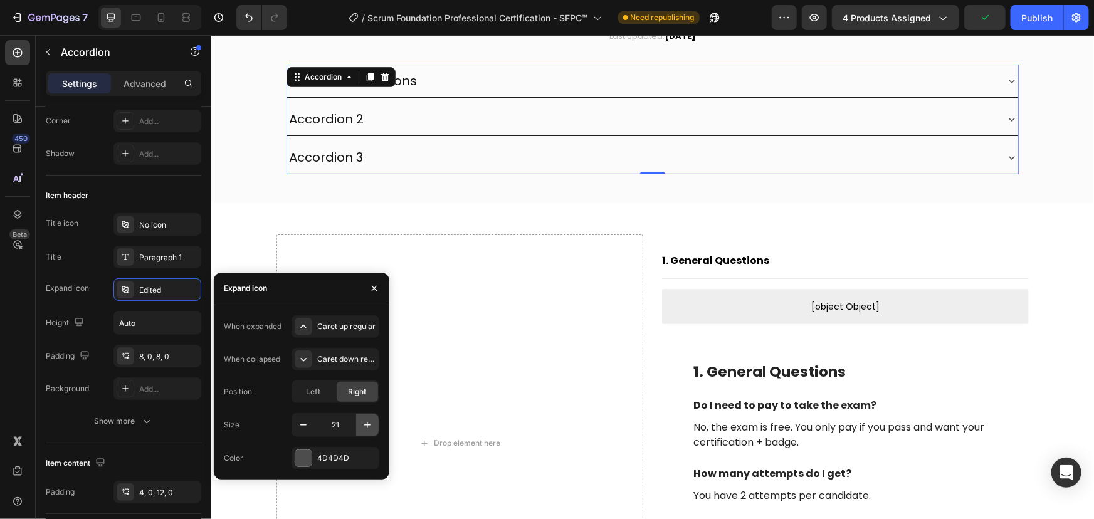
click at [365, 420] on icon "button" at bounding box center [367, 425] width 13 height 13
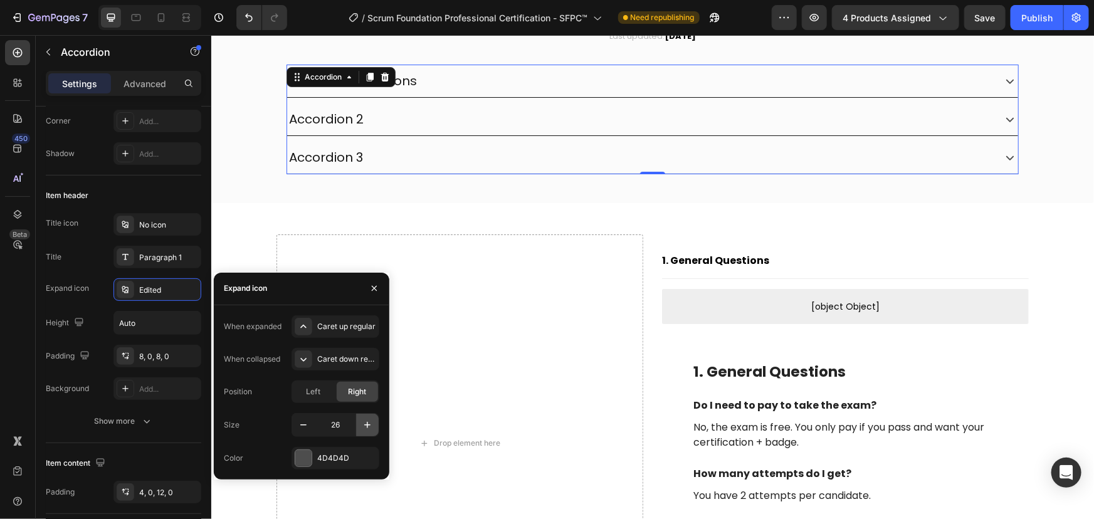
click at [365, 420] on icon "button" at bounding box center [367, 425] width 13 height 13
click at [302, 417] on button "button" at bounding box center [303, 425] width 23 height 23
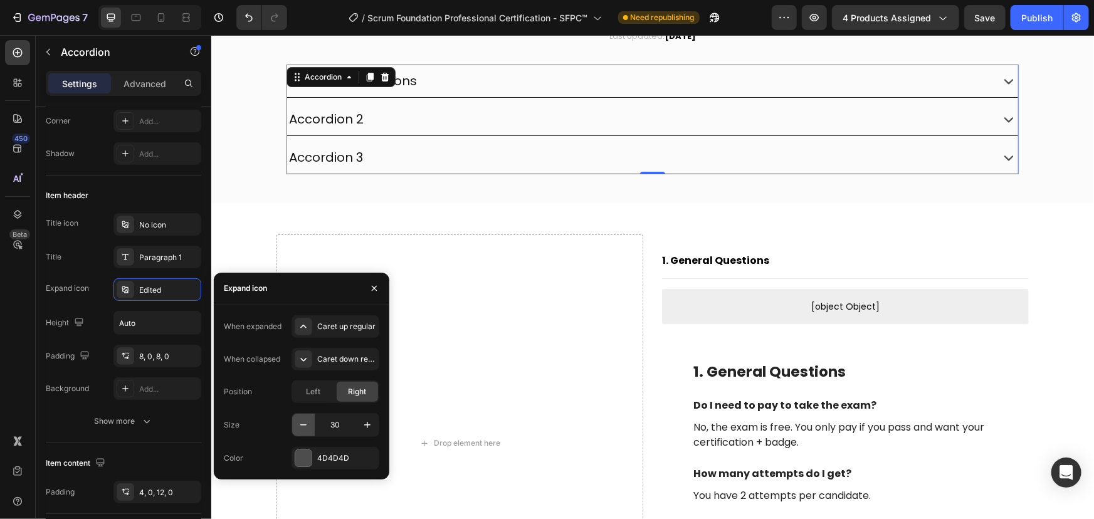
click at [302, 417] on button "button" at bounding box center [303, 425] width 23 height 23
type input "25"
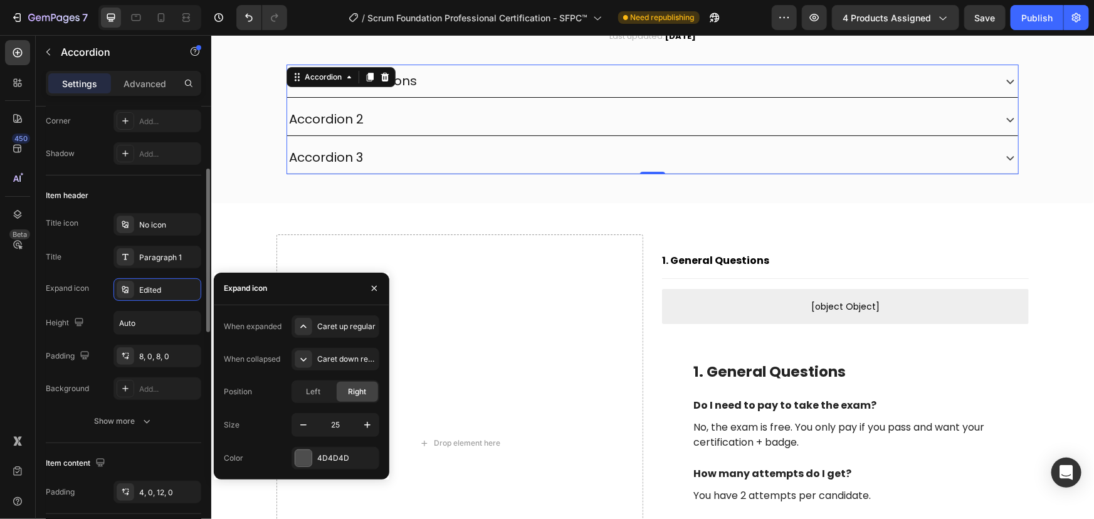
click at [73, 262] on div "Title Paragraph 1" at bounding box center [124, 257] width 156 height 23
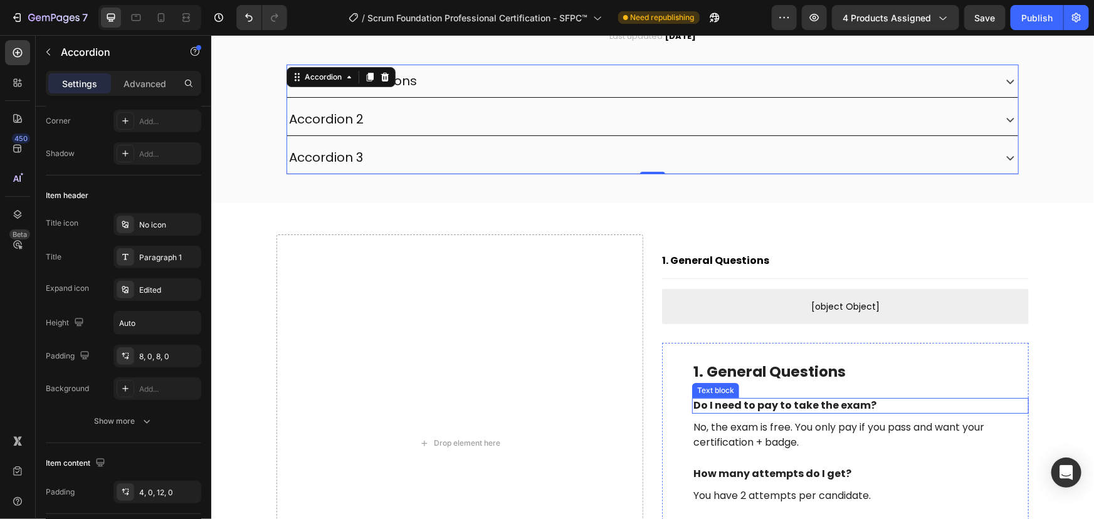
click at [810, 407] on strong "Do I need to pay to take the exam?" at bounding box center [784, 405] width 183 height 14
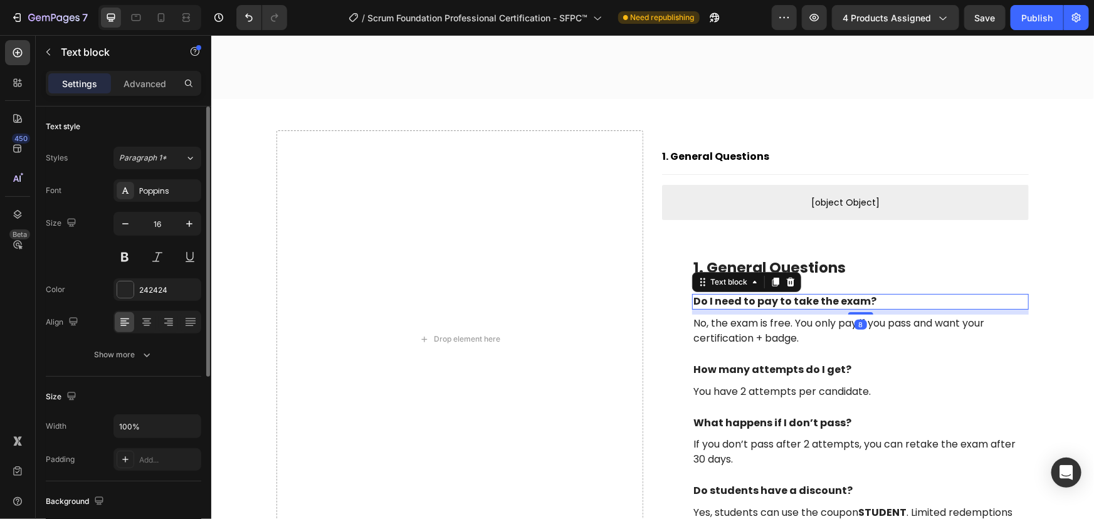
scroll to position [2499, 0]
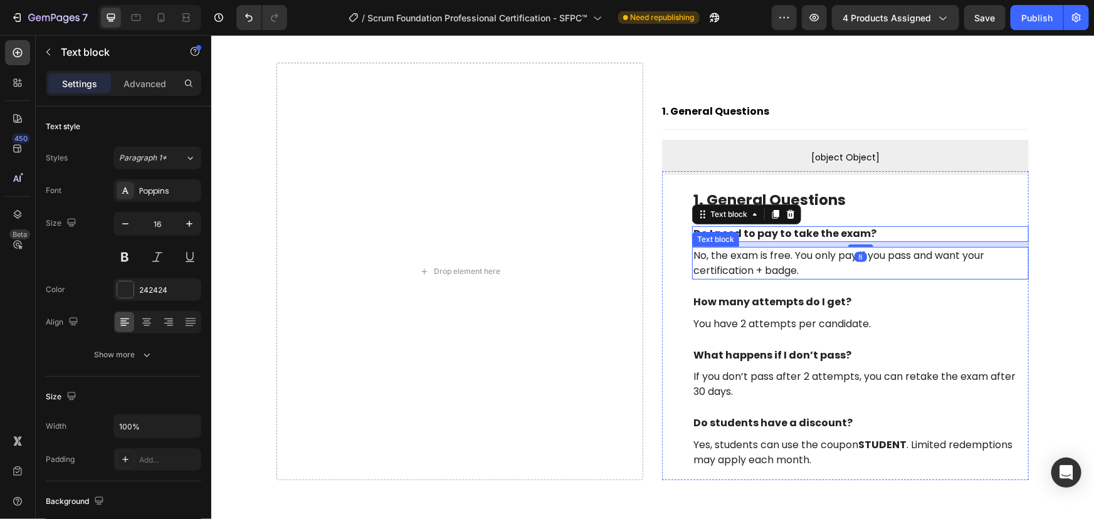
click at [783, 269] on p "No, the exam is free. You only pay if you pass and want your certification + ba…" at bounding box center [860, 263] width 334 height 30
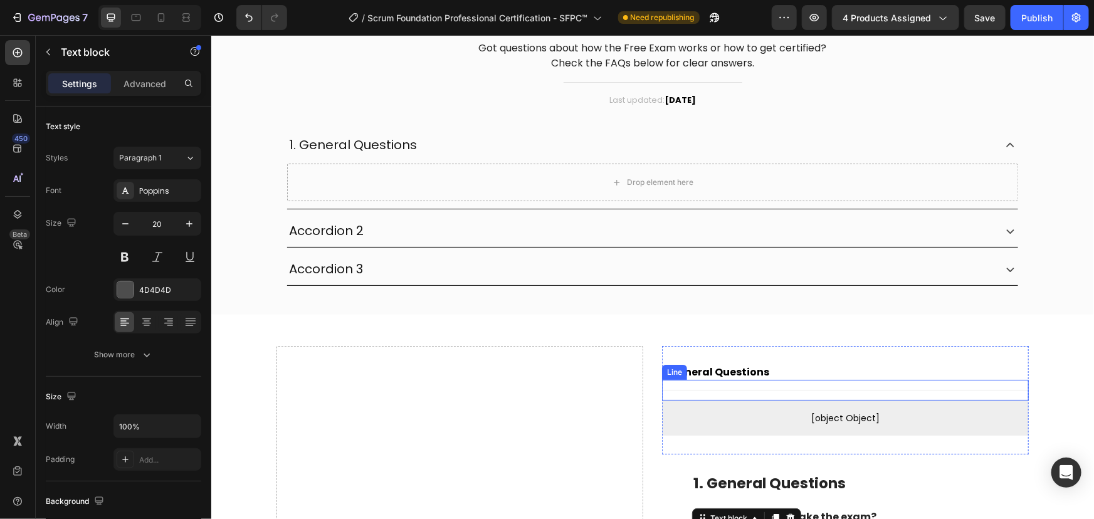
scroll to position [2376, 0]
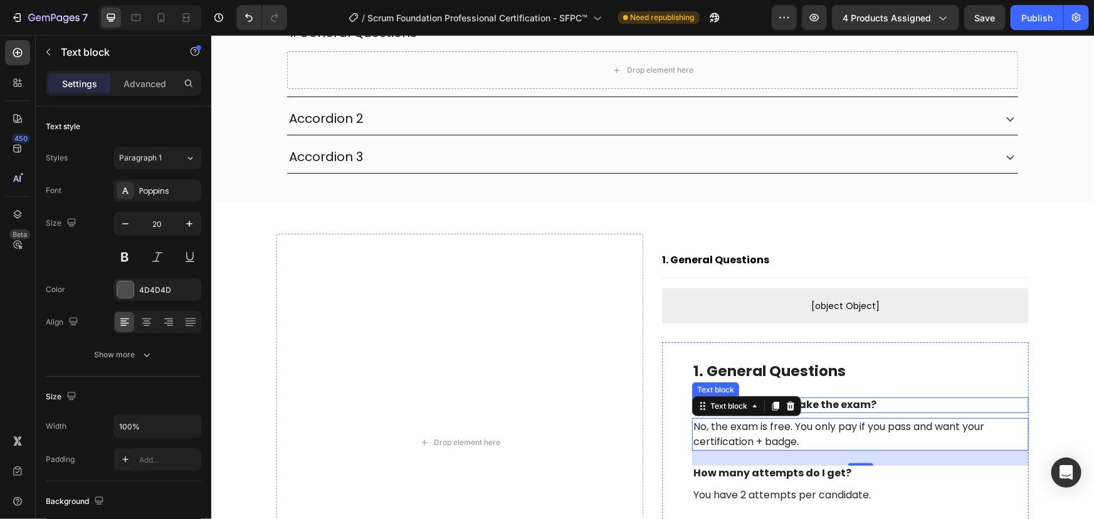
click at [849, 398] on strong "Do I need to pay to take the exam?" at bounding box center [784, 404] width 183 height 14
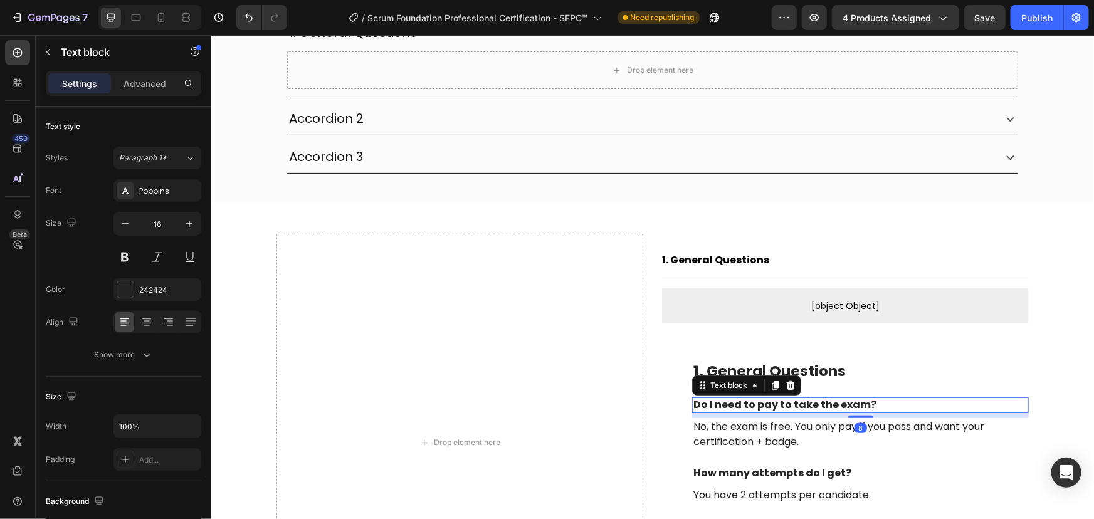
click at [849, 398] on strong "Do I need to pay to take the exam?" at bounding box center [784, 404] width 183 height 14
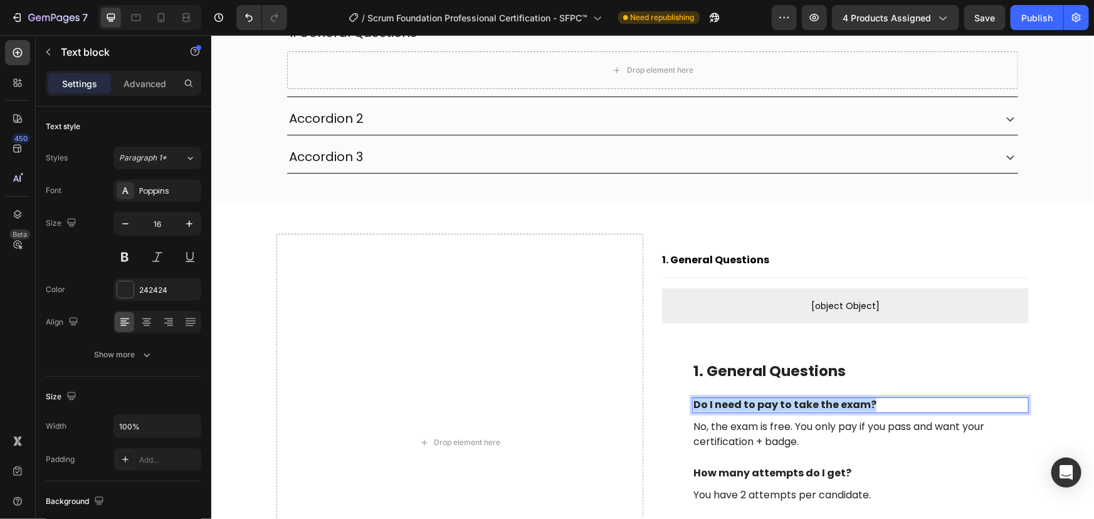
copy strong "Do I need to pay to take the exam?"
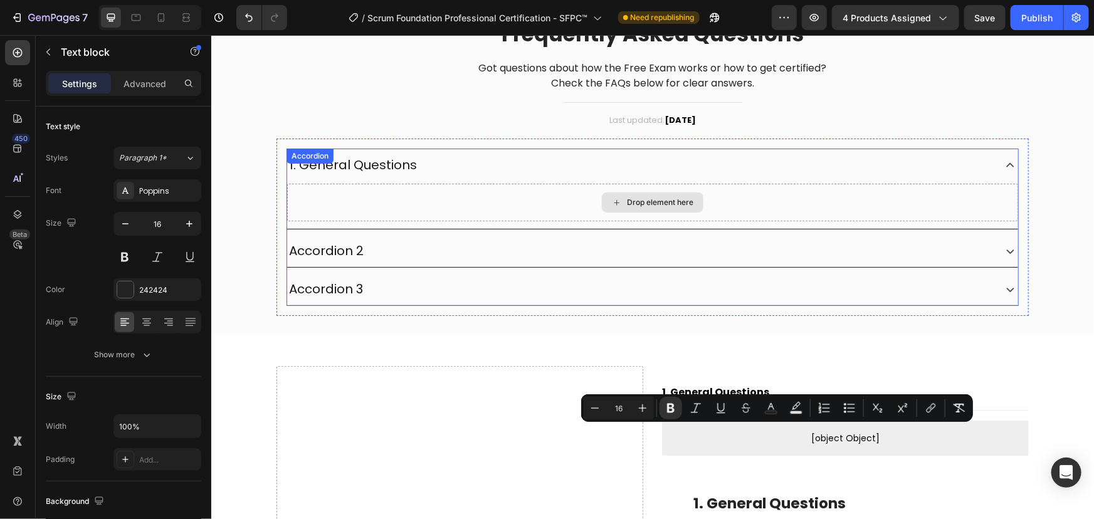
scroll to position [2205, 0]
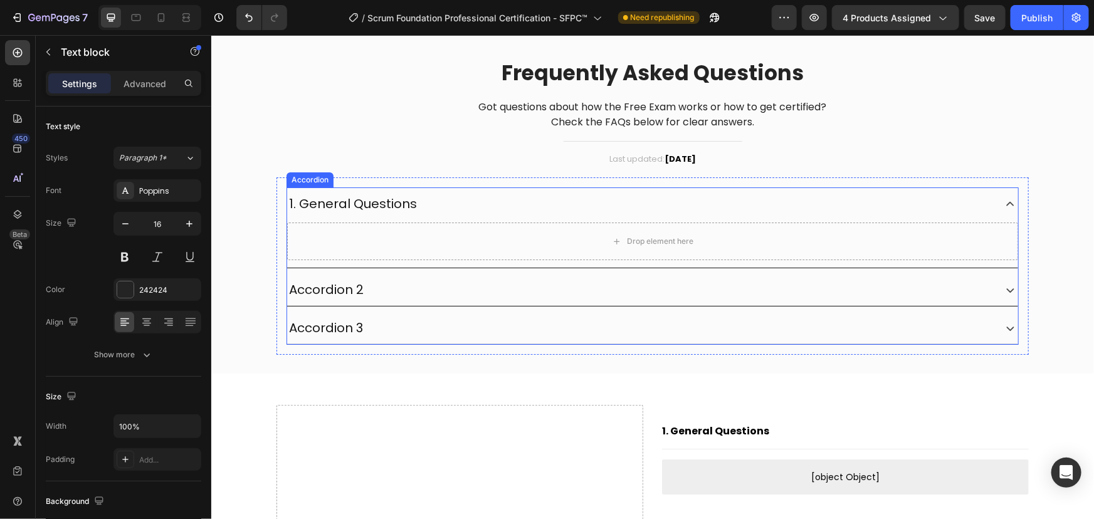
click at [376, 200] on p "1. General Questions" at bounding box center [352, 203] width 128 height 19
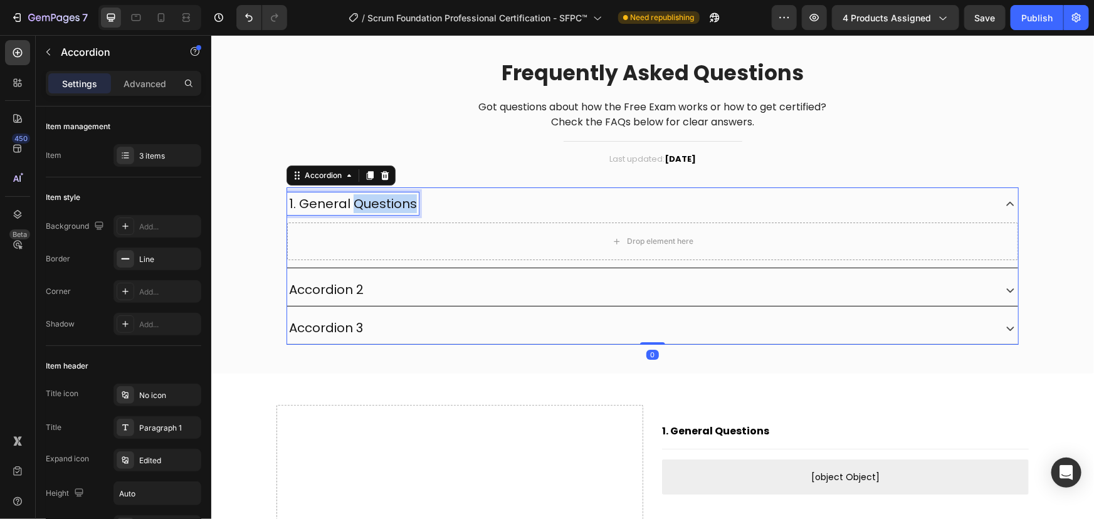
click at [376, 200] on p "1. General Questions" at bounding box center [352, 203] width 128 height 19
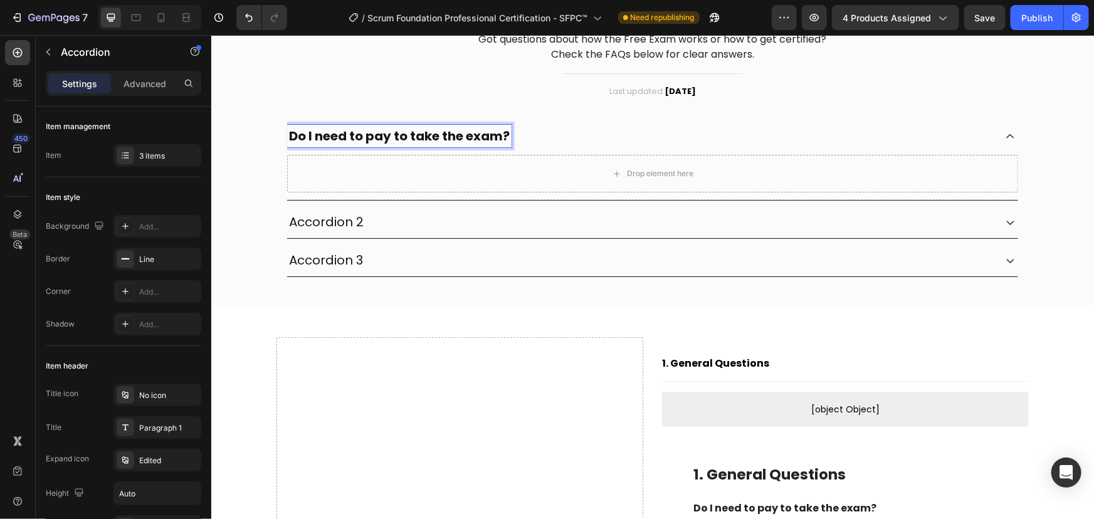
scroll to position [2490, 0]
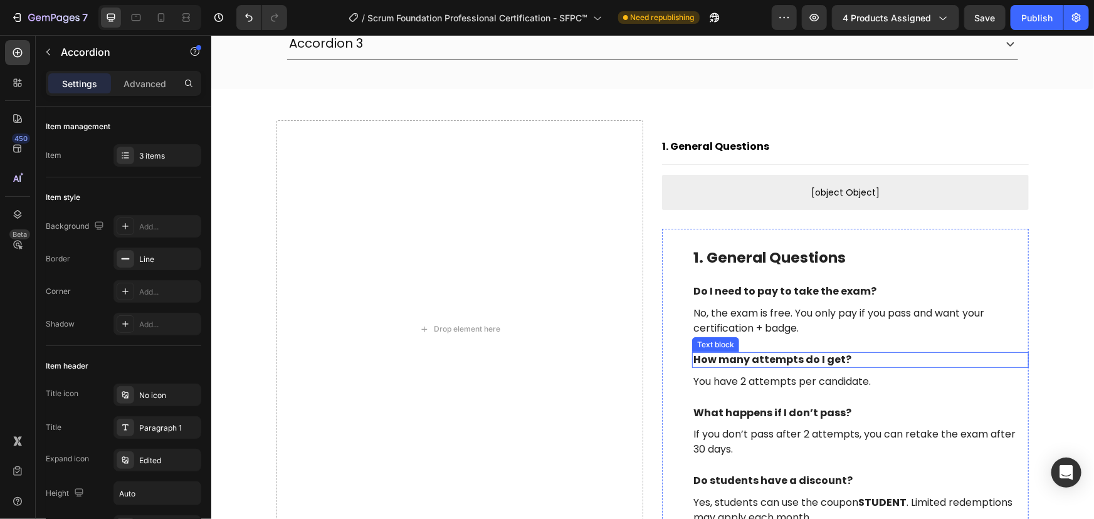
click at [750, 353] on strong "How many attempts do I get?" at bounding box center [772, 359] width 158 height 14
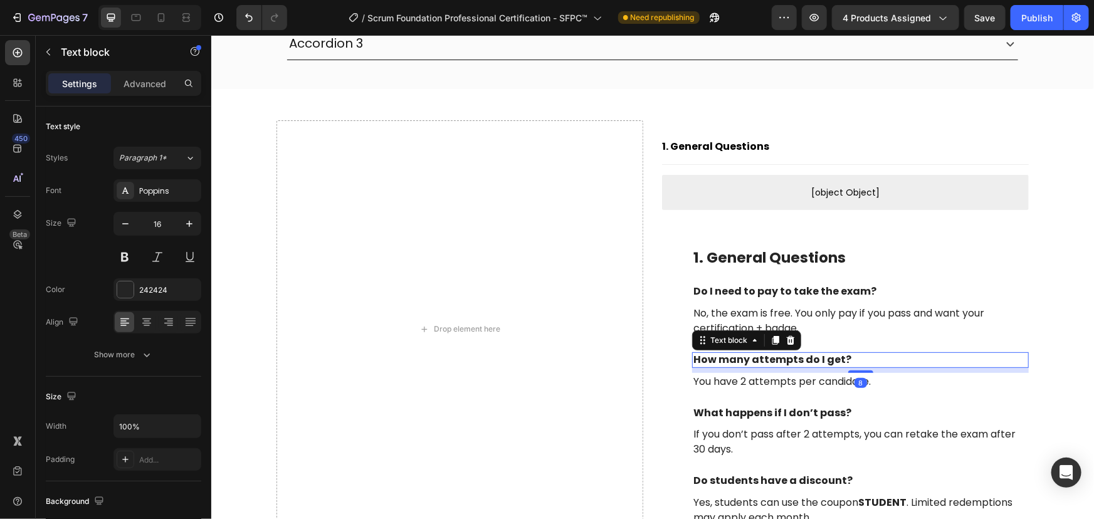
click at [750, 353] on strong "How many attempts do I get?" at bounding box center [772, 359] width 158 height 14
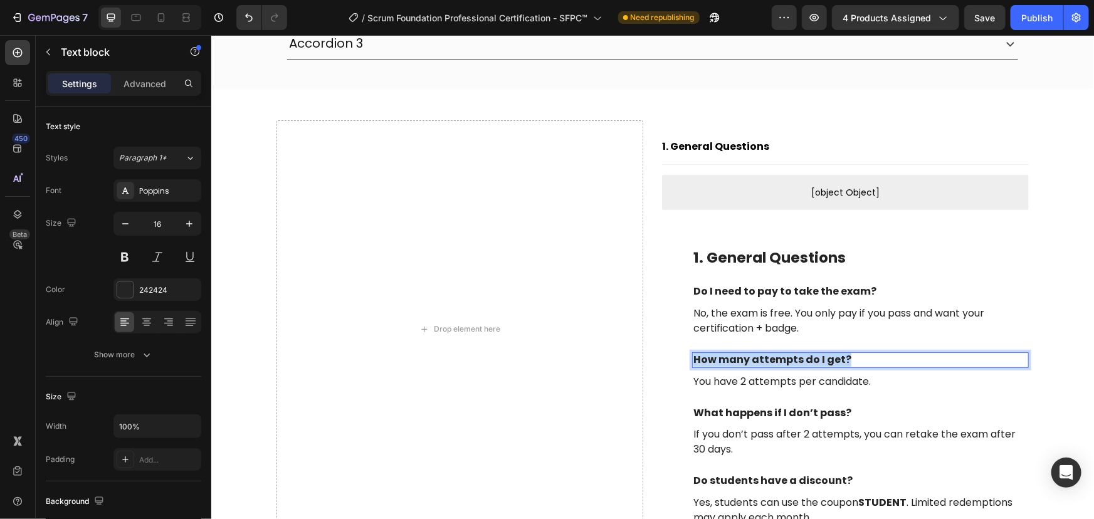
click at [750, 353] on strong "How many attempts do I get?" at bounding box center [772, 359] width 158 height 14
copy strong "How many attempts do I get?"
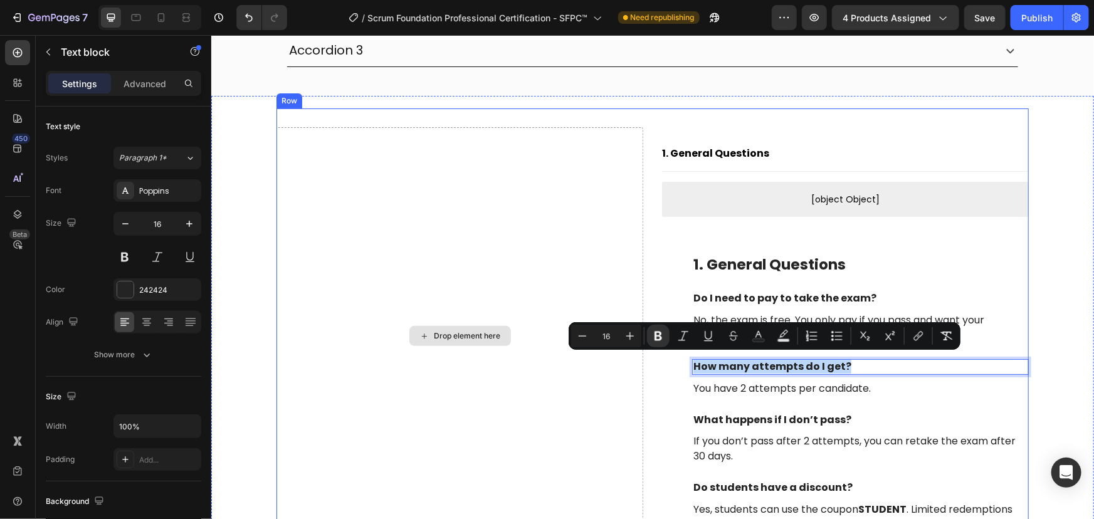
scroll to position [2262, 0]
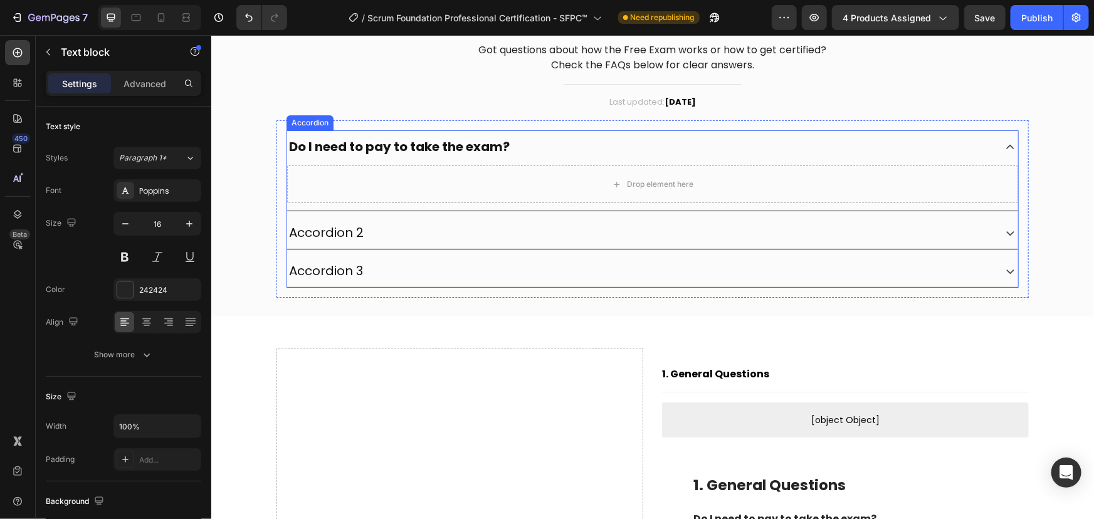
click at [317, 229] on p "Accordion 2" at bounding box center [325, 232] width 75 height 19
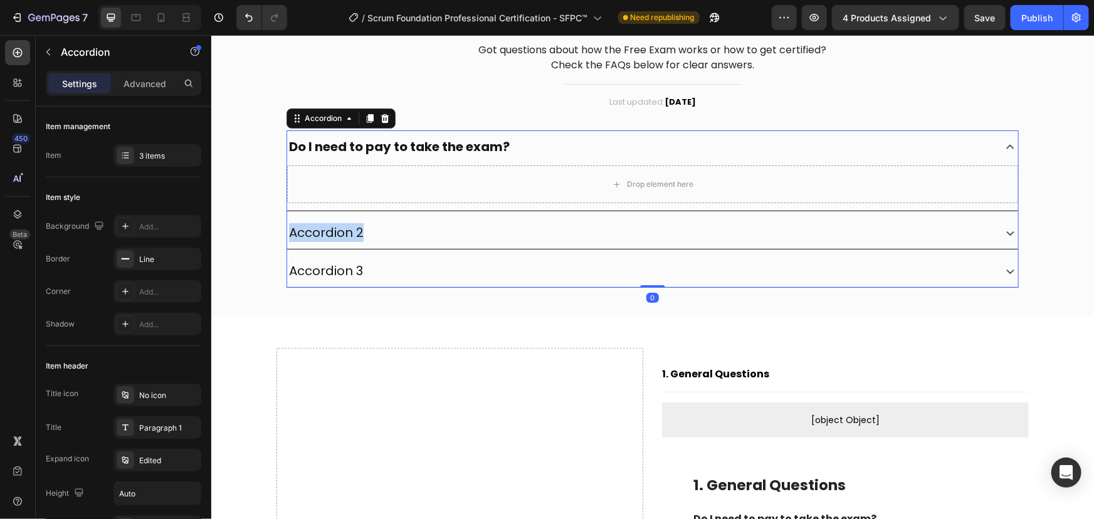
click at [317, 229] on p "Accordion 2" at bounding box center [325, 232] width 75 height 19
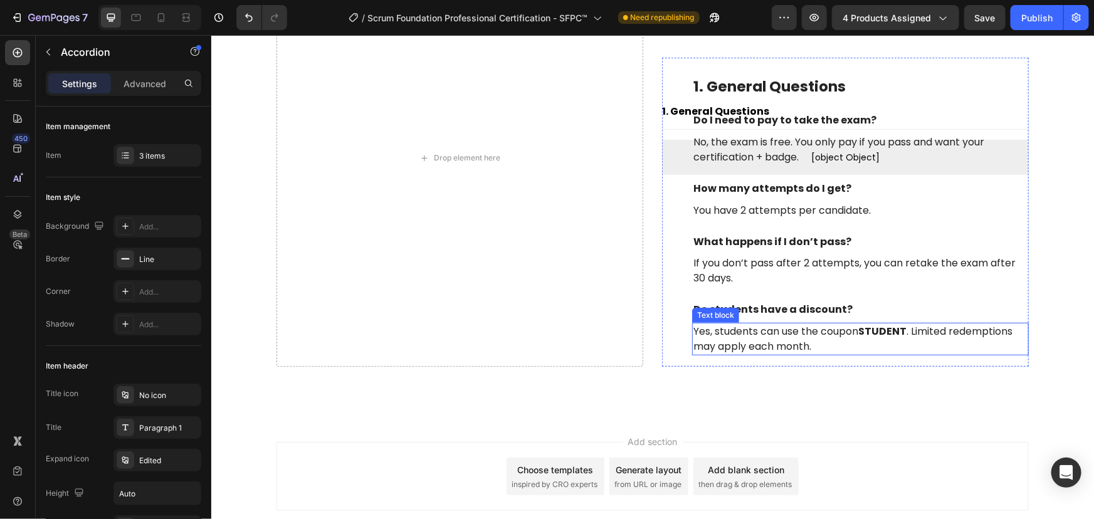
scroll to position [2661, 0]
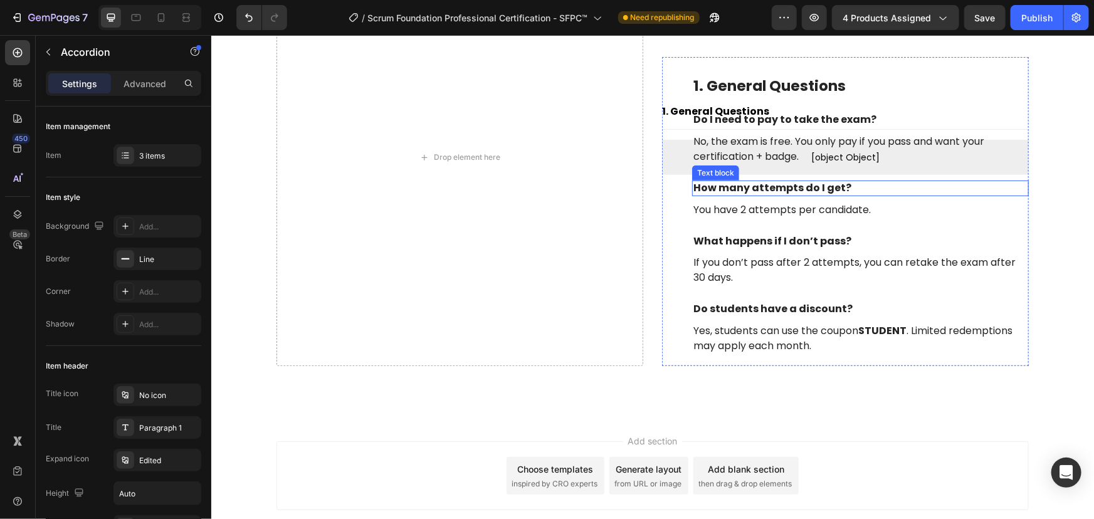
click at [759, 188] on strong "How many attempts do I get?" at bounding box center [772, 187] width 158 height 14
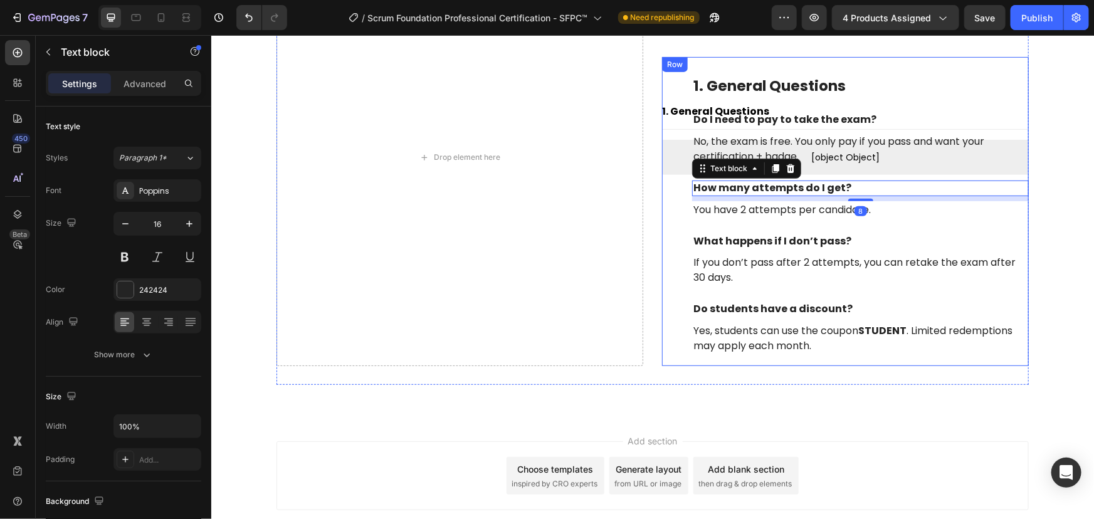
click at [795, 295] on div "1. General Questions Heading Do I need to pay to take the exam? Text block No, …" at bounding box center [860, 214] width 337 height 279
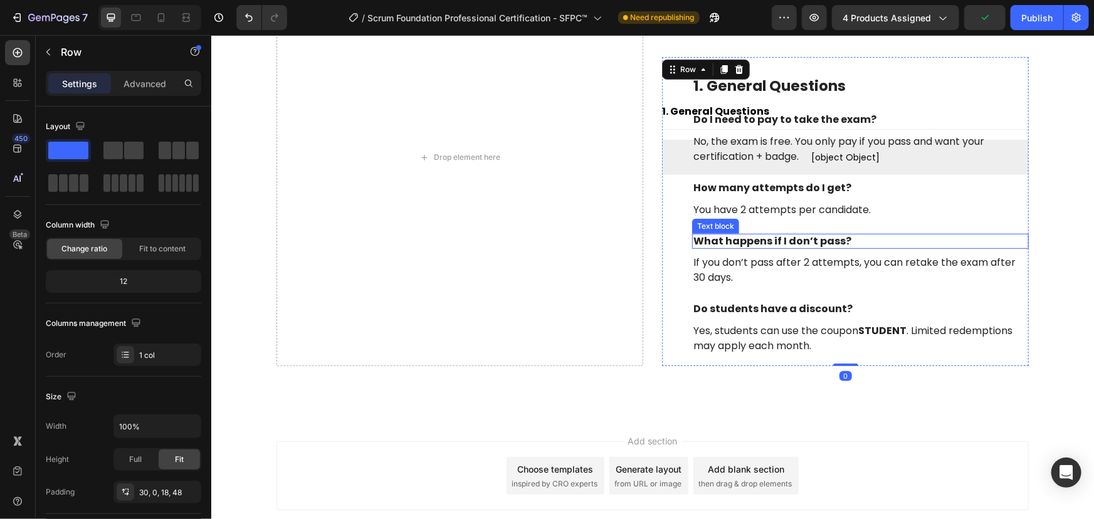
click at [776, 236] on strong "What happens if I don’t pass?" at bounding box center [772, 240] width 158 height 14
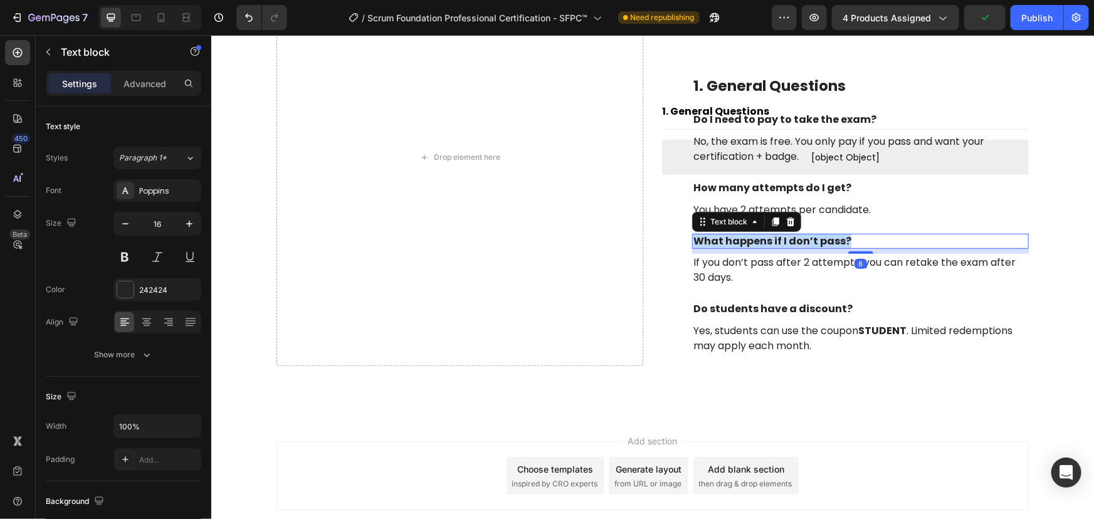
click at [776, 236] on strong "What happens if I don’t pass?" at bounding box center [772, 240] width 158 height 14
copy strong "What happens if I don’t pass?"
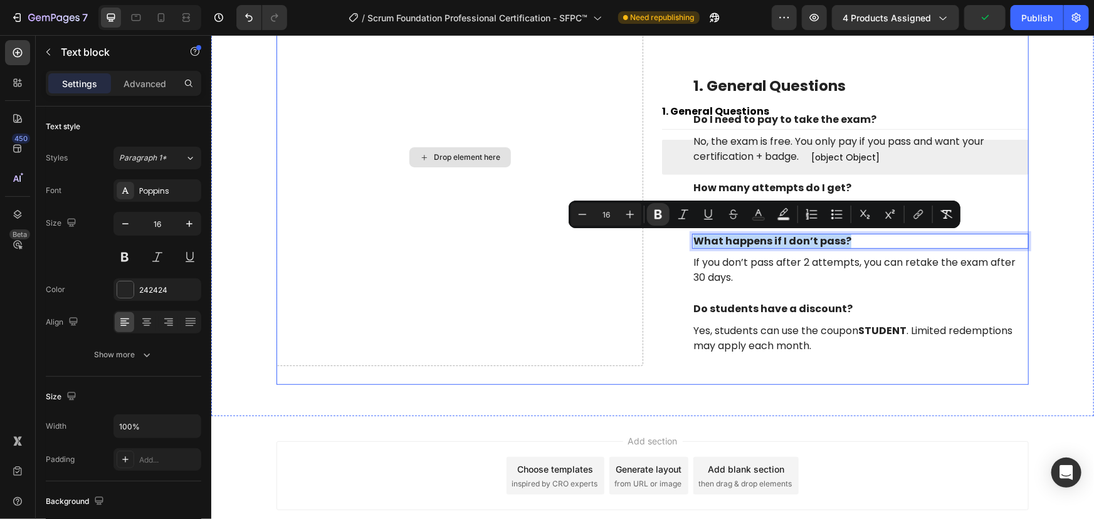
click at [512, 238] on div "Drop element here" at bounding box center [459, 157] width 367 height 418
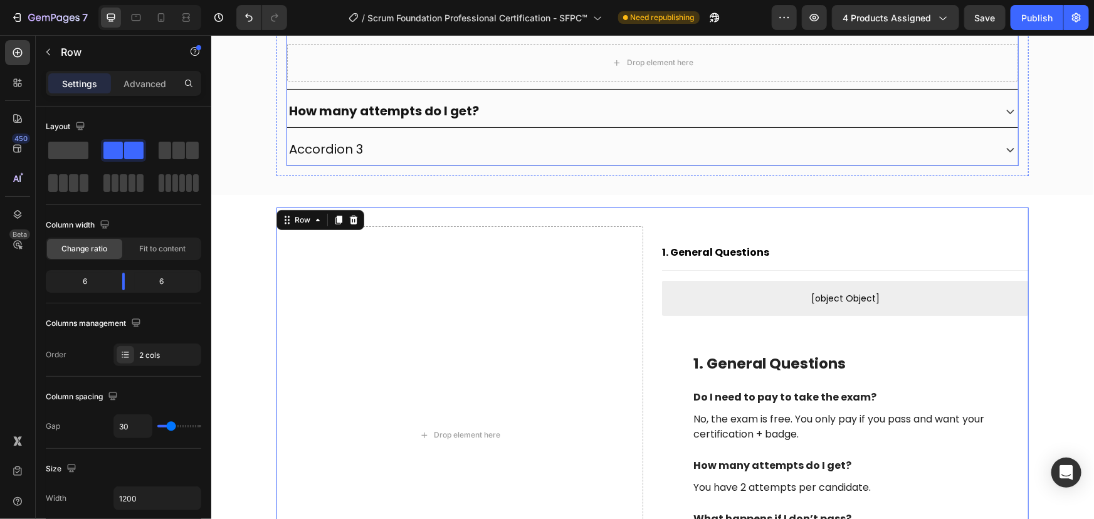
scroll to position [2309, 0]
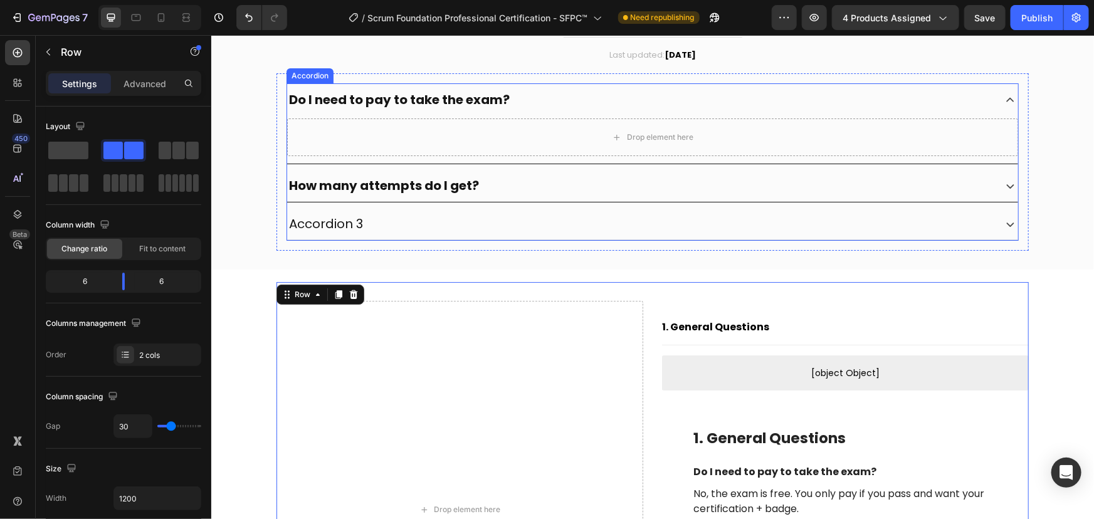
click at [337, 221] on p "Accordion 3" at bounding box center [325, 223] width 74 height 19
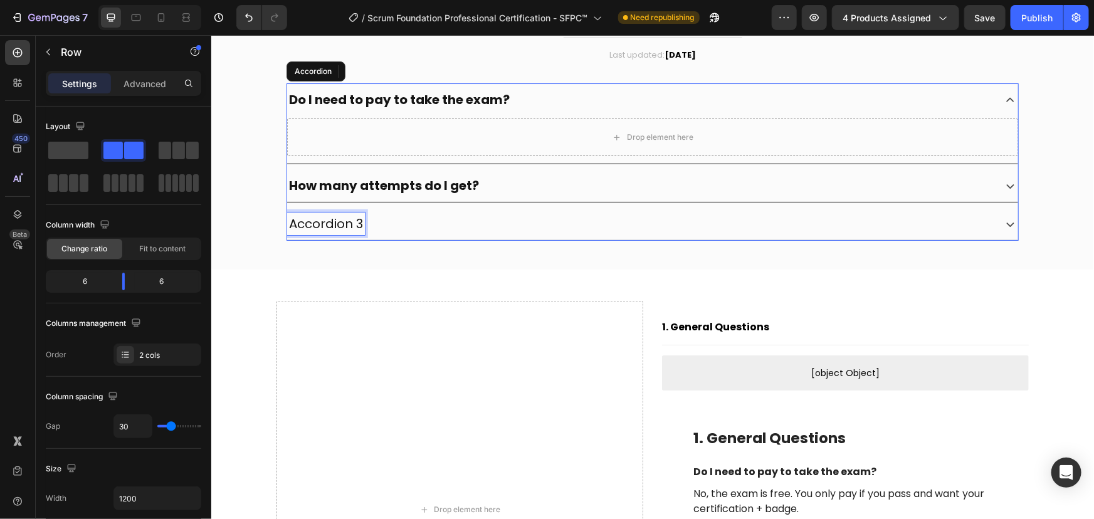
click at [337, 220] on p "Accordion 3" at bounding box center [325, 223] width 74 height 19
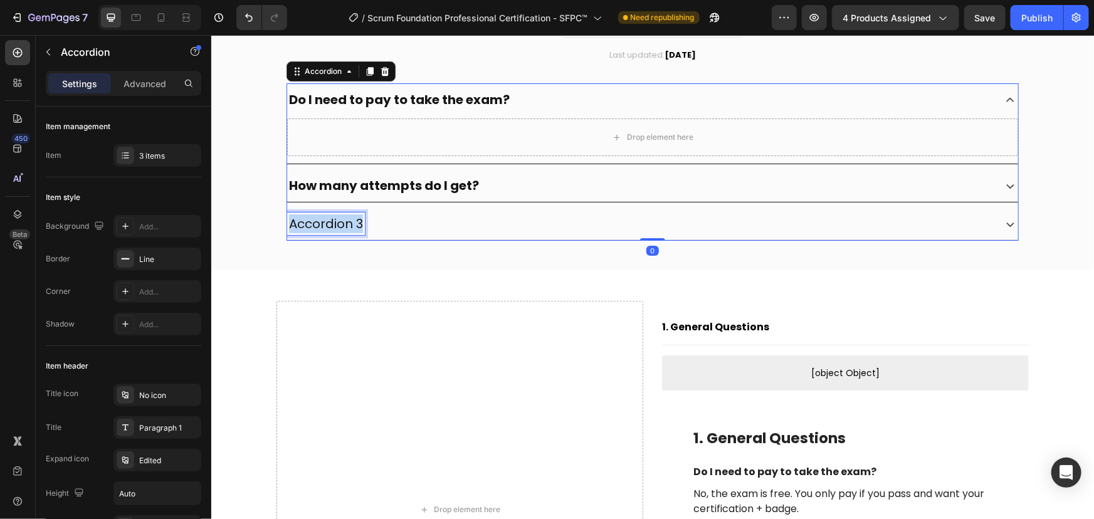
click at [337, 220] on p "Accordion 3" at bounding box center [325, 223] width 74 height 19
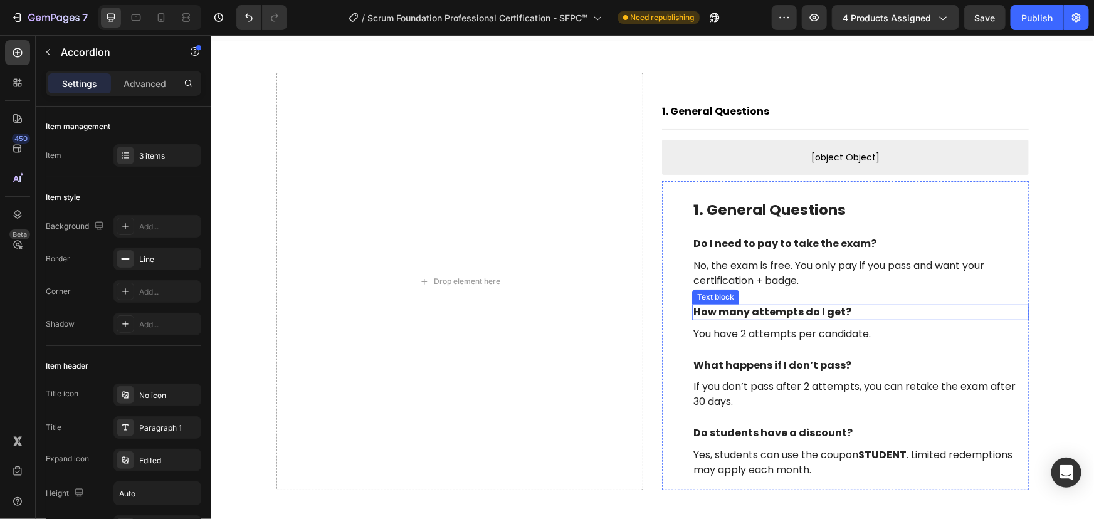
scroll to position [2738, 0]
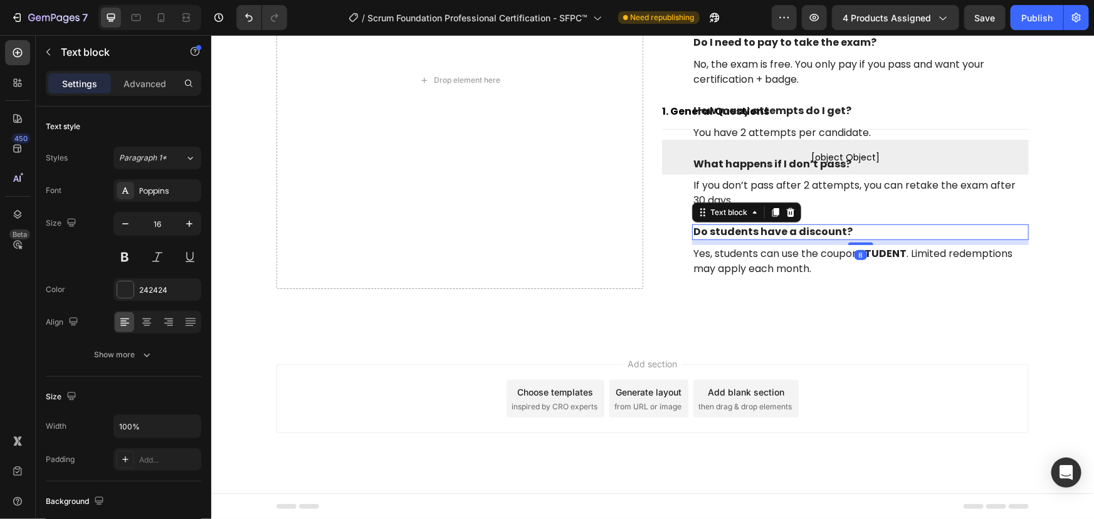
click at [788, 232] on strong "Do students have a discount?" at bounding box center [772, 231] width 159 height 14
copy strong "Do students have a discount?"
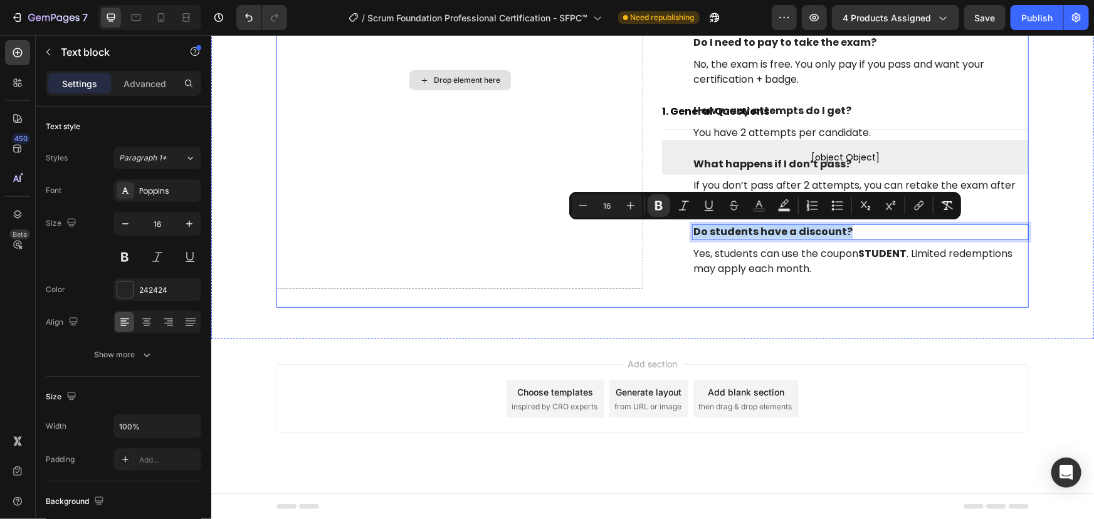
click at [494, 257] on div "Drop element here" at bounding box center [459, 80] width 367 height 418
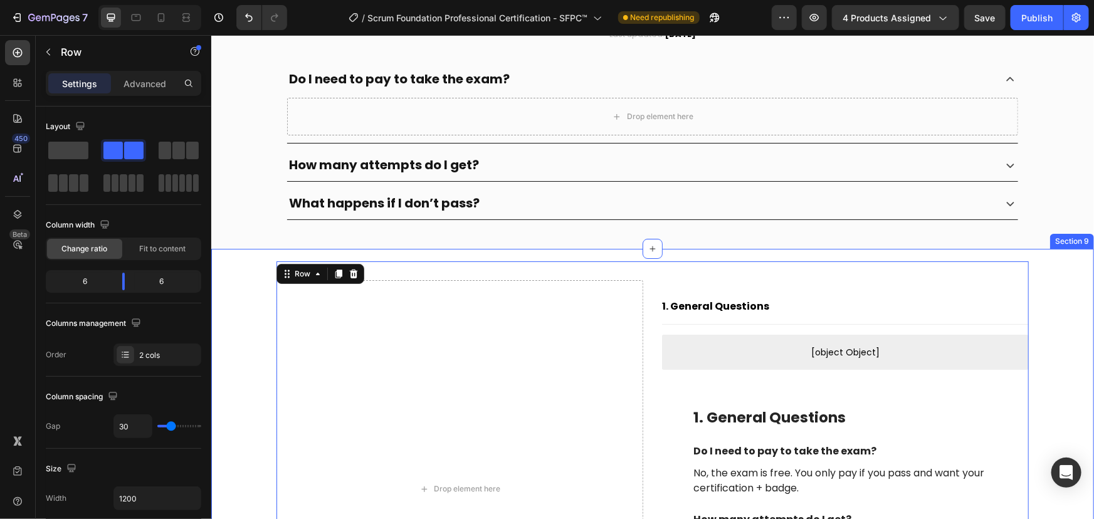
scroll to position [2273, 0]
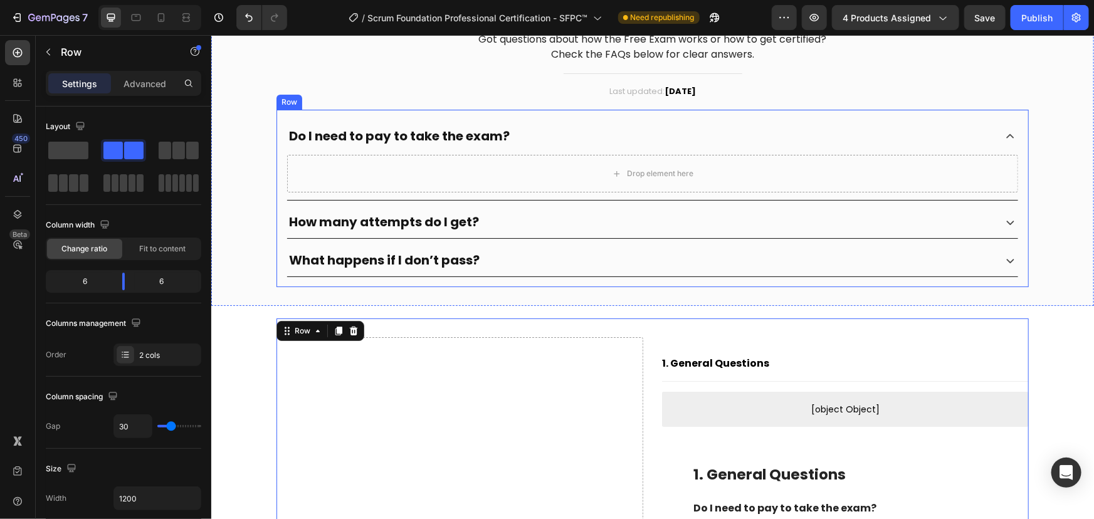
click at [627, 116] on div "Do I need to pay to take the exam? Drop element here How many attempts do I get…" at bounding box center [652, 197] width 753 height 177
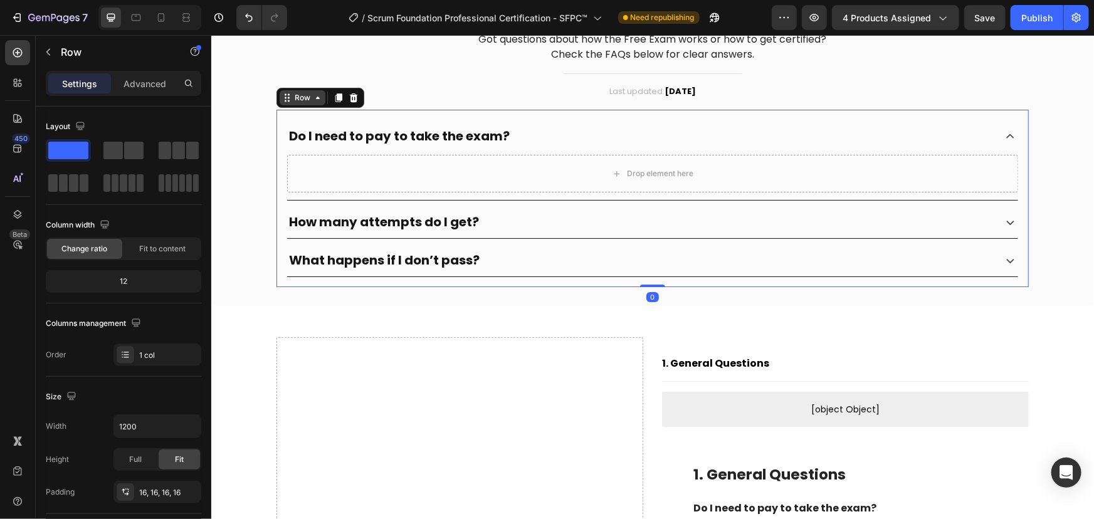
click at [301, 95] on div "Row" at bounding box center [302, 97] width 21 height 11
click at [351, 161] on div "Drop element here" at bounding box center [652, 173] width 731 height 38
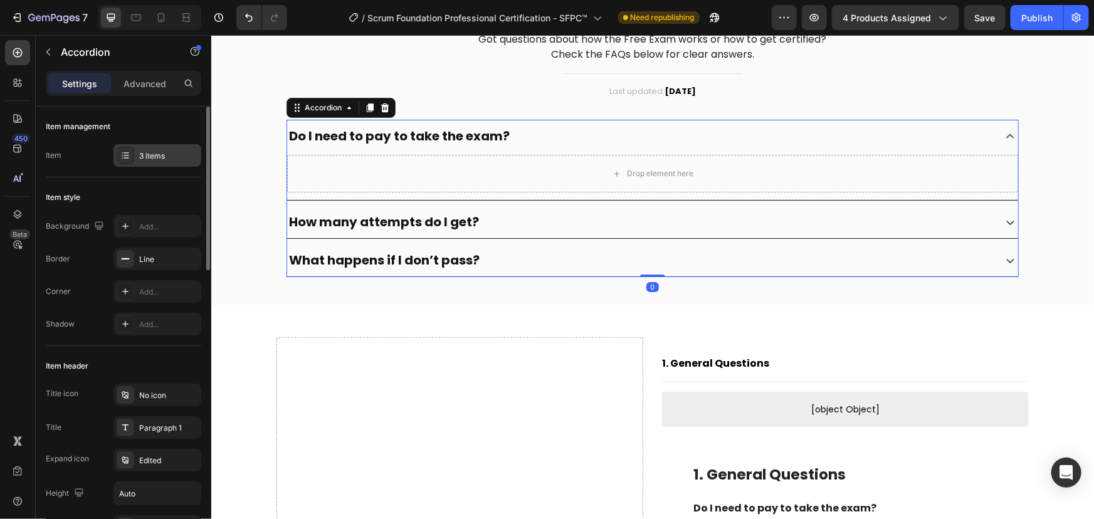
click at [156, 157] on div "3 items" at bounding box center [168, 156] width 59 height 11
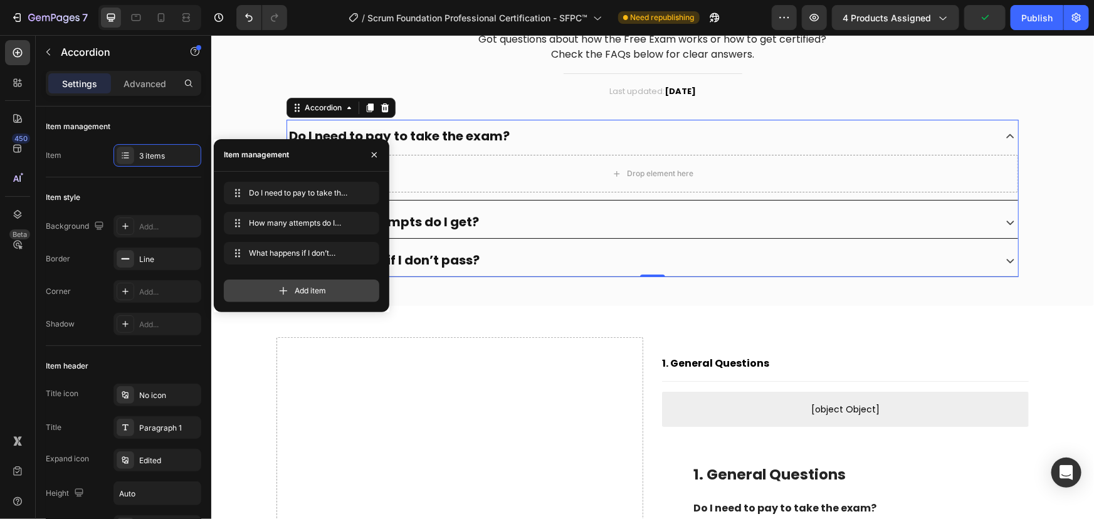
click at [304, 285] on span "Add item" at bounding box center [310, 290] width 31 height 11
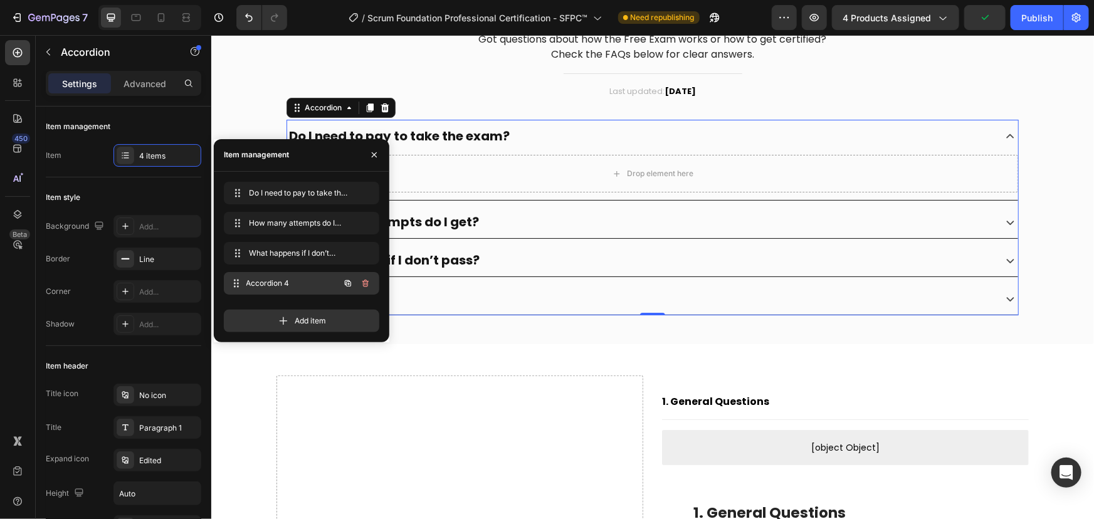
click at [282, 275] on div "Accordion 4 Accordion 4" at bounding box center [284, 284] width 110 height 18
click at [484, 206] on div "How many attempts do I get?" at bounding box center [652, 221] width 731 height 33
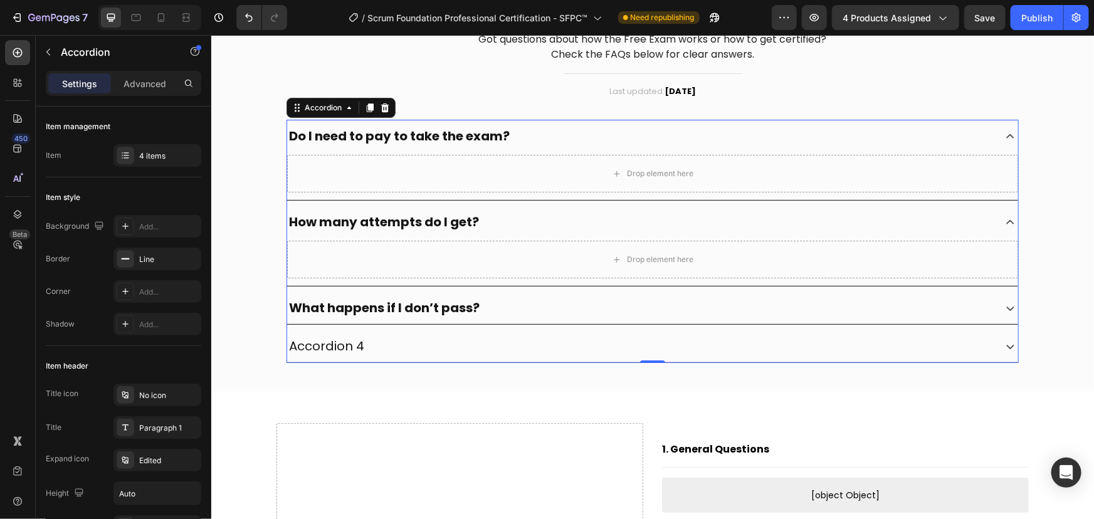
click at [329, 330] on div "Accordion 4" at bounding box center [652, 345] width 731 height 33
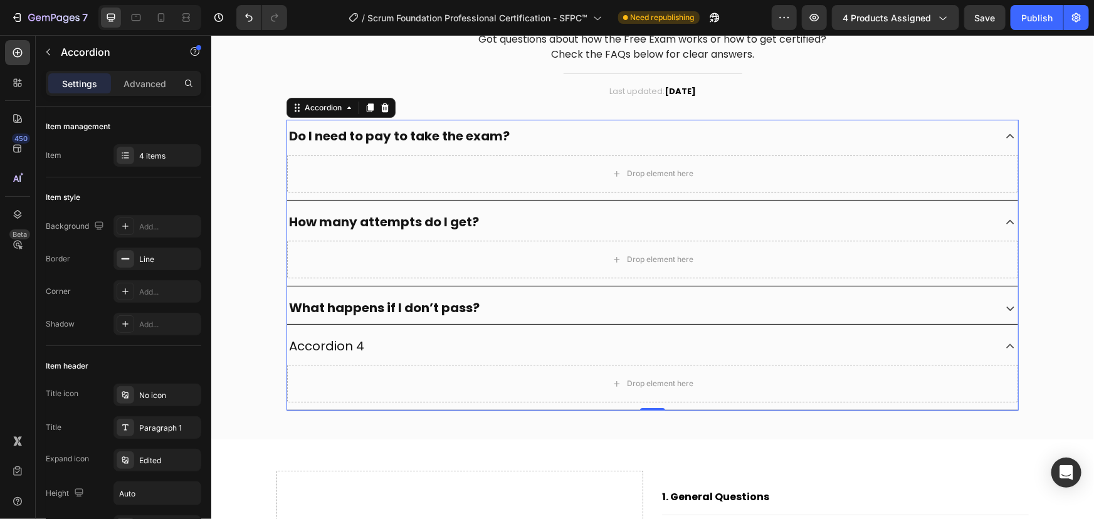
click at [325, 349] on div "Accordion 4" at bounding box center [326, 345] width 79 height 23
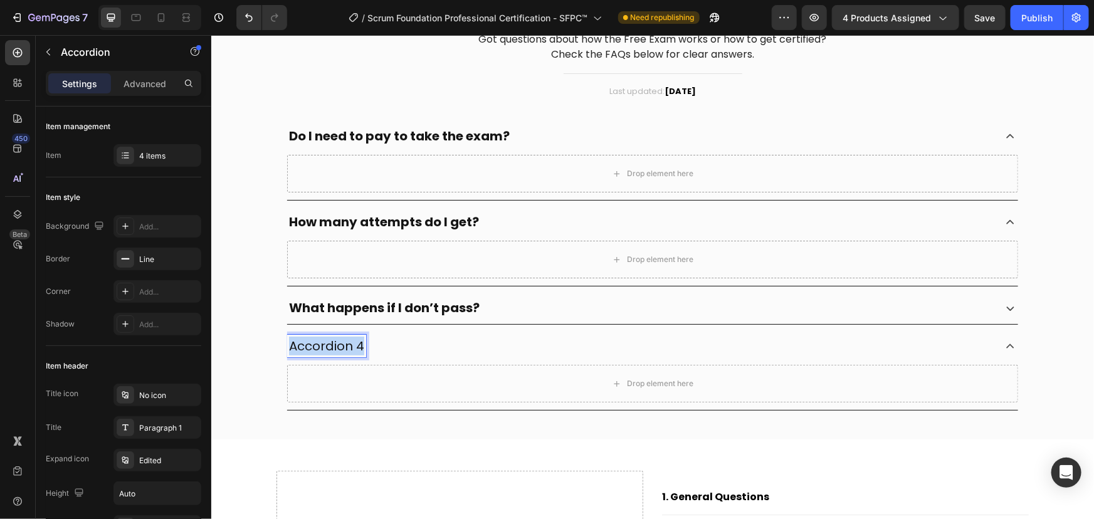
click at [325, 349] on p "Accordion 4" at bounding box center [325, 345] width 75 height 19
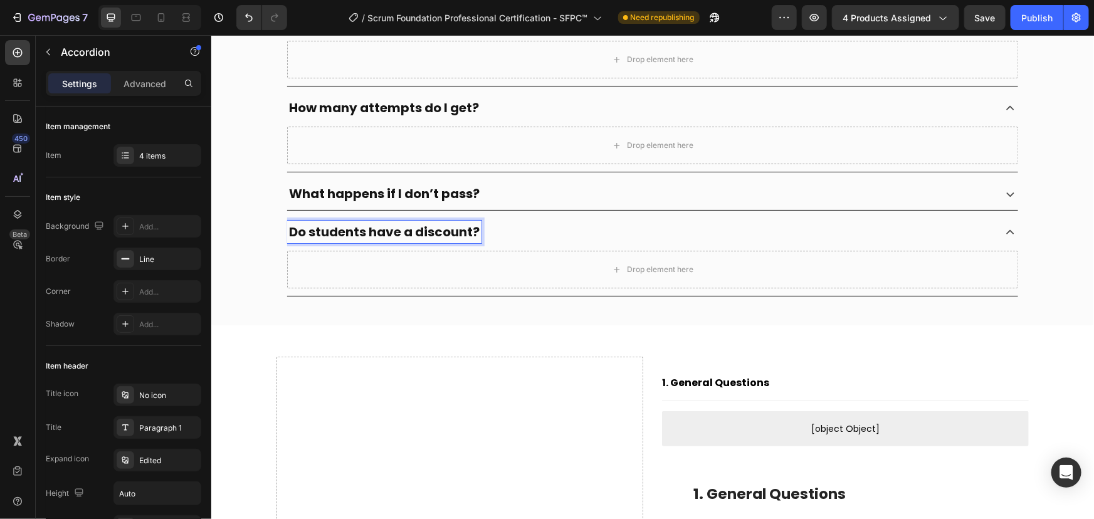
click at [1002, 233] on icon at bounding box center [1010, 232] width 16 height 16
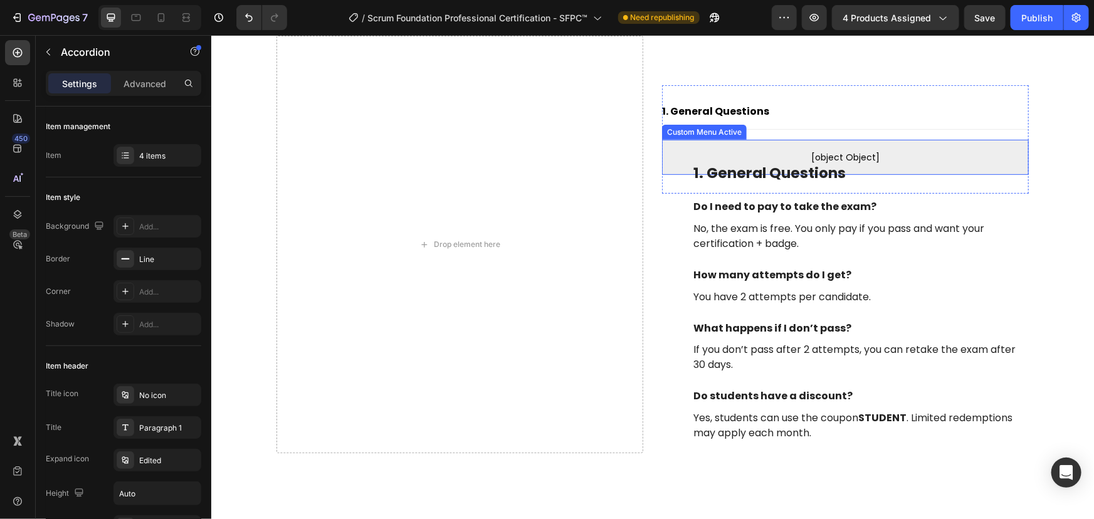
scroll to position [2672, 0]
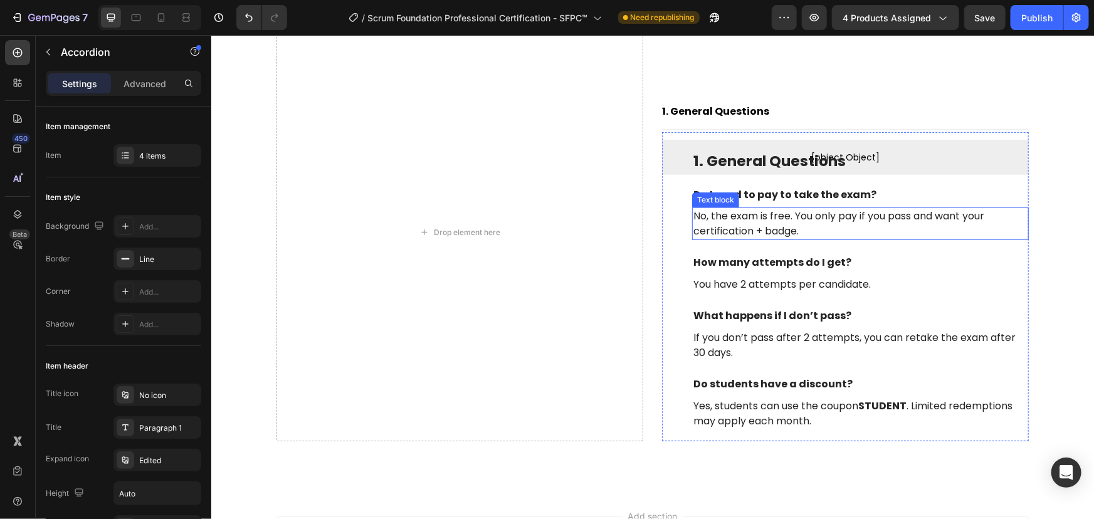
click at [769, 225] on p "No, the exam is free. You only pay if you pass and want your certification + ba…" at bounding box center [860, 223] width 334 height 30
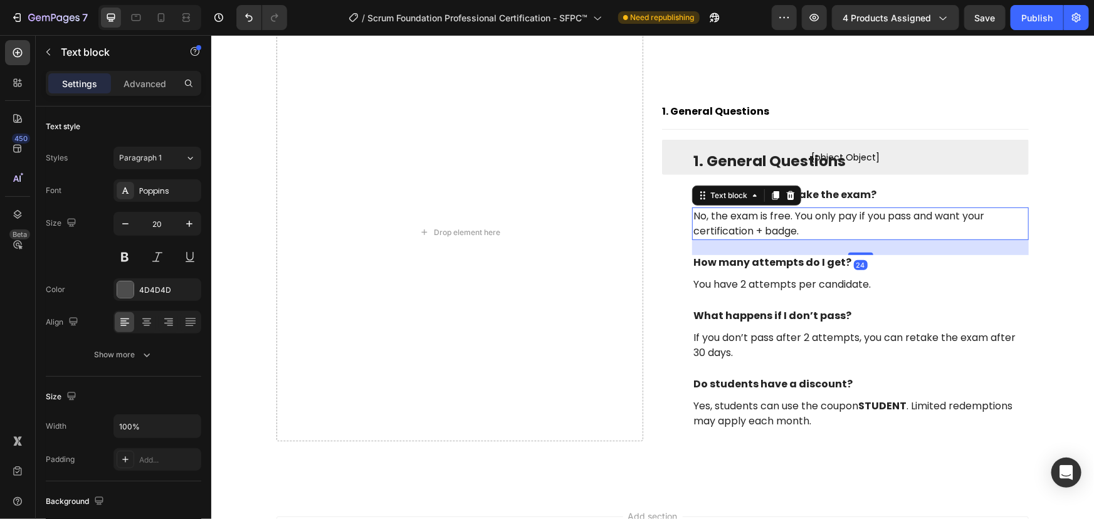
click at [769, 225] on p "No, the exam is free. You only pay if you pass and want your certification + ba…" at bounding box center [860, 223] width 334 height 30
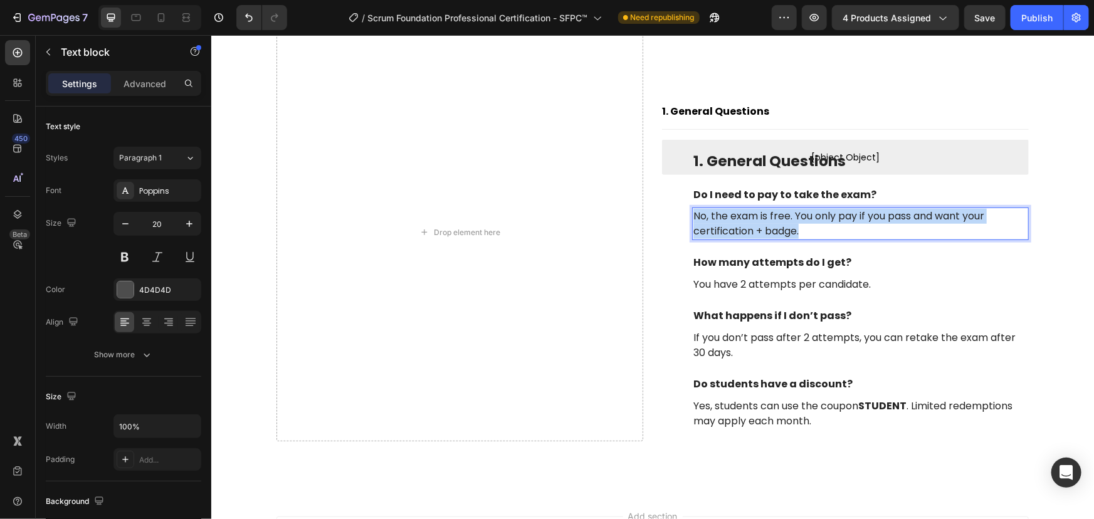
click at [769, 225] on p "No, the exam is free. You only pay if you pass and want your certification + ba…" at bounding box center [860, 223] width 334 height 30
copy p "No, the exam is free. You only pay if you pass and want your certification + ba…"
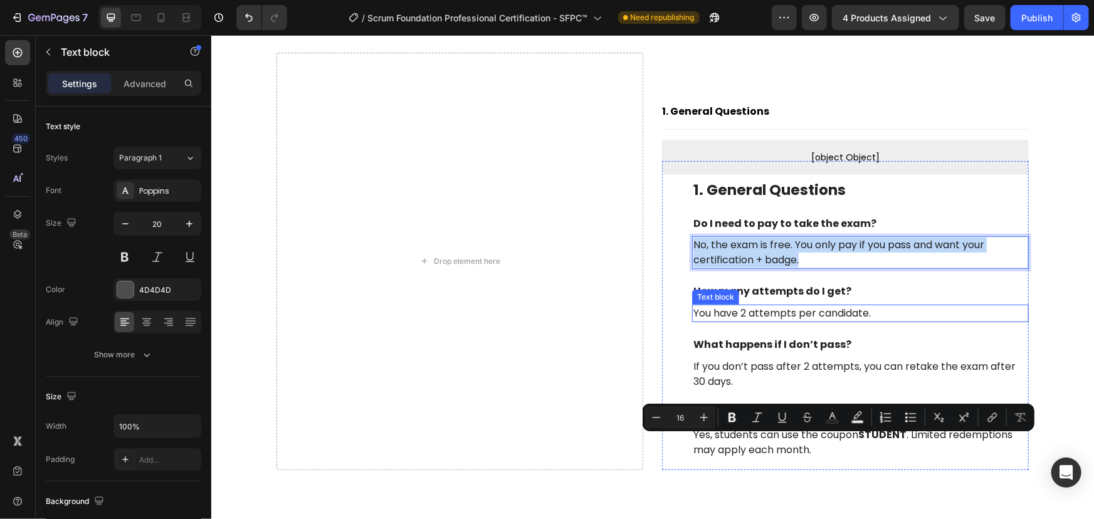
scroll to position [2624, 0]
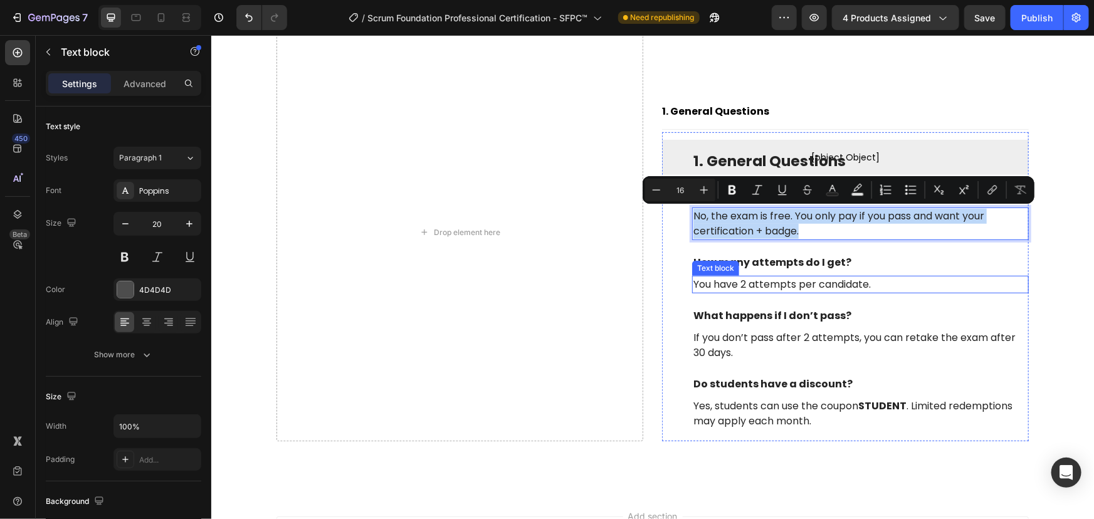
click at [625, 285] on div "Drop element here" at bounding box center [459, 232] width 367 height 418
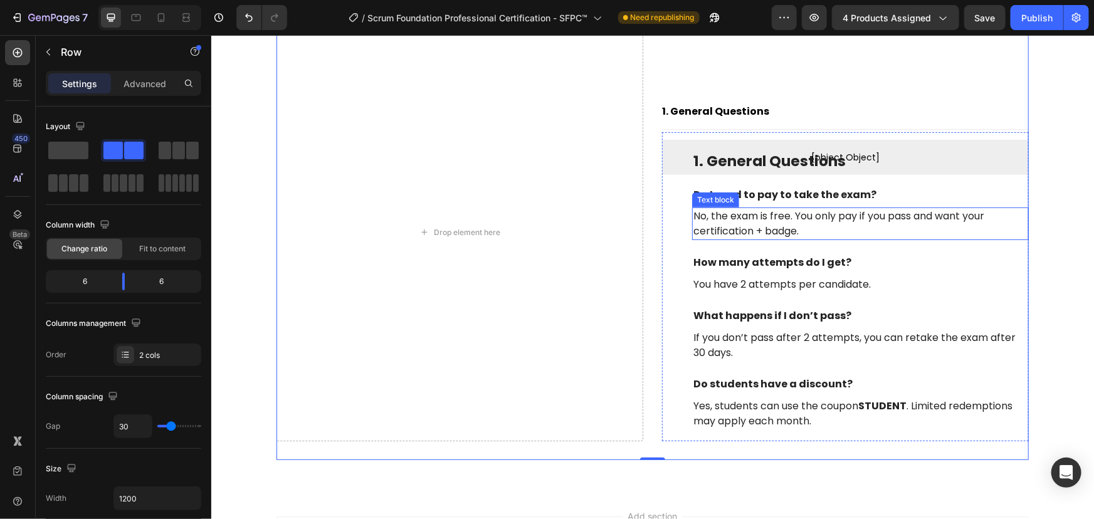
click at [911, 217] on p "No, the exam is free. You only pay if you pass and want your certification + ba…" at bounding box center [860, 223] width 334 height 30
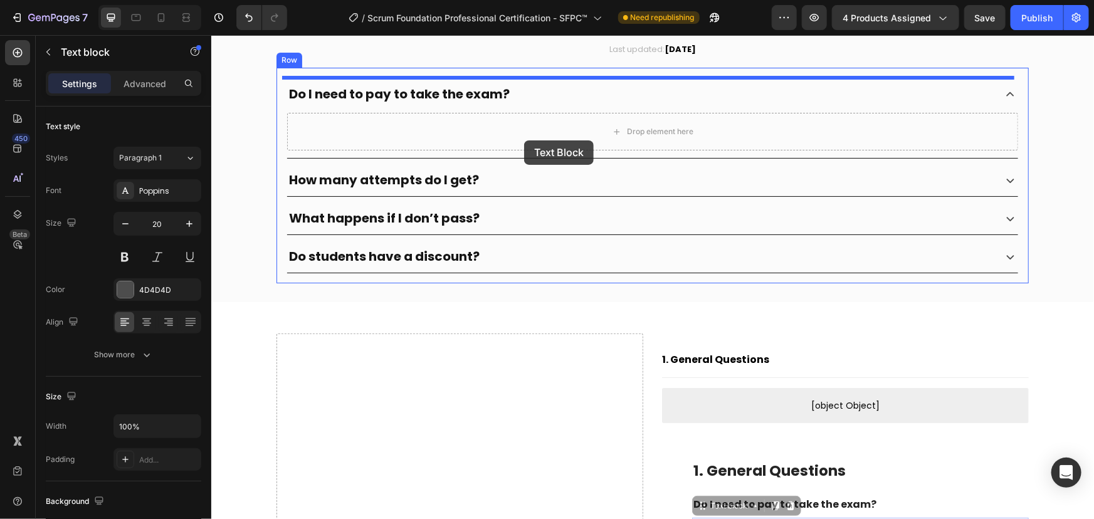
scroll to position [2168, 0]
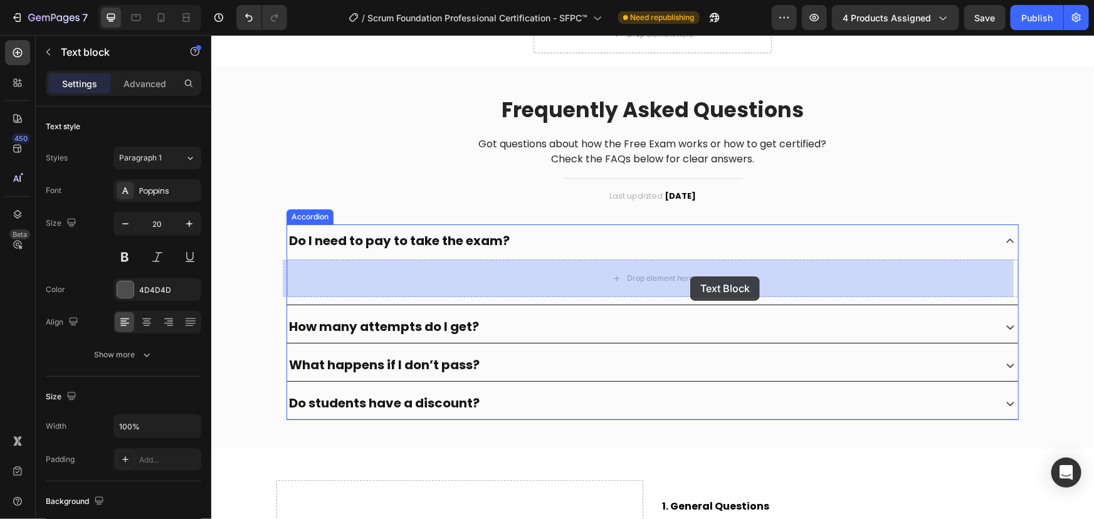
drag, startPoint x: 706, startPoint y: 198, endPoint x: 690, endPoint y: 276, distance: 79.9
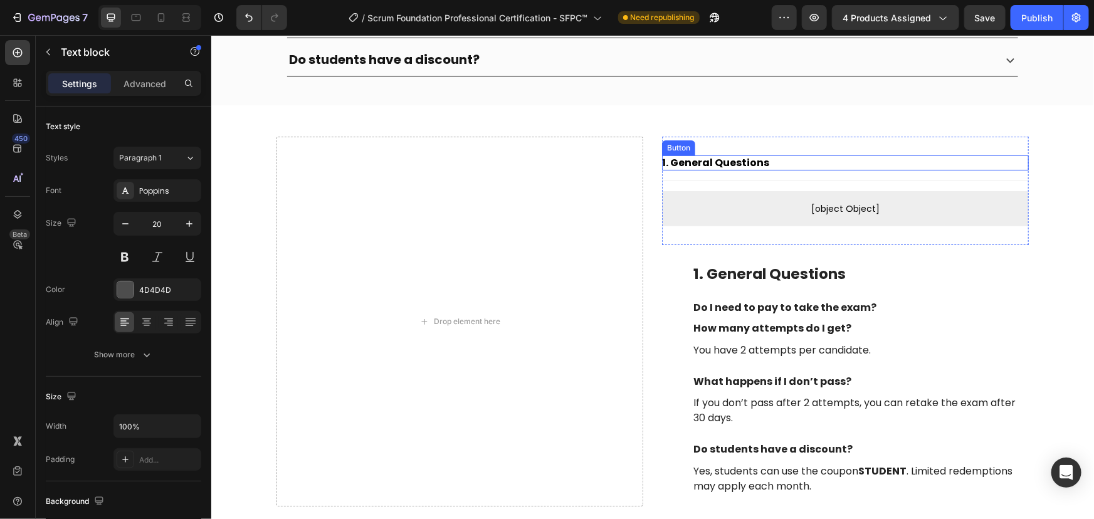
scroll to position [2510, 0]
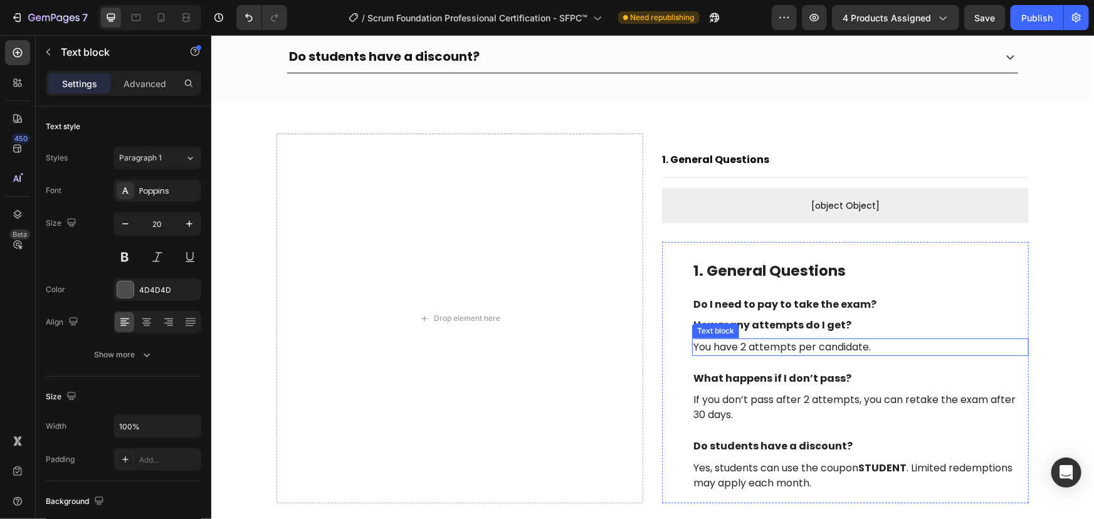
click at [730, 344] on p "You have 2 attempts per candidate." at bounding box center [860, 346] width 334 height 15
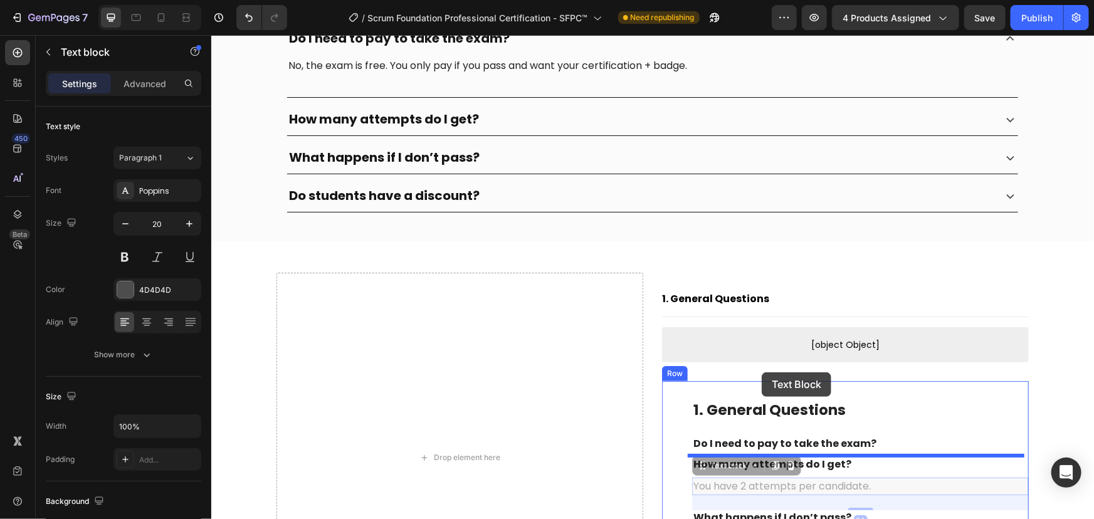
scroll to position [2453, 0]
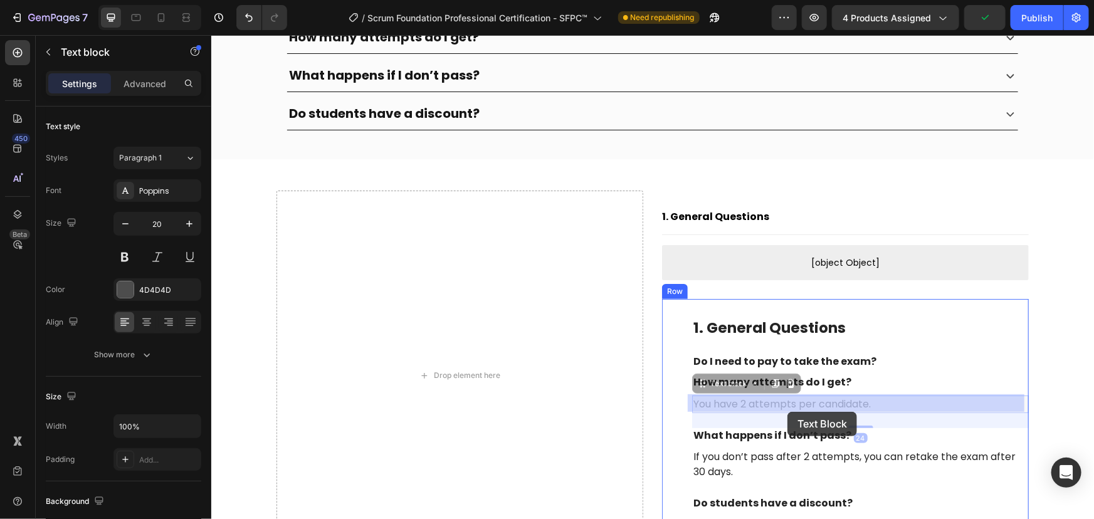
drag, startPoint x: 694, startPoint y: 324, endPoint x: 787, endPoint y: 411, distance: 127.8
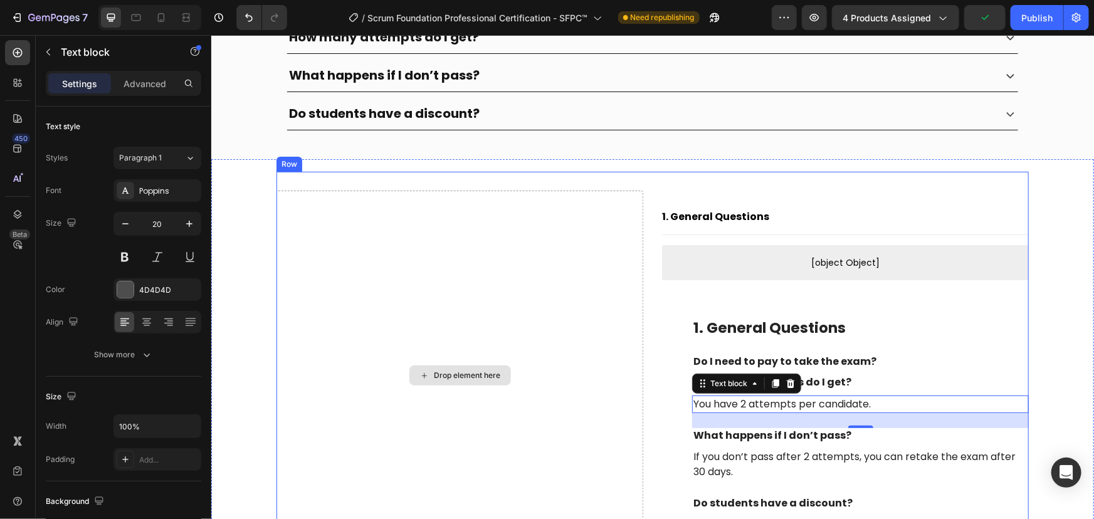
scroll to position [2225, 0]
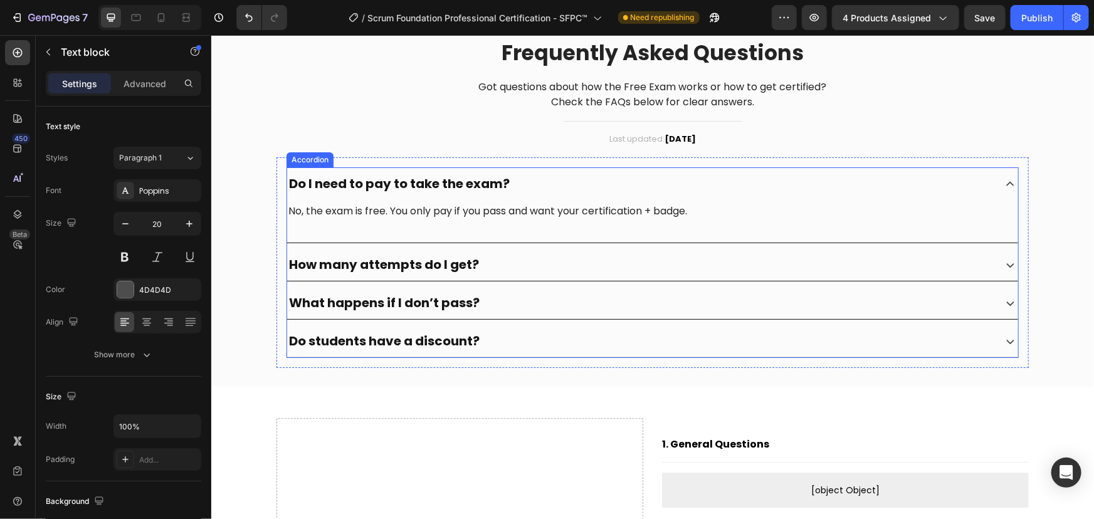
click at [1002, 268] on icon at bounding box center [1010, 265] width 16 height 16
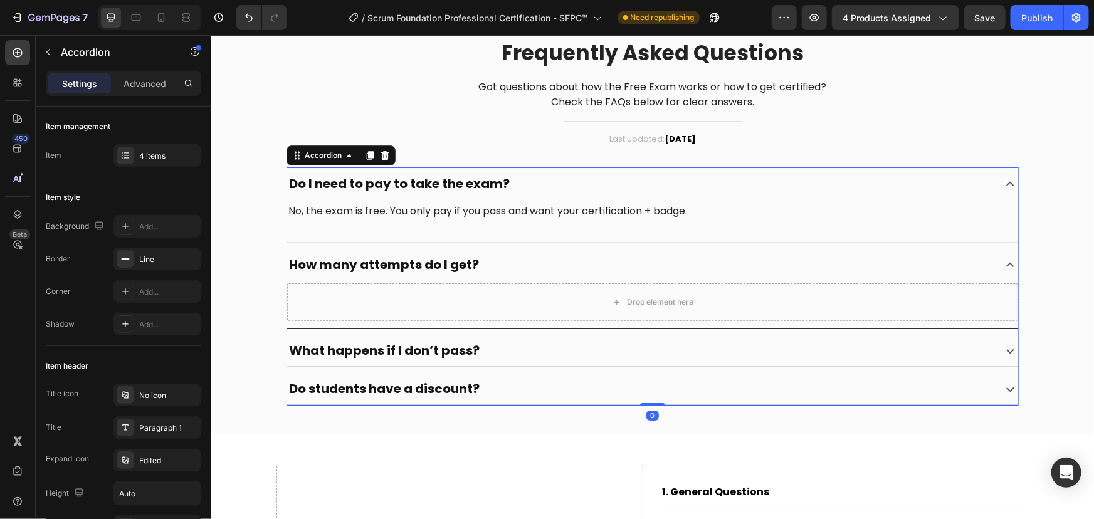
click at [1007, 337] on div "What happens if I don’t pass?" at bounding box center [652, 350] width 731 height 33
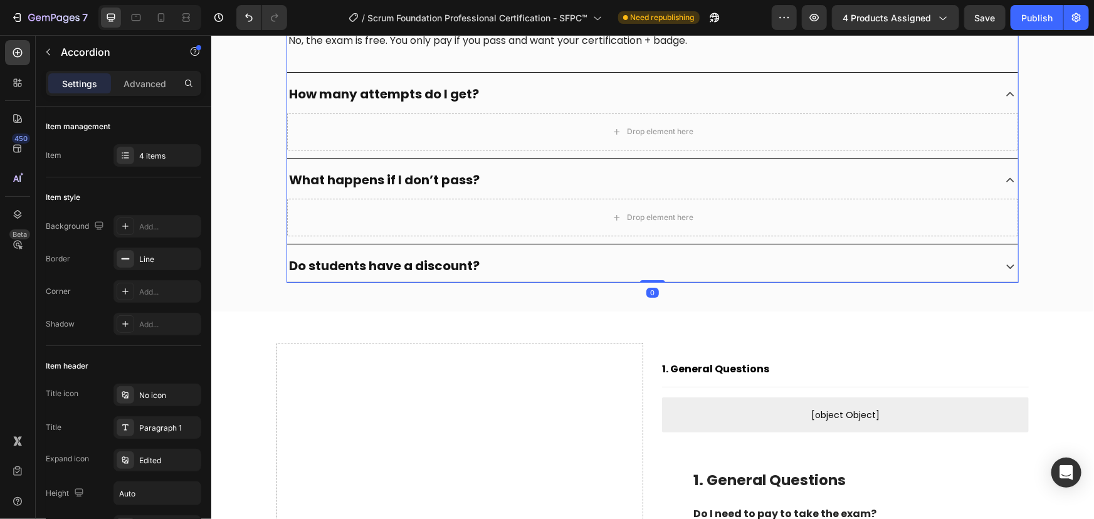
click at [1002, 259] on icon at bounding box center [1010, 266] width 16 height 16
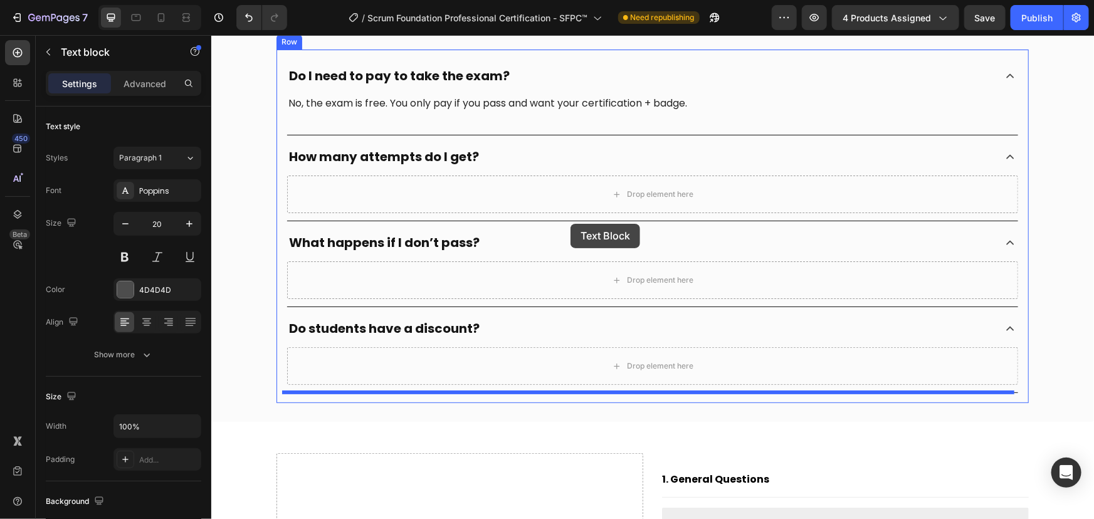
scroll to position [2282, 0]
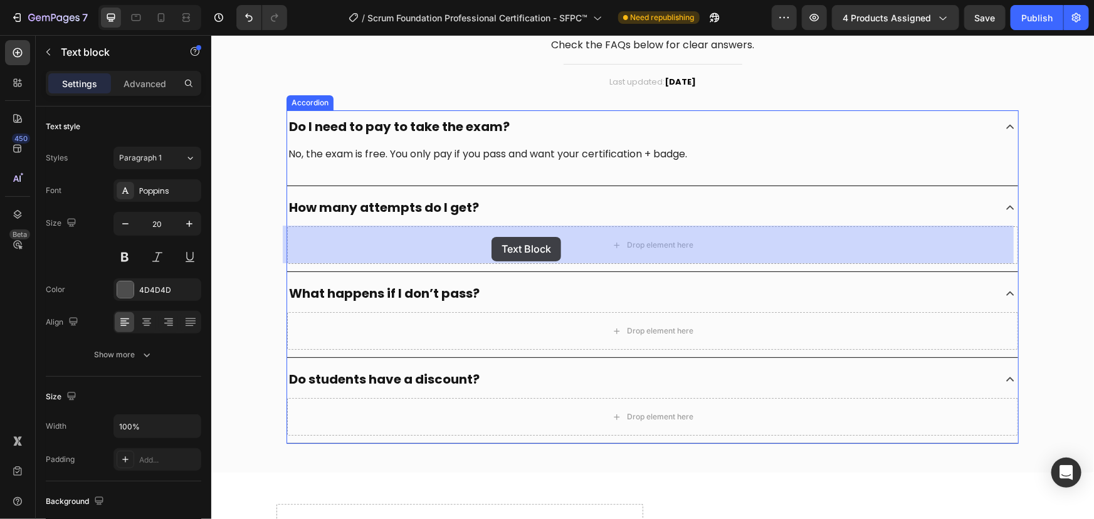
drag, startPoint x: 700, startPoint y: 357, endPoint x: 491, endPoint y: 236, distance: 241.4
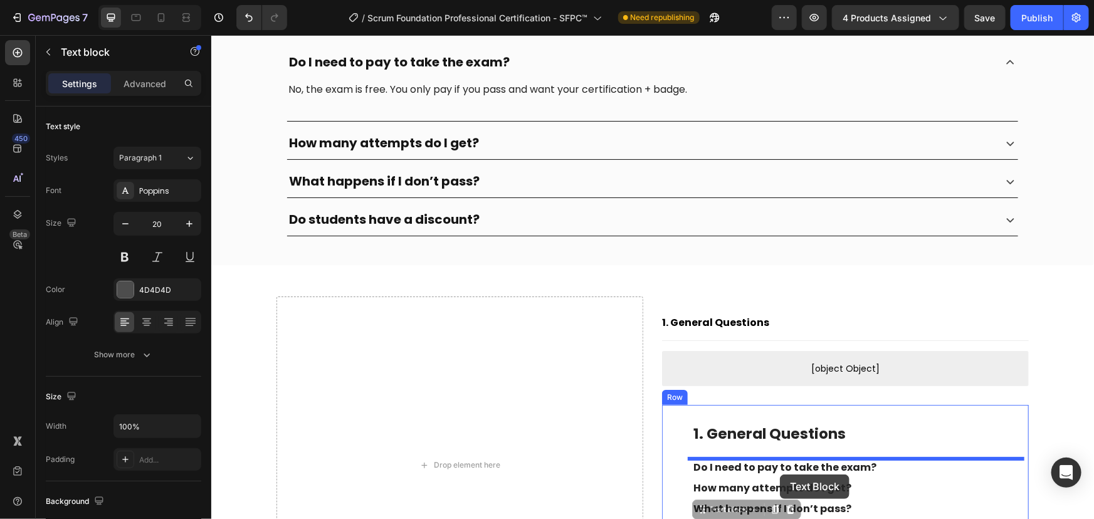
scroll to position [2377, 0]
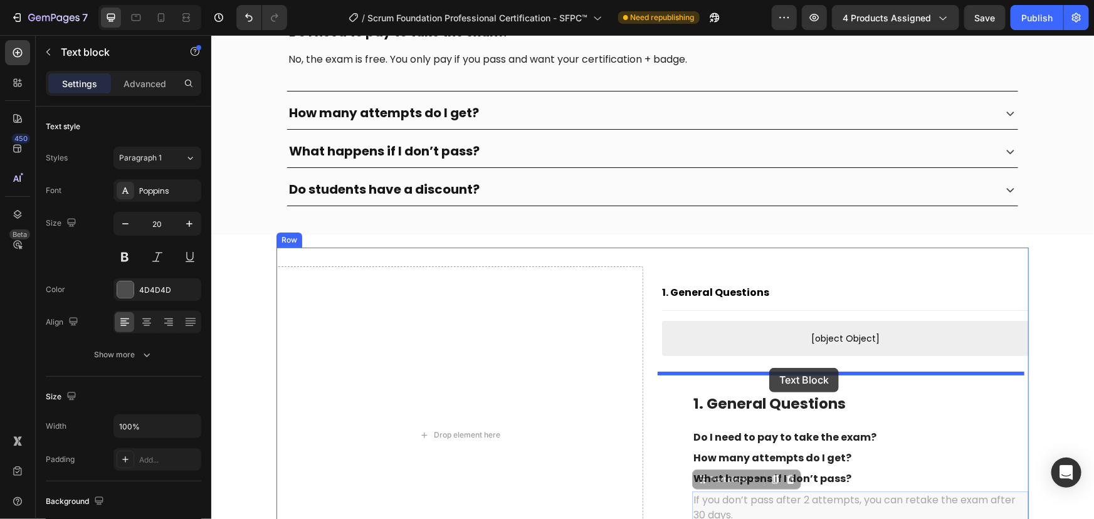
drag, startPoint x: 701, startPoint y: 260, endPoint x: 769, endPoint y: 368, distance: 127.4
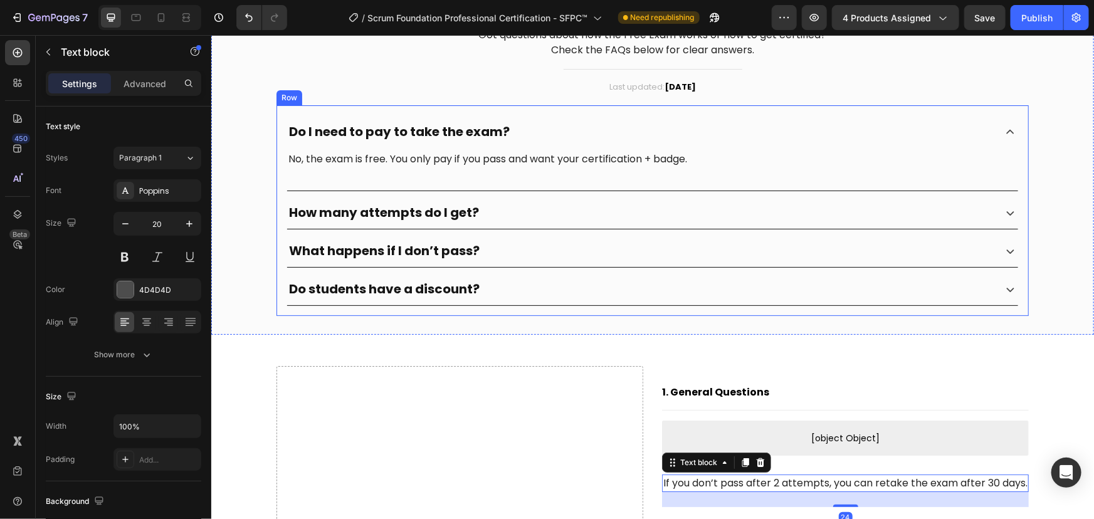
scroll to position [2263, 0]
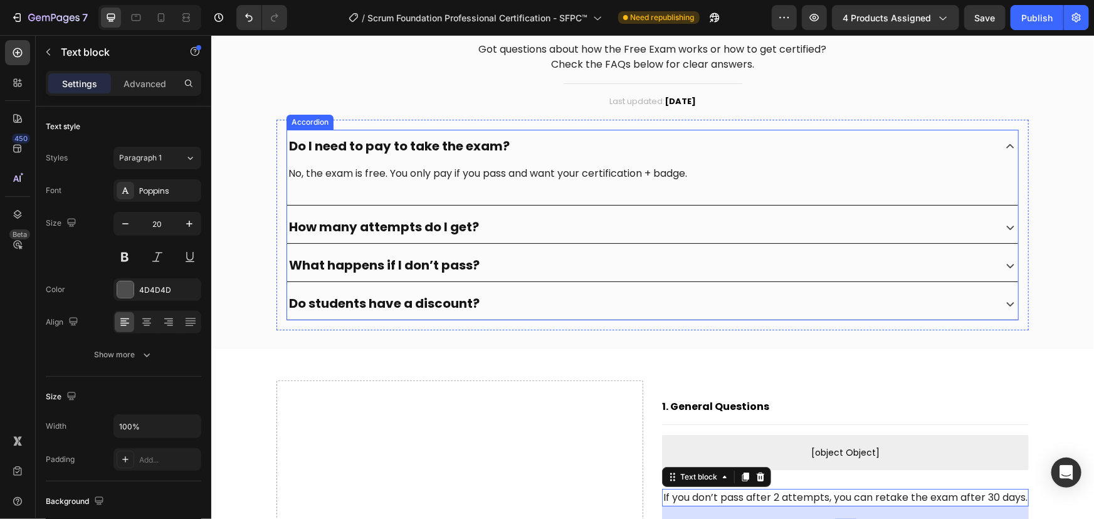
click at [1008, 265] on icon at bounding box center [1010, 265] width 16 height 16
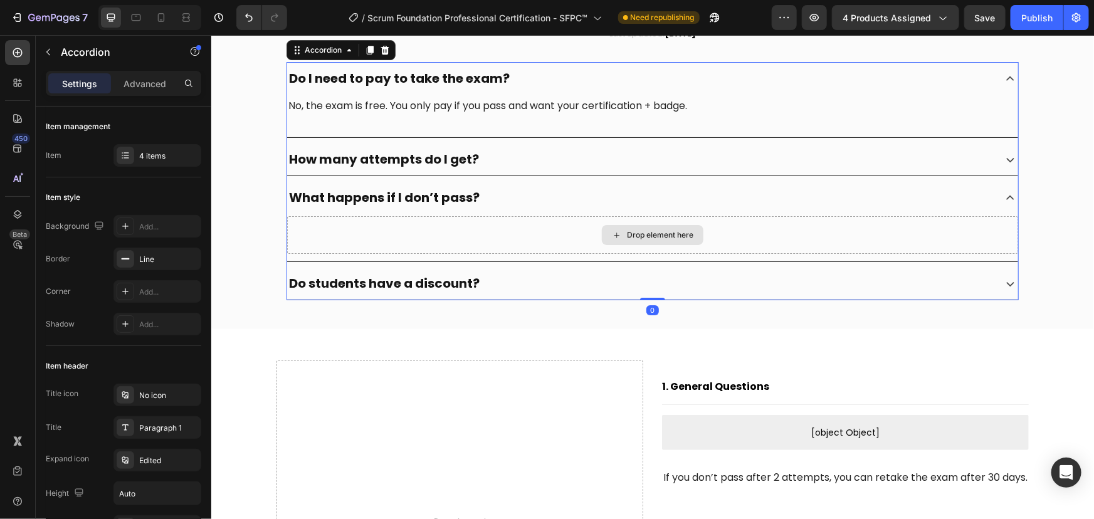
scroll to position [2433, 0]
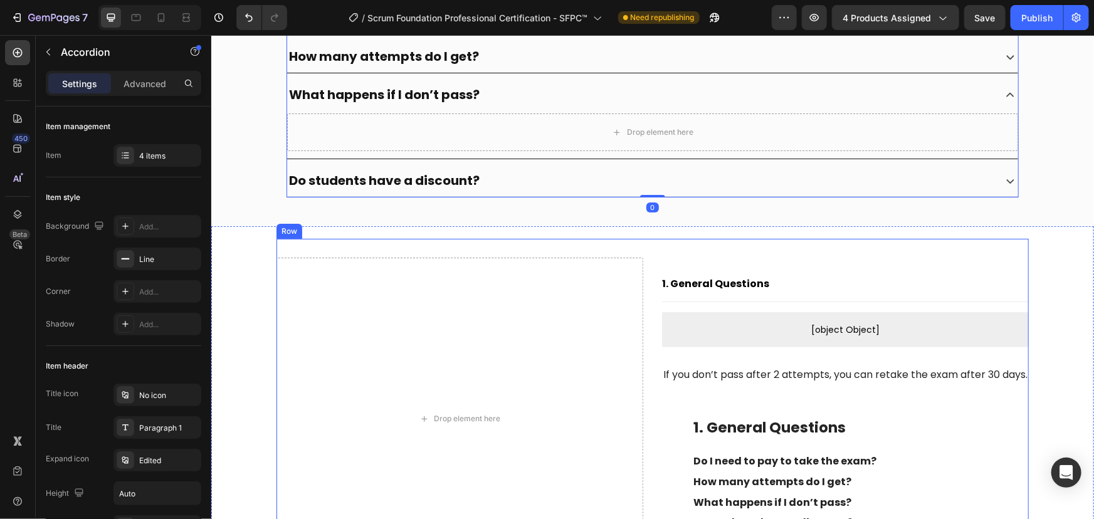
click at [686, 374] on p "If you don’t pass after 2 attempts, you can retake the exam after 30 days." at bounding box center [845, 374] width 364 height 15
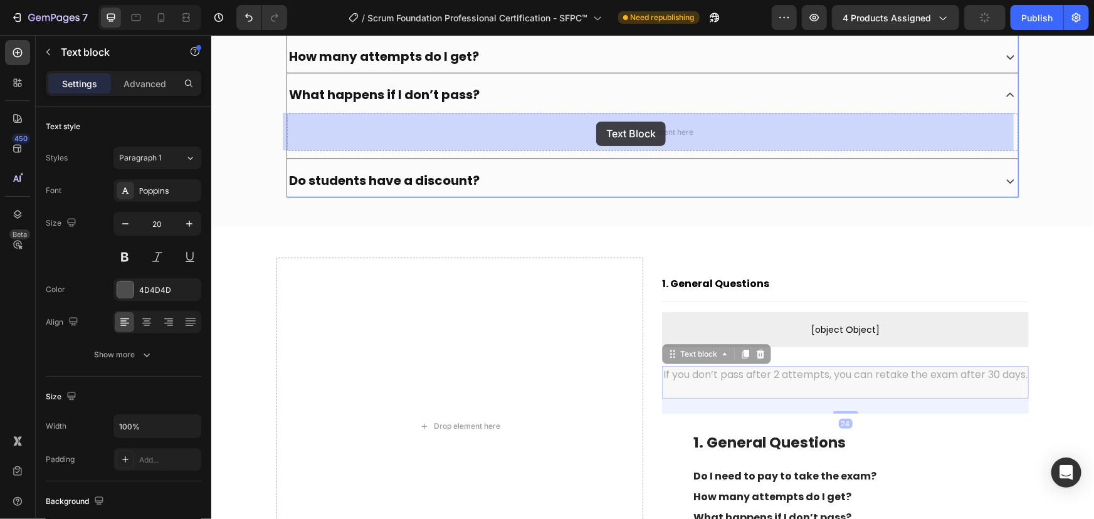
drag, startPoint x: 674, startPoint y: 355, endPoint x: 595, endPoint y: 124, distance: 243.7
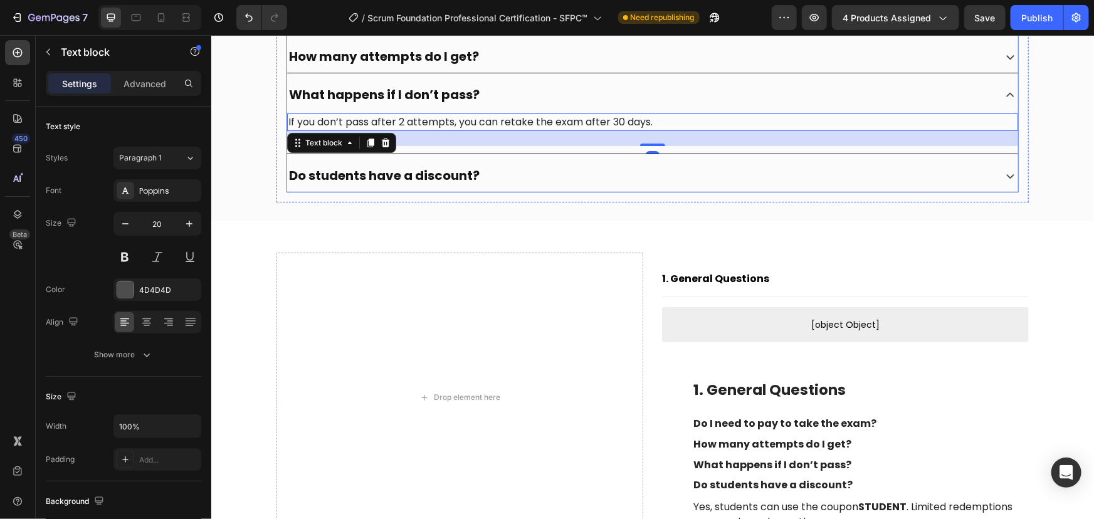
click at [1007, 167] on icon at bounding box center [1010, 175] width 16 height 16
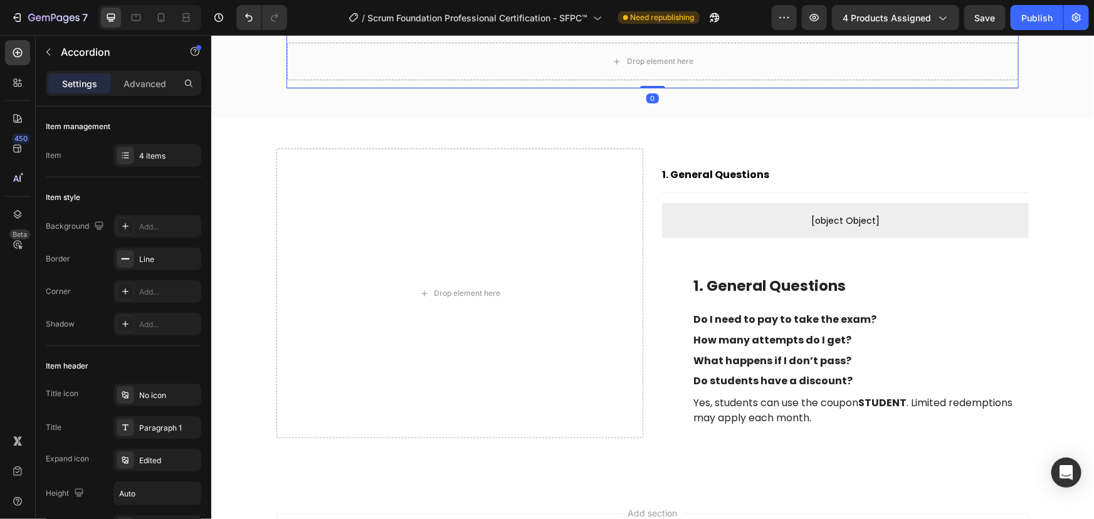
scroll to position [2719, 0]
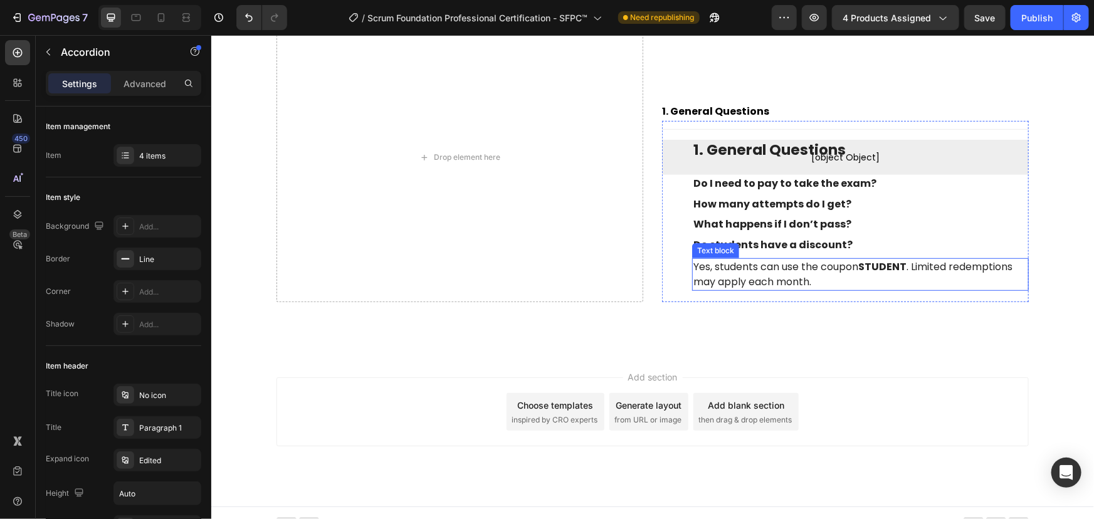
click at [717, 264] on p "Yes, students can use the coupon STUDENT . Limited redemptions may apply each m…" at bounding box center [860, 274] width 334 height 30
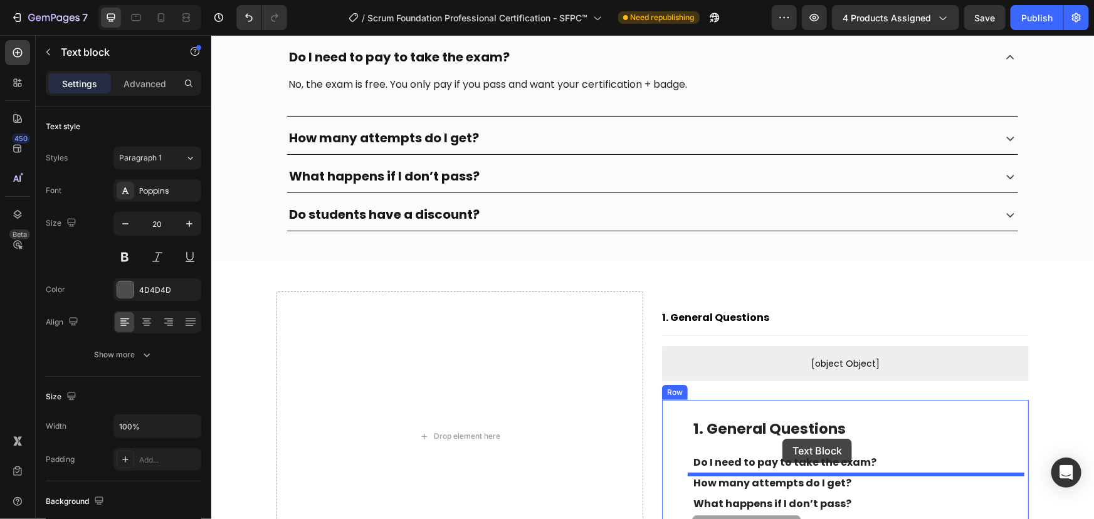
scroll to position [2356, 0]
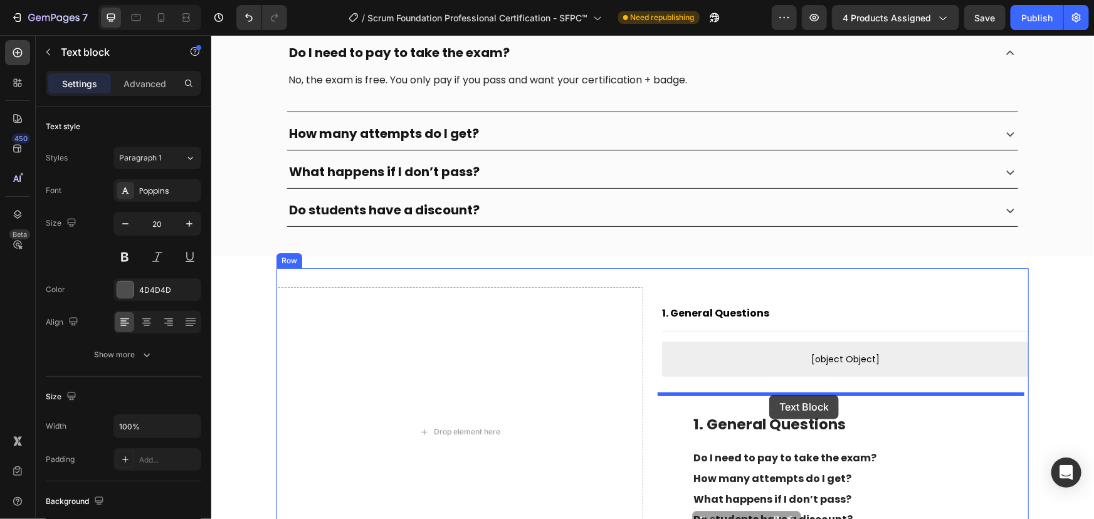
drag, startPoint x: 702, startPoint y: 247, endPoint x: 769, endPoint y: 394, distance: 161.9
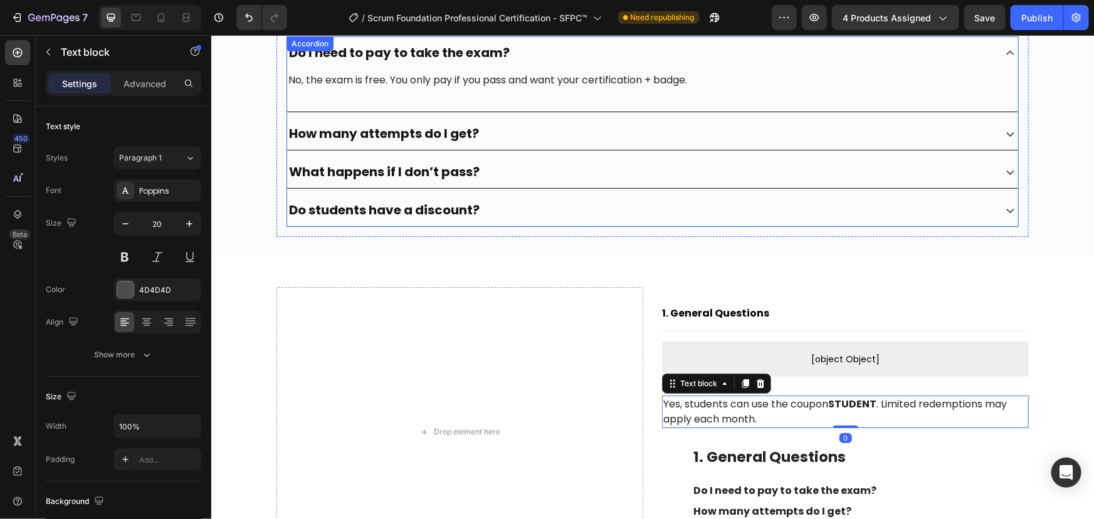
click at [1005, 209] on icon at bounding box center [1010, 210] width 16 height 16
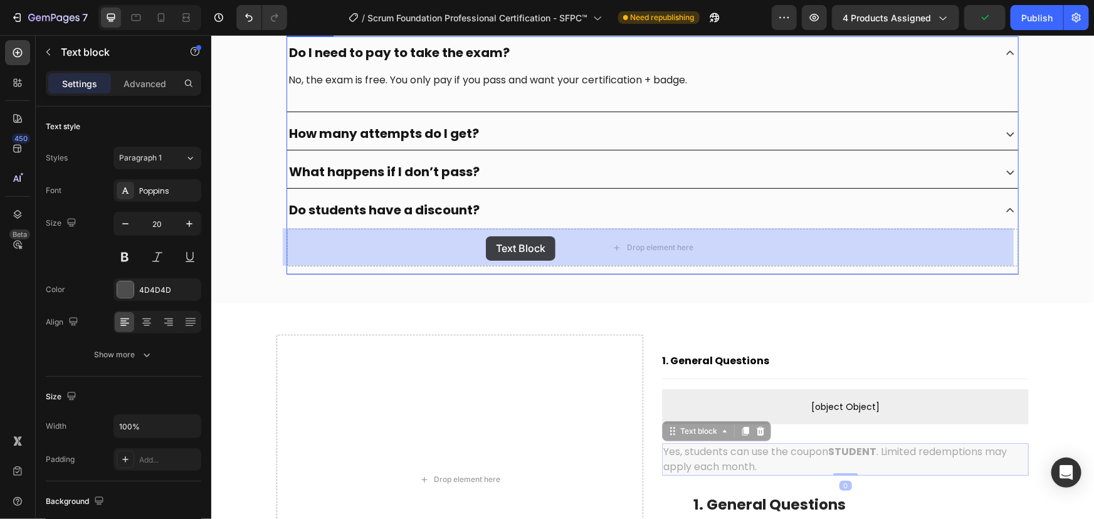
drag, startPoint x: 672, startPoint y: 435, endPoint x: 485, endPoint y: 236, distance: 272.9
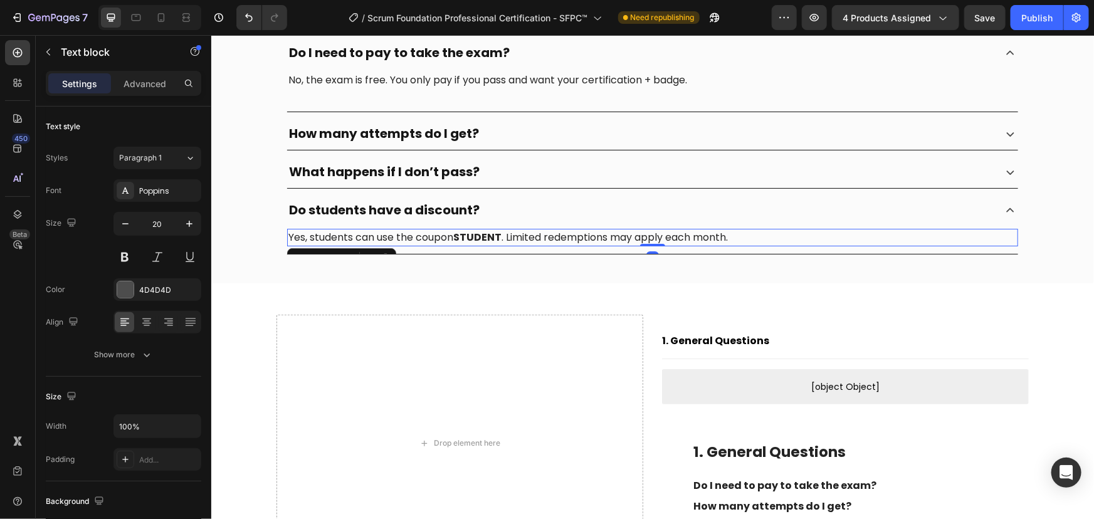
click at [401, 240] on p "Yes, students can use the coupon STUDENT . Limited redemptions may apply each m…" at bounding box center [652, 237] width 729 height 15
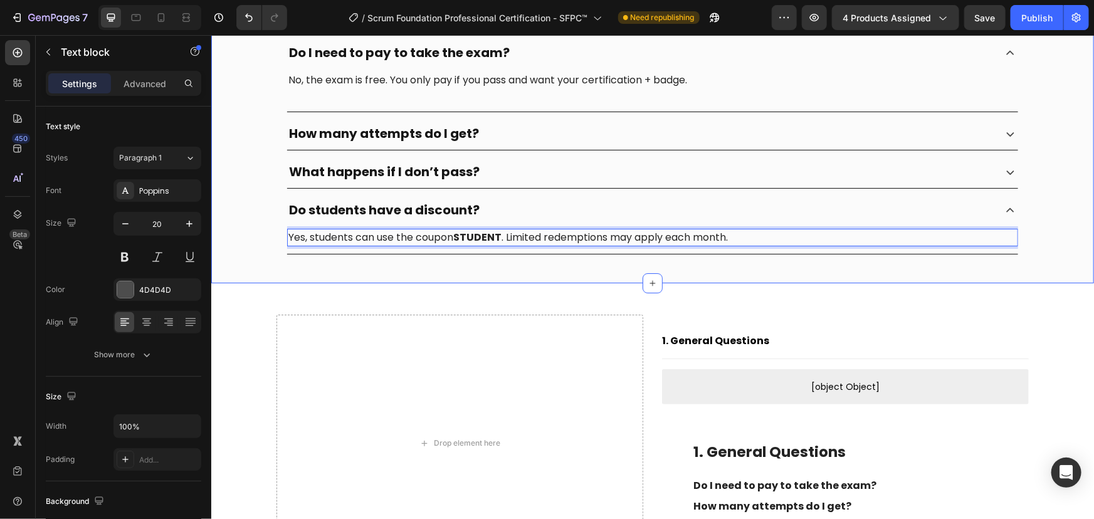
click at [409, 275] on div "Frequently Asked Questions Heading Got questions about how the Free Exam works …" at bounding box center [652, 80] width 883 height 406
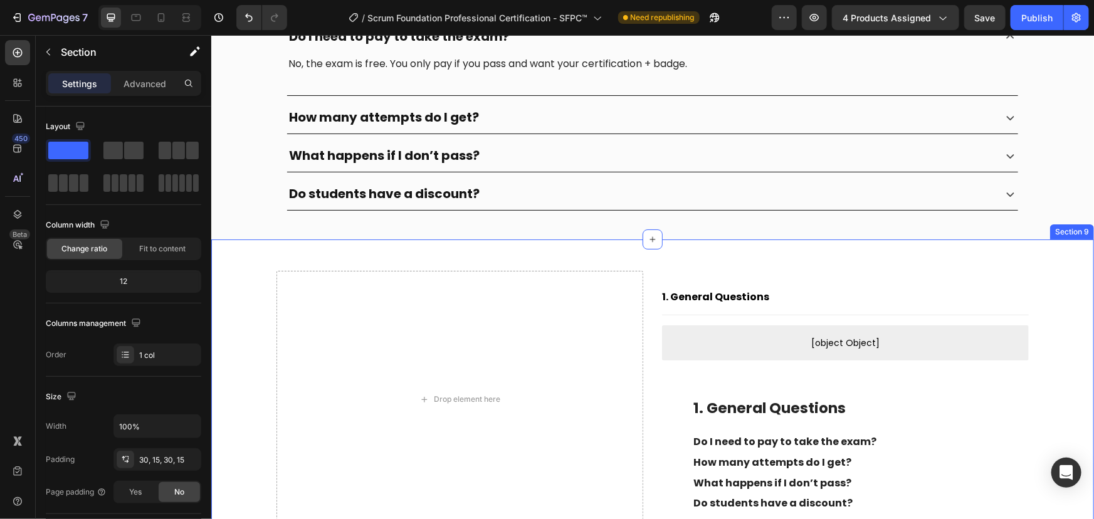
scroll to position [2366, 0]
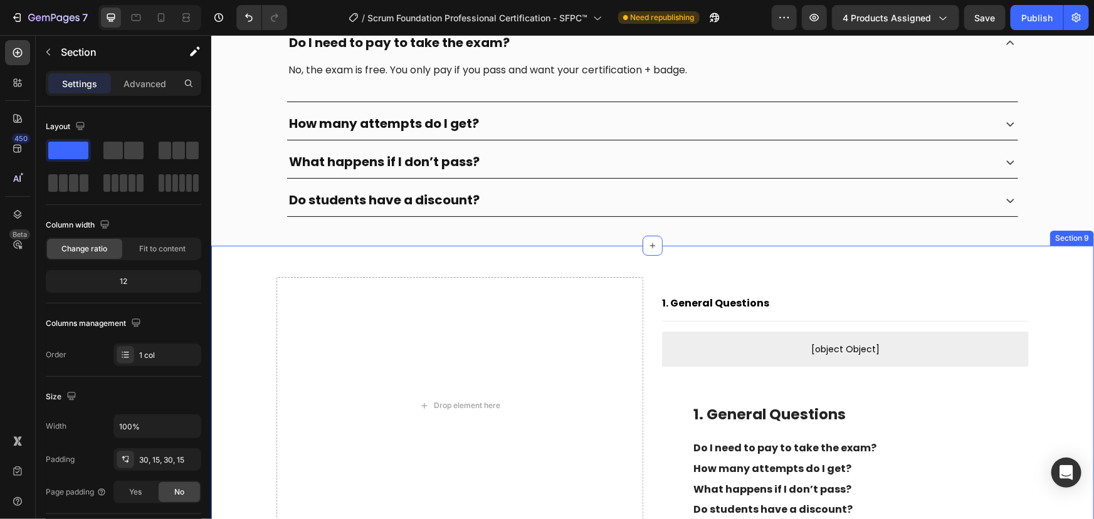
click at [1069, 258] on div "Drop element here 1. General Questions Button Title Line [object Object] Custom…" at bounding box center [652, 405] width 864 height 295
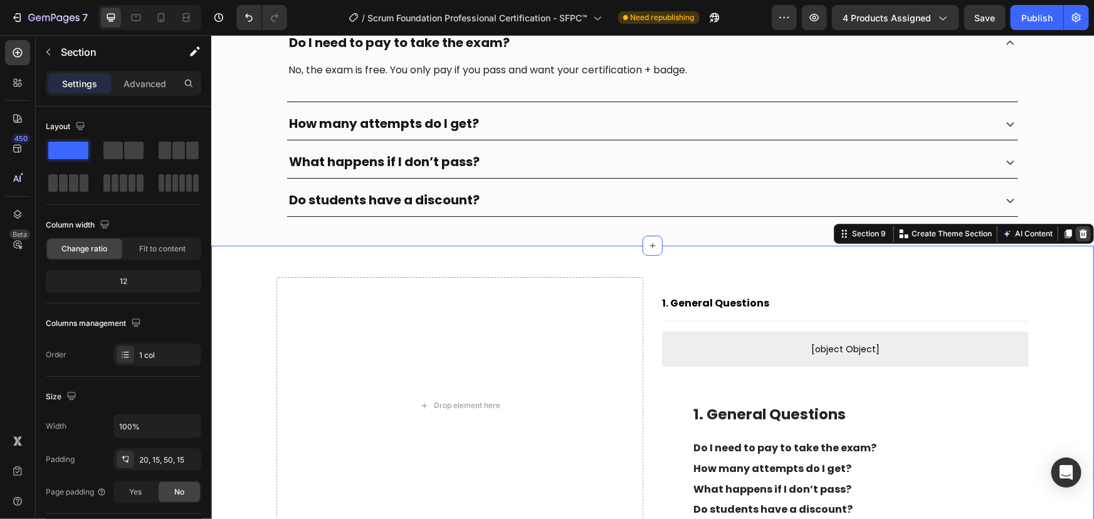
click at [1078, 228] on icon at bounding box center [1083, 233] width 10 height 10
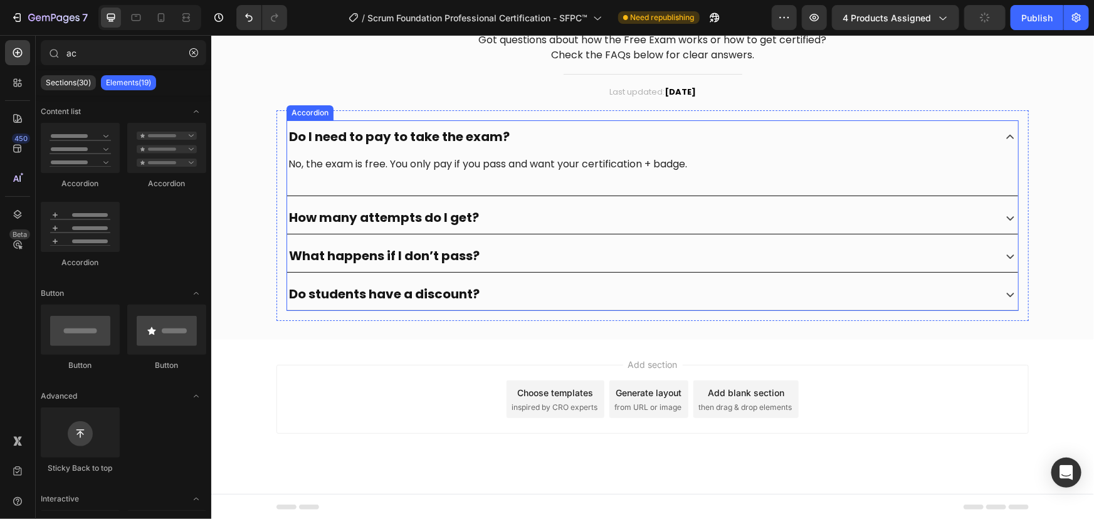
click at [431, 135] on strong "Do I need to pay to take the exam?" at bounding box center [398, 136] width 221 height 18
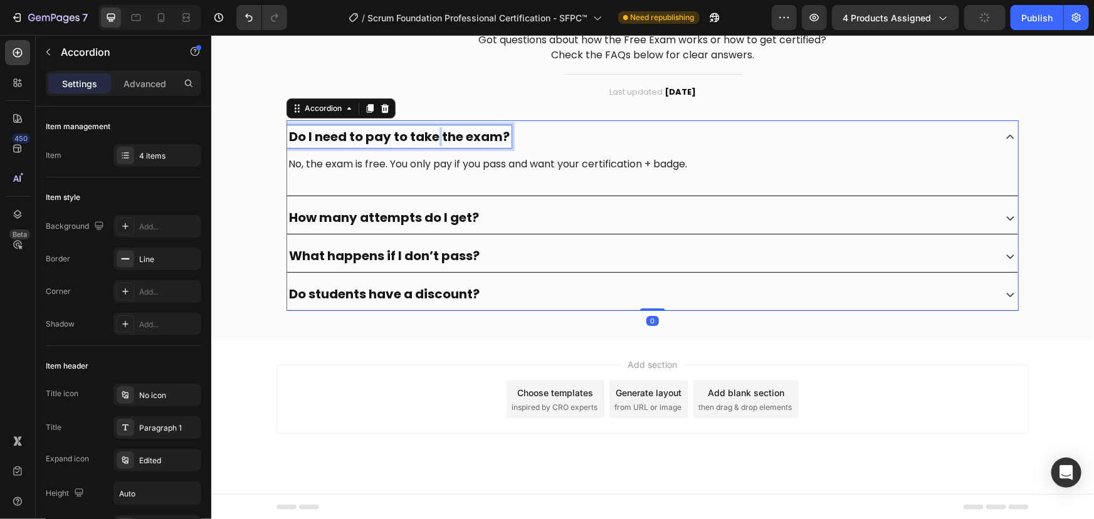
click at [431, 135] on strong "Do I need to pay to take the exam?" at bounding box center [398, 136] width 221 height 18
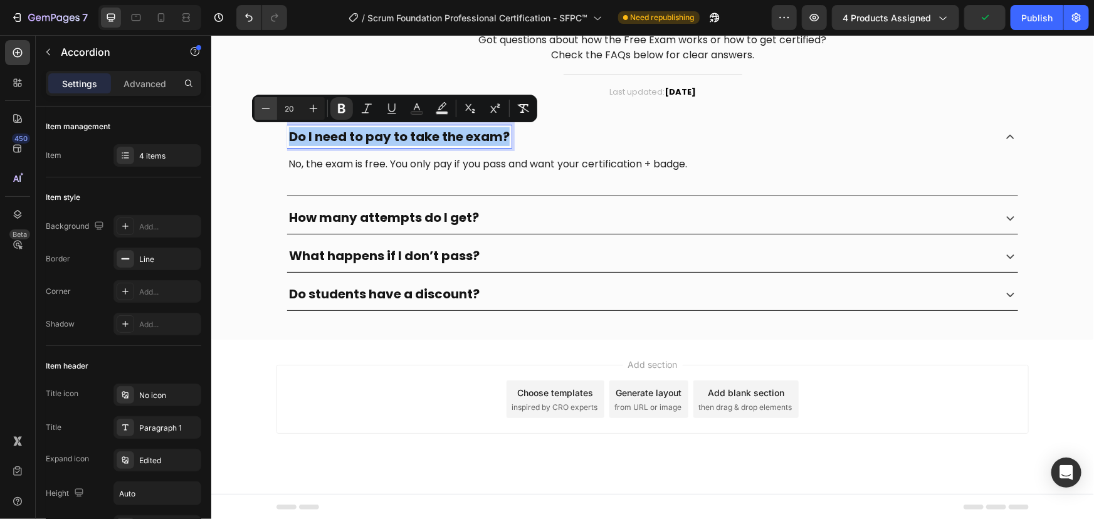
click at [263, 107] on icon "Editor contextual toolbar" at bounding box center [266, 108] width 13 height 13
type input "18"
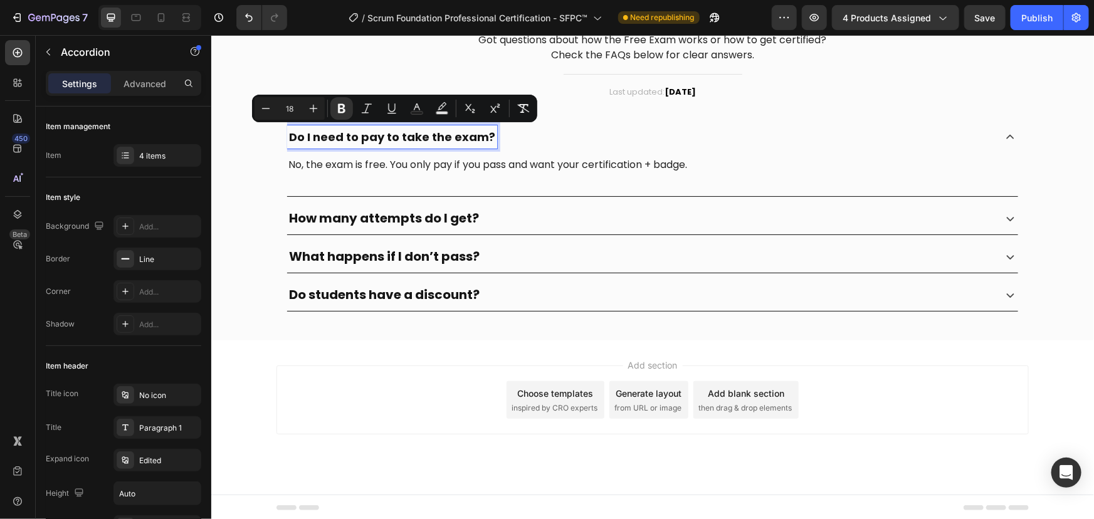
click at [370, 223] on strong "How many attempts do I get?" at bounding box center [383, 218] width 190 height 18
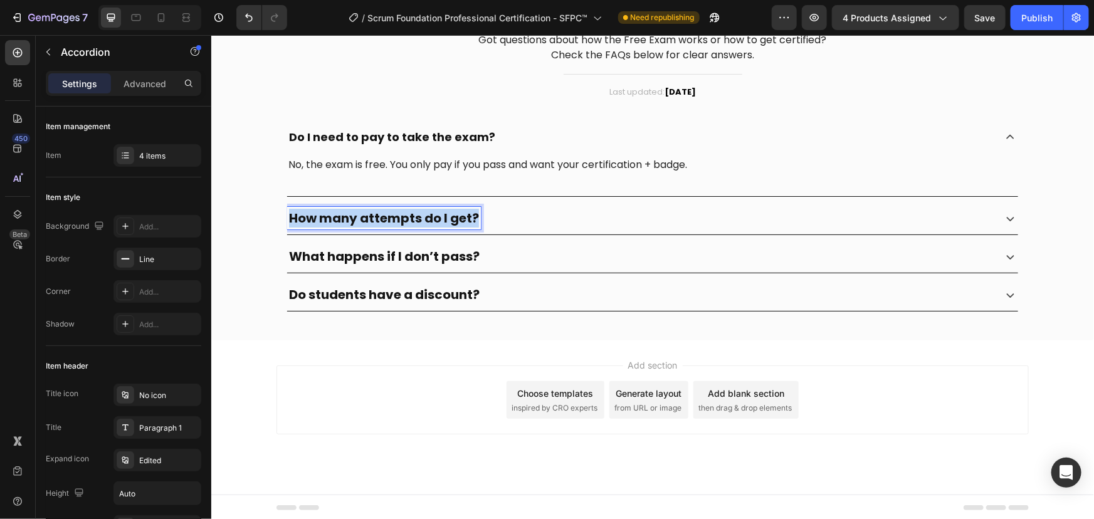
click at [370, 223] on strong "How many attempts do I get?" at bounding box center [383, 218] width 190 height 18
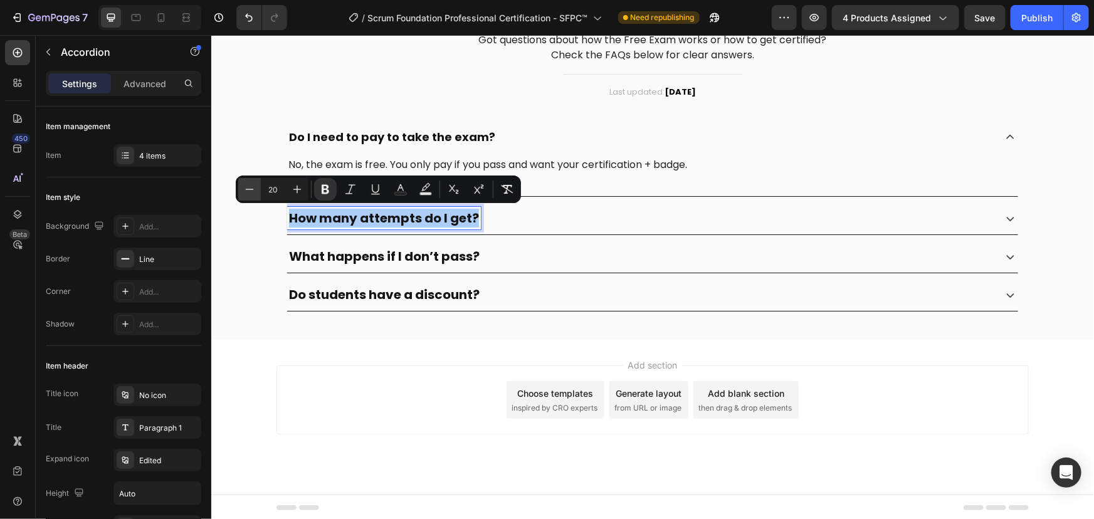
click at [248, 184] on icon "Editor contextual toolbar" at bounding box center [249, 189] width 13 height 13
type input "18"
click at [352, 250] on strong "What happens if I don’t pass?" at bounding box center [383, 257] width 191 height 18
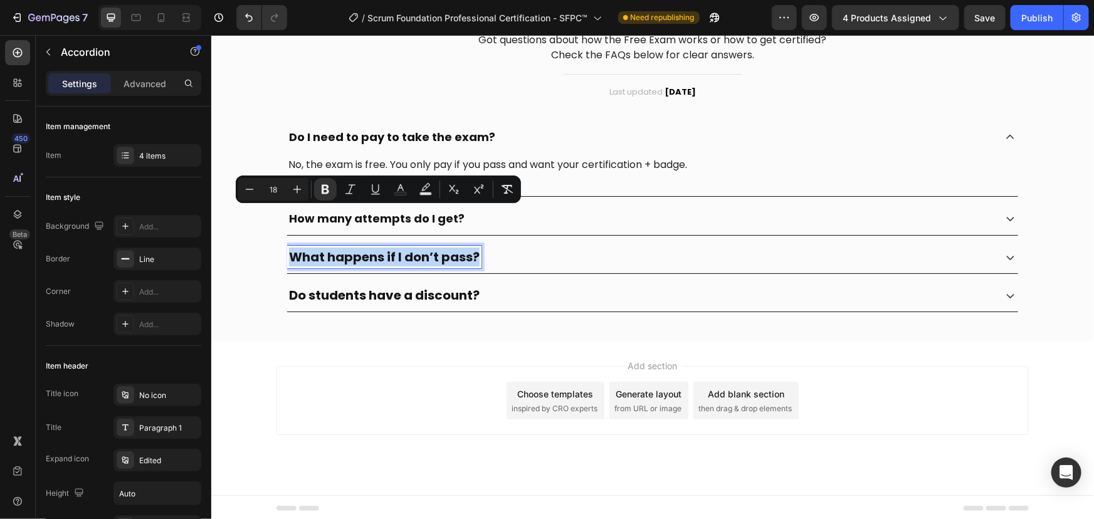
click at [352, 250] on strong "What happens if I don’t pass?" at bounding box center [383, 257] width 191 height 18
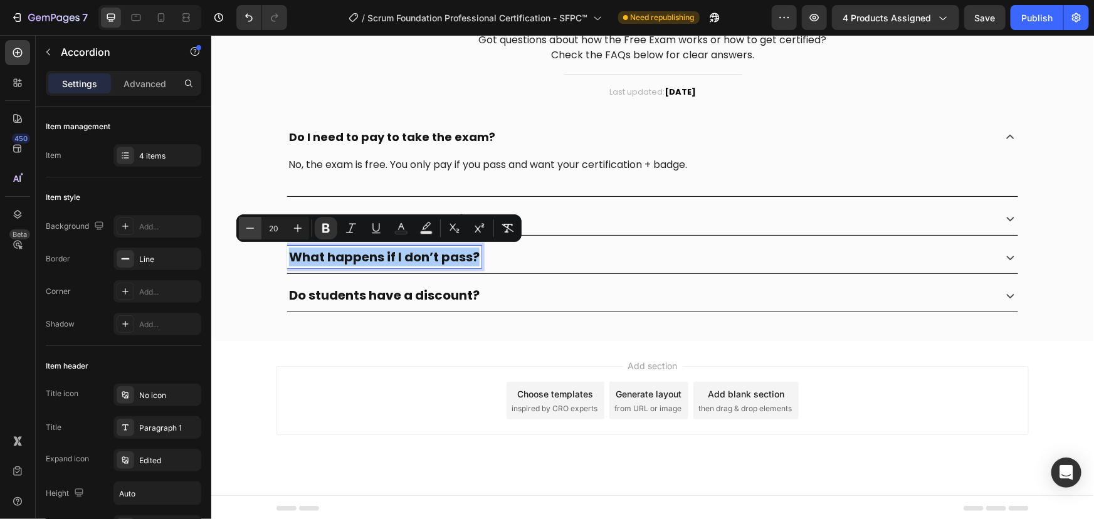
click at [246, 226] on icon "Editor contextual toolbar" at bounding box center [250, 228] width 13 height 13
type input "18"
click at [362, 296] on strong "Do students have a discount?" at bounding box center [383, 296] width 191 height 18
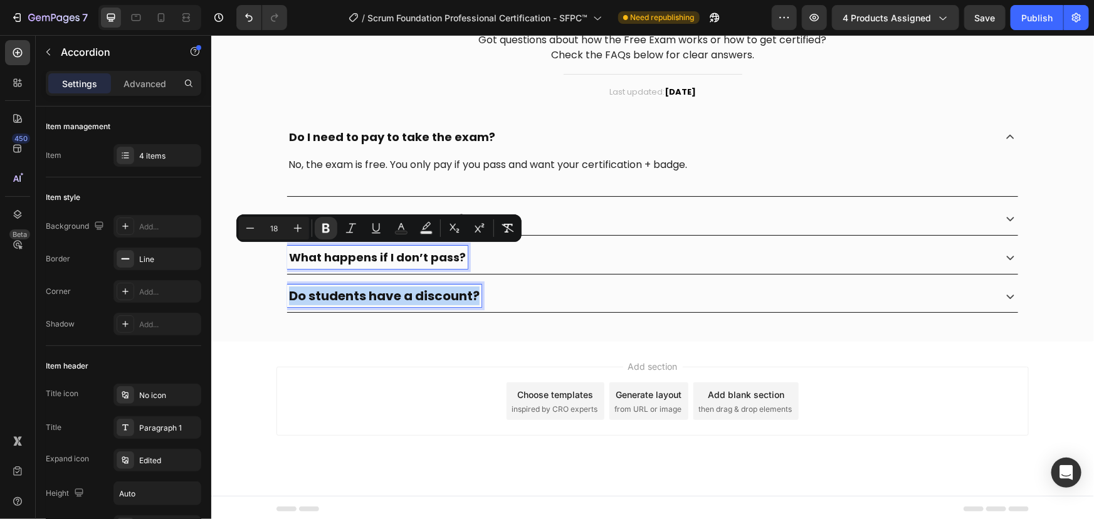
click at [362, 296] on strong "Do students have a discount?" at bounding box center [383, 296] width 191 height 18
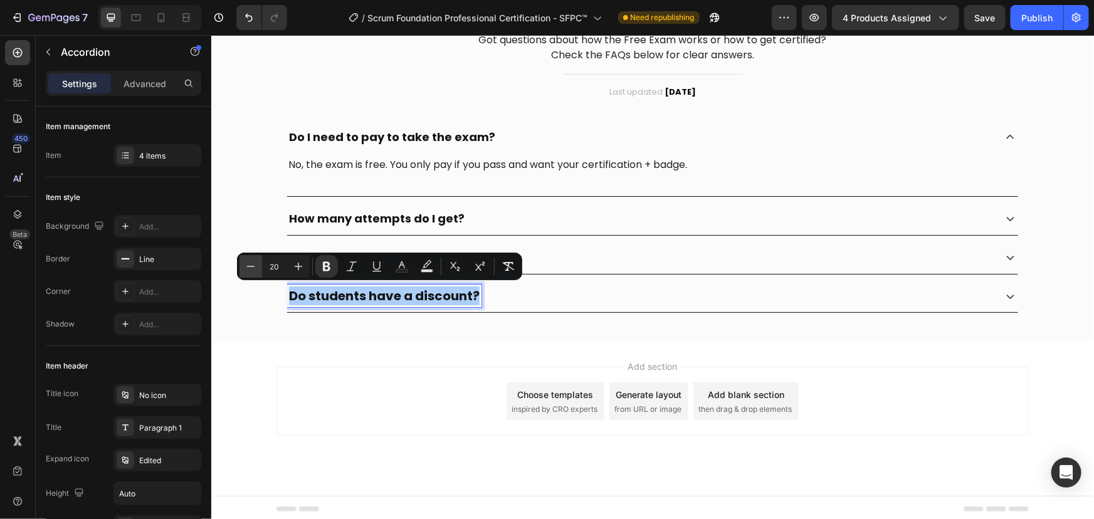
click at [251, 263] on icon "Editor contextual toolbar" at bounding box center [251, 266] width 13 height 13
type input "18"
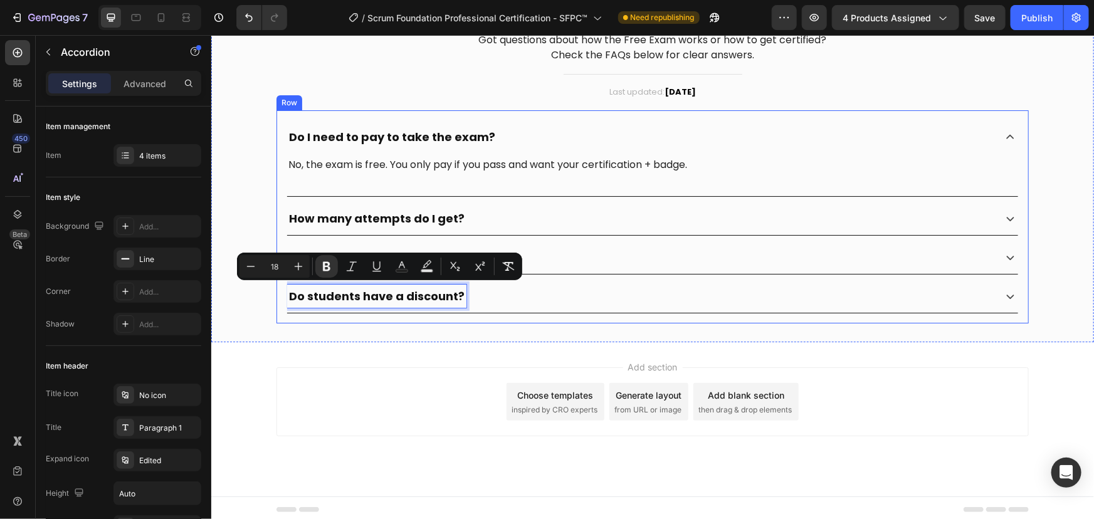
click at [329, 311] on div "Do students have a discount?" at bounding box center [652, 296] width 731 height 34
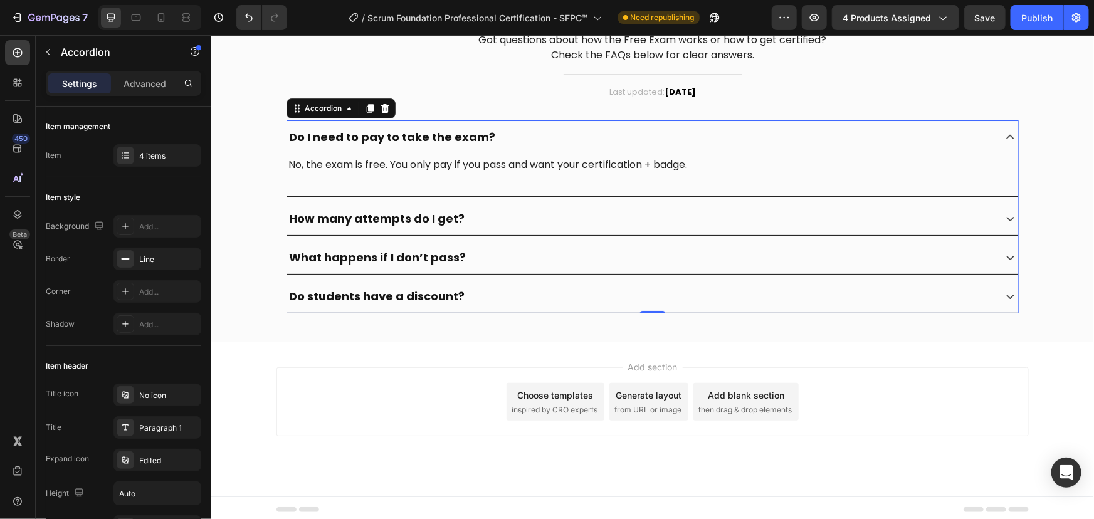
click at [462, 165] on p "No, the exam is free. You only pay if you pass and want your certification + ba…" at bounding box center [652, 164] width 729 height 15
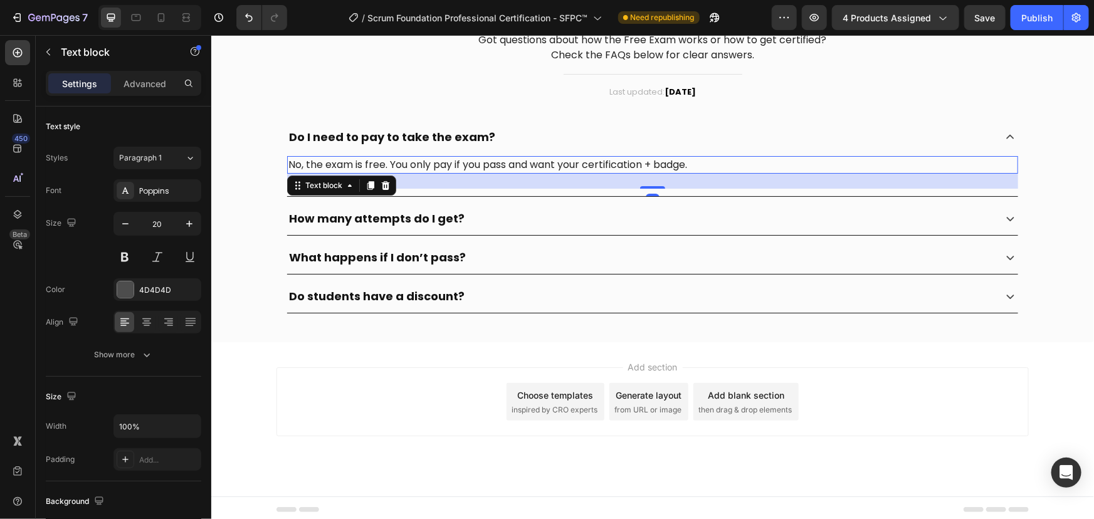
click at [462, 165] on p "No, the exam is free. You only pay if you pass and want your certification + ba…" at bounding box center [652, 164] width 729 height 15
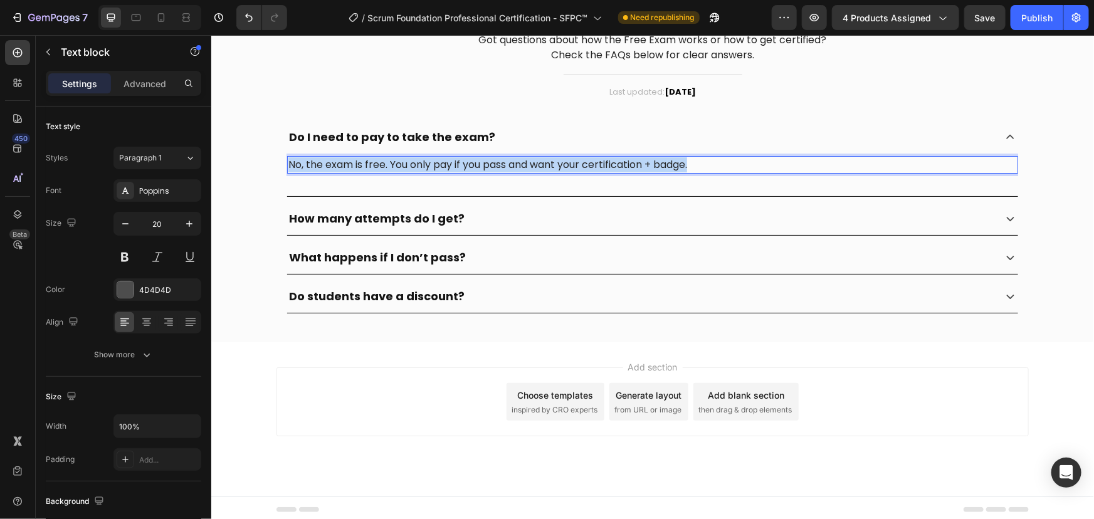
click at [462, 165] on p "No, the exam is free. You only pay if you pass and want your certification + ba…" at bounding box center [652, 164] width 729 height 15
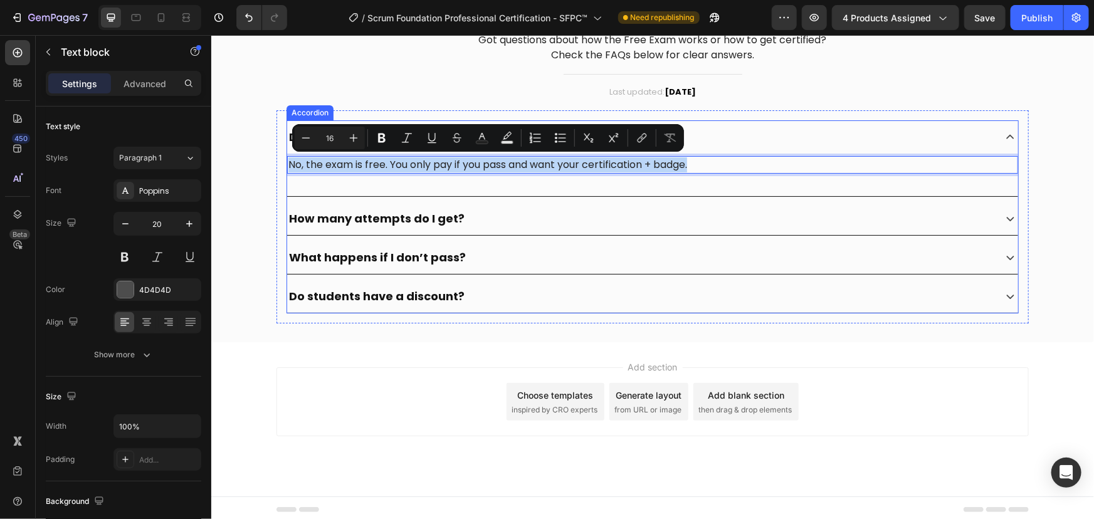
click at [221, 195] on div "Frequently Asked Questions Heading Got questions about how the Free Exam works …" at bounding box center [652, 151] width 864 height 343
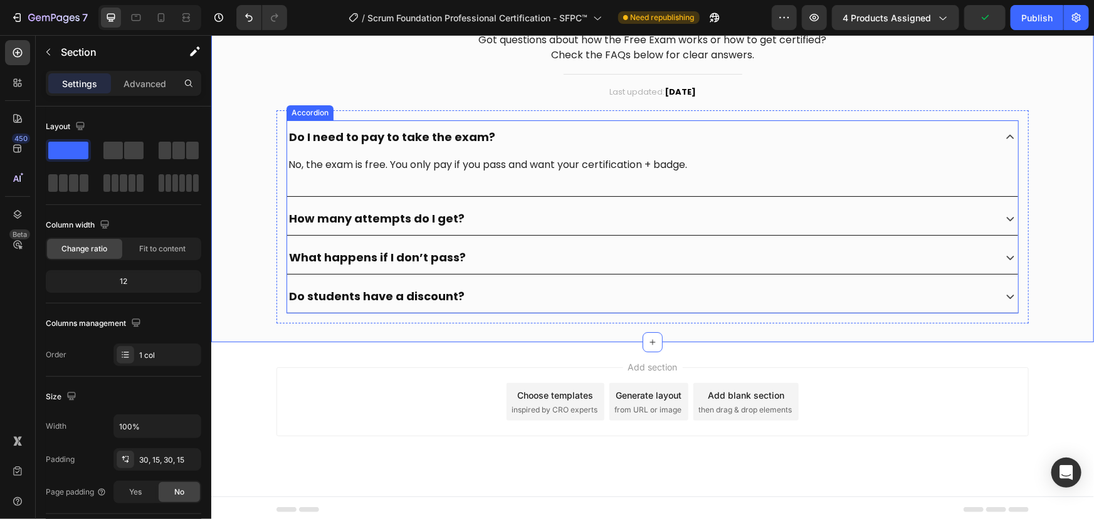
click at [1007, 136] on icon at bounding box center [1011, 136] width 8 height 4
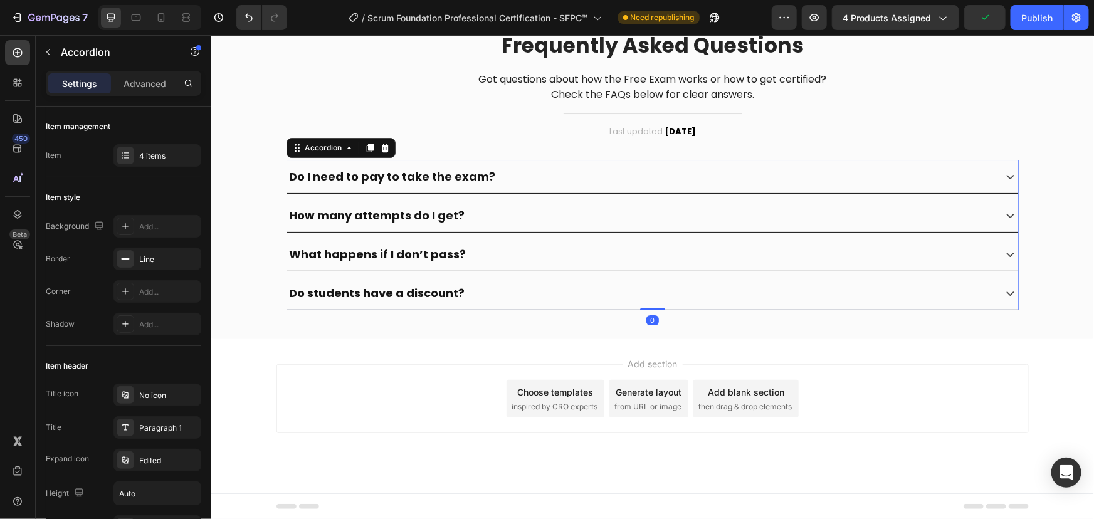
scroll to position [2232, 0]
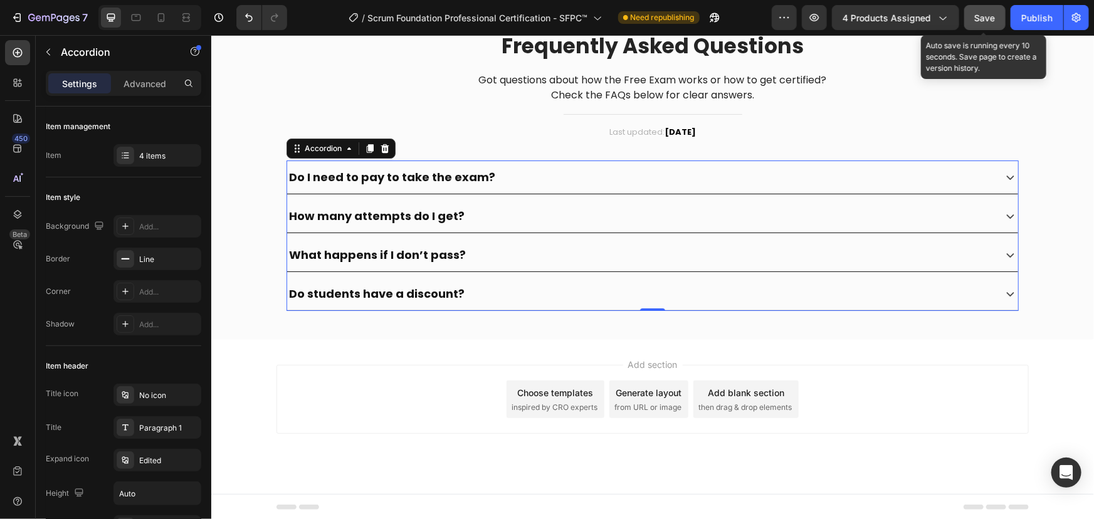
click at [986, 13] on span "Save" at bounding box center [985, 18] width 21 height 11
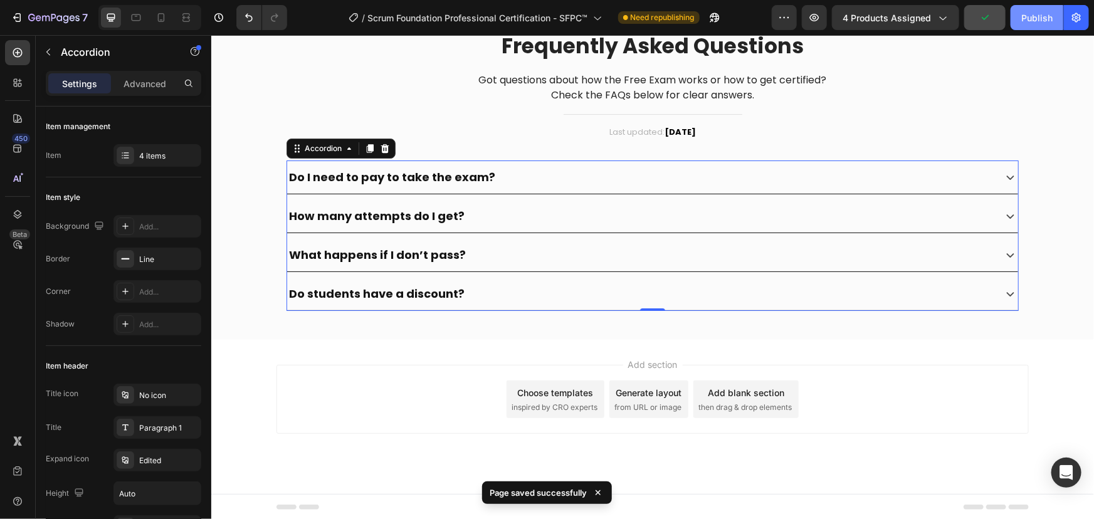
click at [1037, 16] on div "Publish" at bounding box center [1037, 17] width 31 height 13
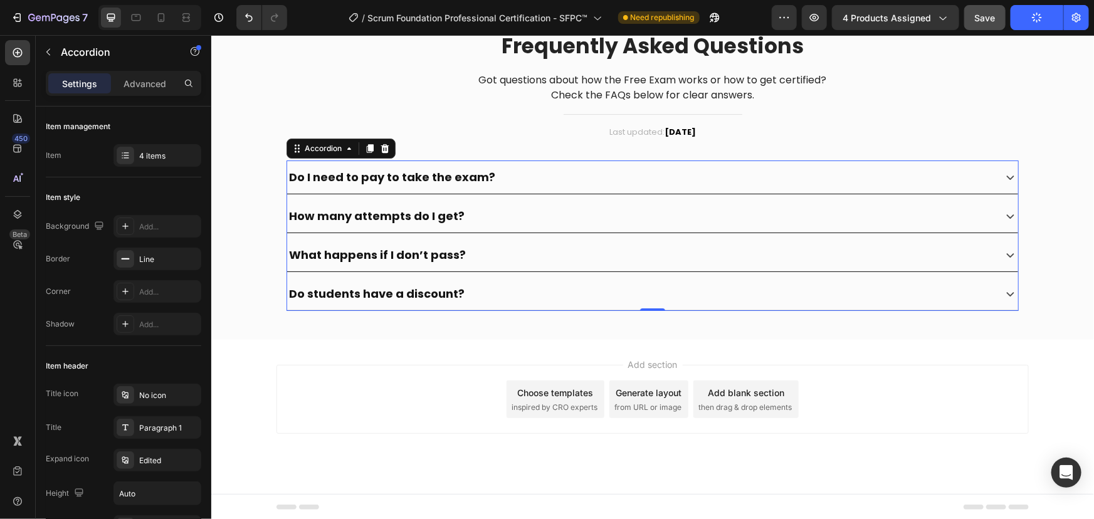
click at [378, 354] on div "Add section Choose templates inspired by CRO experts Generate layout from URL o…" at bounding box center [652, 416] width 883 height 154
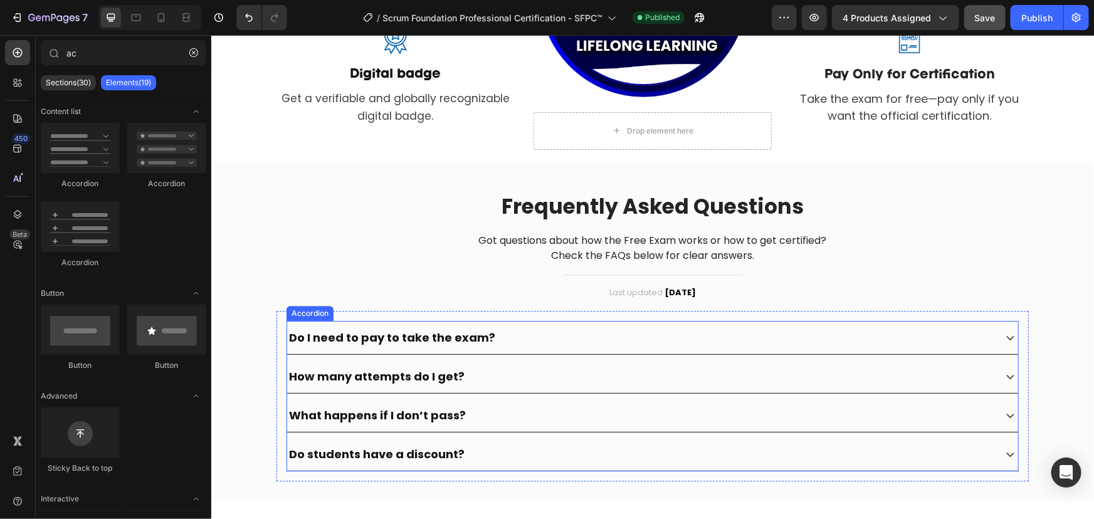
scroll to position [1747, 0]
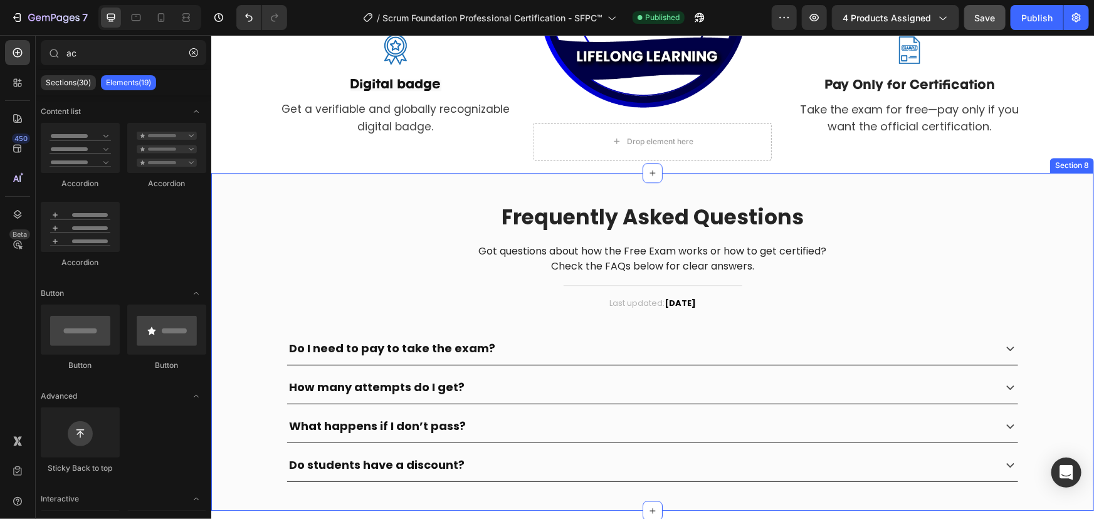
click at [403, 200] on div "Frequently Asked Questions Heading Got questions about how the Free Exam works …" at bounding box center [652, 341] width 864 height 300
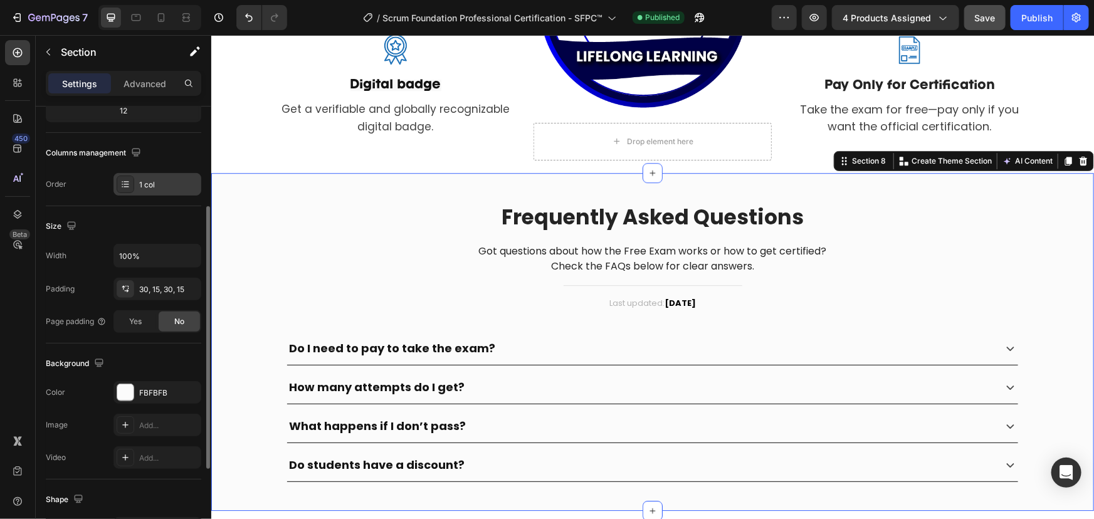
scroll to position [315, 0]
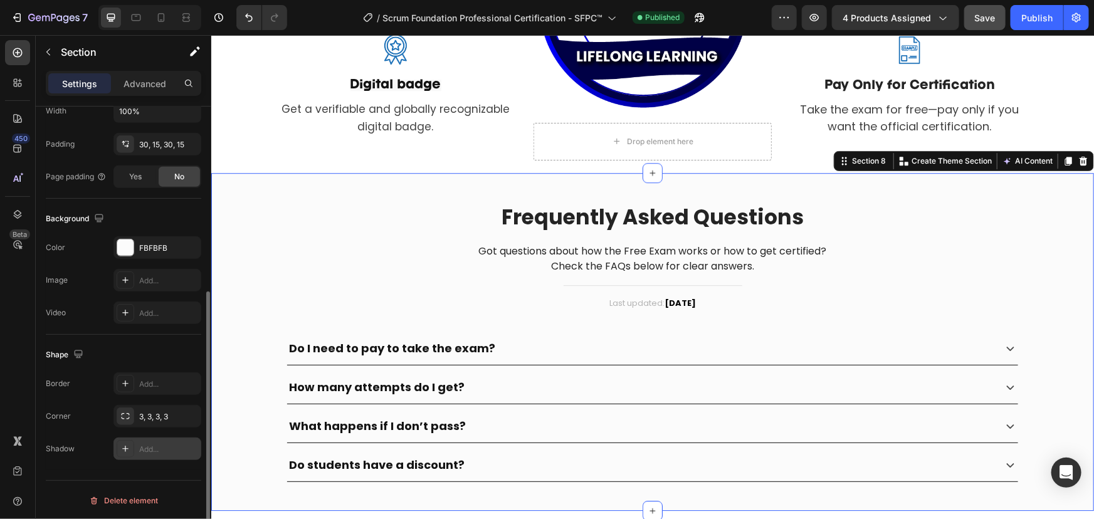
click at [124, 442] on div at bounding box center [126, 449] width 18 height 18
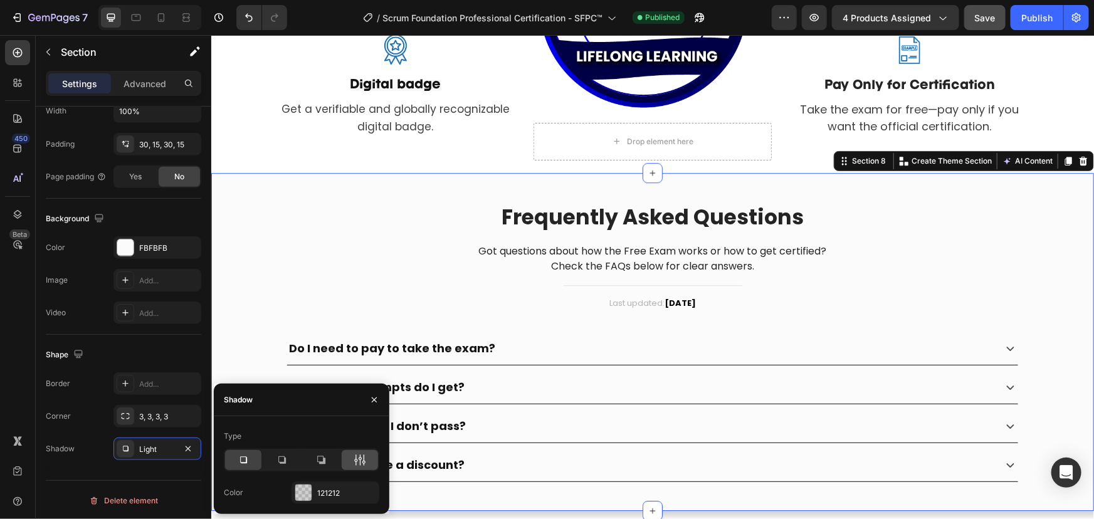
click at [357, 462] on icon at bounding box center [360, 460] width 13 height 13
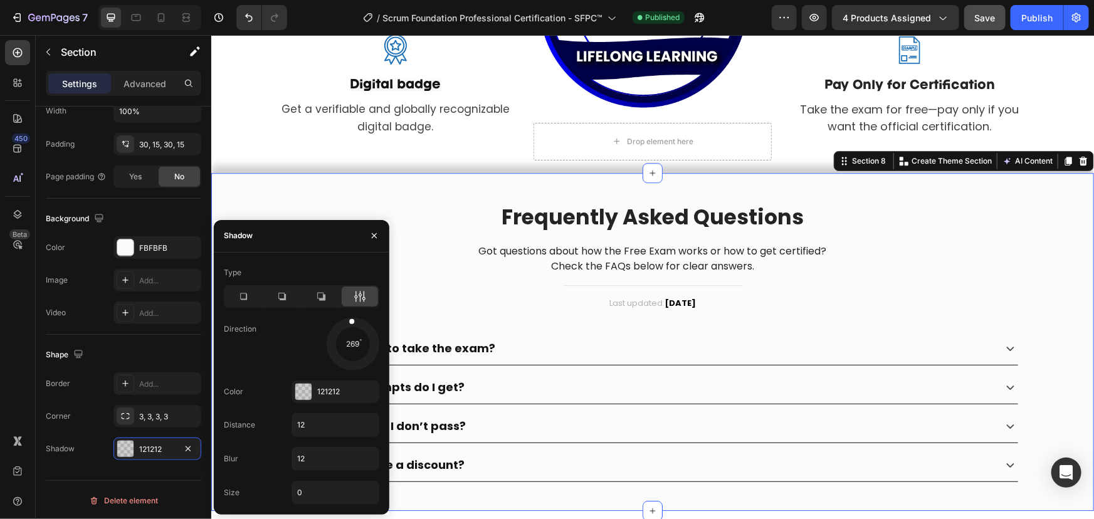
drag, startPoint x: 366, startPoint y: 359, endPoint x: 351, endPoint y: 295, distance: 65.6
click at [351, 295] on div "Type Direction 269 Color 121212 Distance 12 Blur 12 Size 0" at bounding box center [302, 384] width 176 height 242
click at [300, 388] on div at bounding box center [303, 392] width 16 height 16
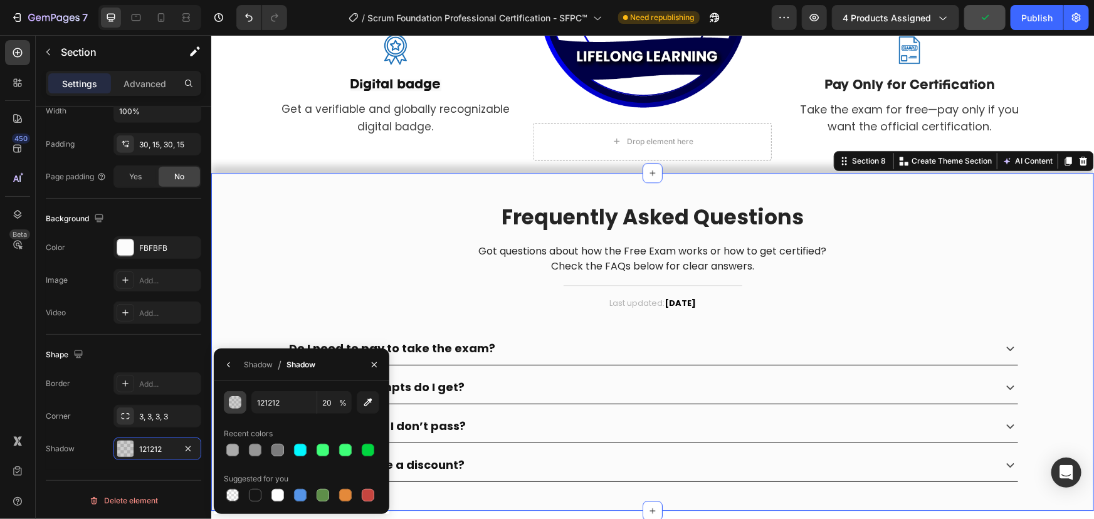
click at [231, 400] on div "button" at bounding box center [236, 403] width 13 height 13
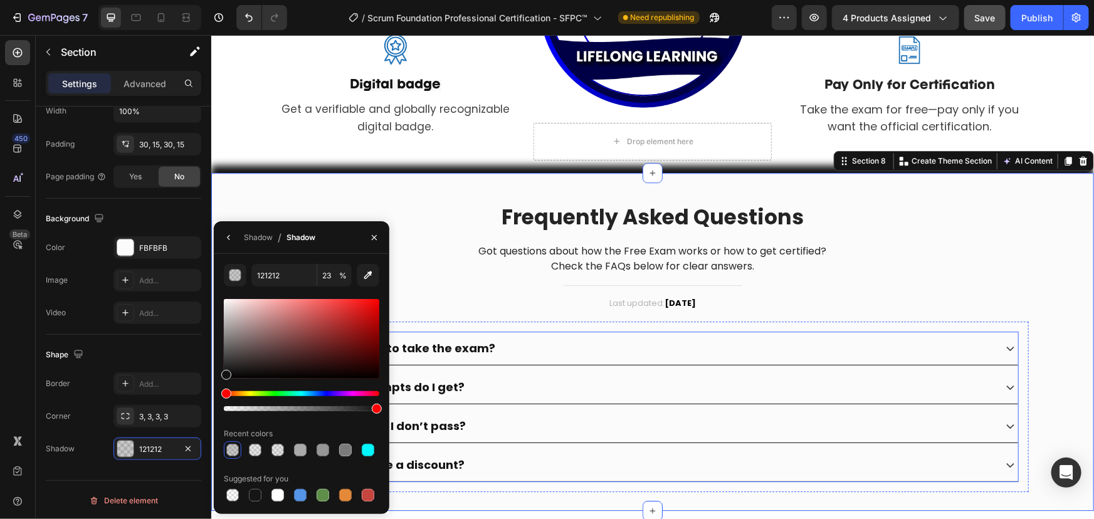
drag, startPoint x: 465, startPoint y: 442, endPoint x: 391, endPoint y: 406, distance: 81.9
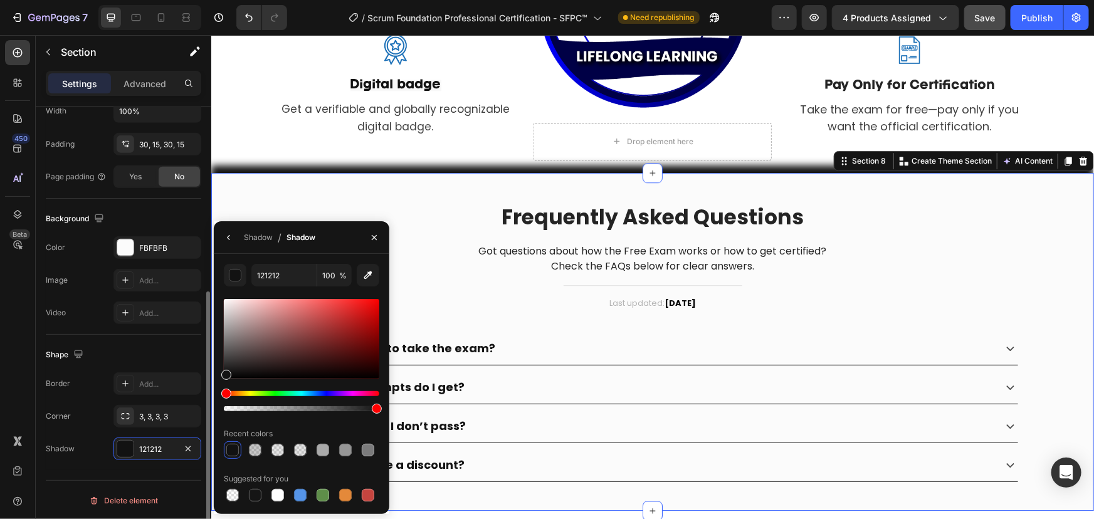
click at [142, 345] on div "Shape" at bounding box center [124, 355] width 156 height 20
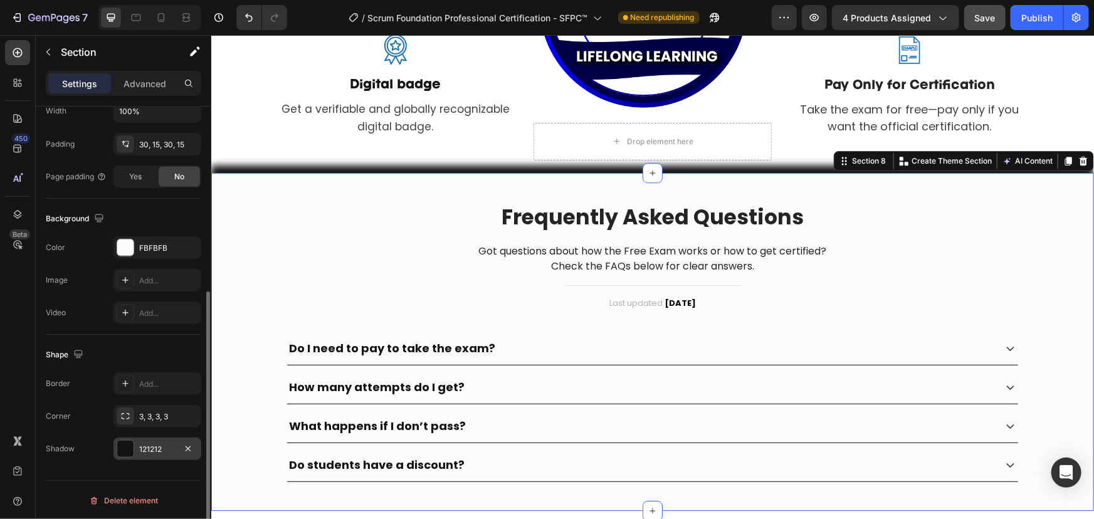
click at [122, 446] on div at bounding box center [125, 449] width 16 height 16
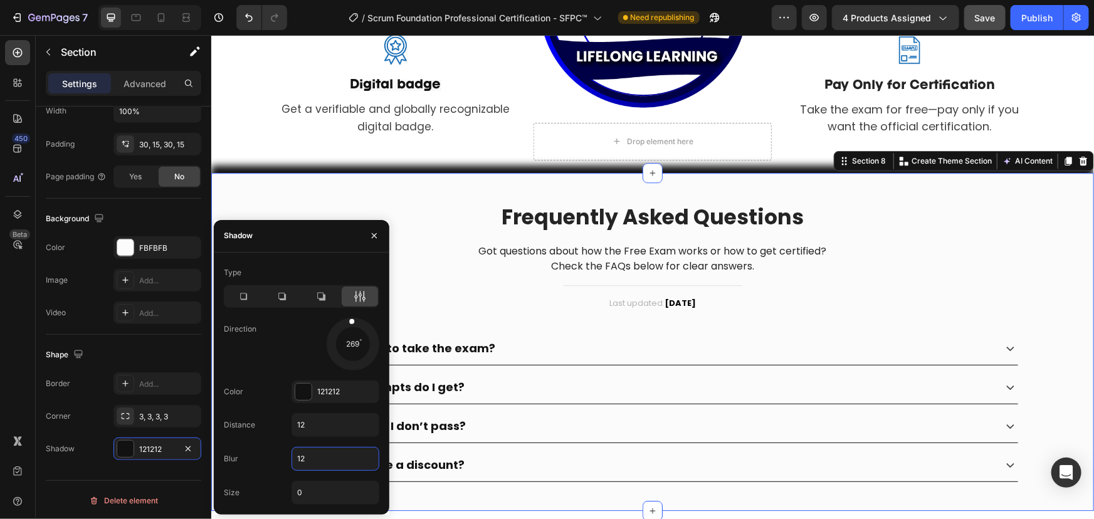
click at [310, 455] on input "12" at bounding box center [335, 459] width 87 height 23
click at [296, 386] on div at bounding box center [303, 392] width 16 height 16
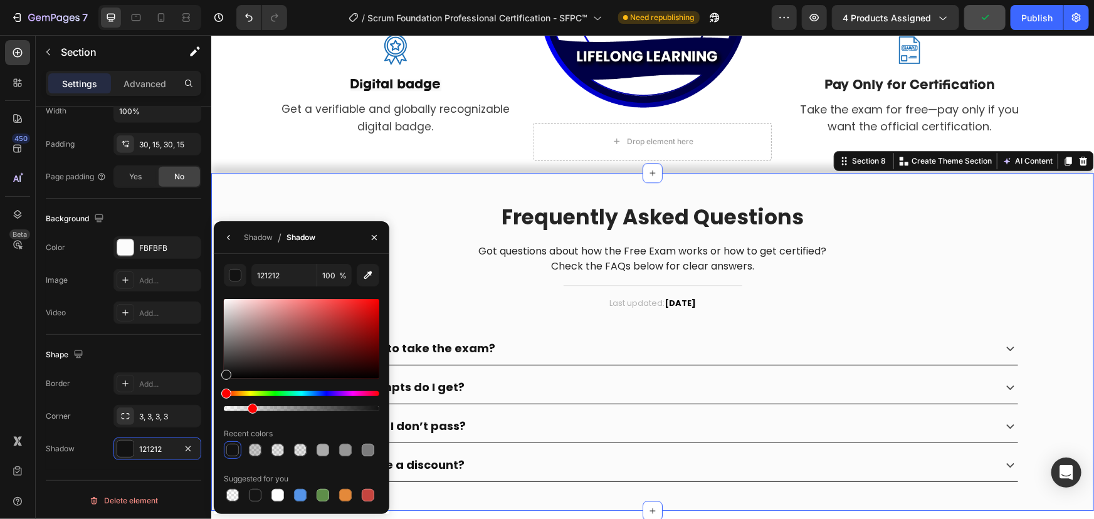
type input "17"
drag, startPoint x: 309, startPoint y: 410, endPoint x: 251, endPoint y: 416, distance: 58.0
click at [251, 416] on div "121212 17 % Recent colors Suggested for you" at bounding box center [302, 384] width 156 height 240
click at [156, 354] on div "Shape" at bounding box center [124, 355] width 156 height 20
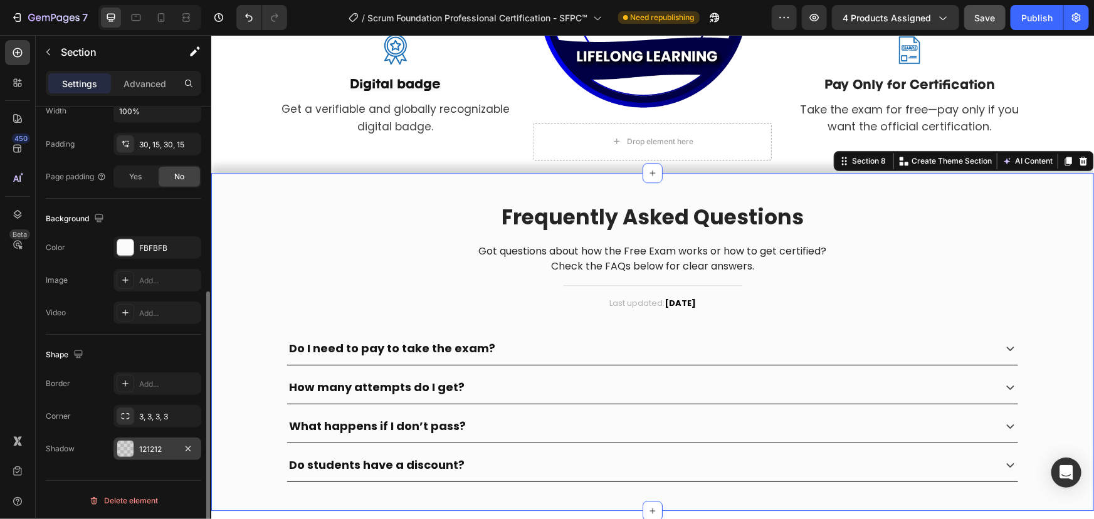
click at [121, 452] on div at bounding box center [125, 449] width 16 height 16
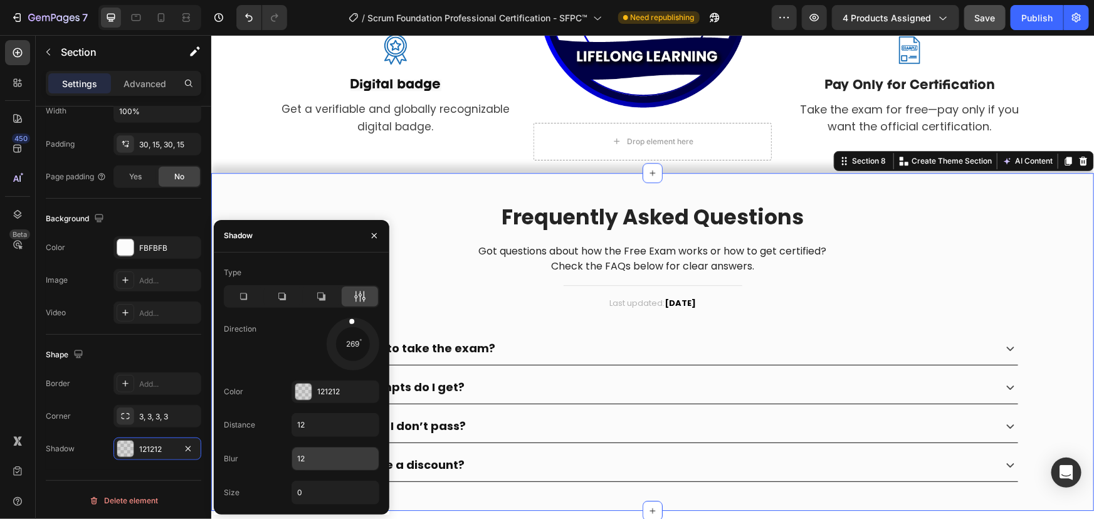
click at [316, 460] on input "12" at bounding box center [335, 459] width 87 height 23
type input "15"
click at [305, 418] on input "12" at bounding box center [335, 425] width 87 height 23
type input "3"
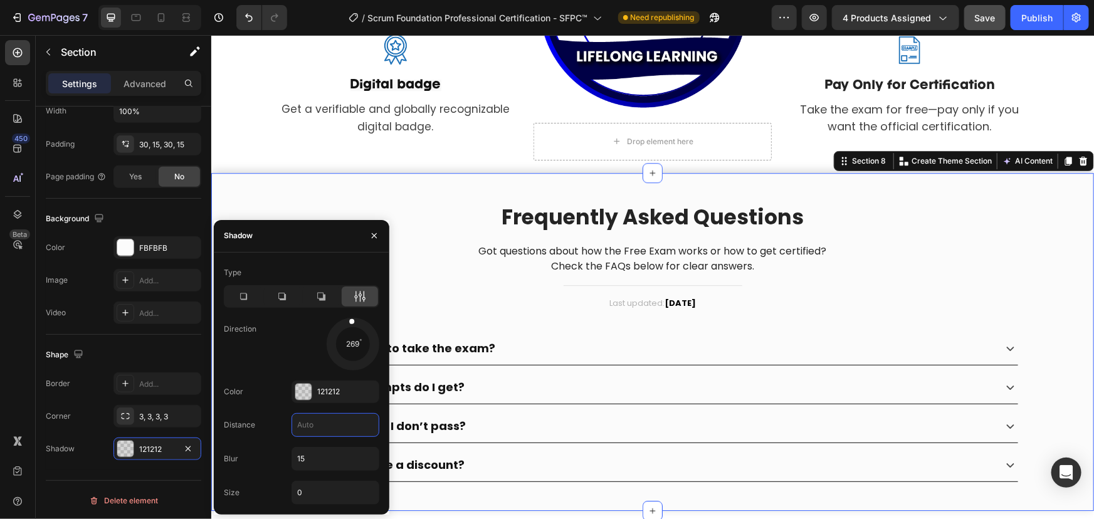
type input "4"
type input "5"
click at [120, 347] on div "Shape" at bounding box center [124, 355] width 156 height 20
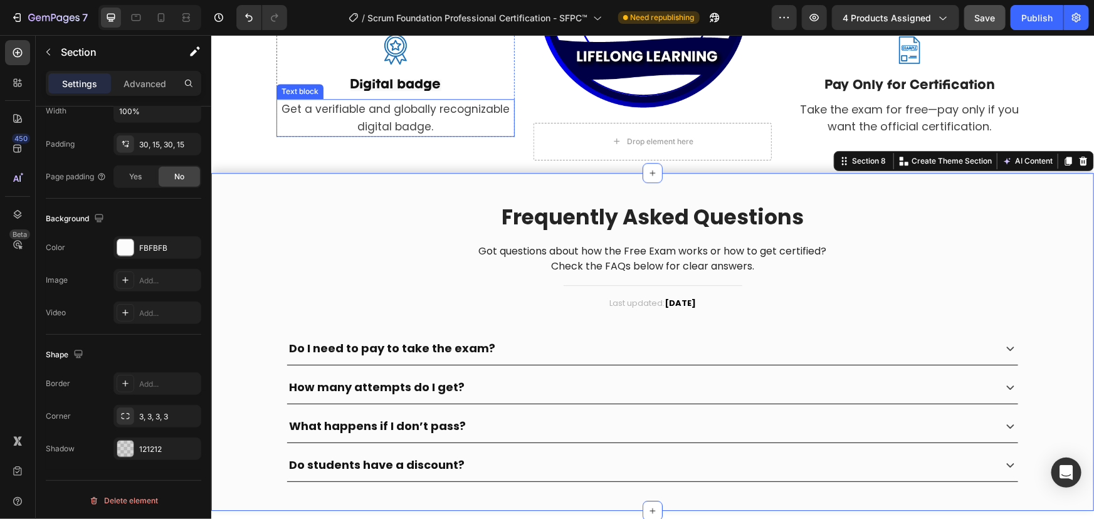
click at [381, 109] on span "Get a verifiable and globally recognizable digital badge." at bounding box center [395, 117] width 228 height 33
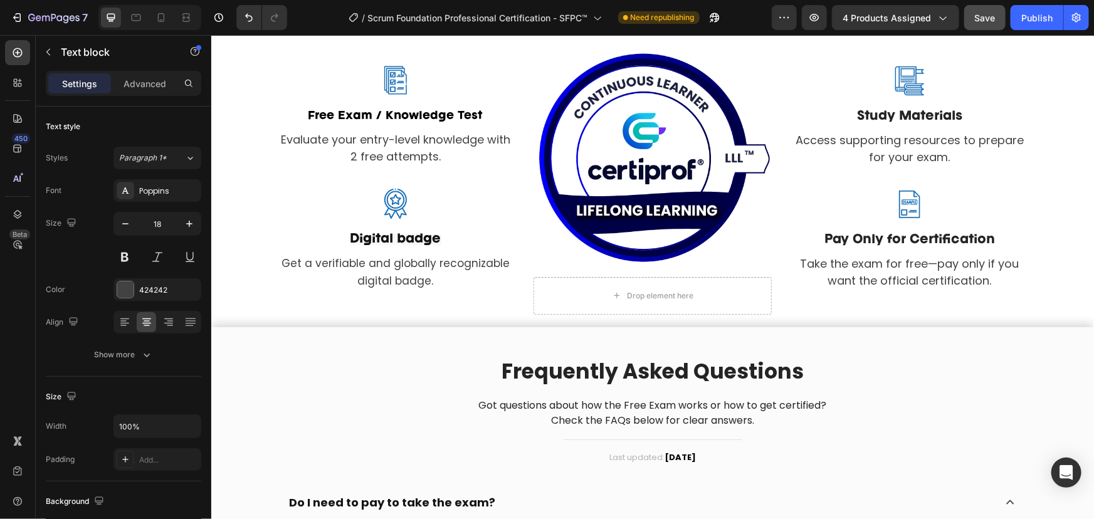
scroll to position [1903, 0]
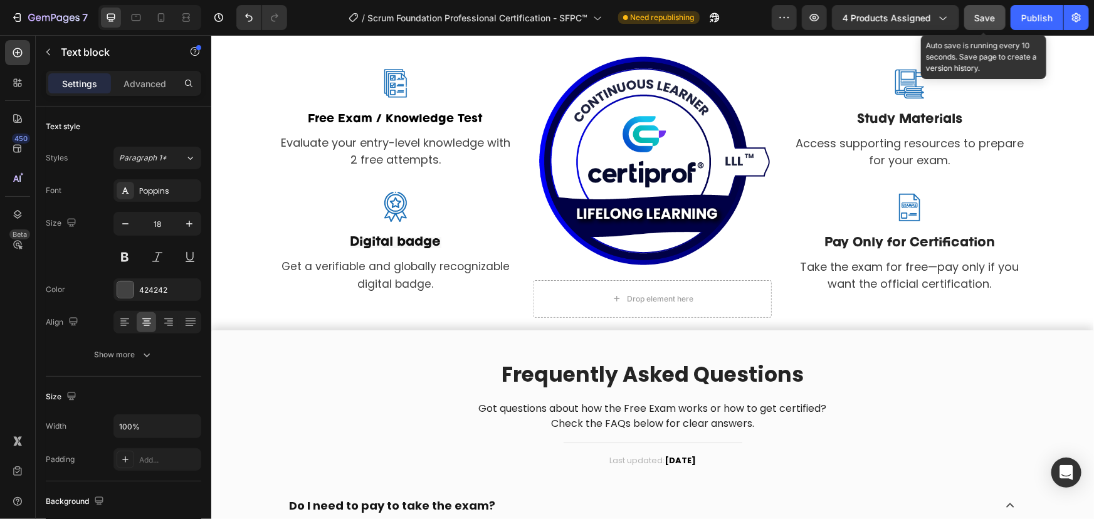
click at [981, 13] on span "Save" at bounding box center [985, 18] width 21 height 11
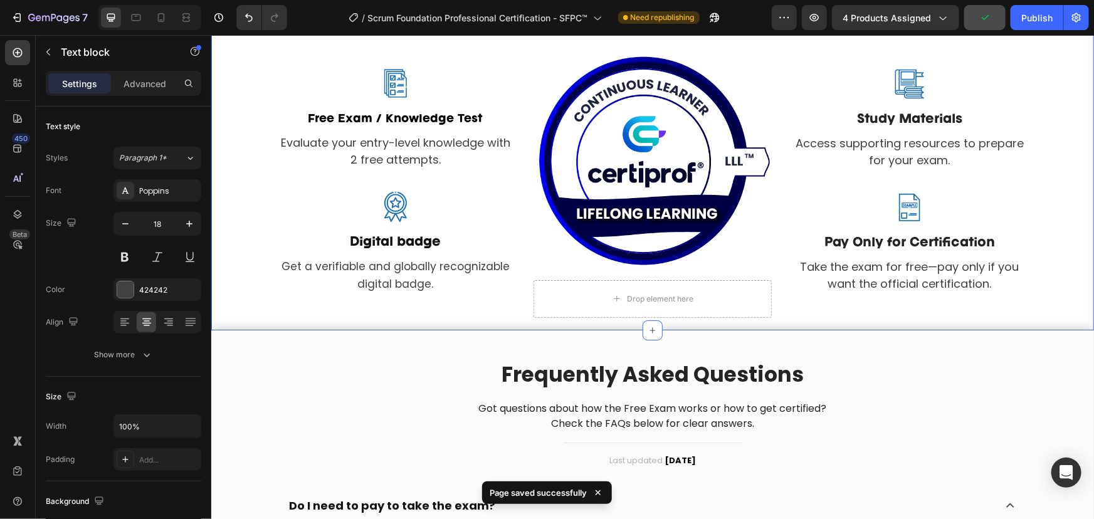
click at [1068, 164] on div "access all these advantages Heading Row Image Free Exam / Knowledge Test Text b…" at bounding box center [652, 147] width 864 height 339
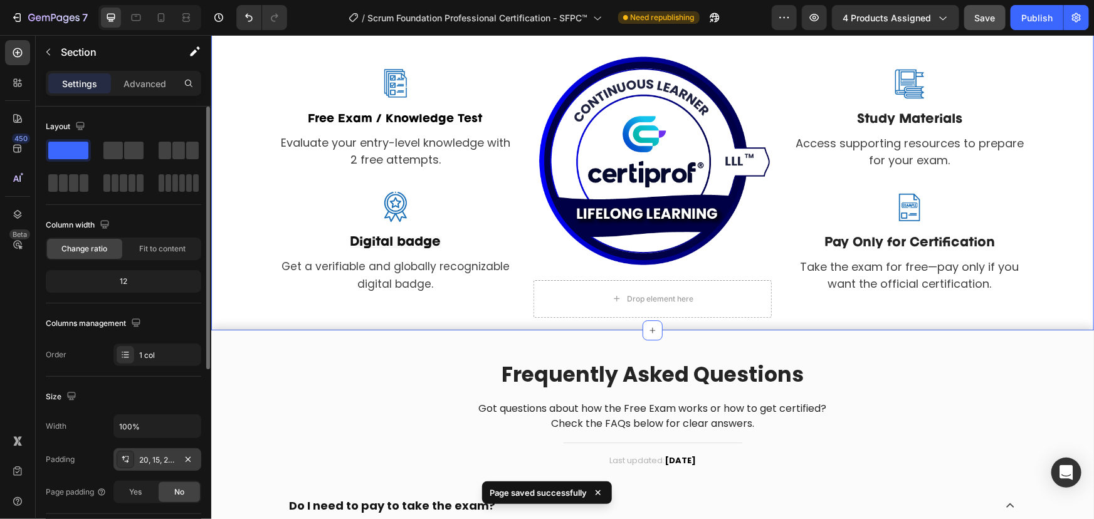
click at [153, 458] on div "20, 15, 20, 15" at bounding box center [157, 460] width 36 height 11
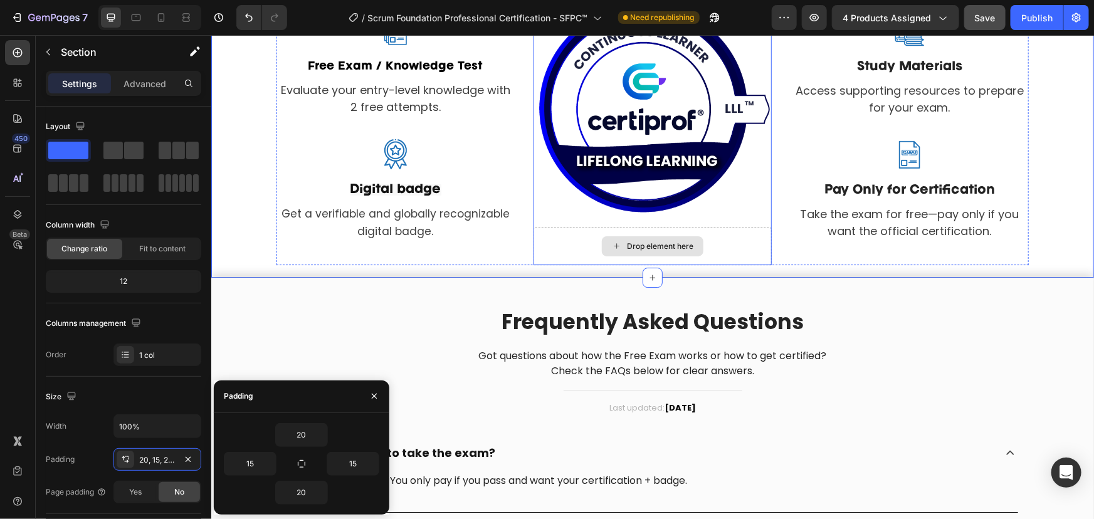
scroll to position [2075, 0]
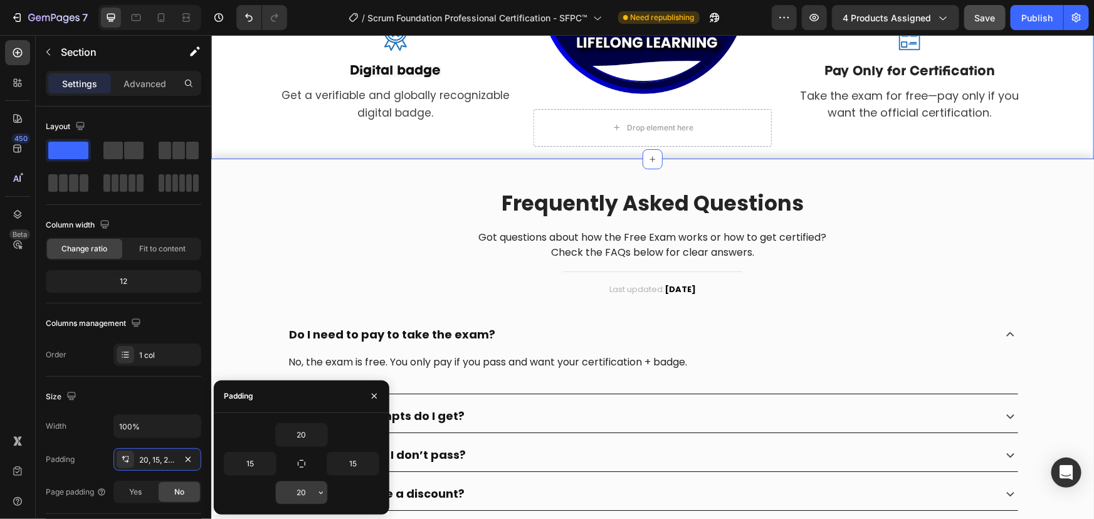
click at [300, 487] on input "20" at bounding box center [301, 493] width 51 height 23
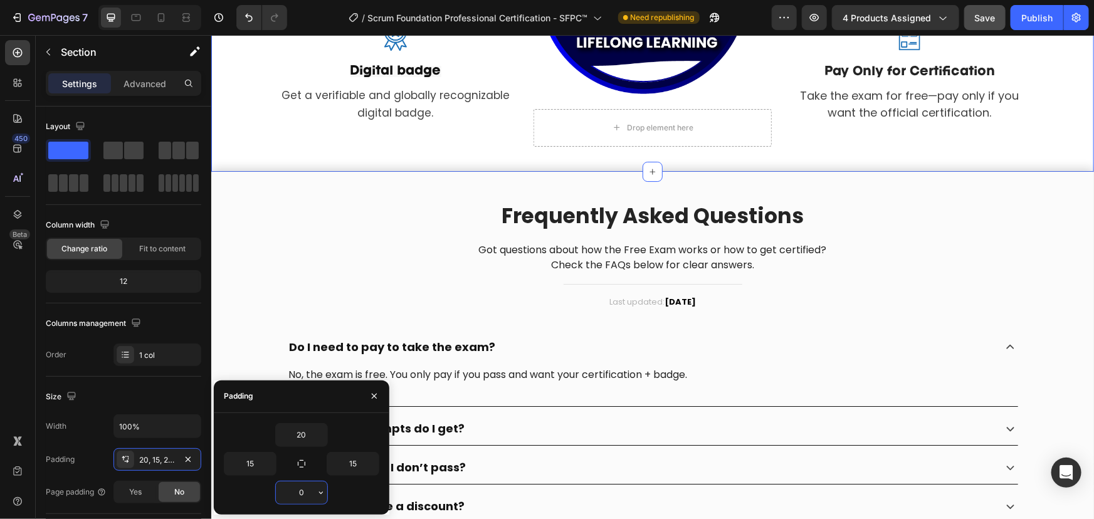
type input "30"
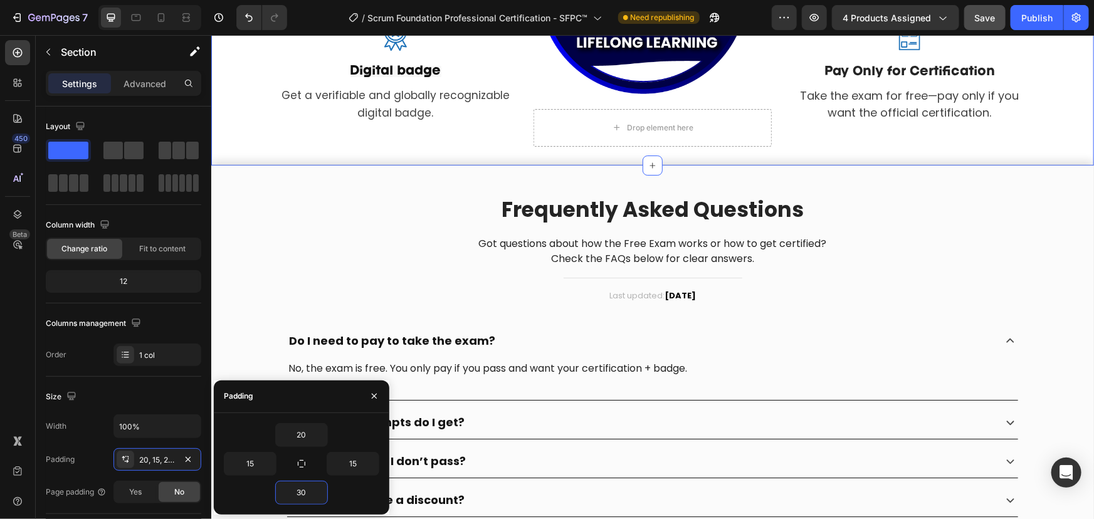
click at [998, 15] on button "Save" at bounding box center [985, 17] width 41 height 25
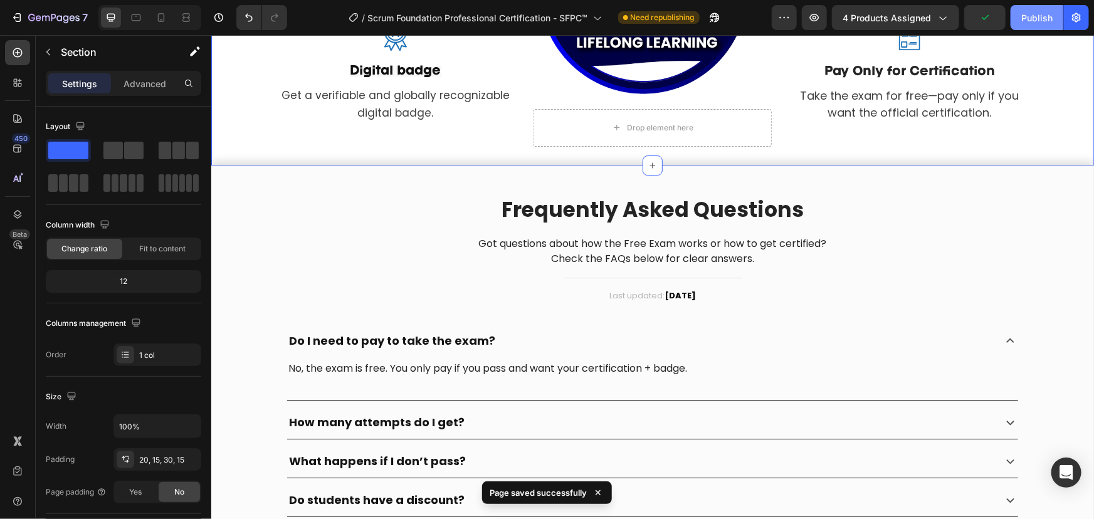
click at [1029, 19] on div "Publish" at bounding box center [1037, 17] width 31 height 13
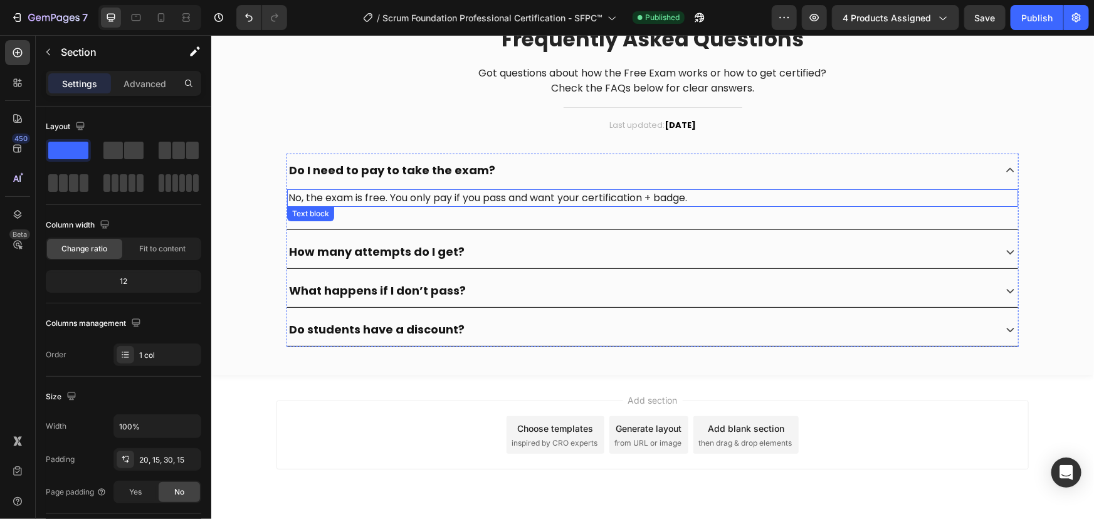
scroll to position [2245, 0]
drag, startPoint x: 1003, startPoint y: 170, endPoint x: 992, endPoint y: 175, distance: 12.4
click at [1003, 170] on icon at bounding box center [1010, 170] width 16 height 16
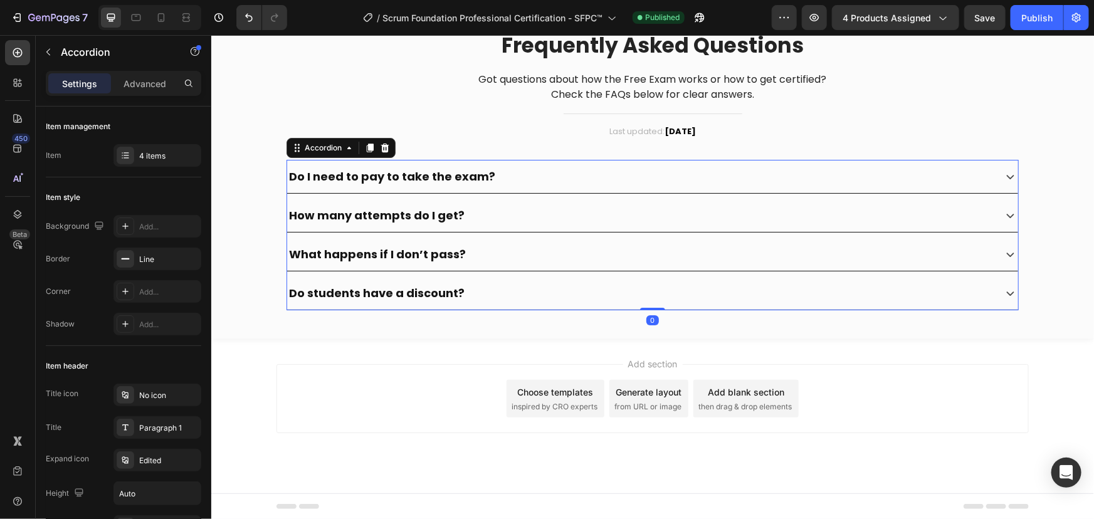
scroll to position [2238, 0]
click at [124, 257] on icon at bounding box center [125, 259] width 10 height 10
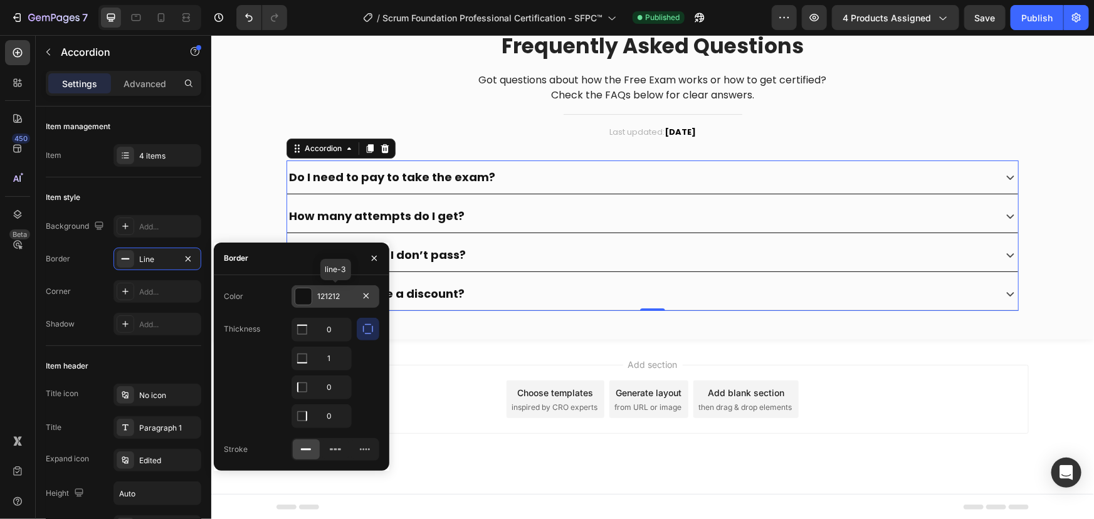
click at [296, 297] on div at bounding box center [303, 296] width 16 height 16
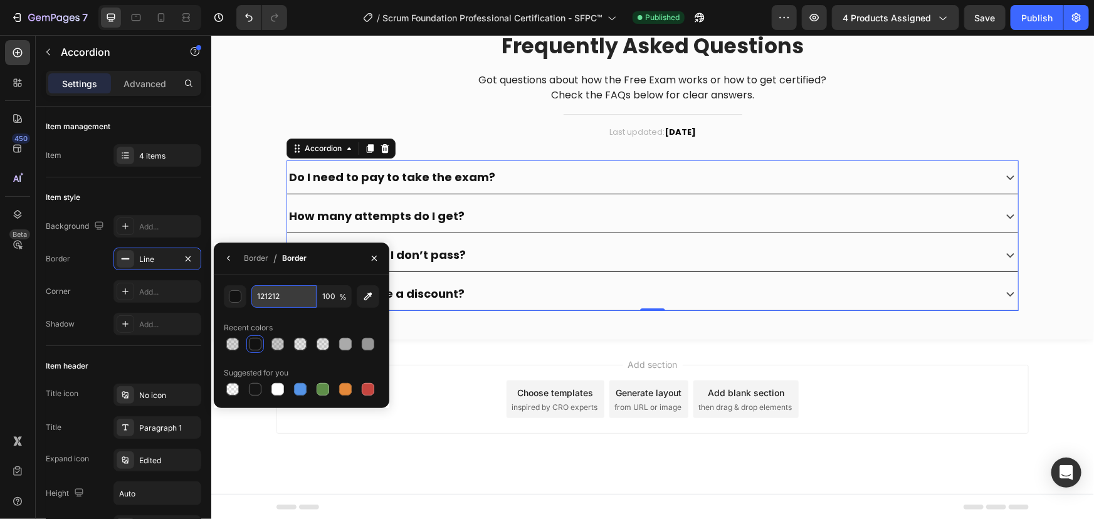
click at [275, 292] on input "121212" at bounding box center [283, 296] width 65 height 23
paste input "#05092d"
type input "#05092d"
click at [161, 193] on div "Item style" at bounding box center [124, 198] width 156 height 20
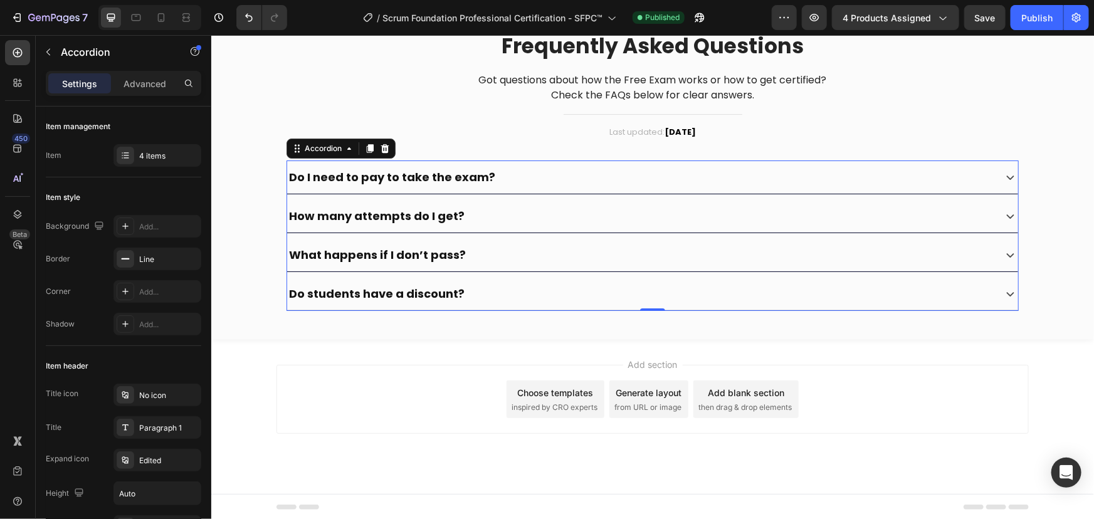
click at [438, 178] on strong "Do I need to pay to take the exam?" at bounding box center [391, 177] width 206 height 16
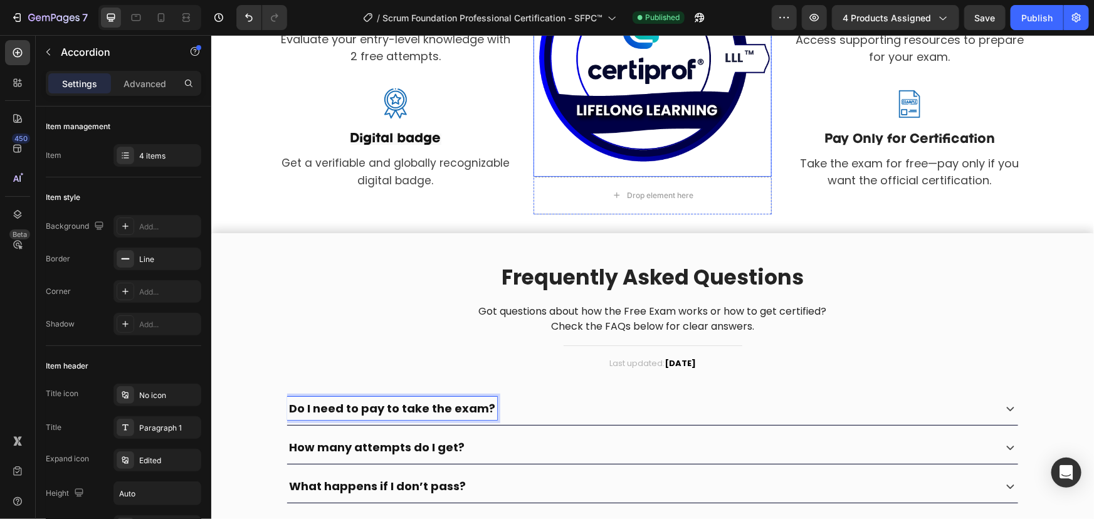
scroll to position [2010, 0]
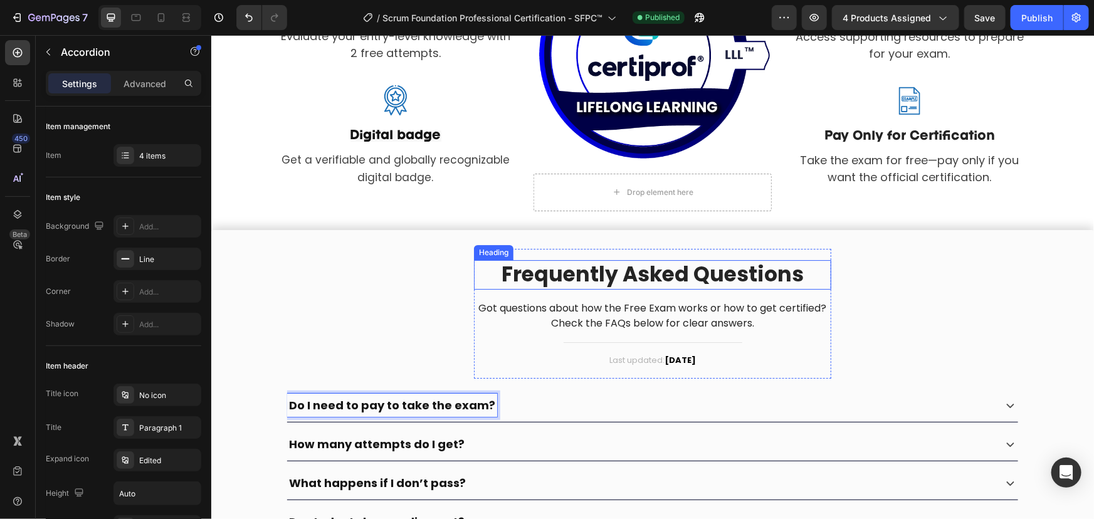
click at [624, 275] on p "Frequently Asked Questions" at bounding box center [652, 274] width 355 height 27
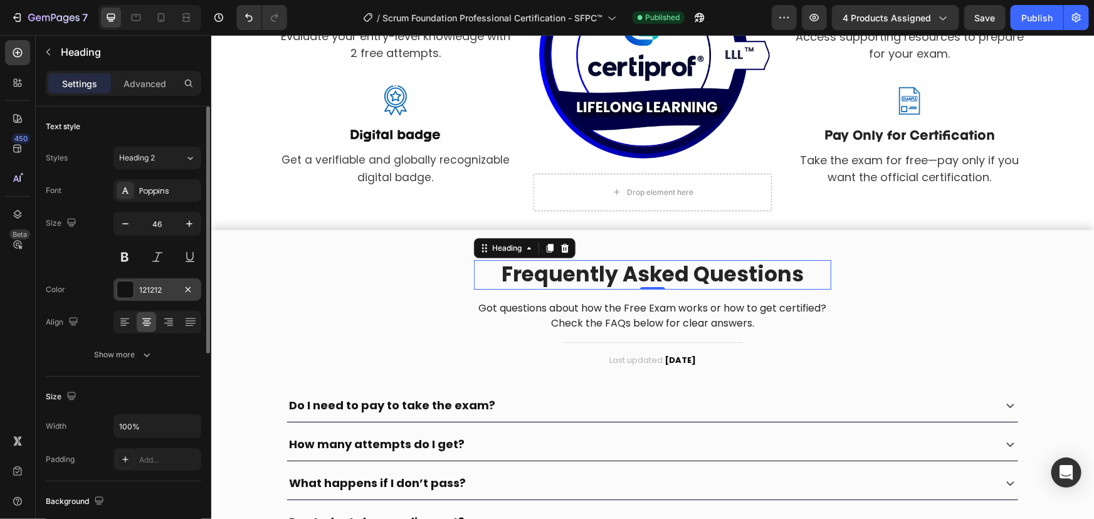
click at [145, 288] on div "121212" at bounding box center [157, 290] width 36 height 11
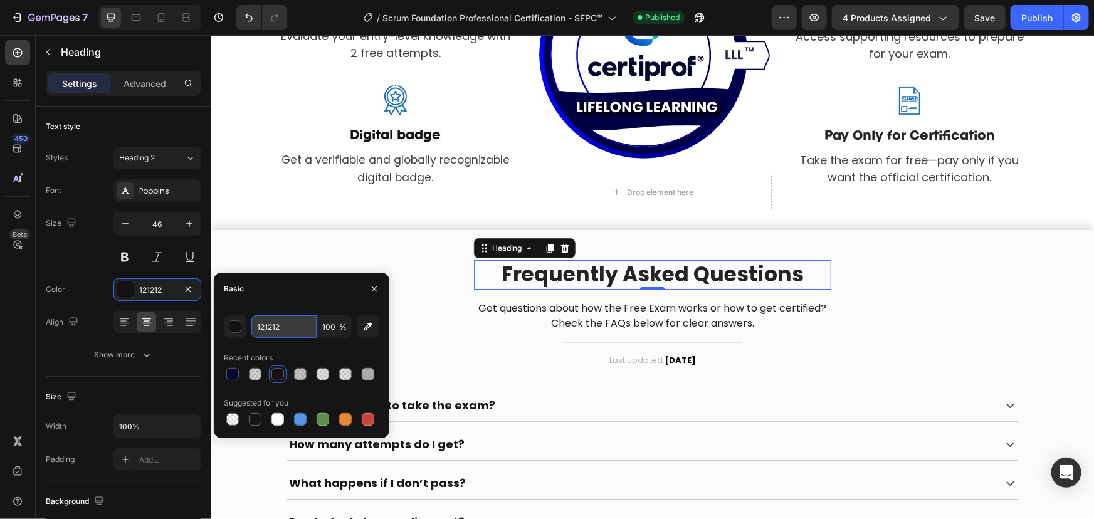
click at [279, 329] on input "121212" at bounding box center [283, 326] width 65 height 23
click at [77, 257] on div "Size 46" at bounding box center [124, 240] width 156 height 56
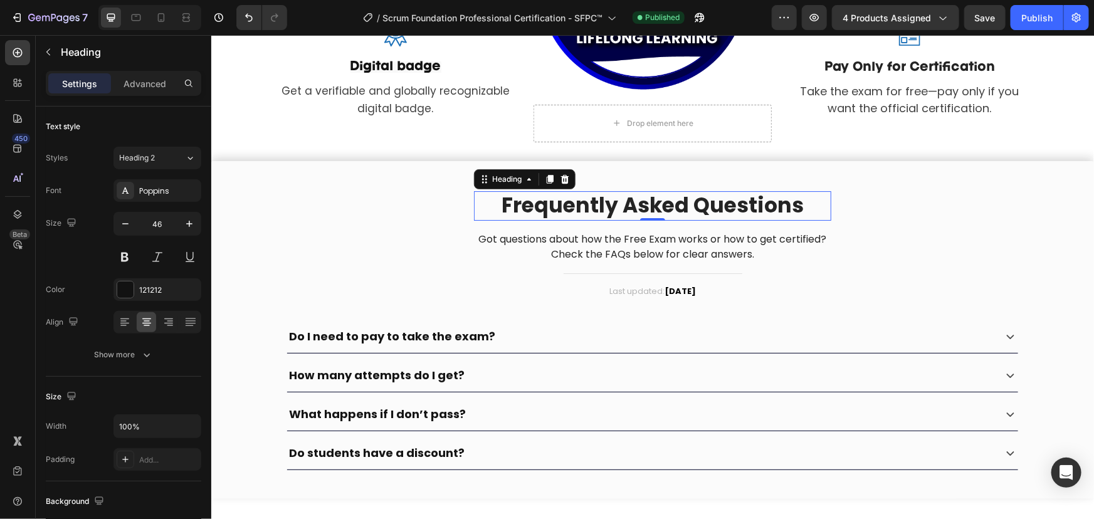
scroll to position [2238, 0]
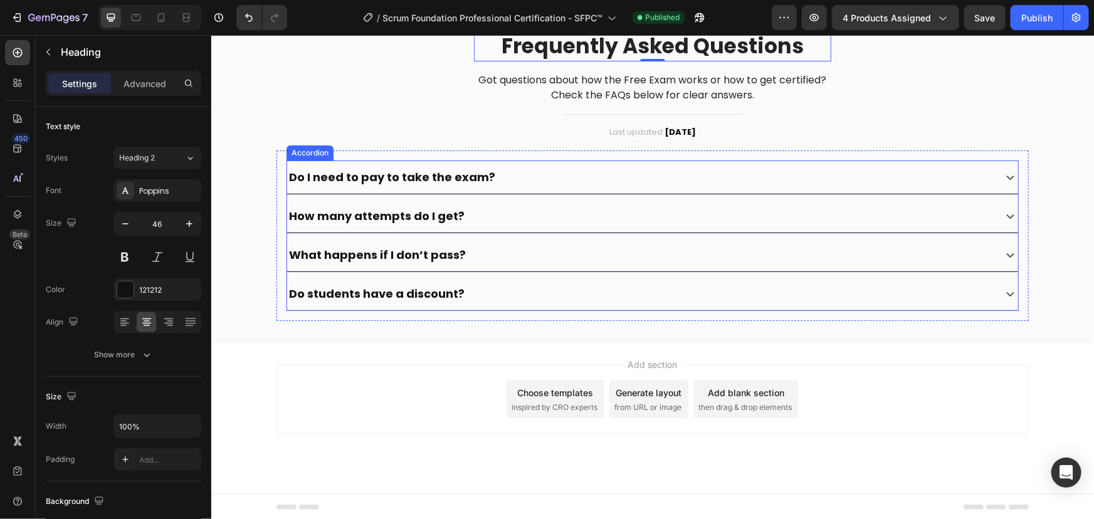
click at [408, 175] on strong "Do I need to pay to take the exam?" at bounding box center [391, 177] width 206 height 16
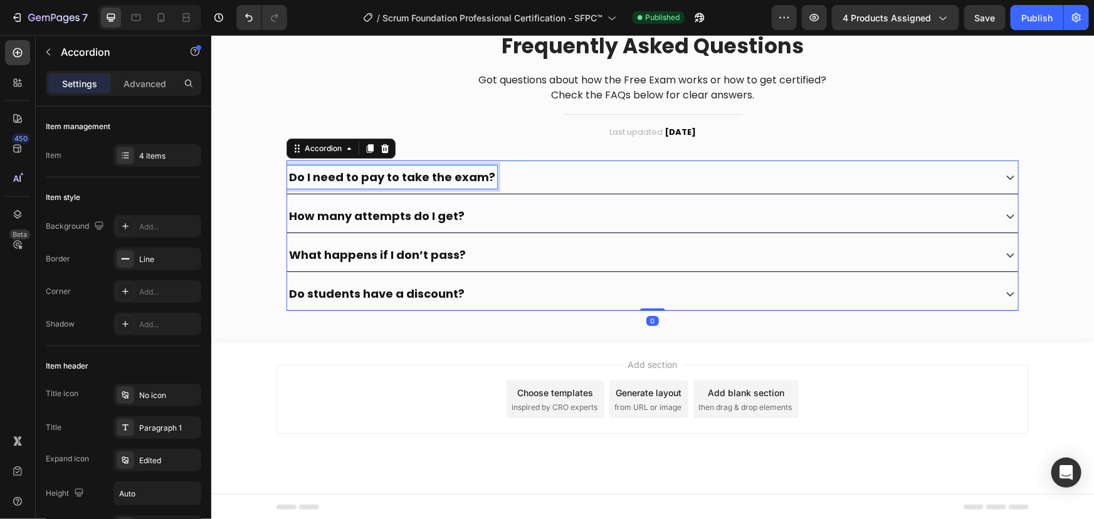
click at [408, 175] on strong "Do I need to pay to take the exam?" at bounding box center [391, 177] width 206 height 16
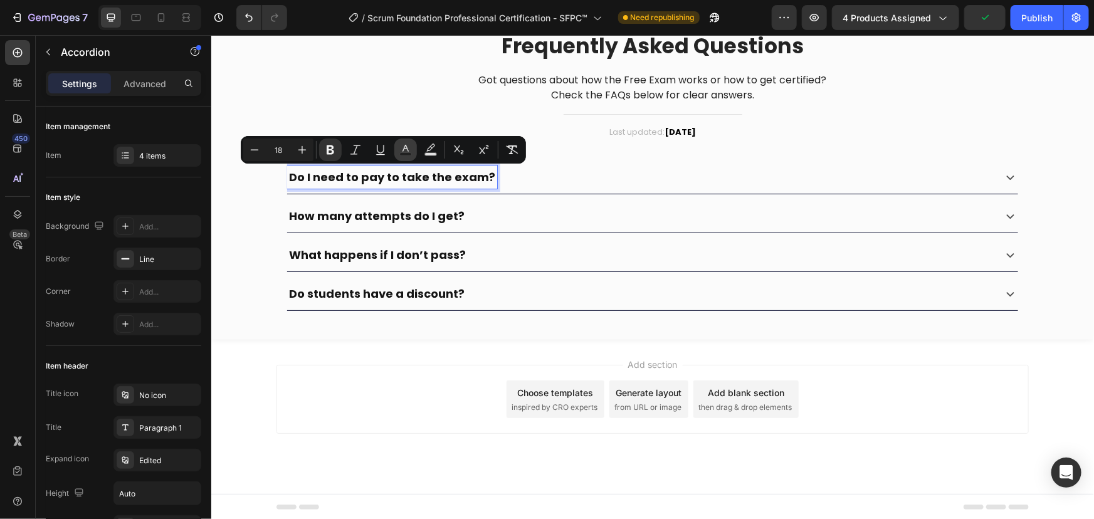
click at [406, 153] on rect "Editor contextual toolbar" at bounding box center [406, 154] width 12 height 3
type input "151515"
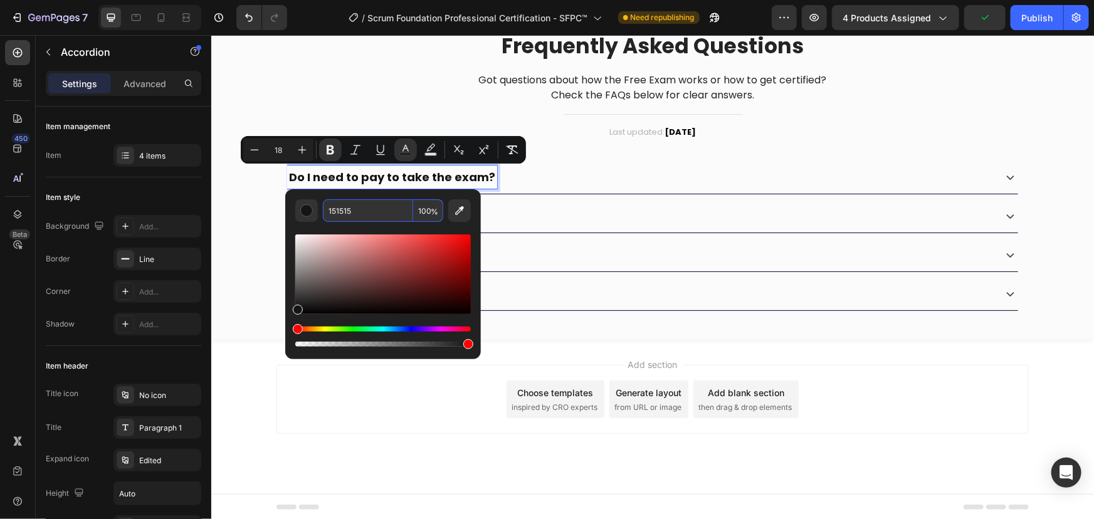
click at [351, 213] on input "151515" at bounding box center [368, 210] width 90 height 23
paste input "21212"
type input "121212"
click at [176, 194] on div "Item style" at bounding box center [124, 198] width 156 height 20
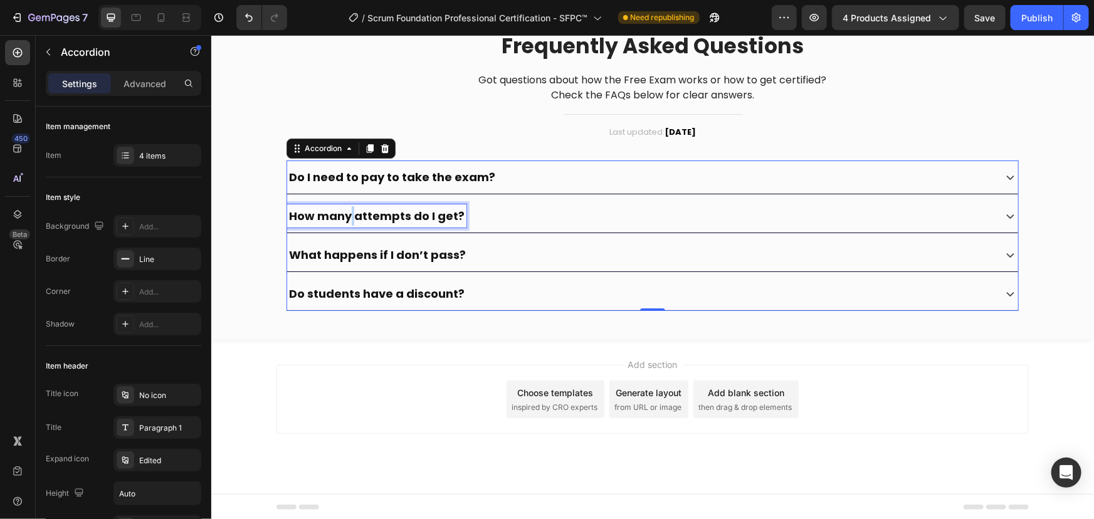
click at [344, 214] on strong "How many attempts do I get?" at bounding box center [376, 216] width 176 height 16
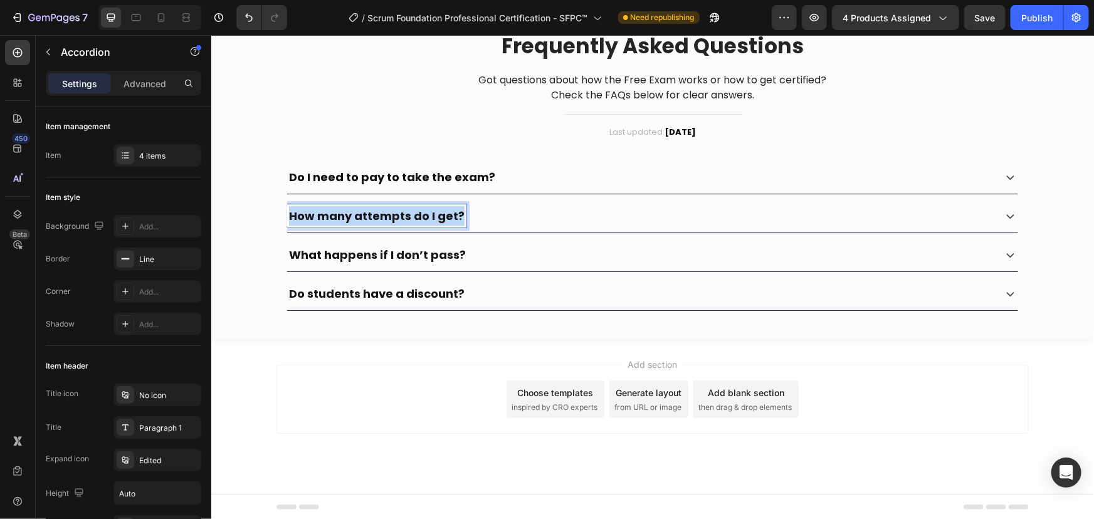
click at [344, 214] on strong "How many attempts do I get?" at bounding box center [376, 216] width 176 height 16
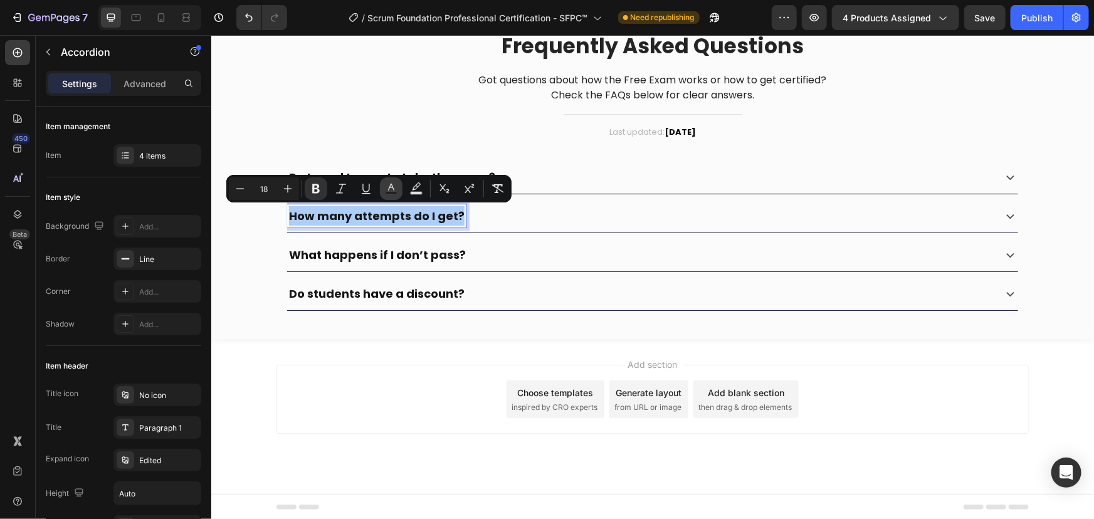
click at [395, 193] on rect "Editor contextual toolbar" at bounding box center [392, 193] width 12 height 3
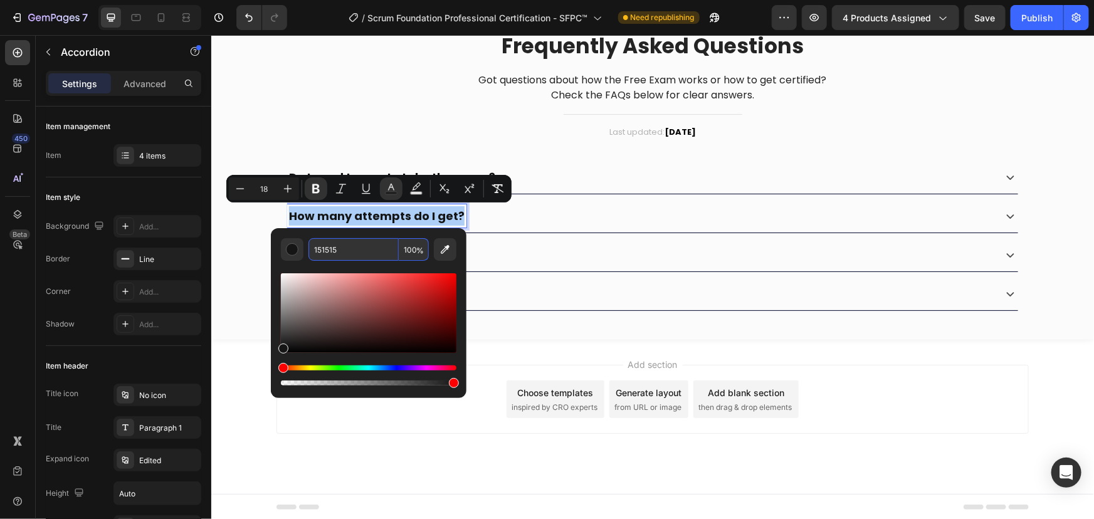
click at [383, 245] on input "151515" at bounding box center [354, 249] width 90 height 23
paste input "21212"
type input "121212"
click at [595, 262] on div "What happens if I don’t pass?" at bounding box center [640, 254] width 706 height 23
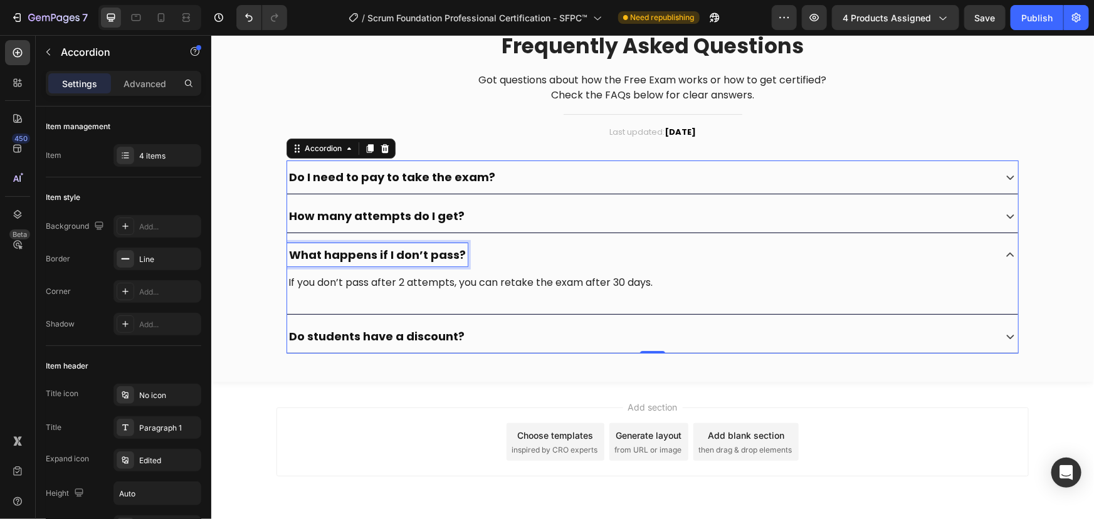
click at [405, 255] on strong "What happens if I don’t pass?" at bounding box center [376, 254] width 177 height 16
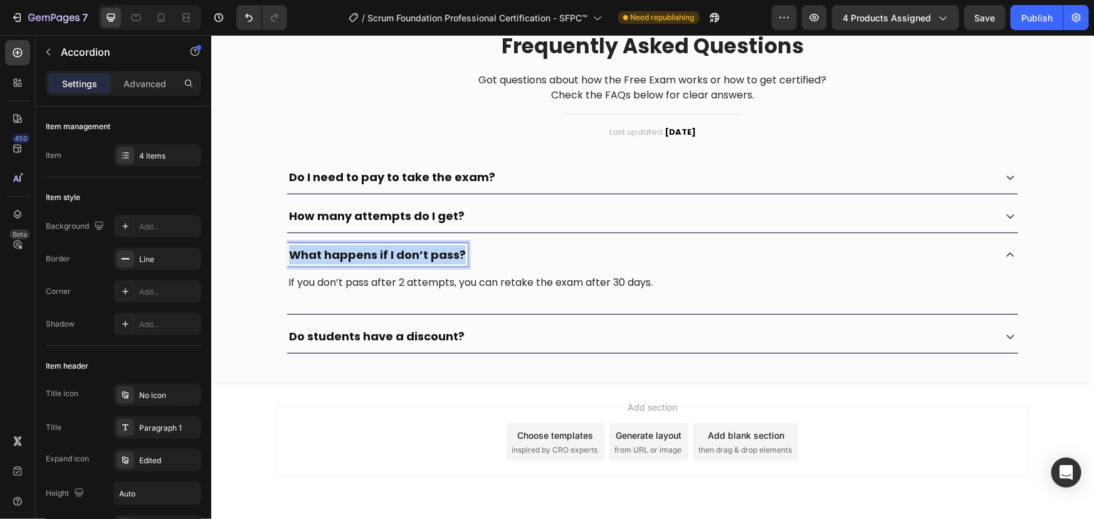
click at [405, 255] on strong "What happens if I don’t pass?" at bounding box center [376, 254] width 177 height 16
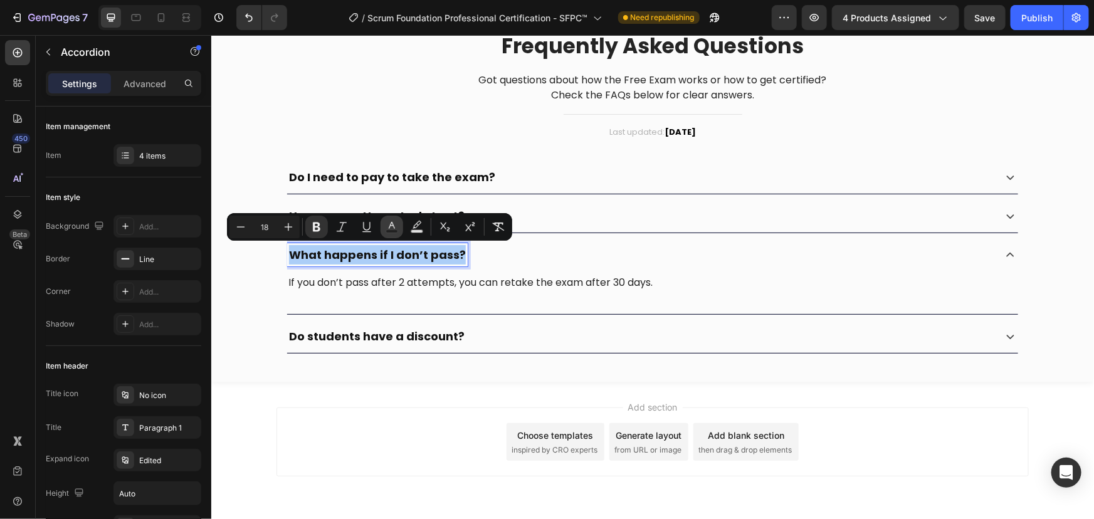
click at [390, 226] on icon "Editor contextual toolbar" at bounding box center [392, 227] width 13 height 13
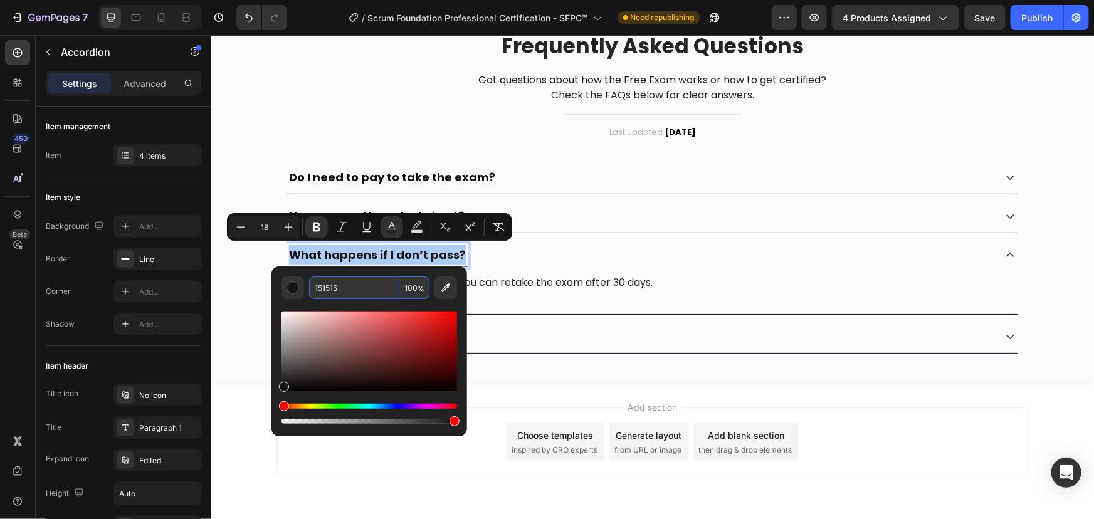
click at [368, 288] on input "151515" at bounding box center [354, 288] width 90 height 23
paste input "21212"
type input "121212"
click at [519, 401] on div "Add section Choose templates inspired by CRO experts Generate layout from URL o…" at bounding box center [652, 459] width 883 height 154
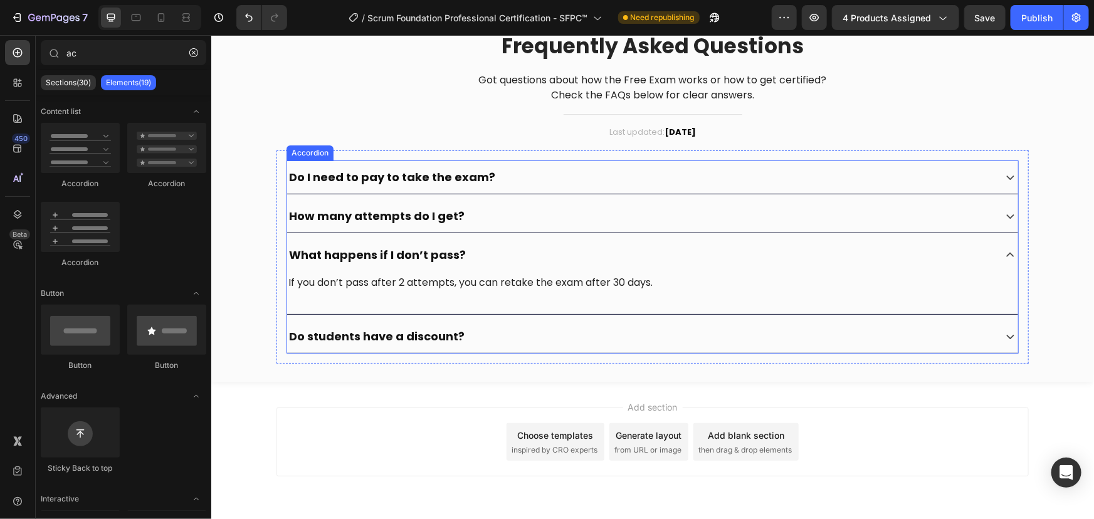
click at [378, 332] on strong "Do students have a discount?" at bounding box center [376, 336] width 176 height 16
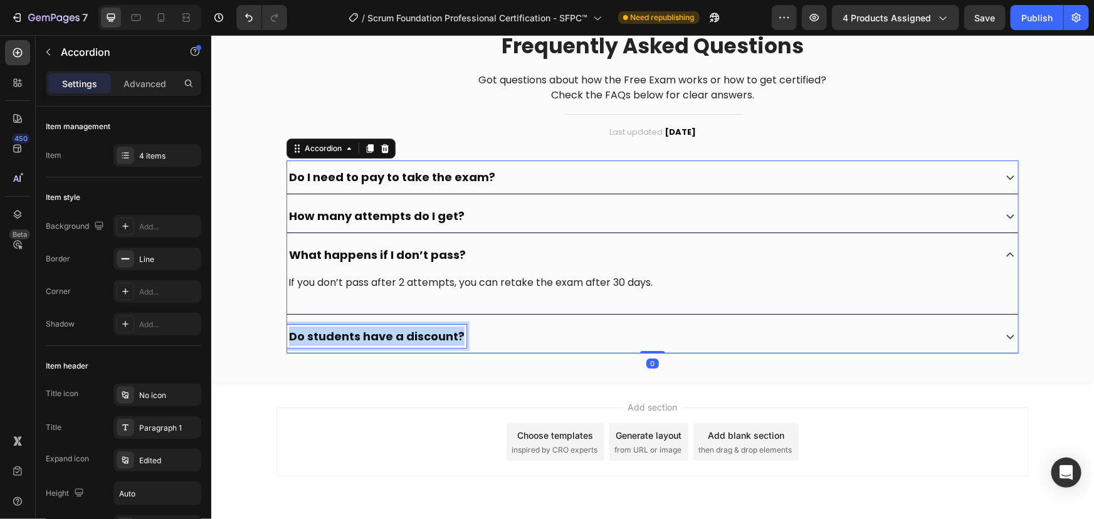
click at [378, 332] on strong "Do students have a discount?" at bounding box center [376, 336] width 176 height 16
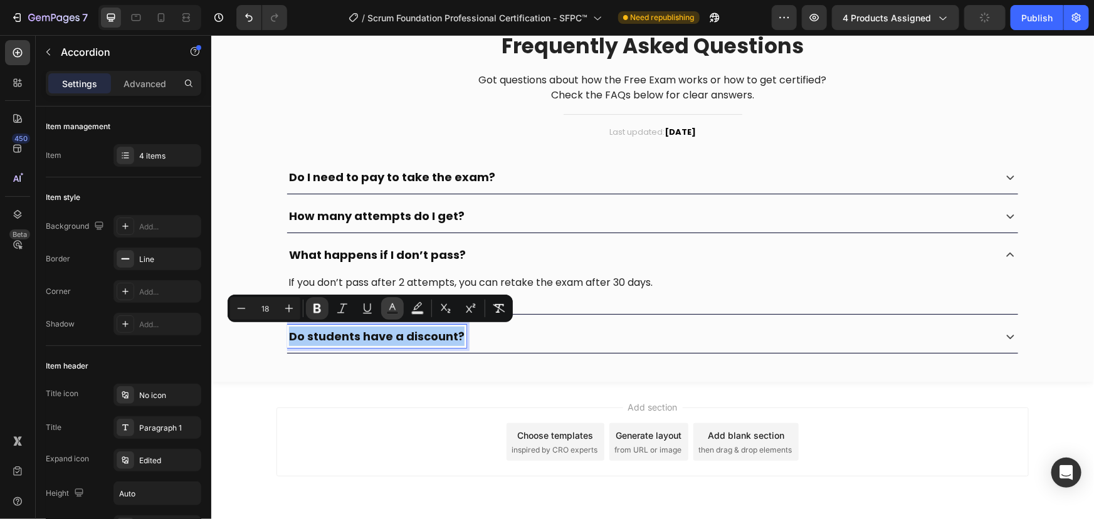
click at [389, 305] on icon "Editor contextual toolbar" at bounding box center [392, 308] width 13 height 13
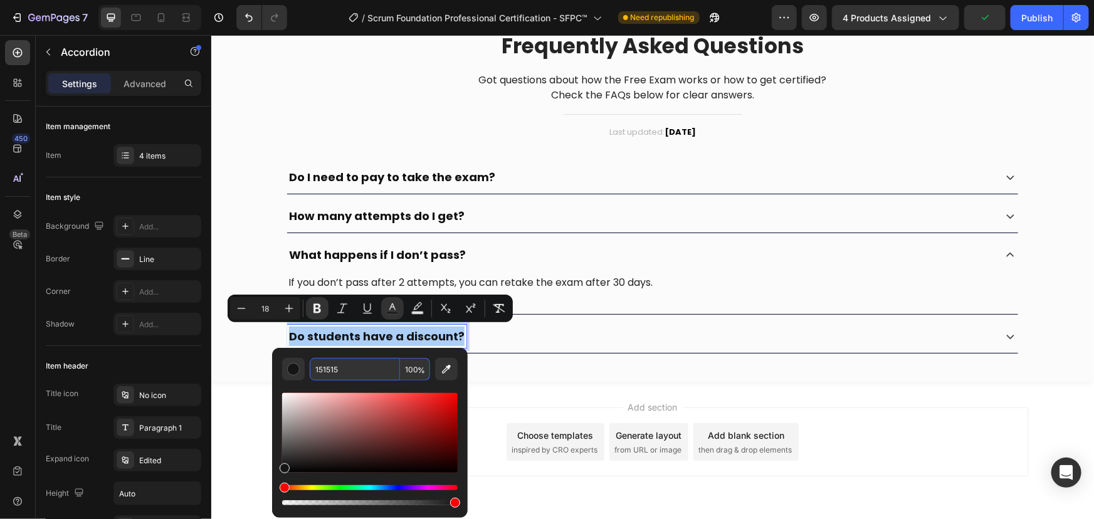
click at [354, 373] on input "151515" at bounding box center [355, 369] width 90 height 23
paste input "21212"
type input "121212"
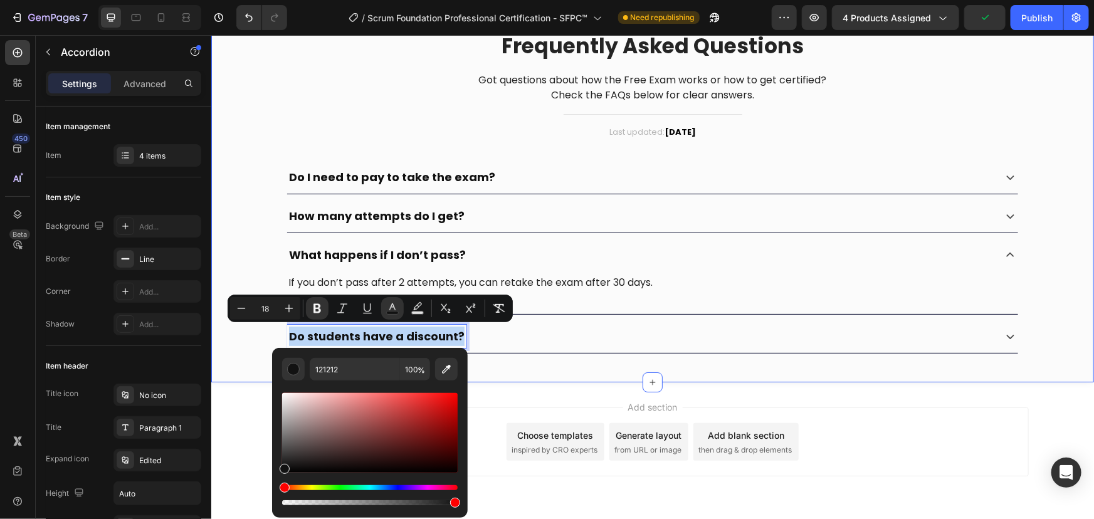
click at [256, 359] on div "Frequently Asked Questions Heading Got questions about how the Free Exam works …" at bounding box center [652, 191] width 864 height 343
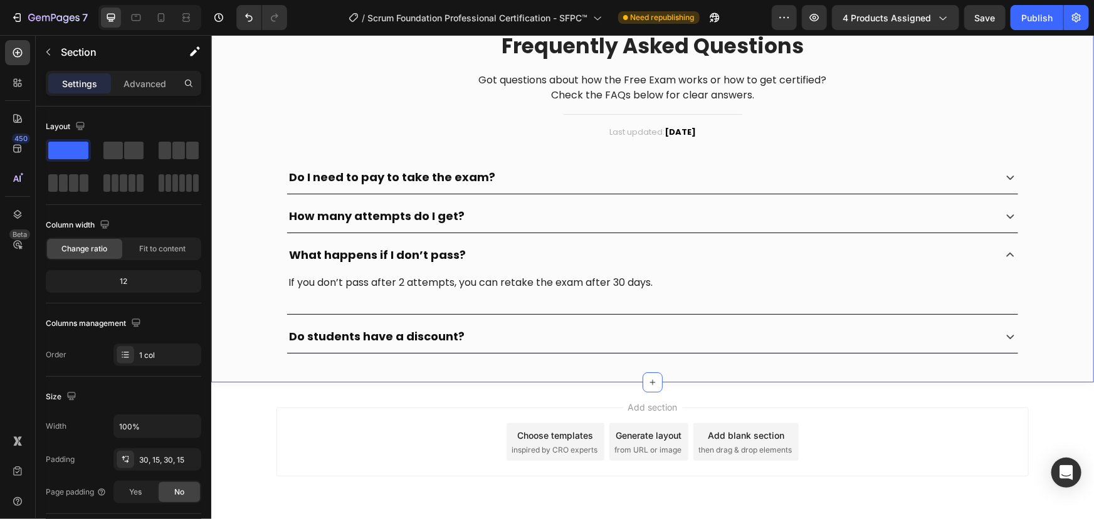
click at [1002, 248] on icon at bounding box center [1010, 254] width 16 height 16
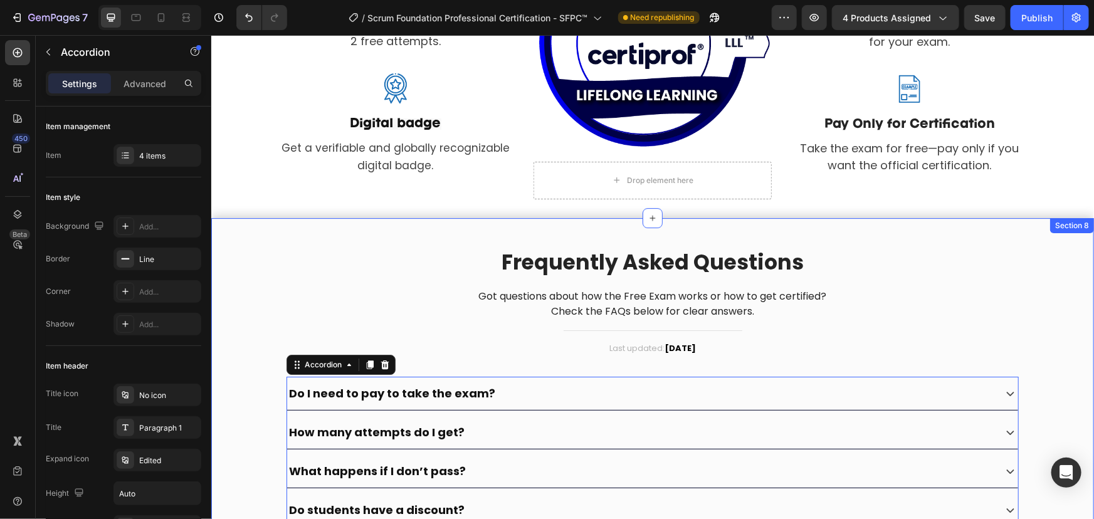
scroll to position [2010, 0]
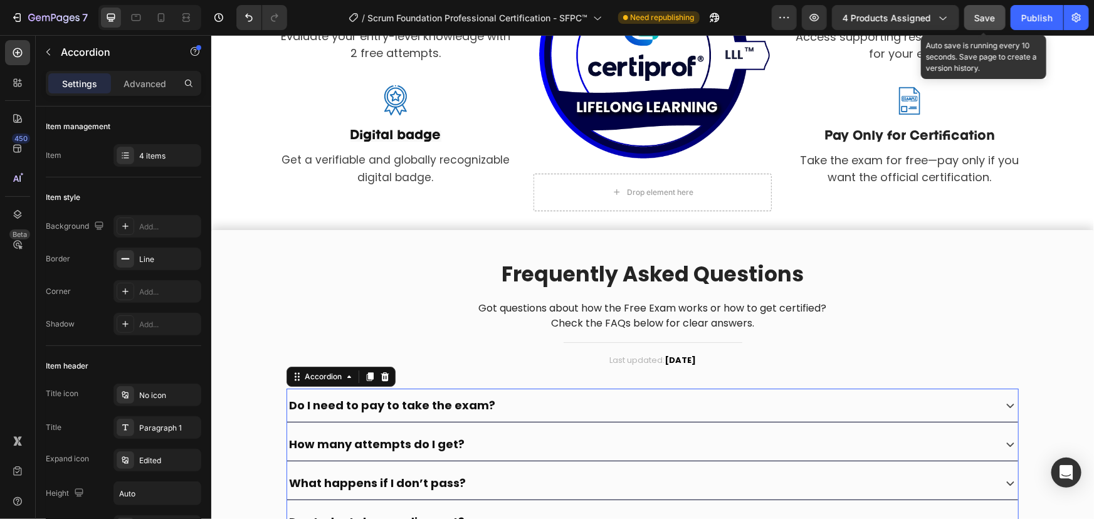
click at [998, 13] on button "Save" at bounding box center [985, 17] width 41 height 25
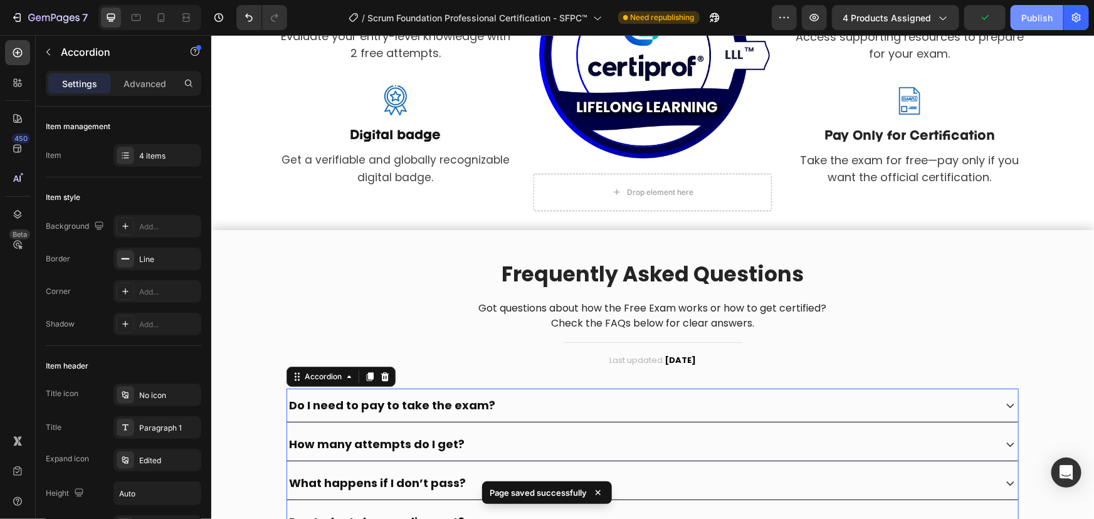
click at [1027, 18] on div "Publish" at bounding box center [1037, 17] width 31 height 13
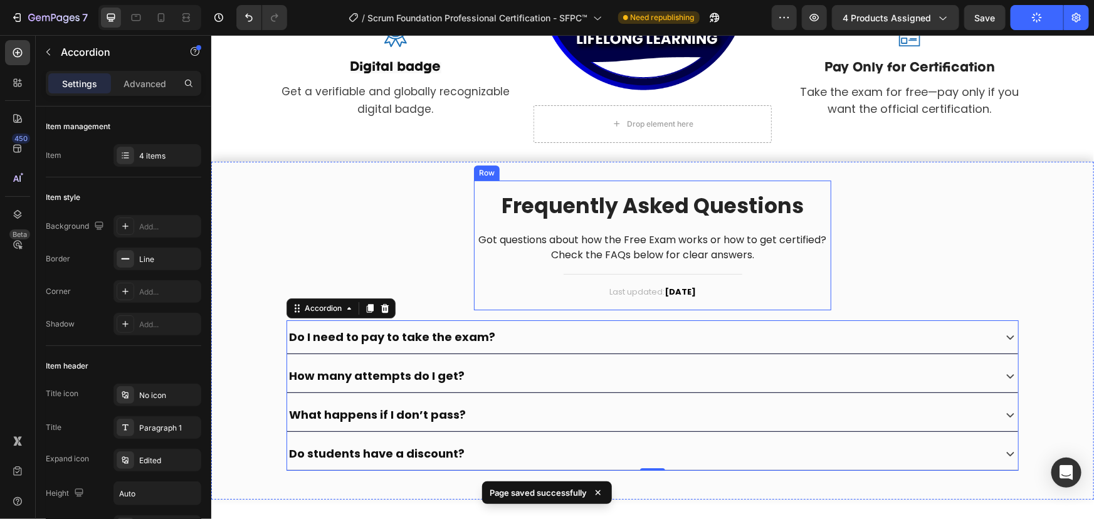
scroll to position [2181, 0]
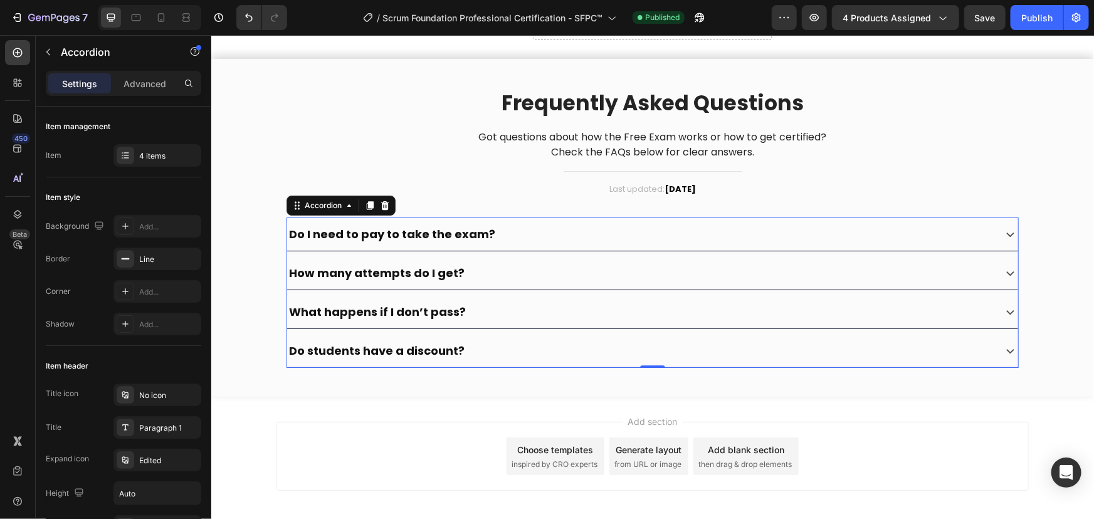
click at [759, 347] on div "Do students have a discount?" at bounding box center [640, 350] width 706 height 23
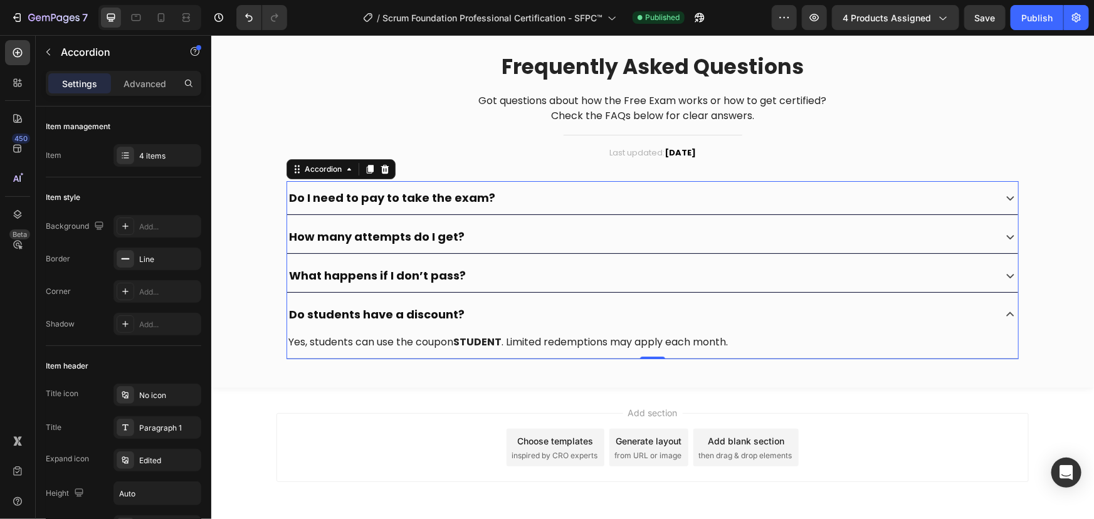
scroll to position [2265, 0]
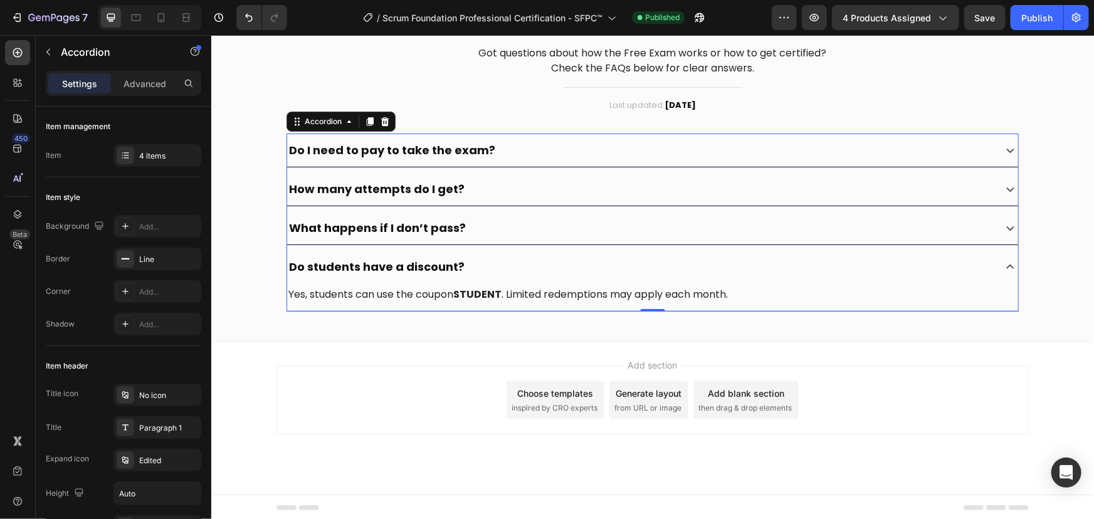
click at [828, 263] on div "Do students have a discount?" at bounding box center [640, 266] width 706 height 23
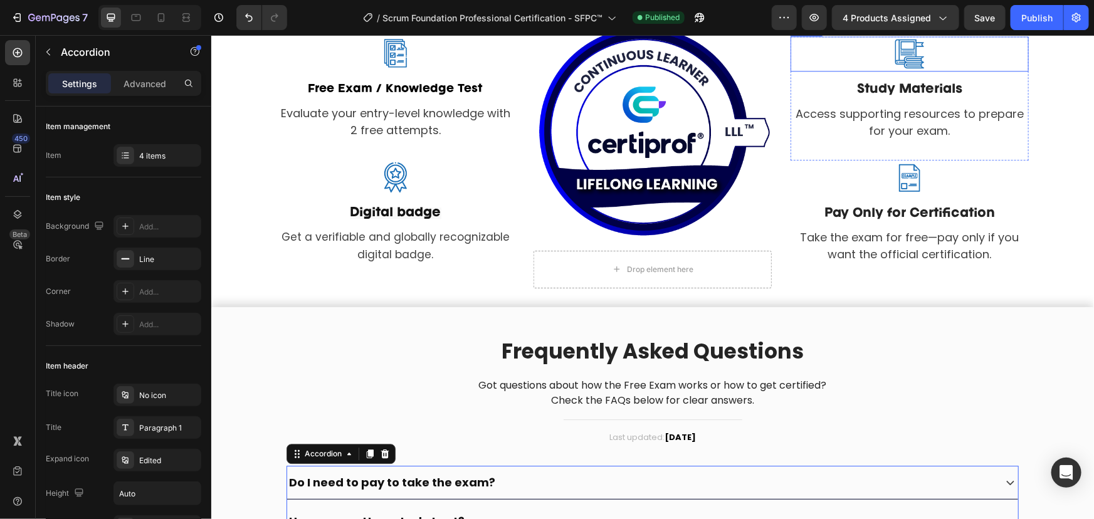
scroll to position [1497, 0]
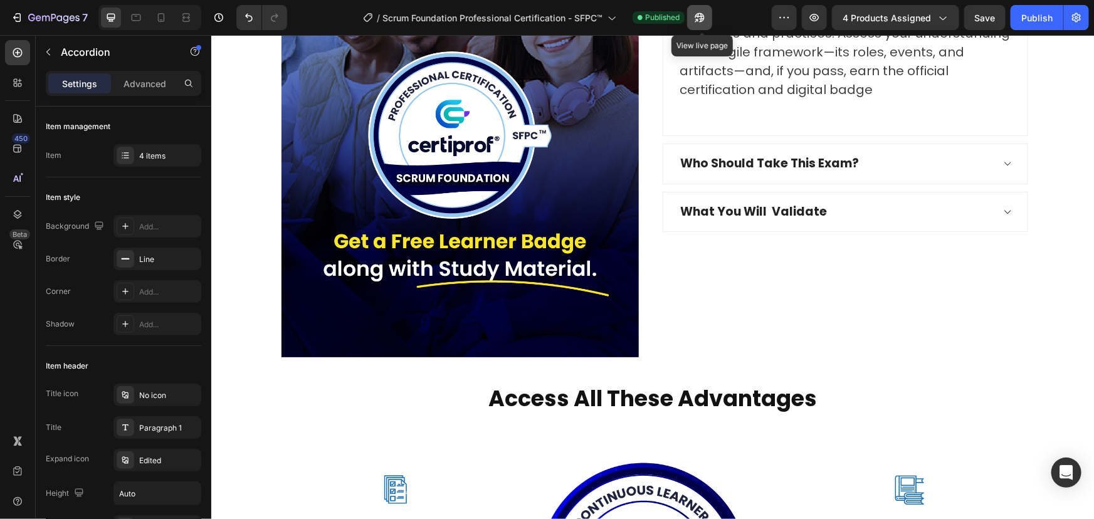
click at [700, 18] on icon "button" at bounding box center [700, 17] width 13 height 13
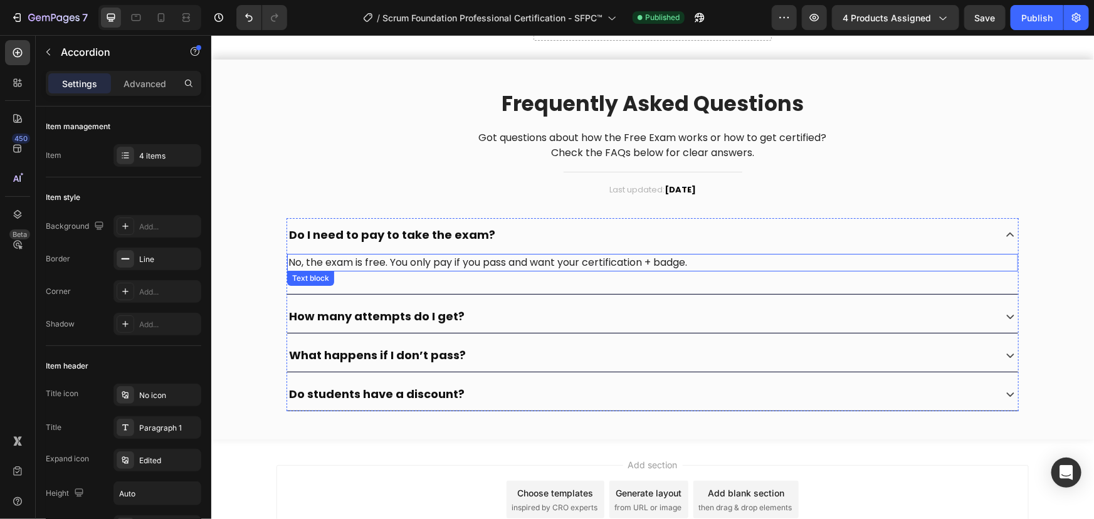
scroll to position [2181, 0]
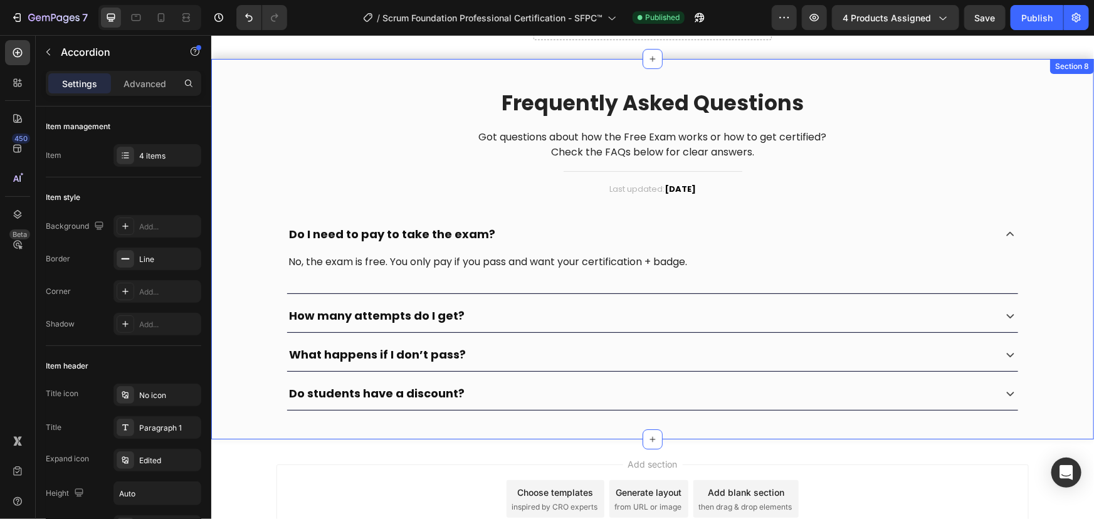
click at [978, 84] on div "Frequently Asked Questions Heading Got questions about how the Free Exam works …" at bounding box center [652, 248] width 864 height 343
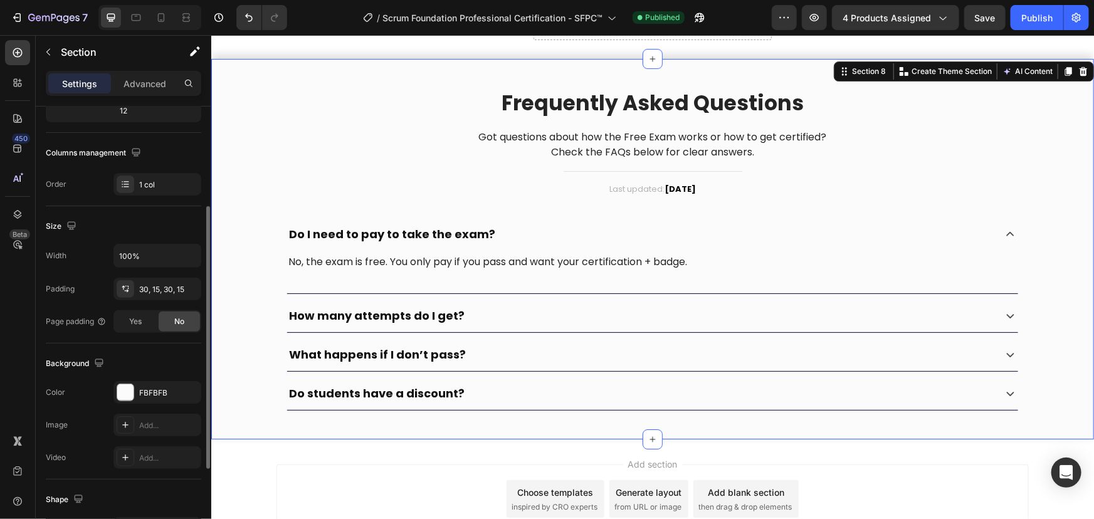
scroll to position [285, 0]
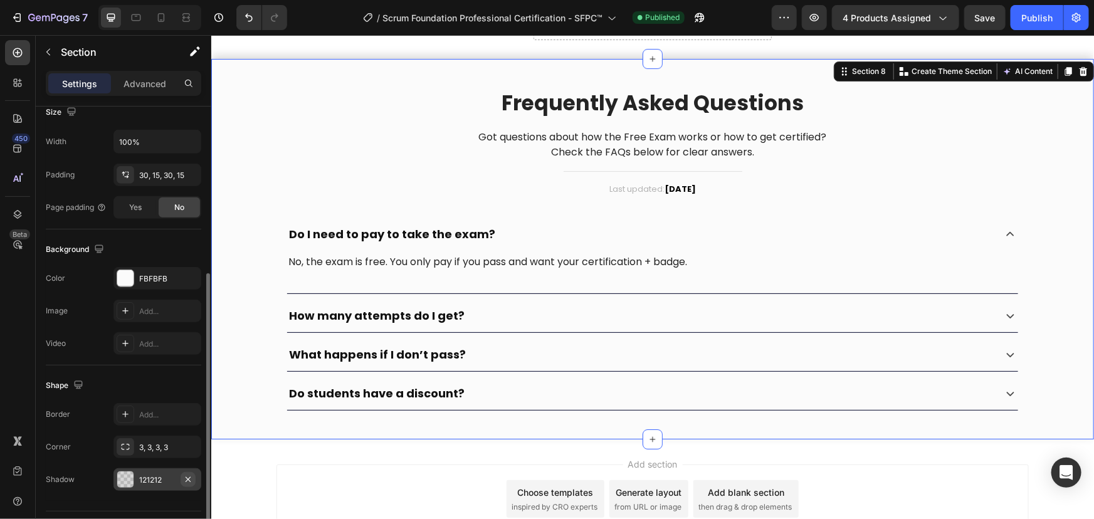
click at [186, 478] on icon "button" at bounding box center [188, 480] width 10 height 10
click at [995, 15] on span "Save" at bounding box center [985, 18] width 21 height 11
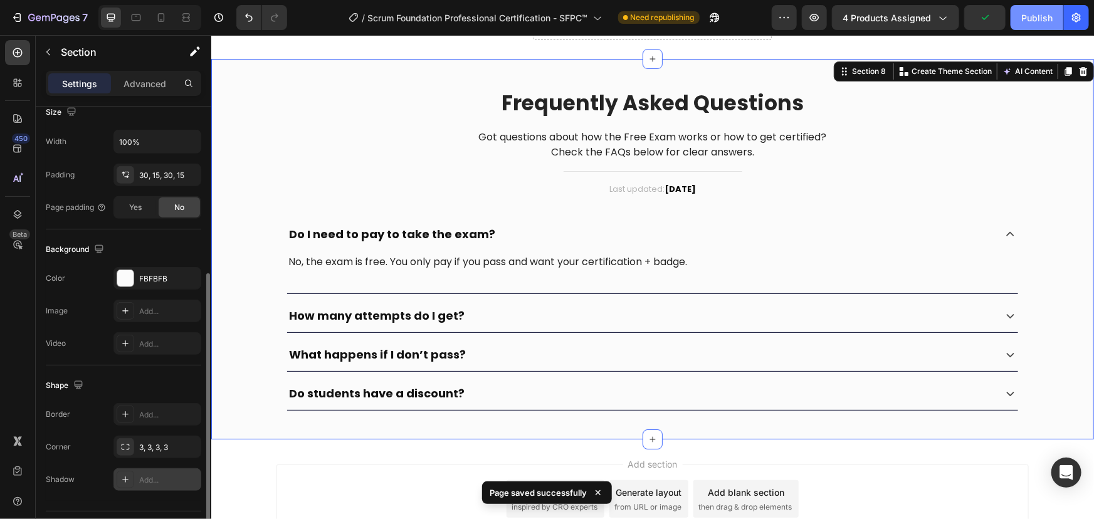
click at [1022, 24] on div "Publish" at bounding box center [1037, 17] width 31 height 13
